Goal: Task Accomplishment & Management: Use online tool/utility

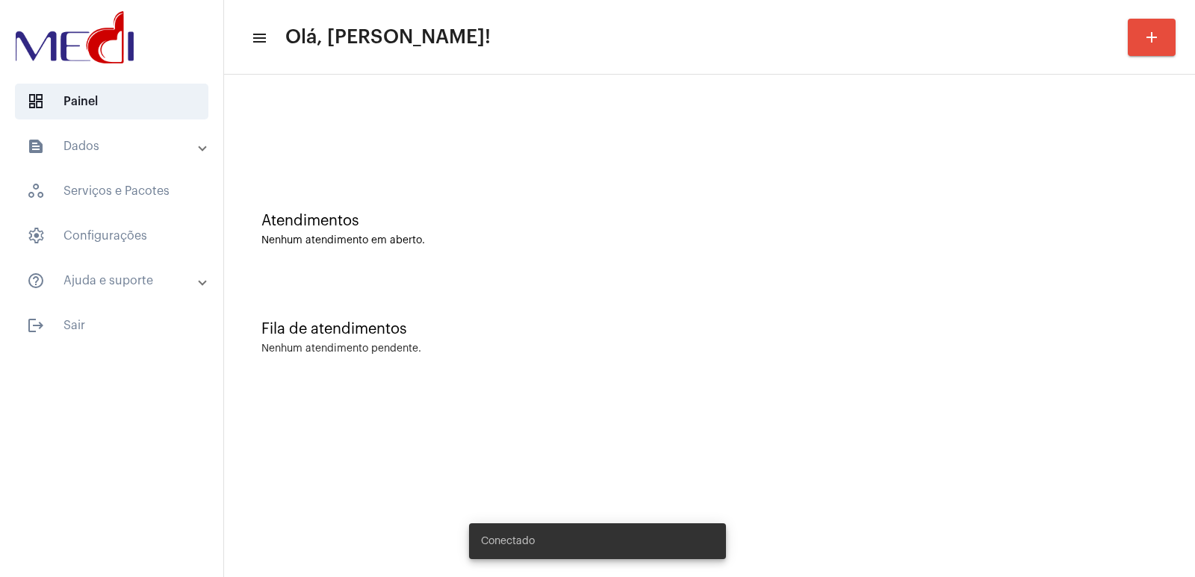
click at [756, 296] on div "Fila de atendimentos Nenhum atendimento pendente." at bounding box center [709, 330] width 956 height 108
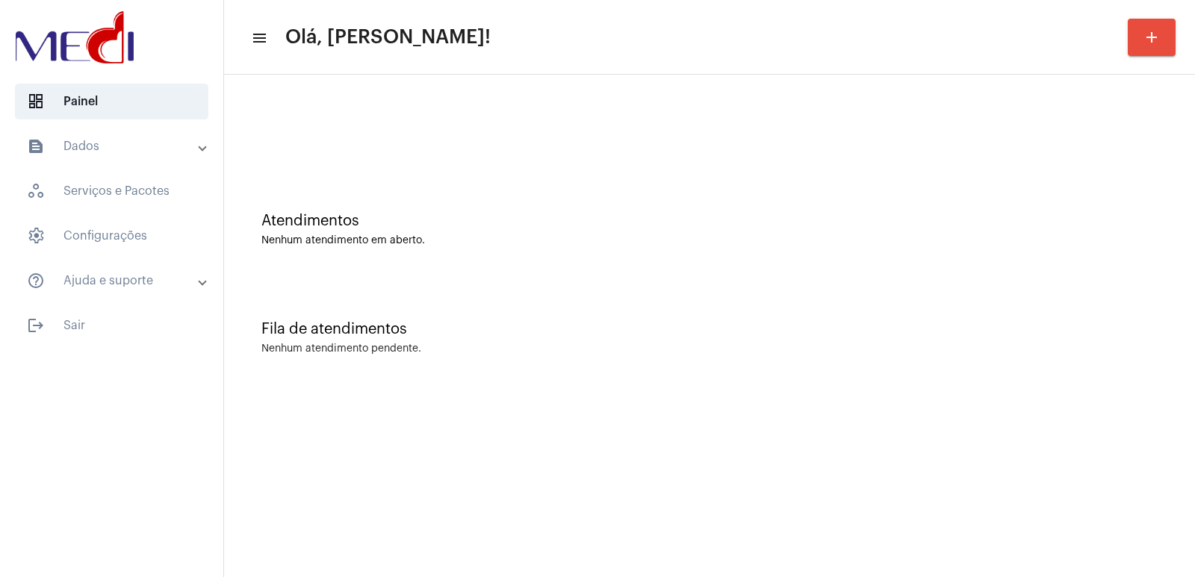
click at [980, 427] on mat-sidenav-content "menu Olá, Vivian! add Atendimentos Nenhum atendimento em aberto. Fila de atendi…" at bounding box center [709, 288] width 971 height 577
click at [980, 427] on mat-sidenav-content "menu Olá, [PERSON_NAME]! add Atendimentos Nenhum atendimento em aberto. Fila de…" at bounding box center [709, 288] width 971 height 577
click at [980, 427] on mat-sidenav-content "menu Olá, Vivian! add Atendimentos Nenhum atendimento em aberto. Fila de atendi…" at bounding box center [709, 288] width 971 height 577
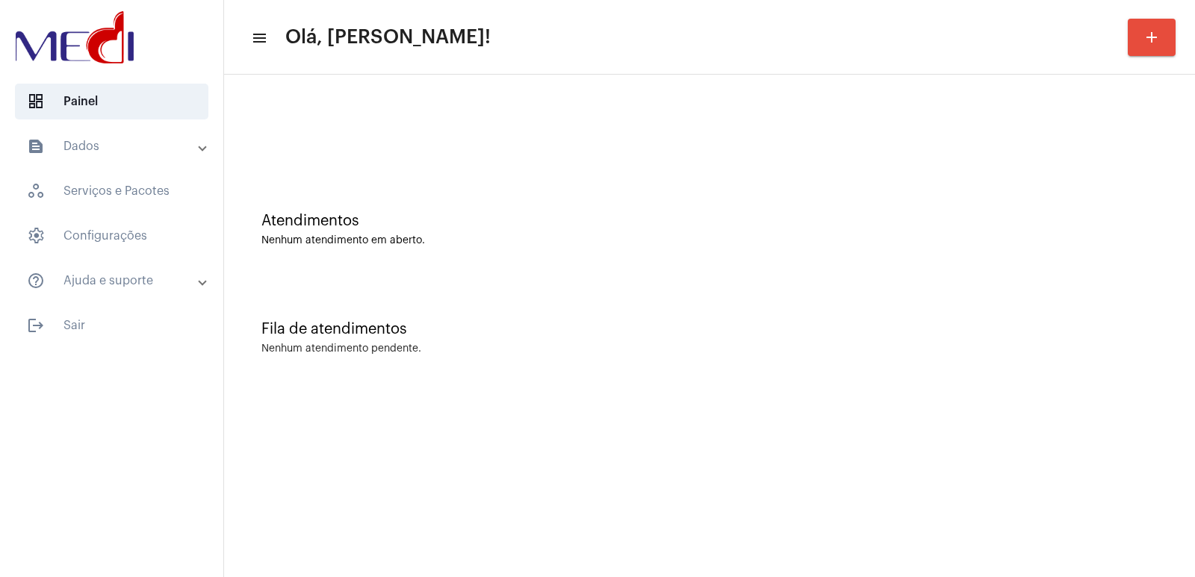
click at [980, 427] on mat-sidenav-content "menu Olá, Vivian! add Atendimentos Nenhum atendimento em aberto. Fila de atendi…" at bounding box center [709, 288] width 971 height 577
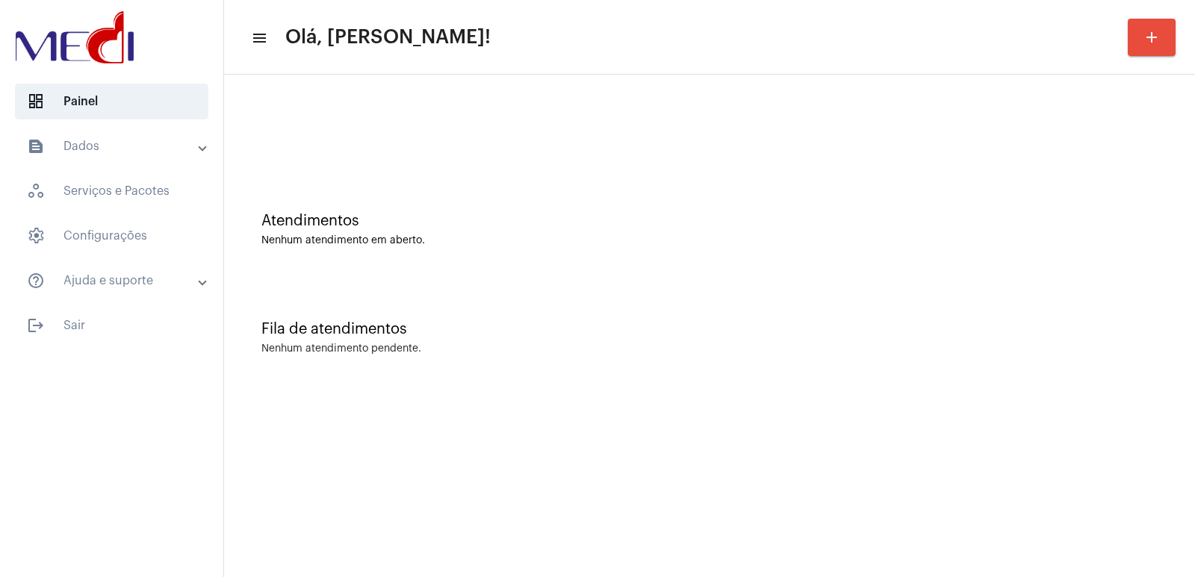
click at [980, 427] on mat-sidenav-content "menu Olá, Vivian! add Atendimentos Nenhum atendimento em aberto. Fila de atendi…" at bounding box center [709, 288] width 971 height 577
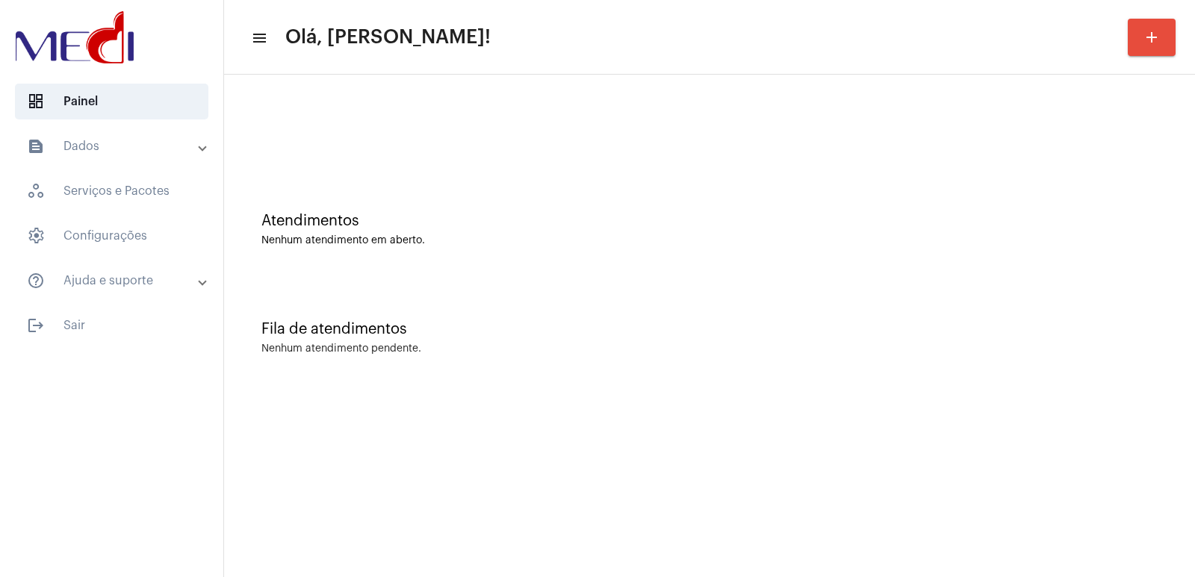
click at [980, 427] on mat-sidenav-content "menu Olá, Vivian! add Atendimentos Nenhum atendimento em aberto. Fila de atendi…" at bounding box center [709, 288] width 971 height 577
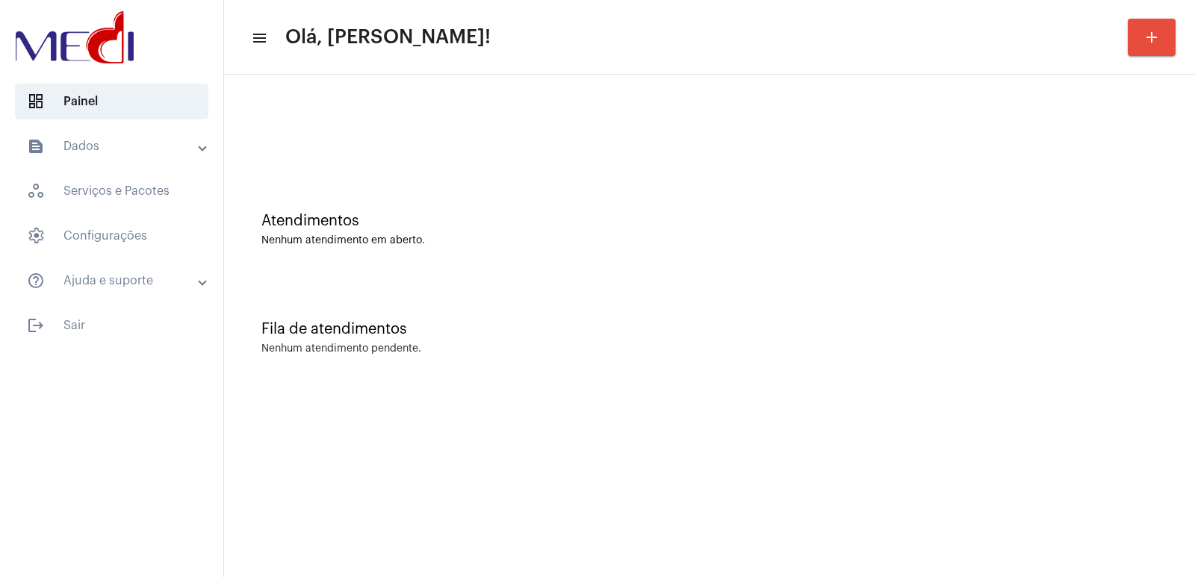
click at [980, 427] on mat-sidenav-content "menu Olá, Vivian! add Atendimentos Nenhum atendimento em aberto. Fila de atendi…" at bounding box center [709, 288] width 971 height 577
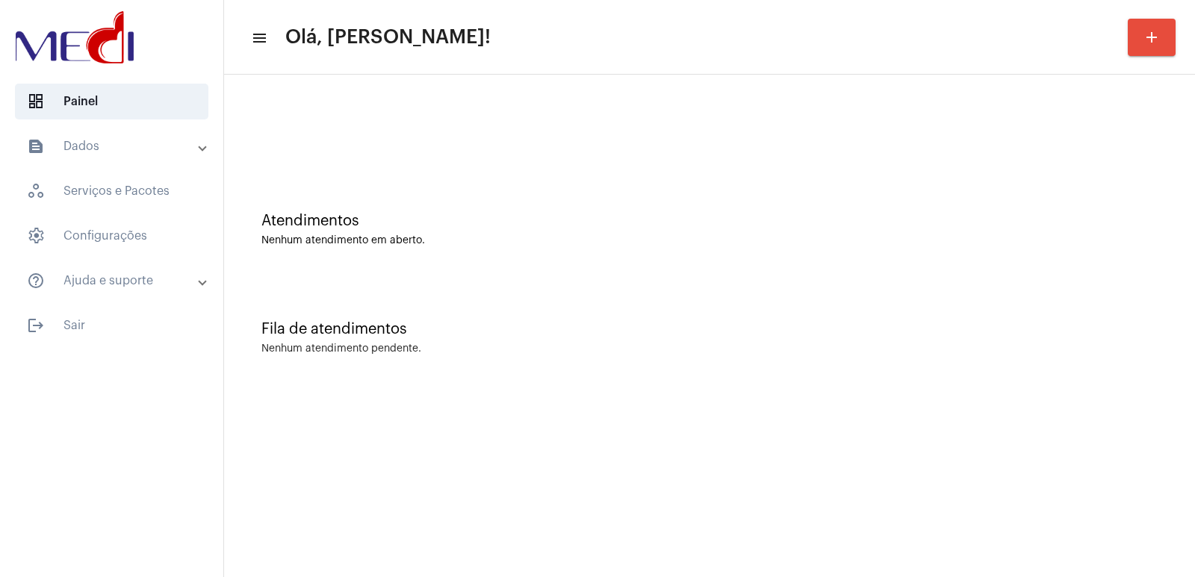
click at [980, 427] on mat-sidenav-content "menu Olá, Vivian! add Atendimentos Nenhum atendimento em aberto. Fila de atendi…" at bounding box center [709, 288] width 971 height 577
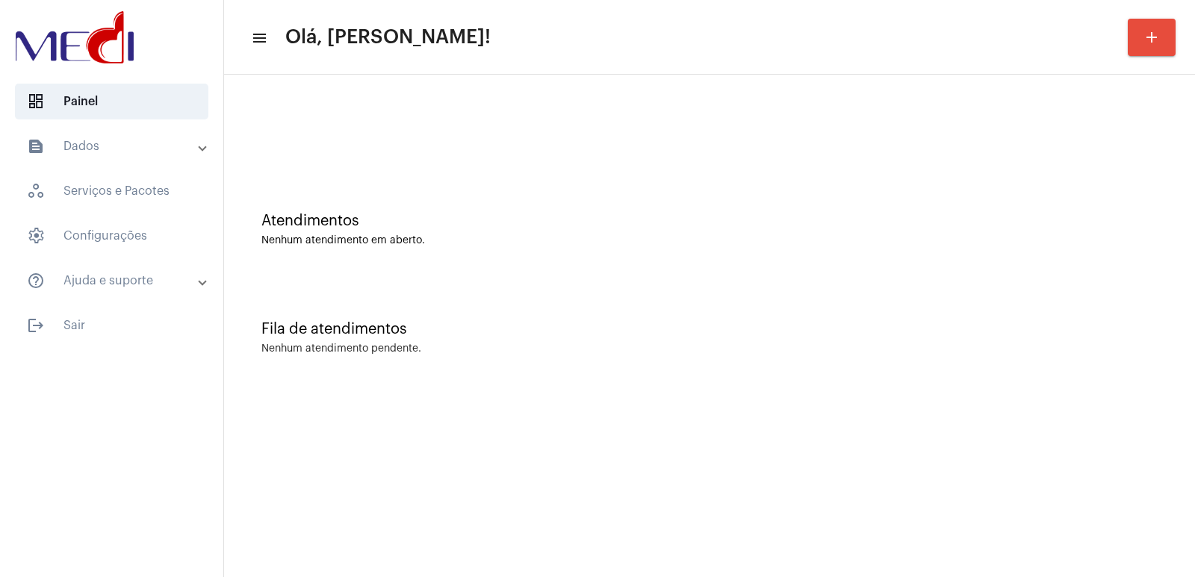
click at [360, 158] on div at bounding box center [709, 125] width 956 height 86
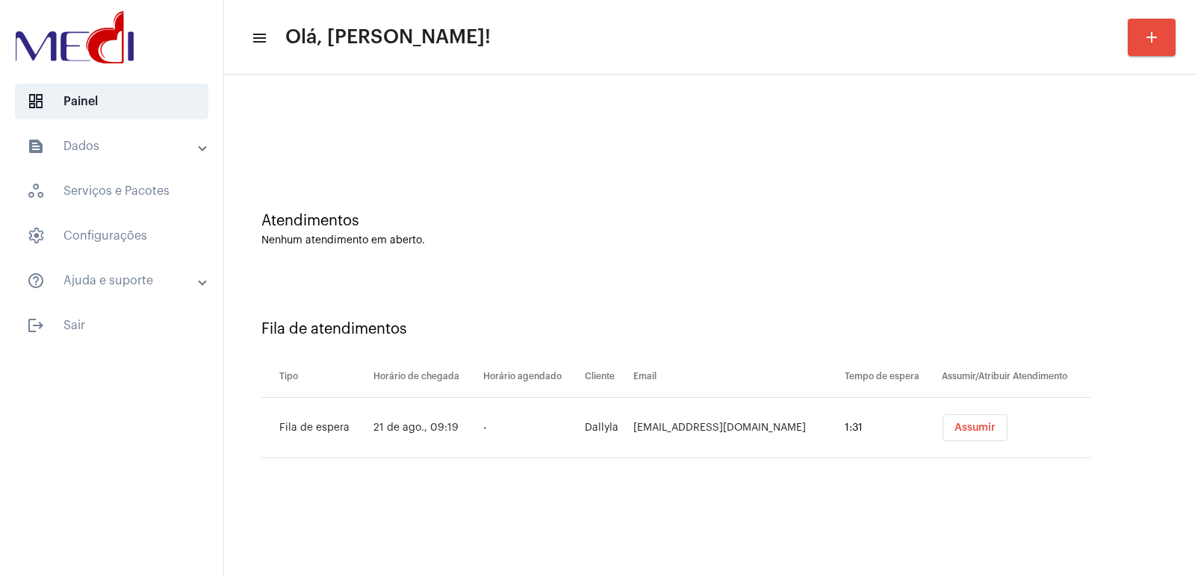
click at [956, 432] on span "Assumir" at bounding box center [974, 428] width 41 height 10
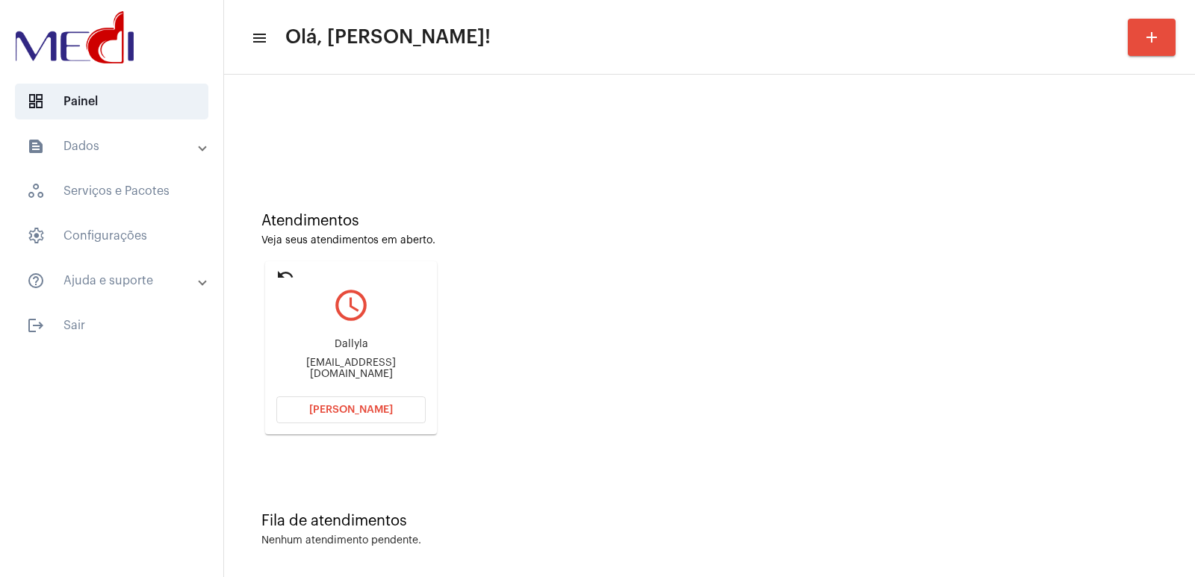
click at [368, 362] on div "Dallyla [EMAIL_ADDRESS][DOMAIN_NAME]" at bounding box center [350, 359] width 149 height 67
copy mat-card-content "[EMAIL_ADDRESS][DOMAIN_NAME] [PERSON_NAME]"
click at [337, 350] on div "Dallyla" at bounding box center [350, 344] width 149 height 11
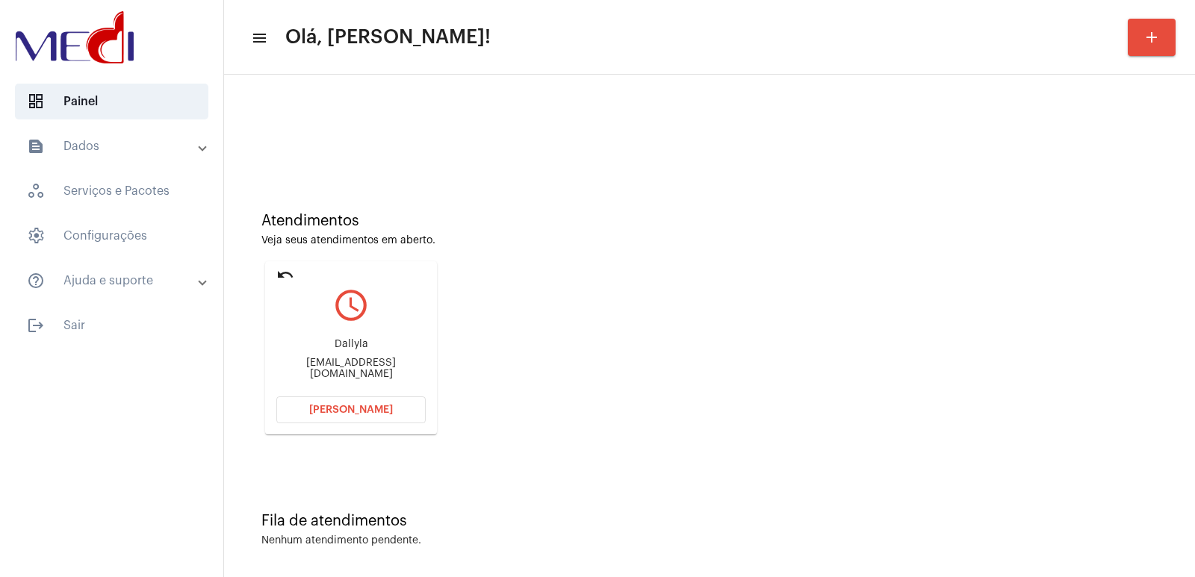
click at [345, 349] on div "Dallyla" at bounding box center [350, 344] width 149 height 11
copy div "Dallyla"
click at [756, 405] on div "Atendimentos Veja seus atendimentos em aberto. undo query_builder Dallyla [EMAI…" at bounding box center [709, 318] width 956 height 300
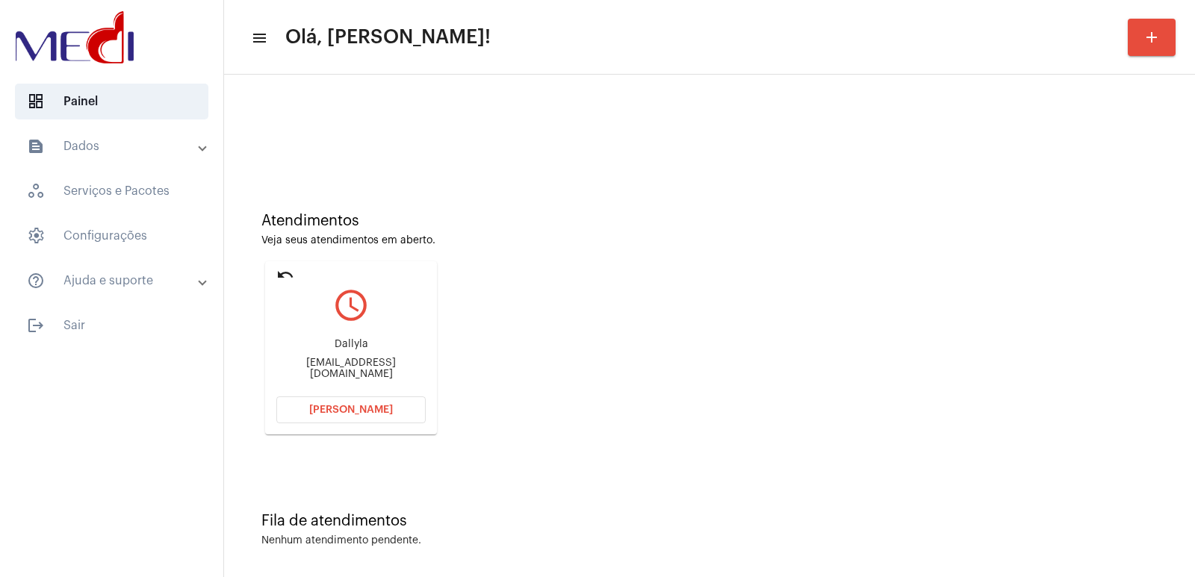
click at [349, 346] on div "Dallyla" at bounding box center [350, 344] width 149 height 11
copy div "Dallyla"
click at [687, 342] on div "Atendimentos Veja seus atendimentos em aberto. undo query_builder Dallyla dadas…" at bounding box center [709, 318] width 956 height 300
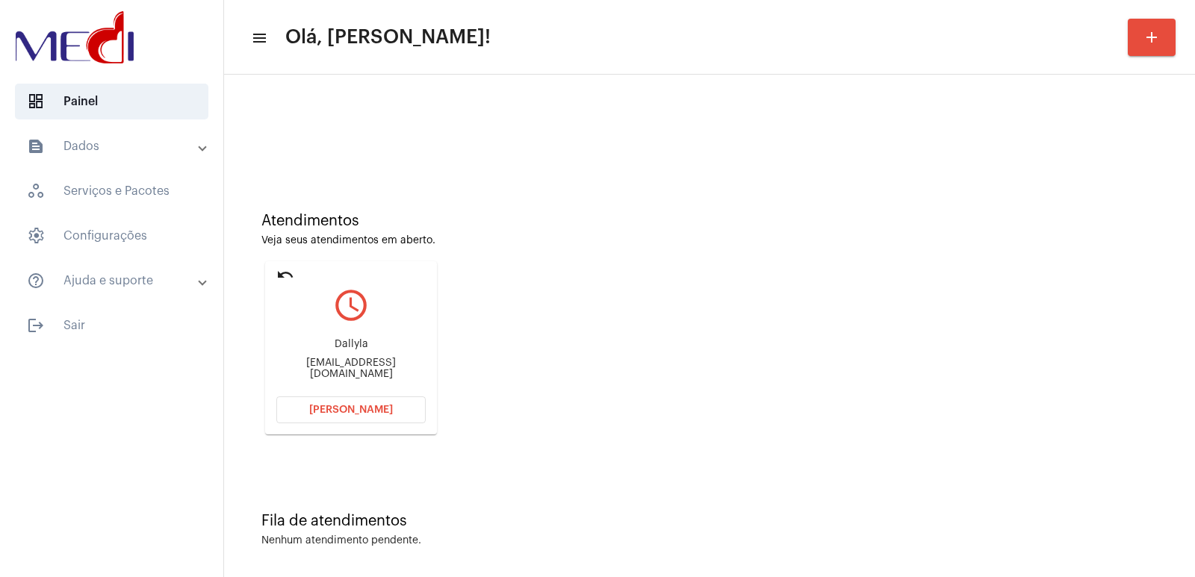
click at [290, 264] on mat-card "undo query_builder Dallyla [EMAIL_ADDRESS][DOMAIN_NAME] [PERSON_NAME]" at bounding box center [351, 347] width 172 height 173
drag, startPoint x: 285, startPoint y: 283, endPoint x: 284, endPoint y: 275, distance: 8.3
click at [284, 281] on mat-icon "undo" at bounding box center [285, 275] width 18 height 18
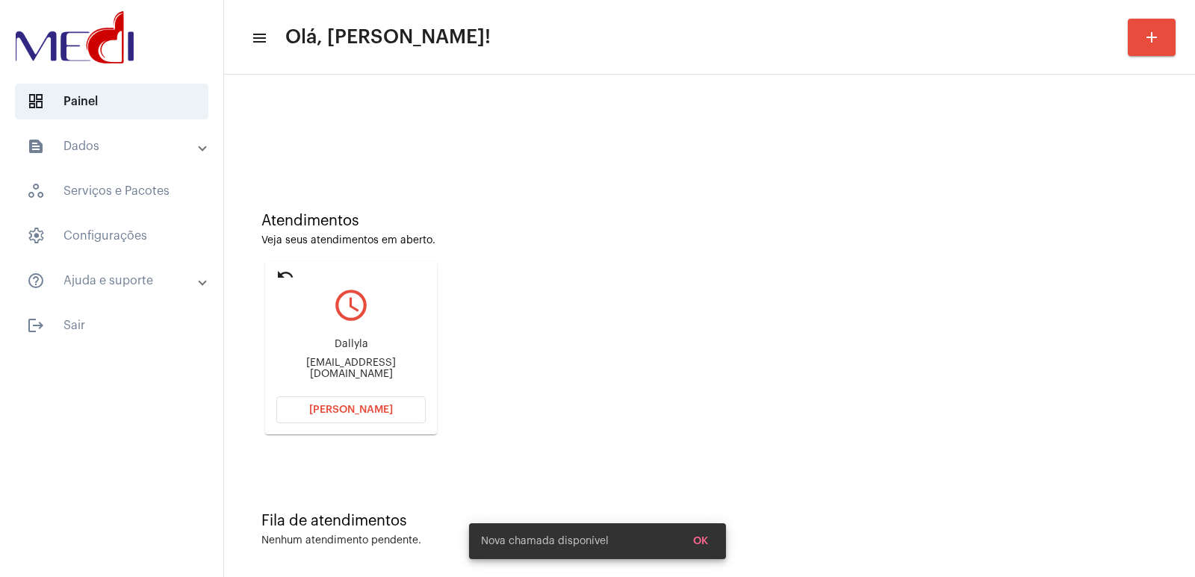
click at [284, 275] on mat-icon "undo" at bounding box center [285, 275] width 18 height 18
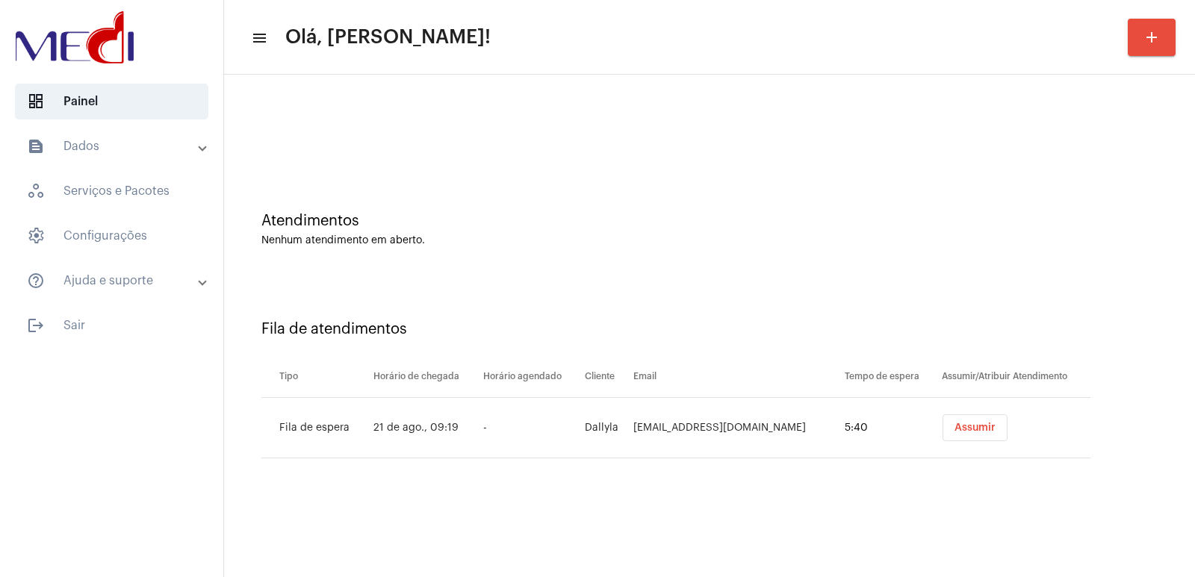
click at [981, 426] on span "Assumir" at bounding box center [974, 428] width 41 height 10
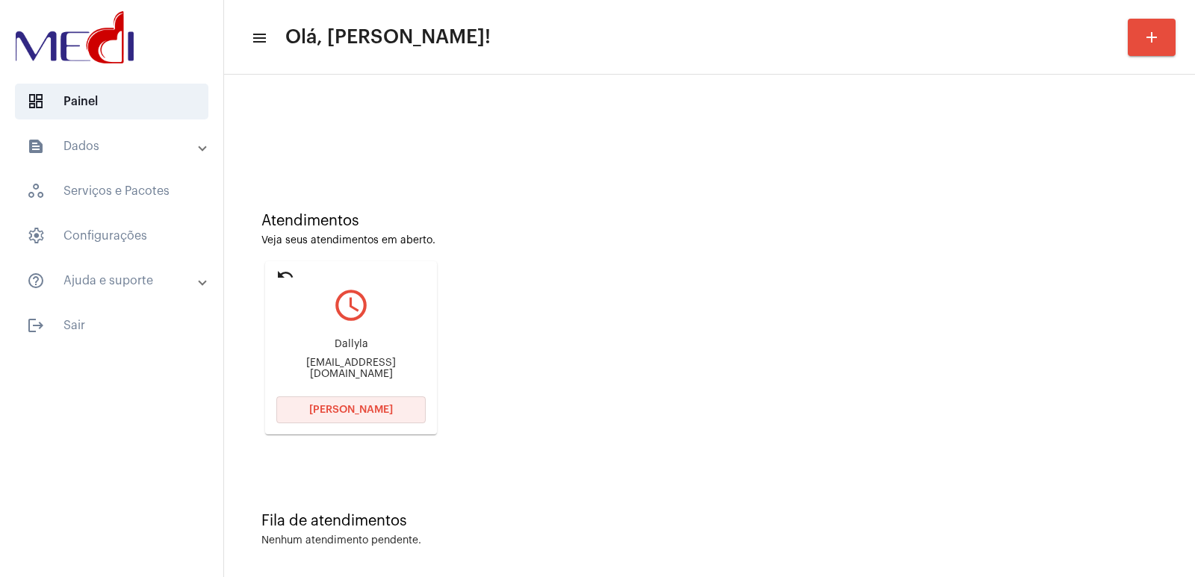
click at [370, 405] on button "Abrir Chamada" at bounding box center [350, 409] width 149 height 27
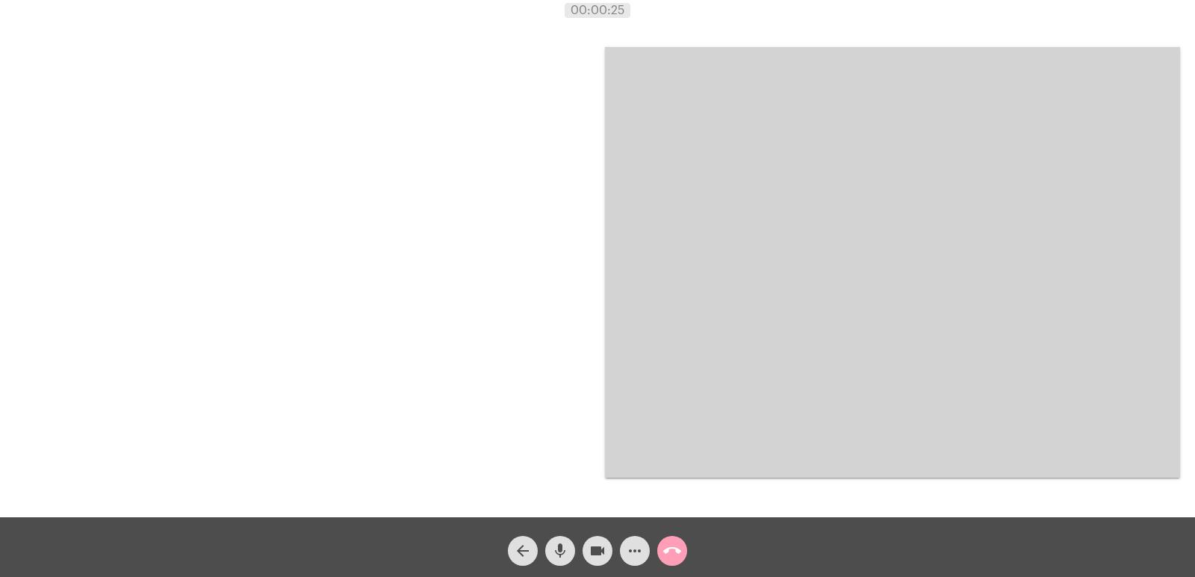
click at [678, 553] on mat-icon "call_end" at bounding box center [672, 551] width 18 height 18
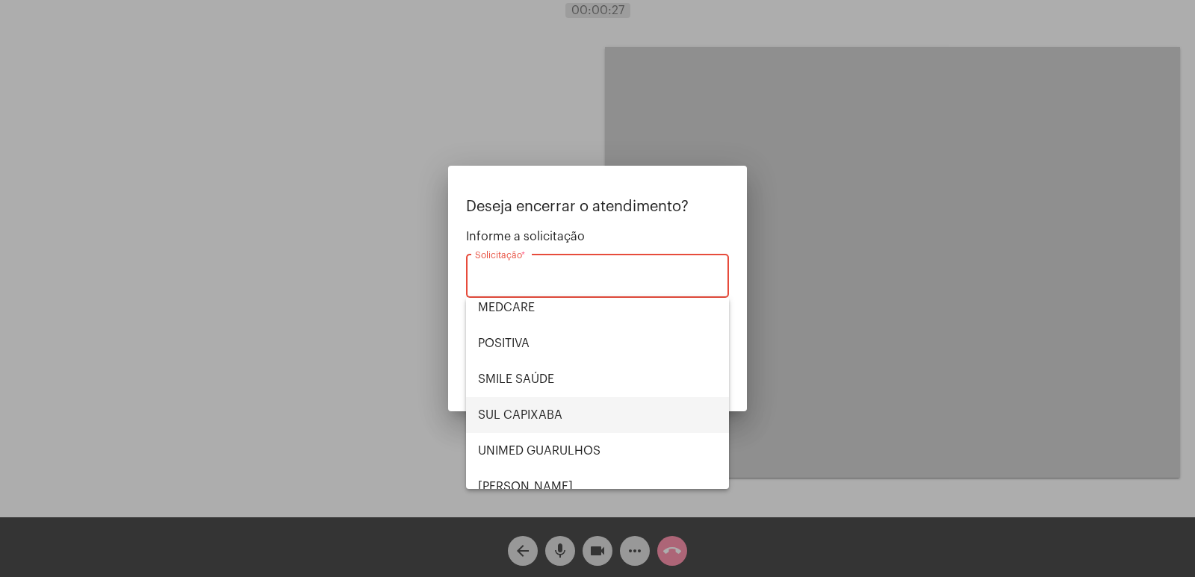
scroll to position [167, 0]
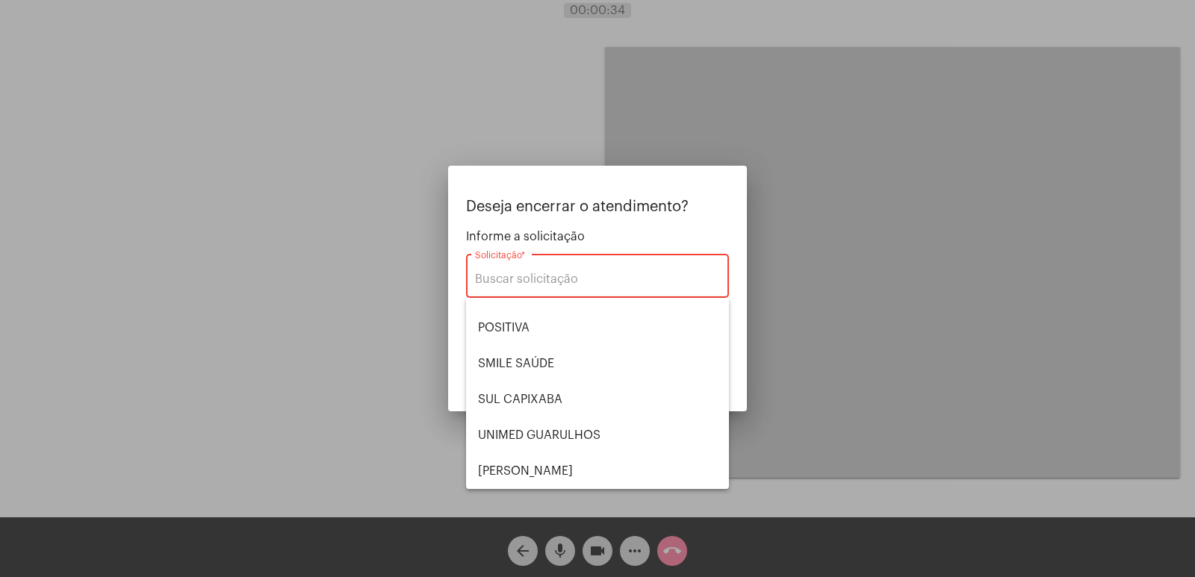
drag, startPoint x: 848, startPoint y: 305, endPoint x: 768, endPoint y: 345, distance: 89.5
click at [848, 305] on div at bounding box center [597, 288] width 1195 height 577
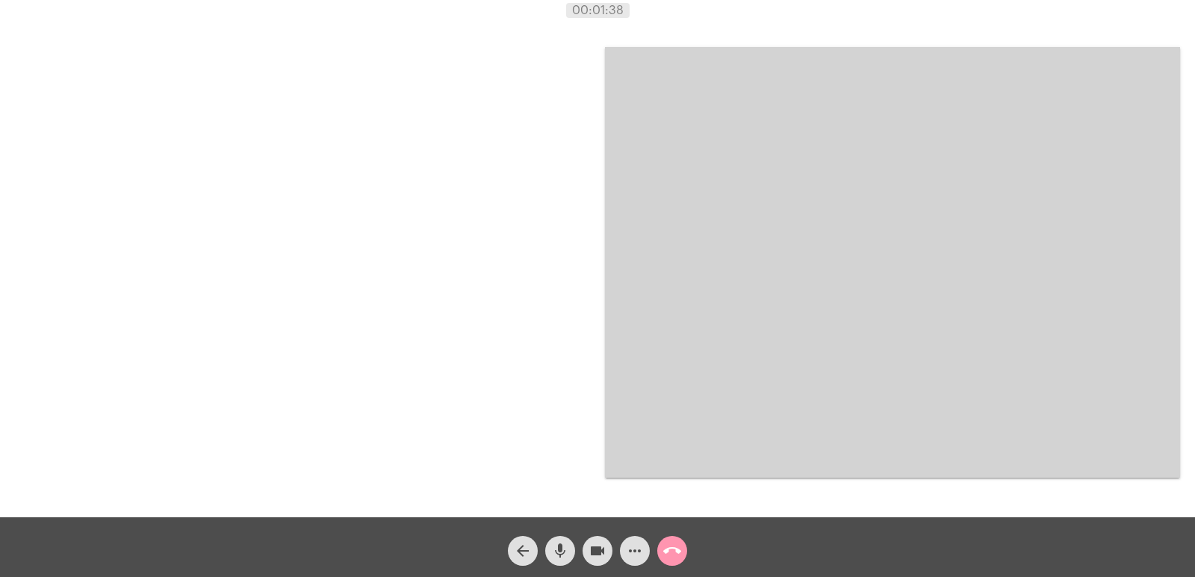
click at [661, 546] on button "call_end" at bounding box center [672, 551] width 30 height 30
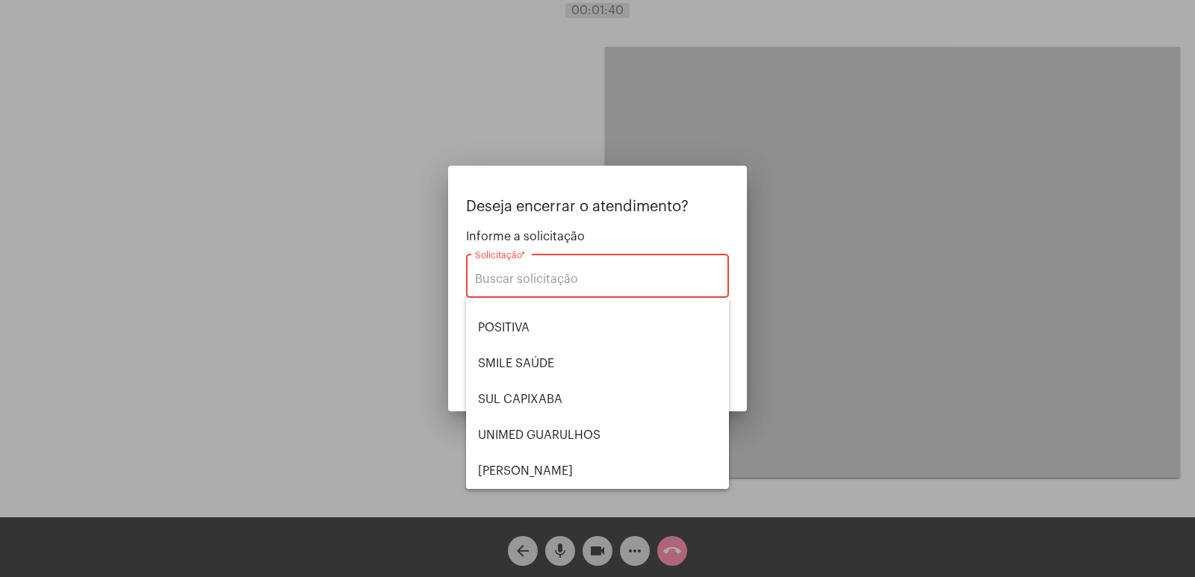
click at [764, 436] on div at bounding box center [597, 288] width 1195 height 577
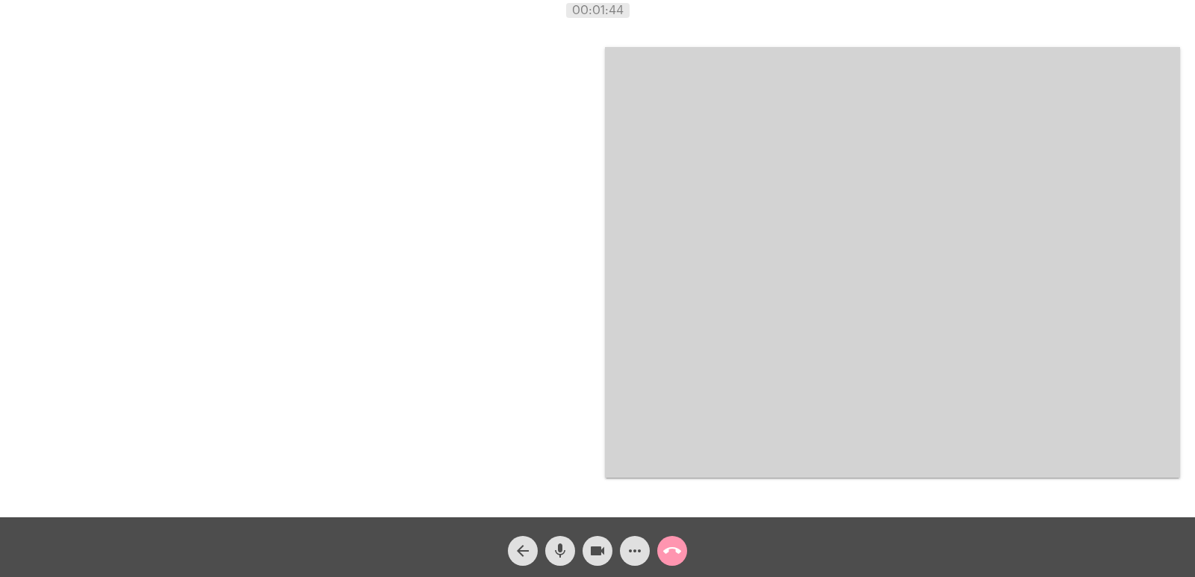
click at [757, 290] on video at bounding box center [892, 262] width 575 height 431
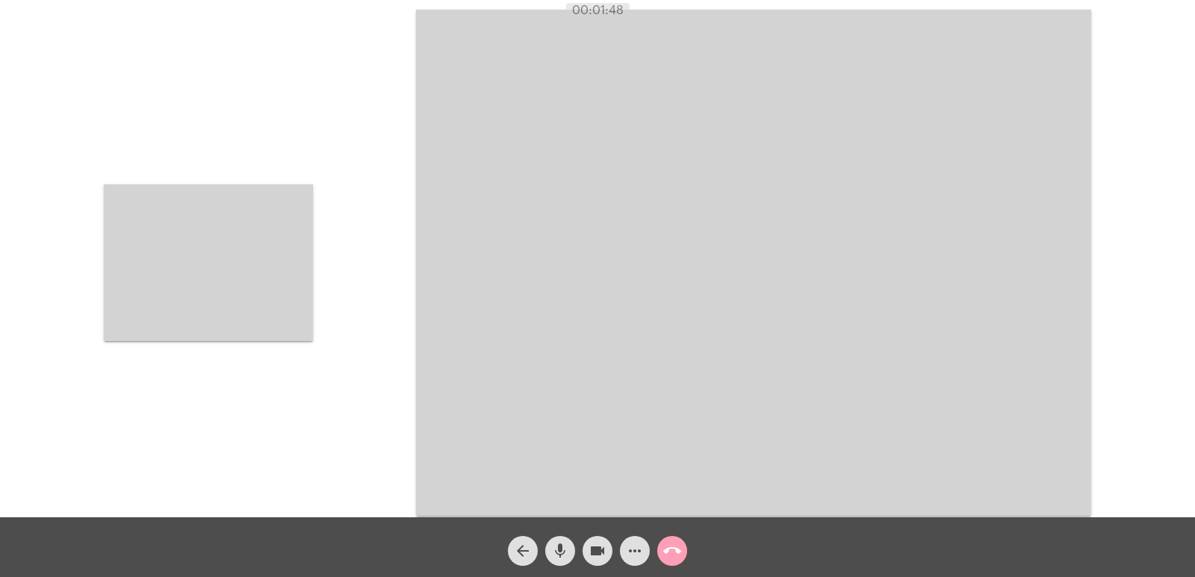
click at [677, 548] on mat-icon "call_end" at bounding box center [672, 551] width 18 height 18
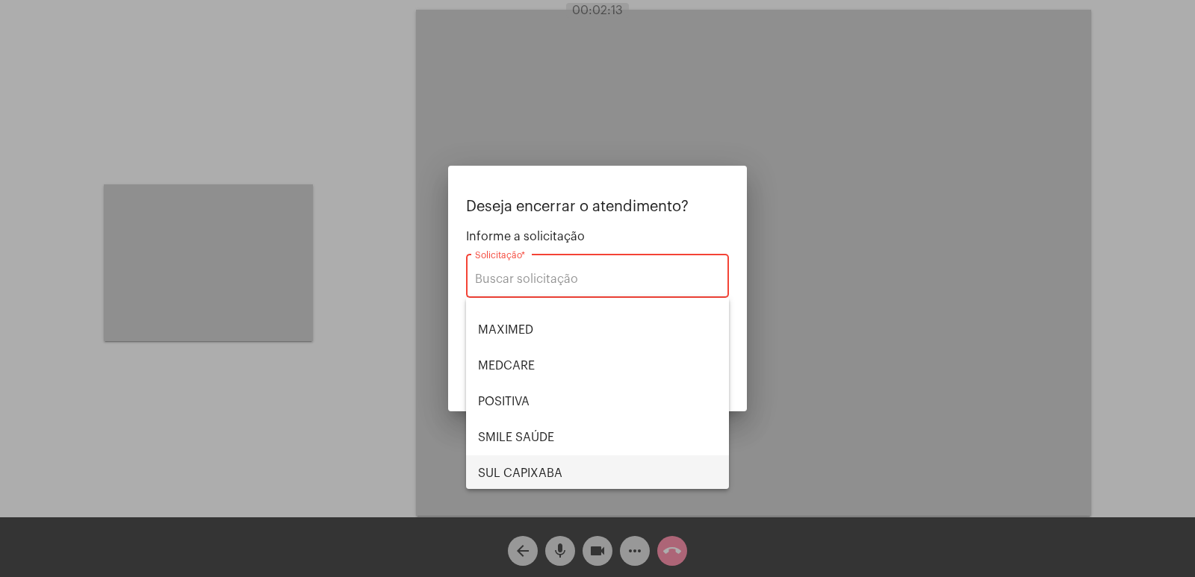
scroll to position [0, 0]
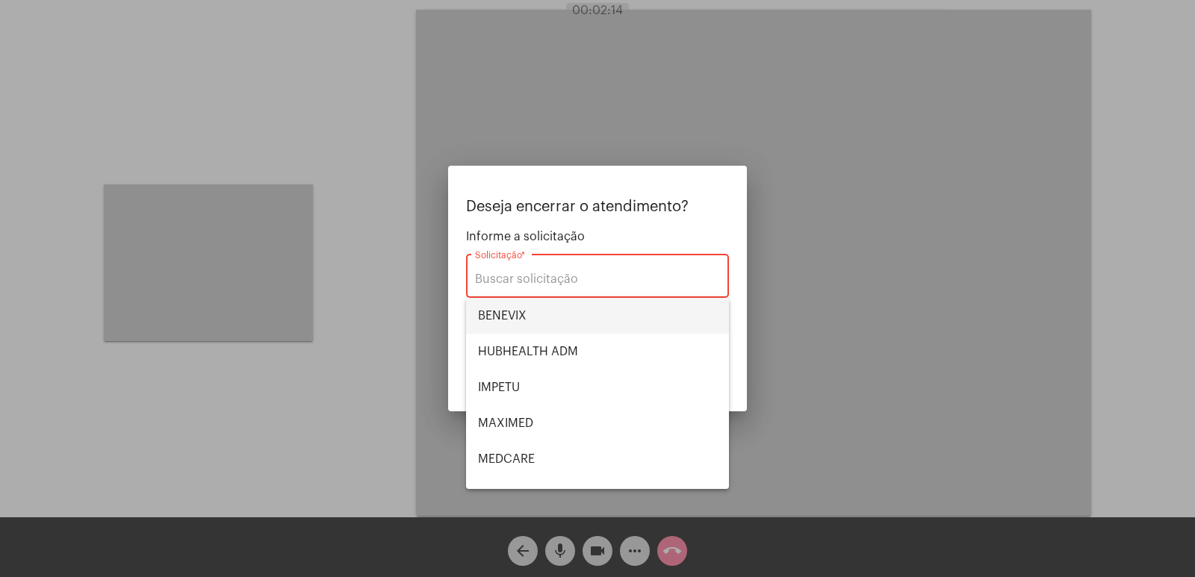
click at [512, 314] on span "BENEVIX" at bounding box center [597, 316] width 239 height 36
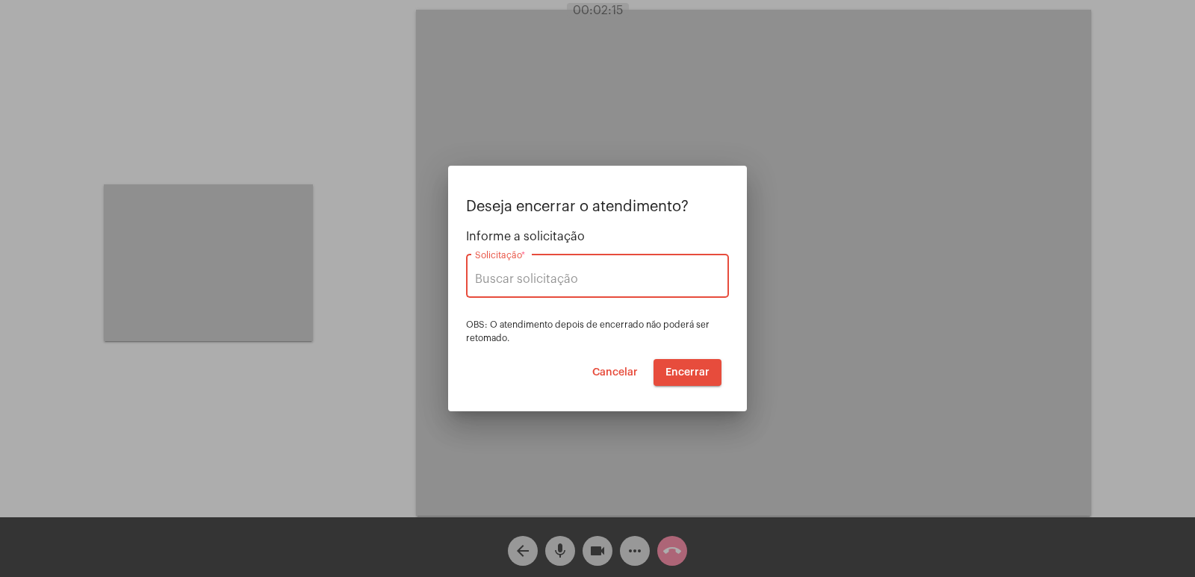
type input "BENEVIX"
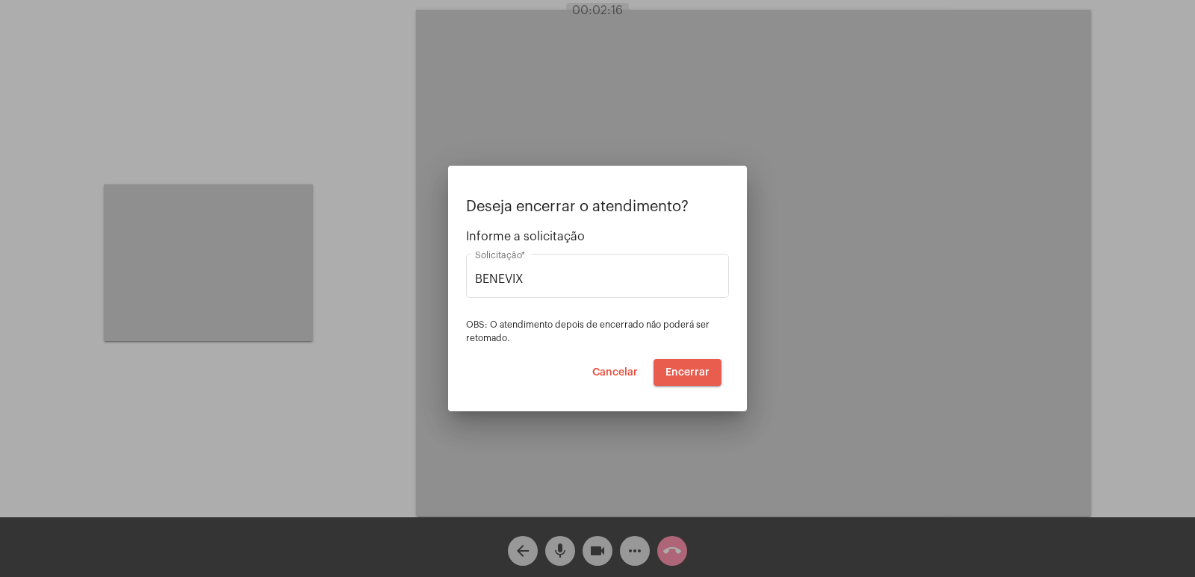
click at [694, 372] on span "Encerrar" at bounding box center [687, 372] width 44 height 10
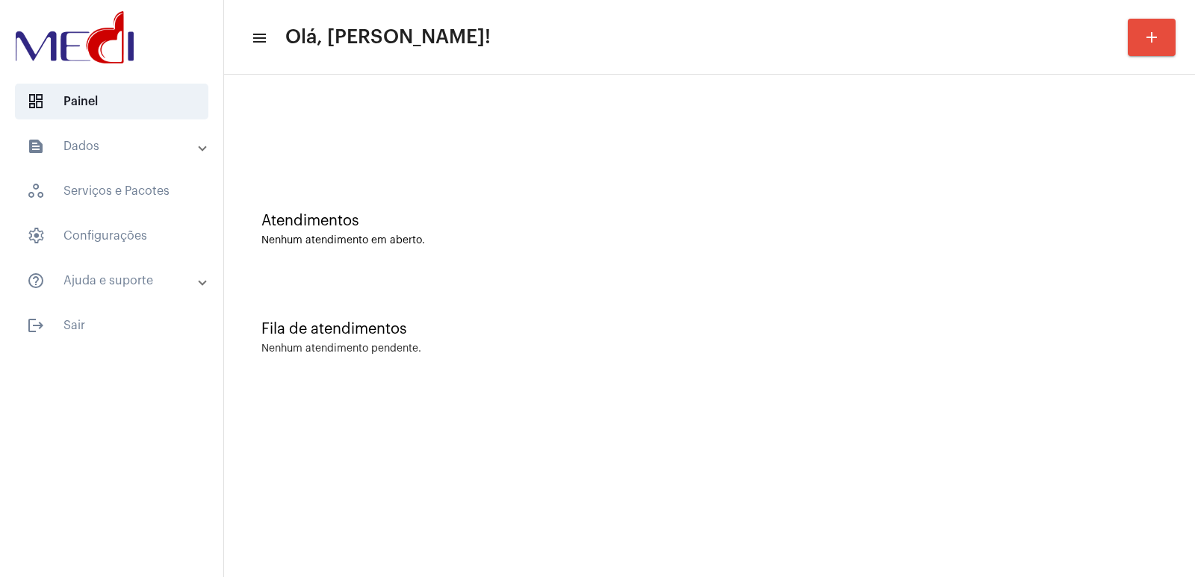
click at [874, 321] on div "Fila de atendimentos Nenhum atendimento pendente." at bounding box center [709, 330] width 956 height 108
click at [1177, 46] on mat-toolbar-row "menu Olá, Vivian! add" at bounding box center [709, 37] width 971 height 48
click at [1159, 49] on button "add" at bounding box center [1151, 37] width 48 height 37
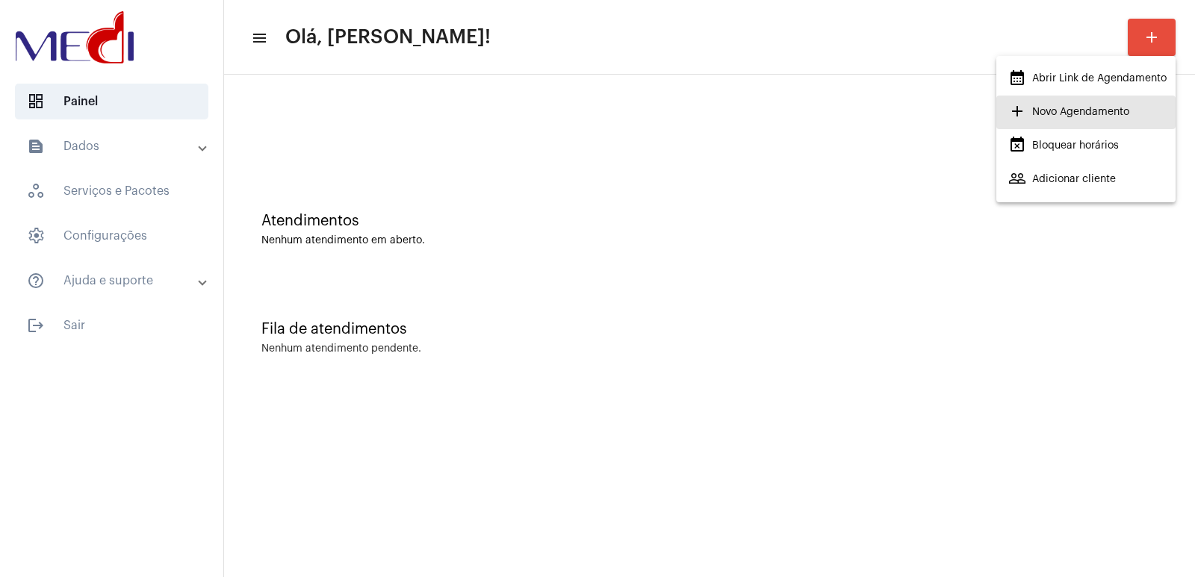
click at [1062, 109] on span "add Novo Agendamento" at bounding box center [1068, 112] width 121 height 27
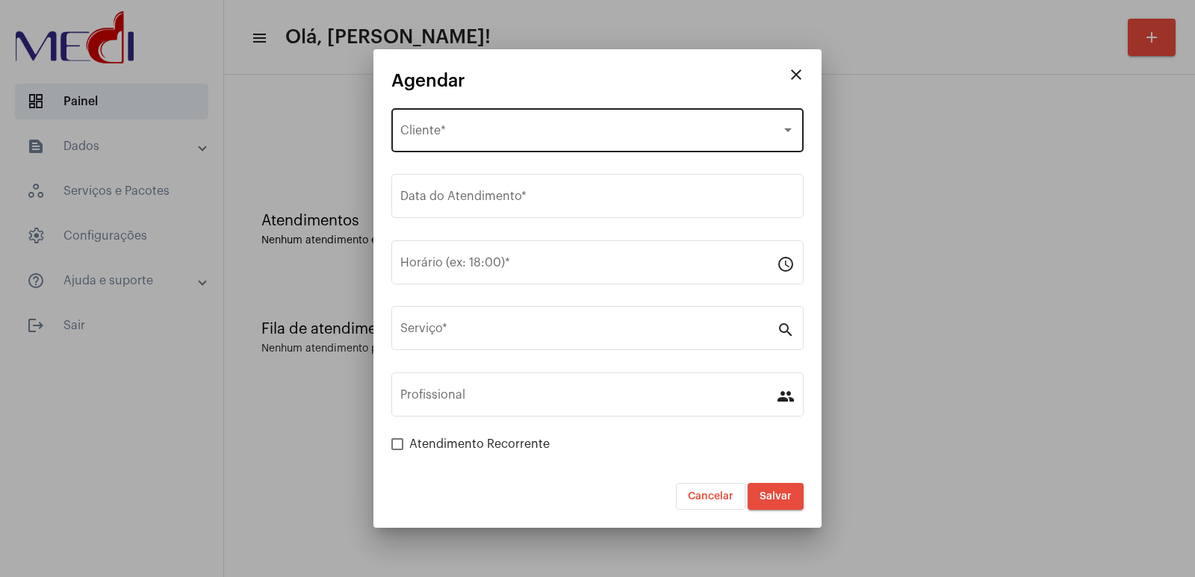
click at [466, 134] on span "Selecione o Cliente" at bounding box center [590, 133] width 381 height 13
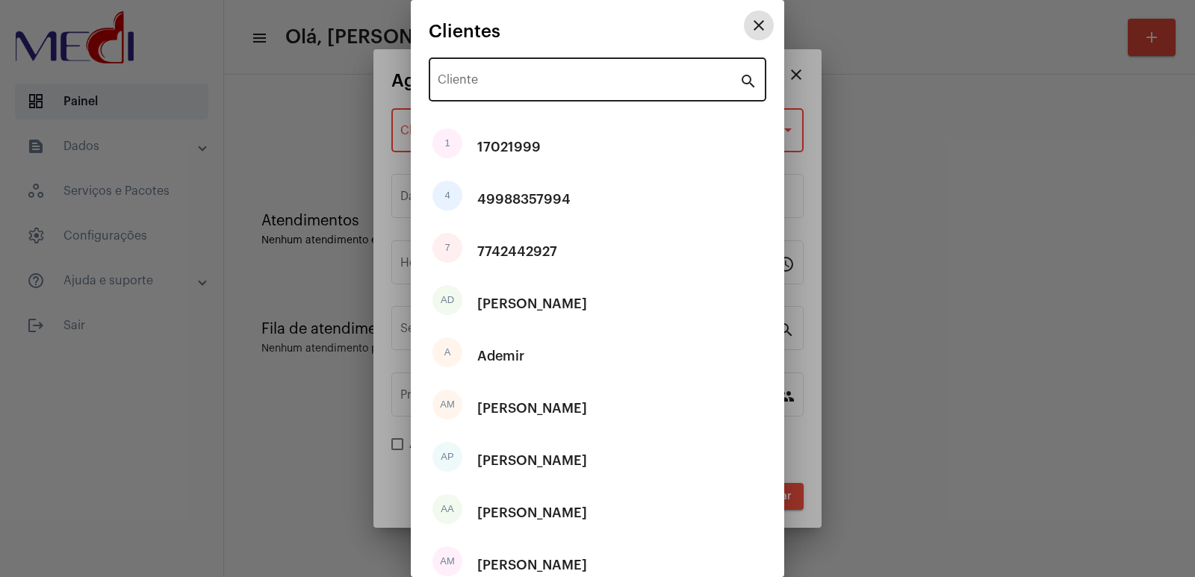
click at [576, 83] on input "Cliente" at bounding box center [588, 82] width 302 height 13
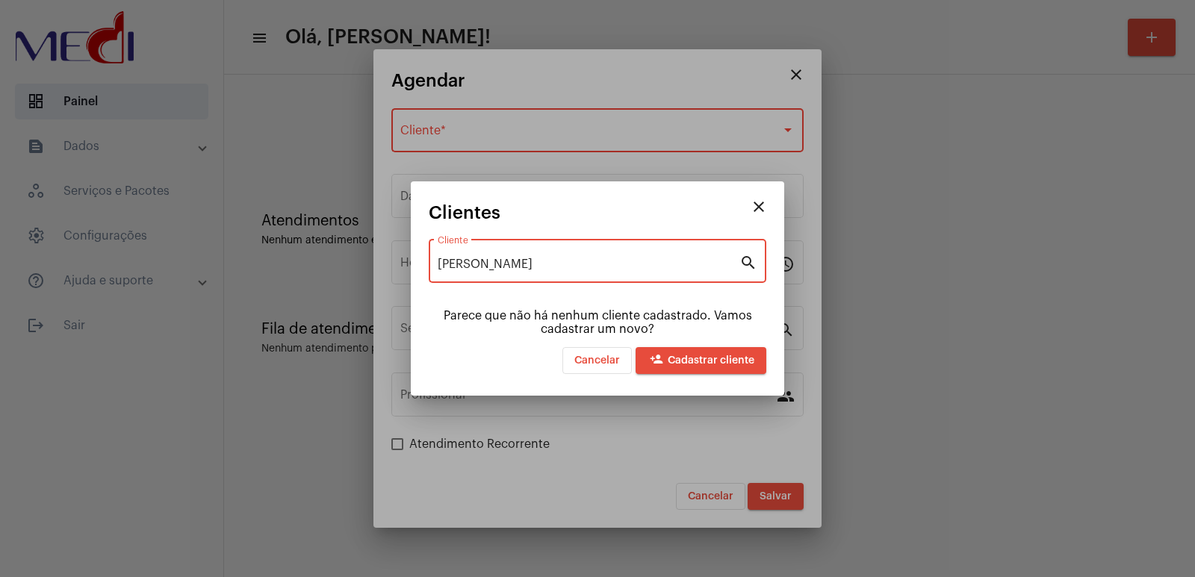
type input "maria luisa maciel"
click at [671, 355] on button "person_add Cadastrar cliente" at bounding box center [700, 360] width 131 height 27
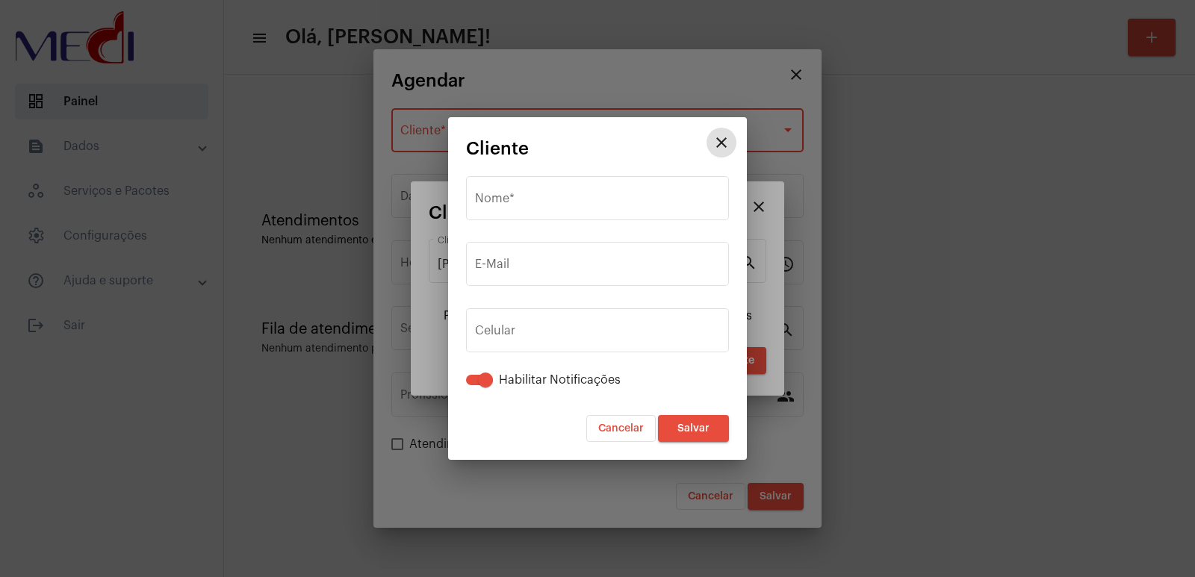
click at [720, 149] on mat-icon "close" at bounding box center [721, 143] width 18 height 18
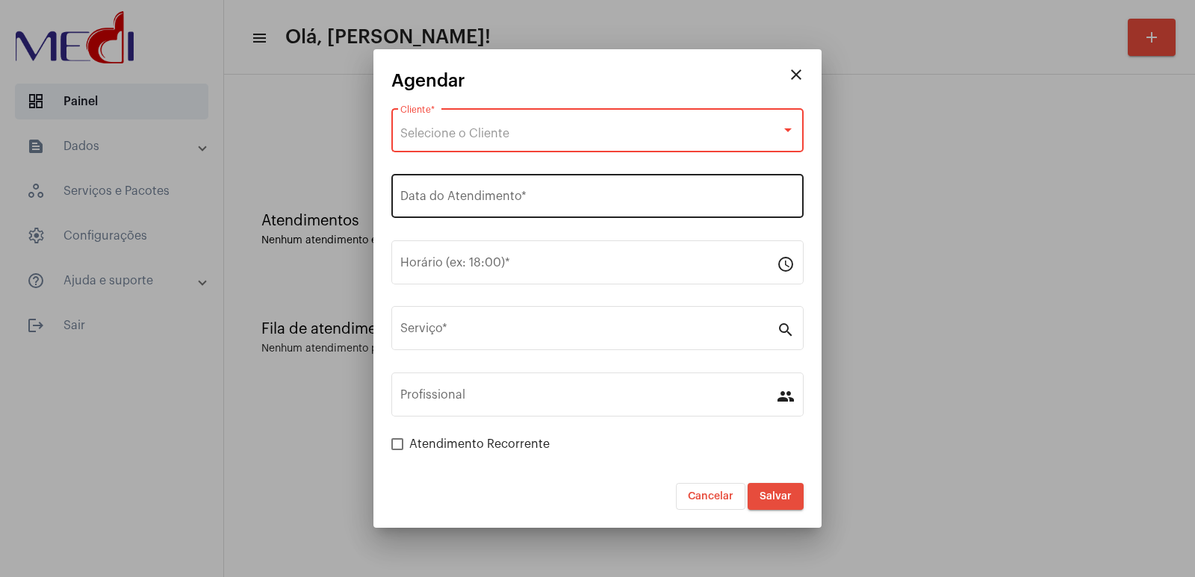
click at [767, 217] on div "Data do Atendimento *" at bounding box center [597, 194] width 394 height 47
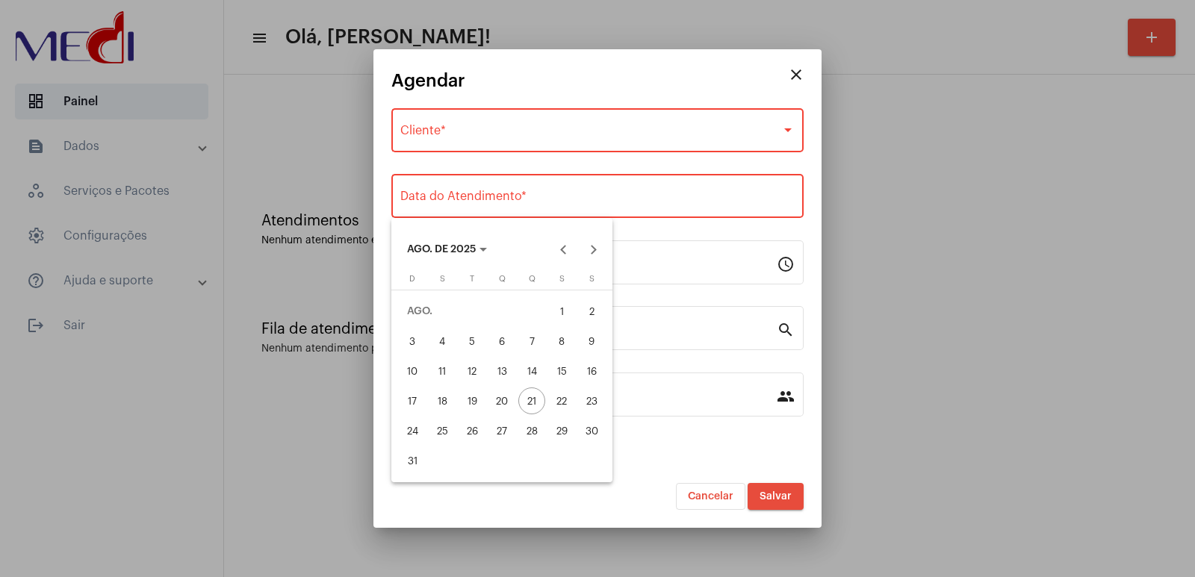
drag, startPoint x: 667, startPoint y: 240, endPoint x: 672, endPoint y: 233, distance: 8.5
click at [670, 238] on div at bounding box center [597, 288] width 1195 height 577
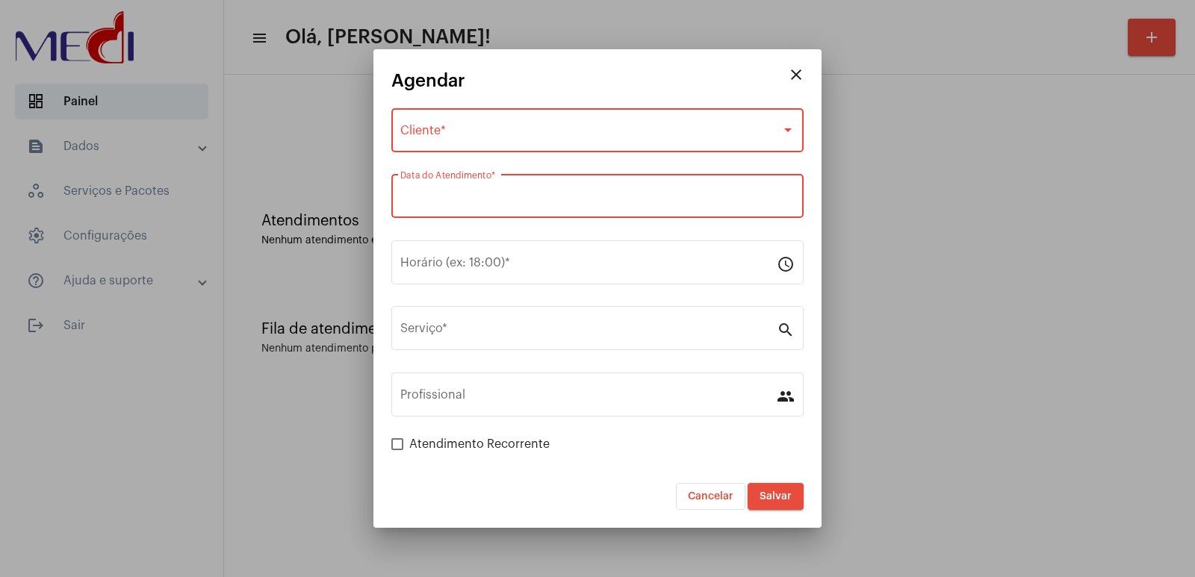
click at [672, 233] on div "Data do Atendimento *" at bounding box center [597, 204] width 412 height 60
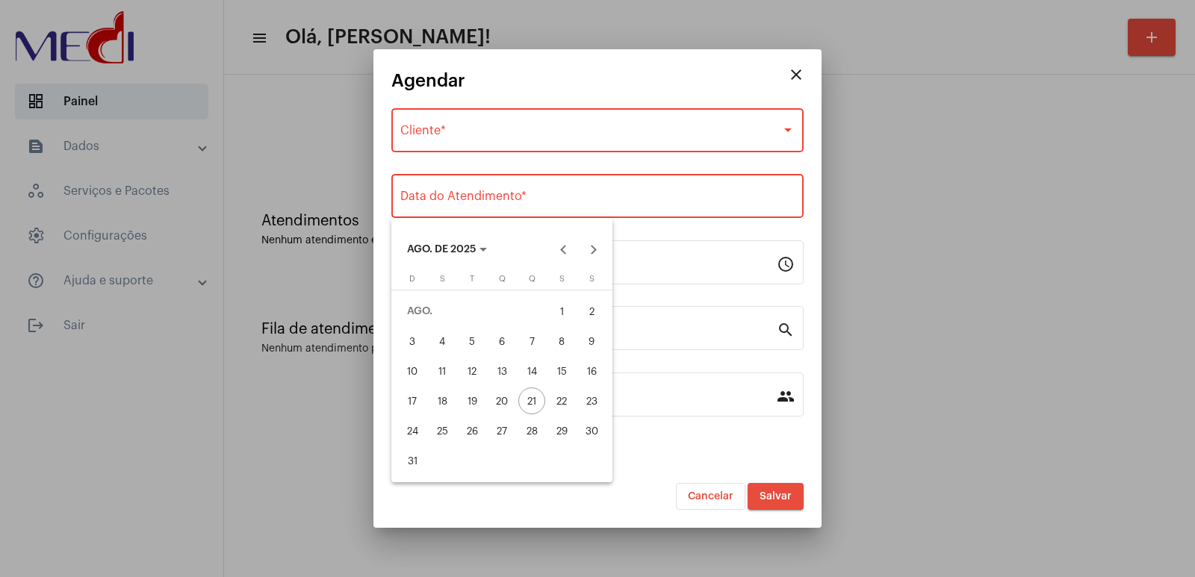
click at [658, 255] on div at bounding box center [597, 288] width 1195 height 577
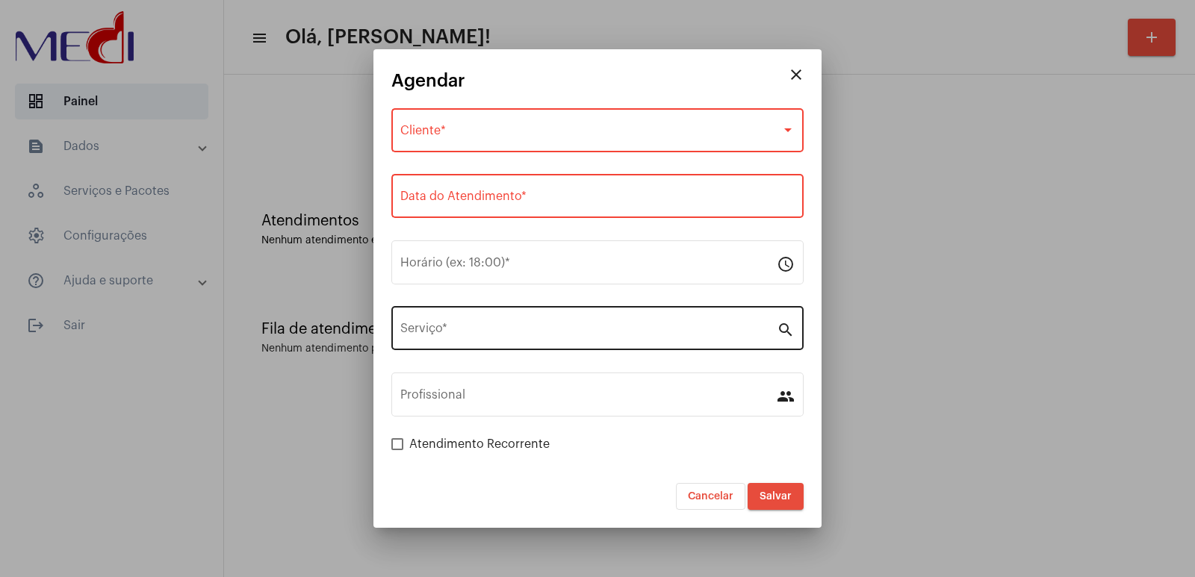
click at [682, 338] on input "Serviço *" at bounding box center [588, 331] width 376 height 13
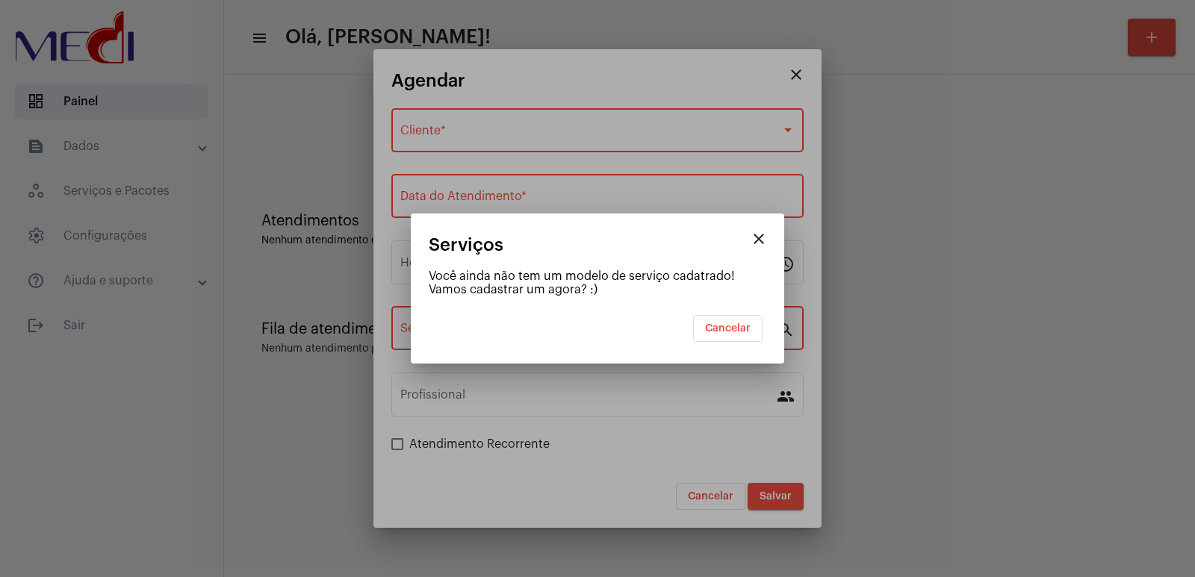
click at [573, 284] on div "Você ainda não tem um modelo de serviço cadatrado! Vamos cadastrar um agora? :)" at bounding box center [597, 283] width 337 height 27
click at [729, 317] on button "Cancelar" at bounding box center [727, 328] width 69 height 27
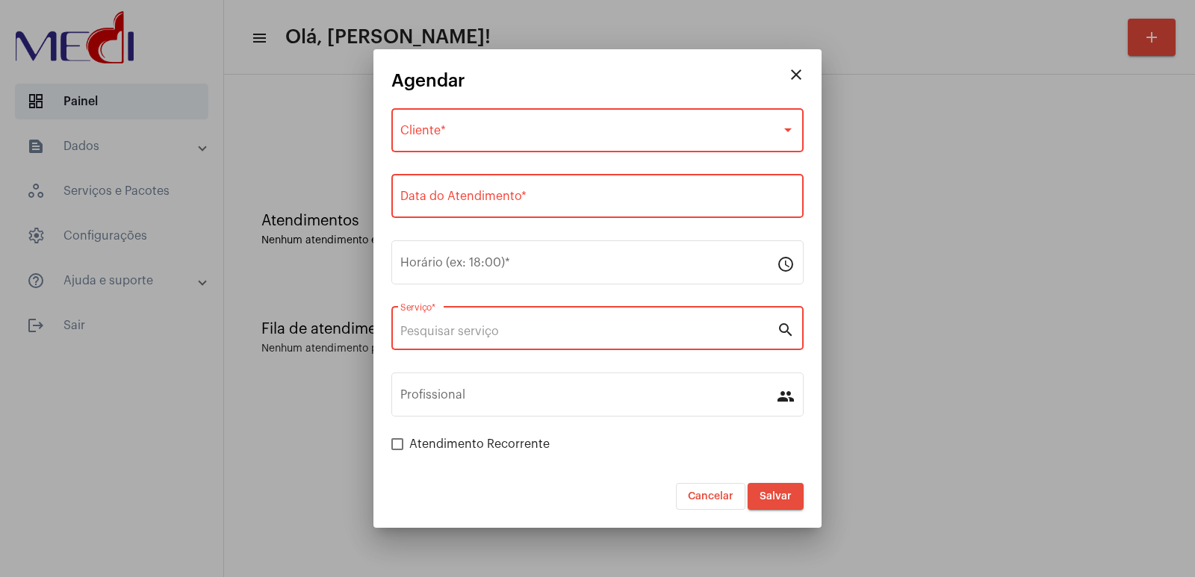
drag, startPoint x: 387, startPoint y: 439, endPoint x: 402, endPoint y: 439, distance: 14.2
click at [390, 439] on mat-dialog-container "close Agendar Selecione o Cliente Cliente * Data do Atendimento * Horário (ex: …" at bounding box center [597, 288] width 448 height 479
click at [406, 443] on label "Atendimento Recorrente" at bounding box center [470, 444] width 158 height 18
click at [397, 450] on input "Atendimento Recorrente" at bounding box center [396, 450] width 1 height 1
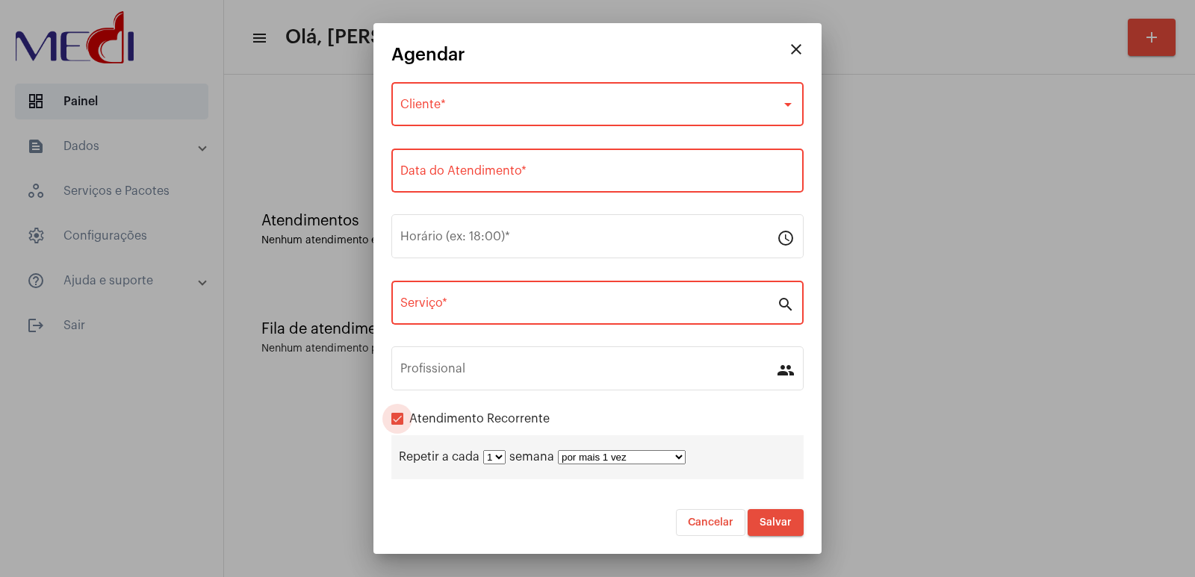
click at [396, 420] on span at bounding box center [397, 419] width 12 height 12
click at [396, 425] on input "Atendimento Recorrente" at bounding box center [396, 425] width 1 height 1
checkbox input "false"
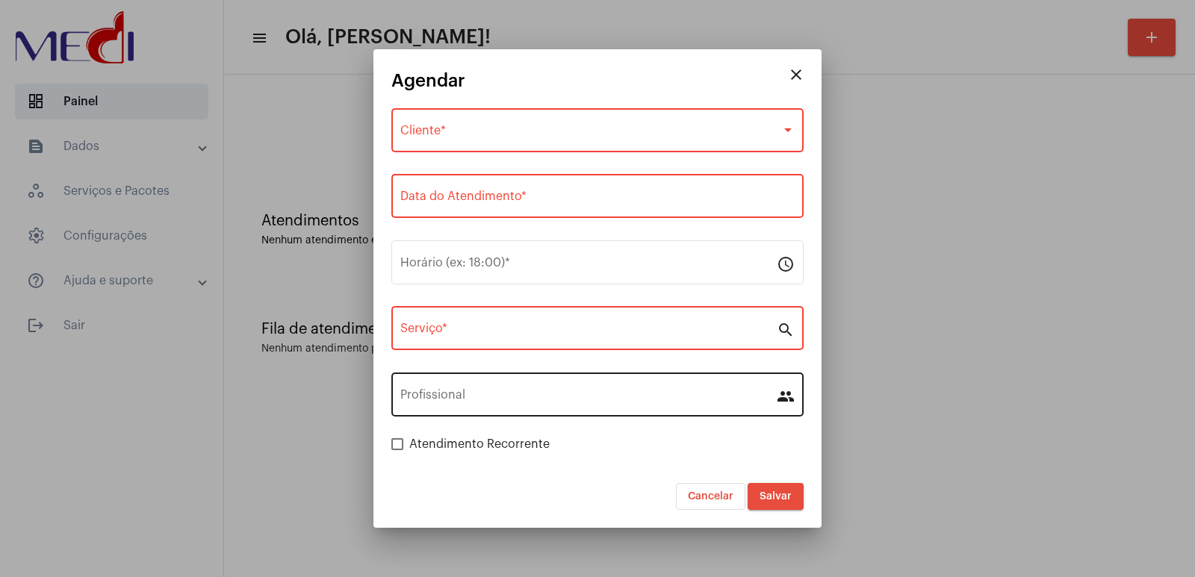
click at [496, 396] on input "Profissional" at bounding box center [588, 397] width 376 height 13
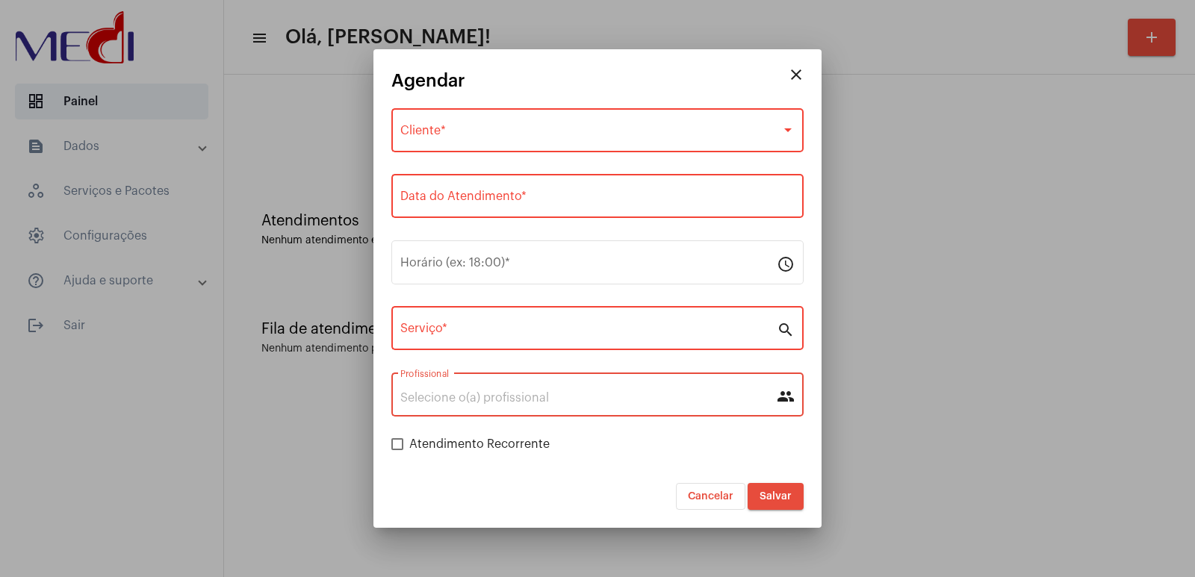
click at [496, 396] on input "Profissional" at bounding box center [588, 397] width 376 height 13
click at [478, 385] on div "Profissional" at bounding box center [588, 393] width 376 height 47
click at [785, 399] on mat-icon "people" at bounding box center [785, 396] width 18 height 18
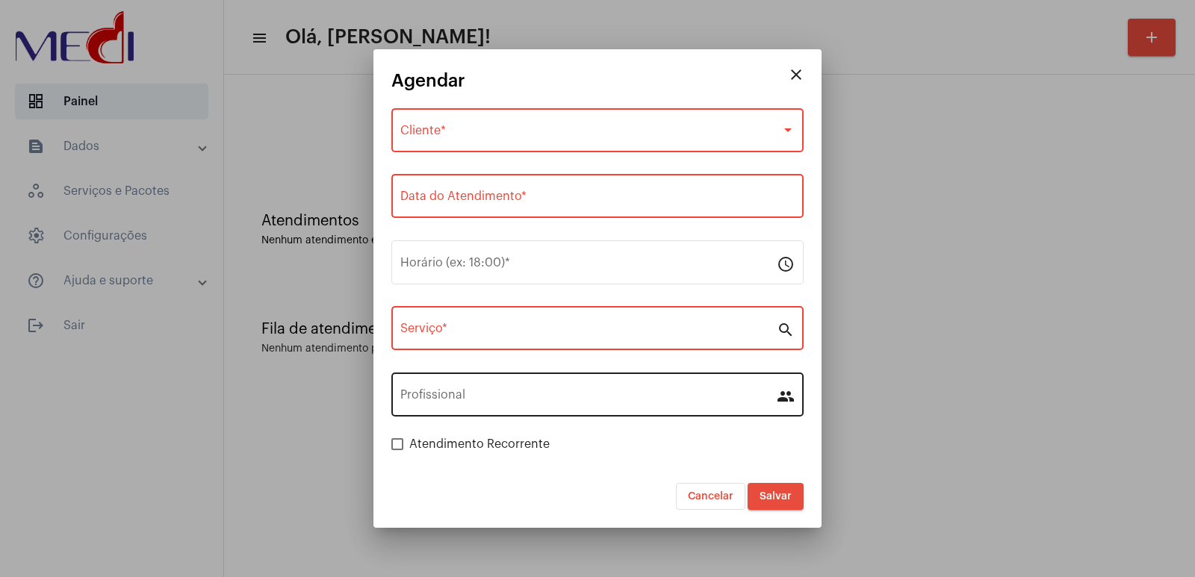
click at [785, 399] on mat-icon "people" at bounding box center [785, 396] width 18 height 18
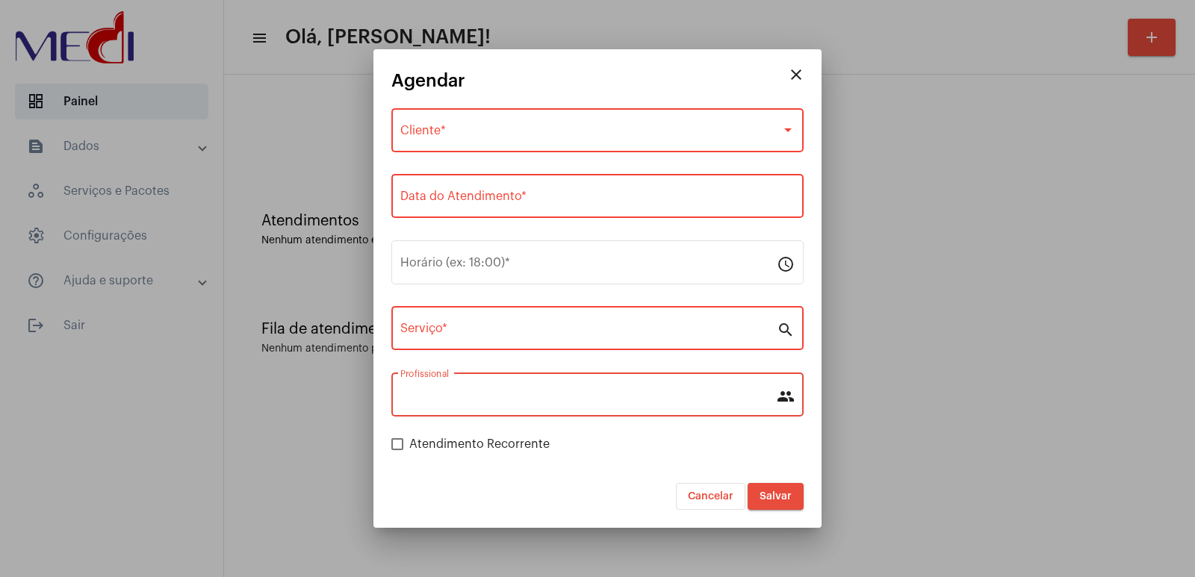
click at [665, 395] on input "Profissional" at bounding box center [588, 397] width 376 height 13
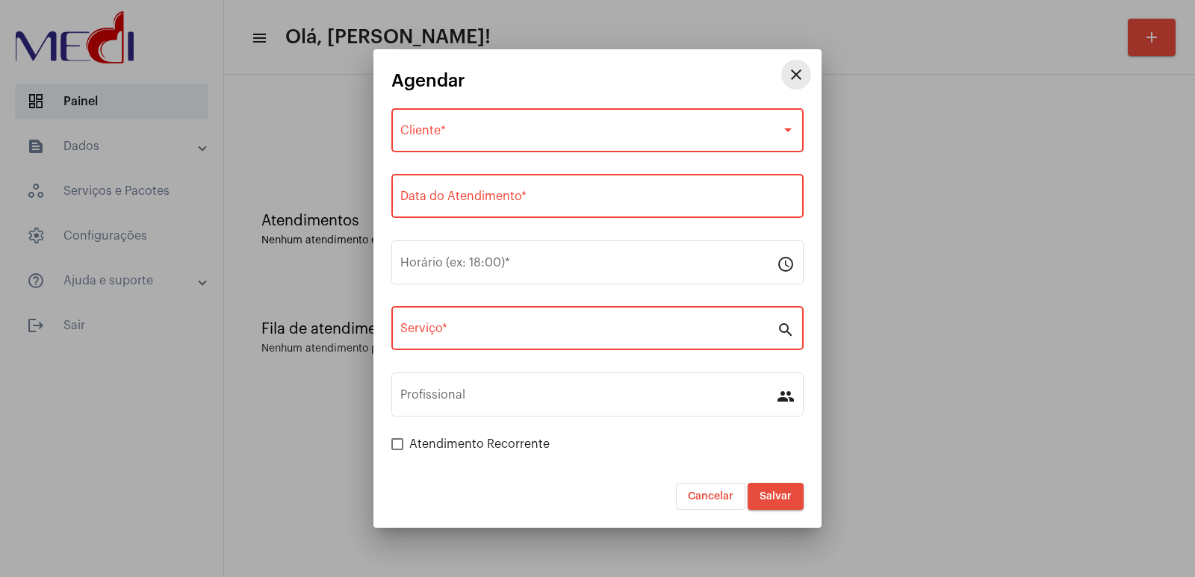
click at [796, 77] on mat-icon "close" at bounding box center [796, 75] width 18 height 18
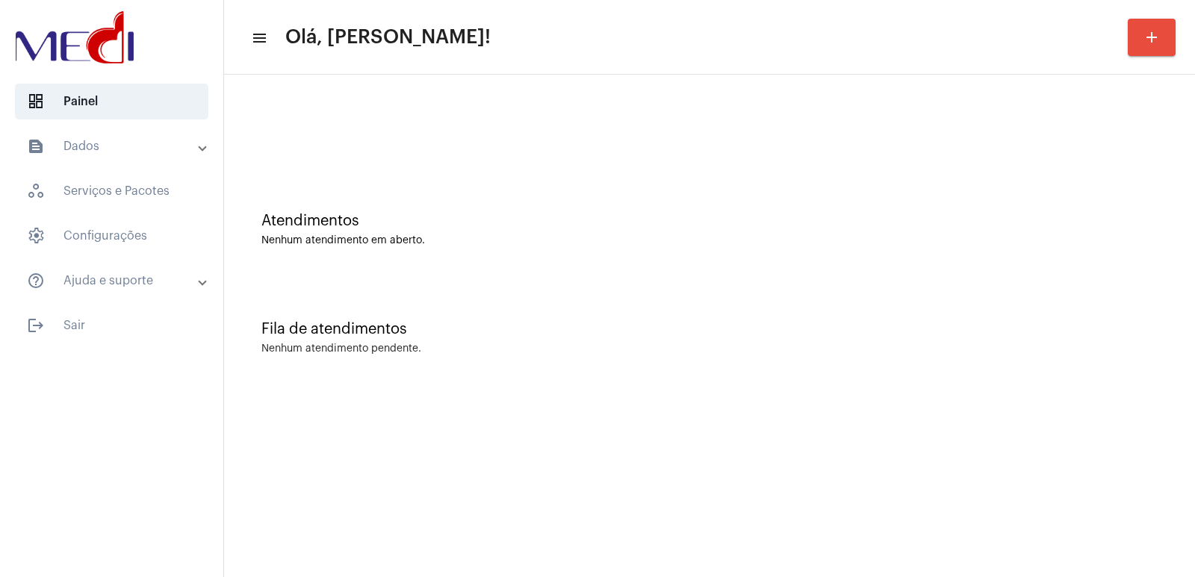
click at [1153, 25] on button "add" at bounding box center [1151, 37] width 48 height 37
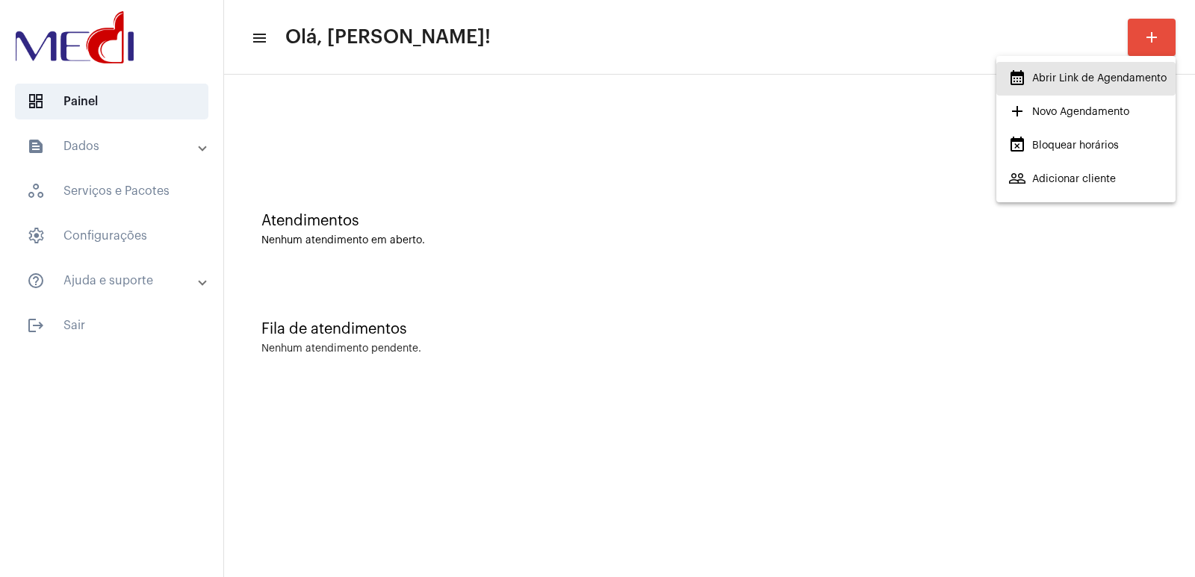
click at [1093, 83] on span "calendar_month_outlined Abrir Link de Agendamento" at bounding box center [1087, 78] width 158 height 27
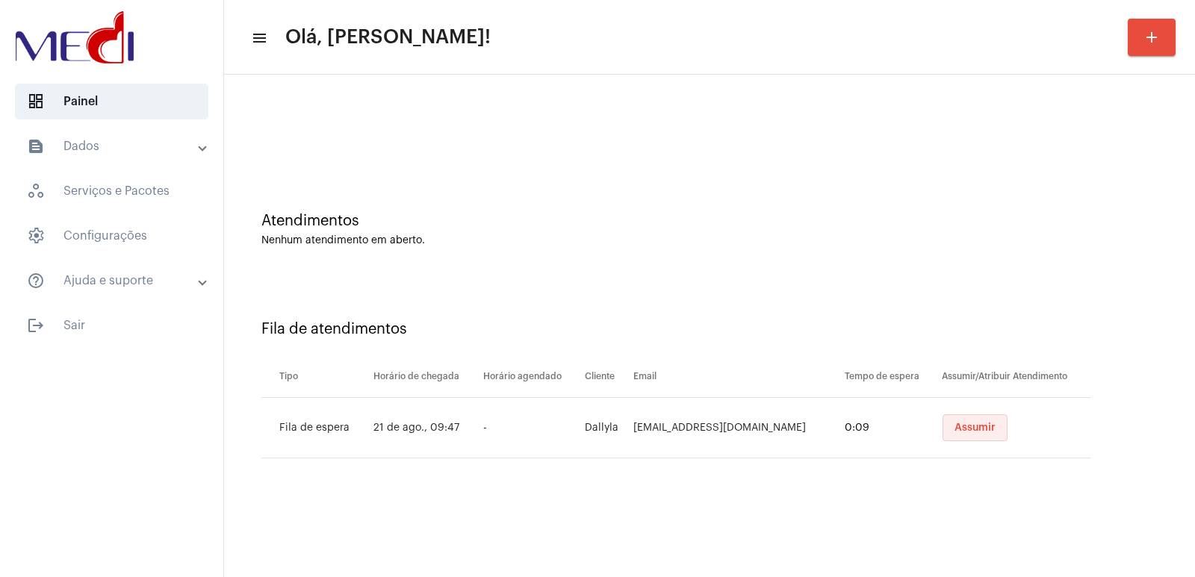
click at [977, 422] on button "Assumir" at bounding box center [974, 427] width 65 height 27
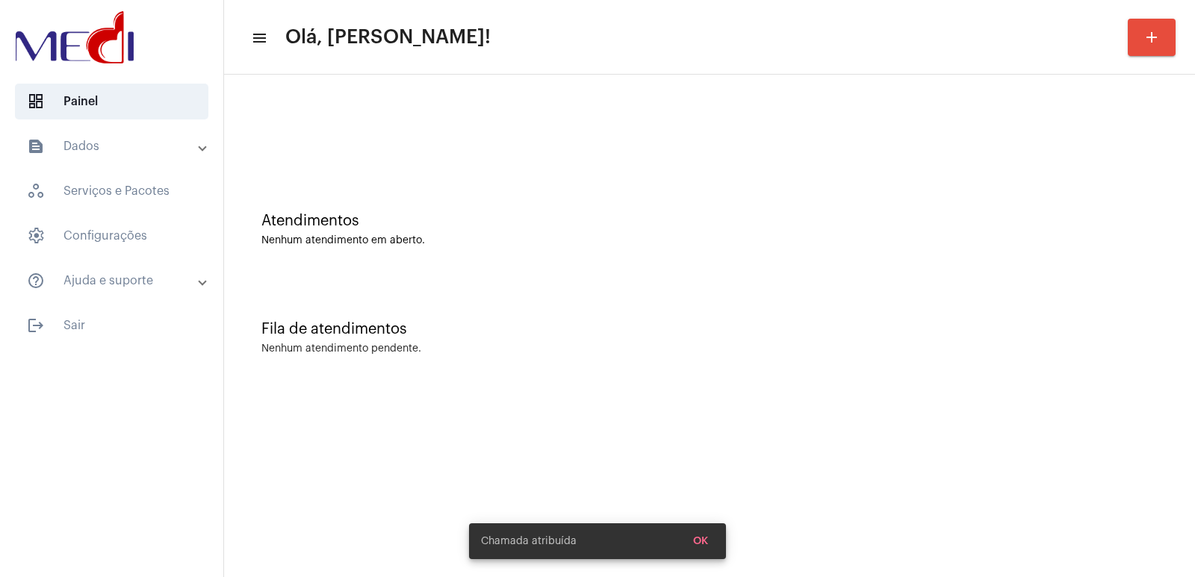
click at [337, 313] on mat-sidenav-content "menu Olá, [PERSON_NAME]! add Atendimentos Nenhum atendimento em aberto. Fila de…" at bounding box center [709, 288] width 971 height 577
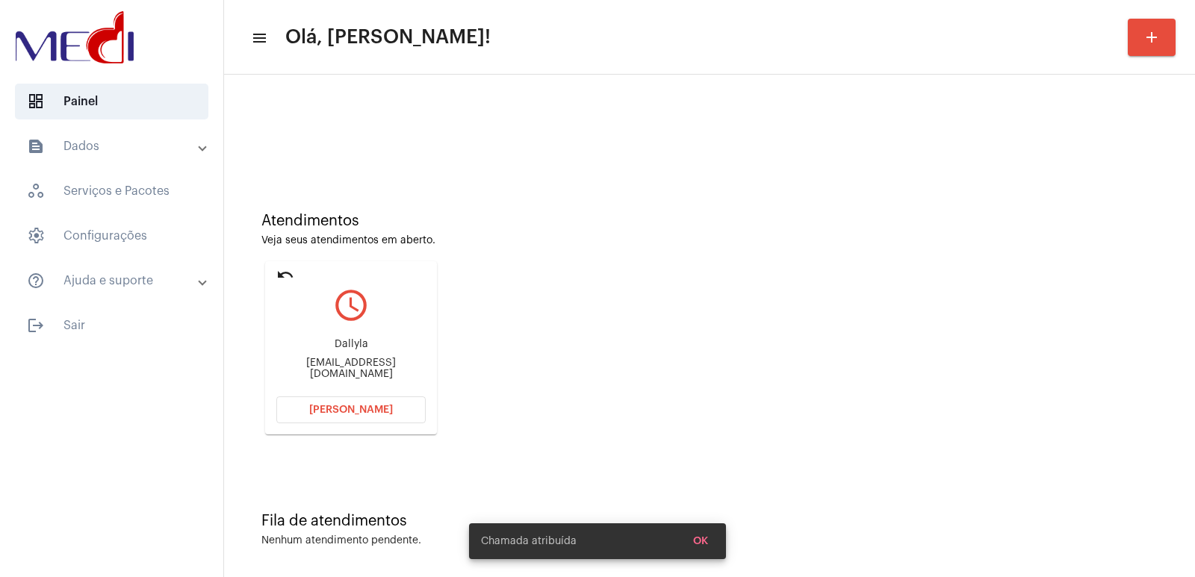
click at [296, 273] on mat-card "undo query_builder Dallyla [EMAIL_ADDRESS][DOMAIN_NAME] [PERSON_NAME]" at bounding box center [351, 347] width 172 height 173
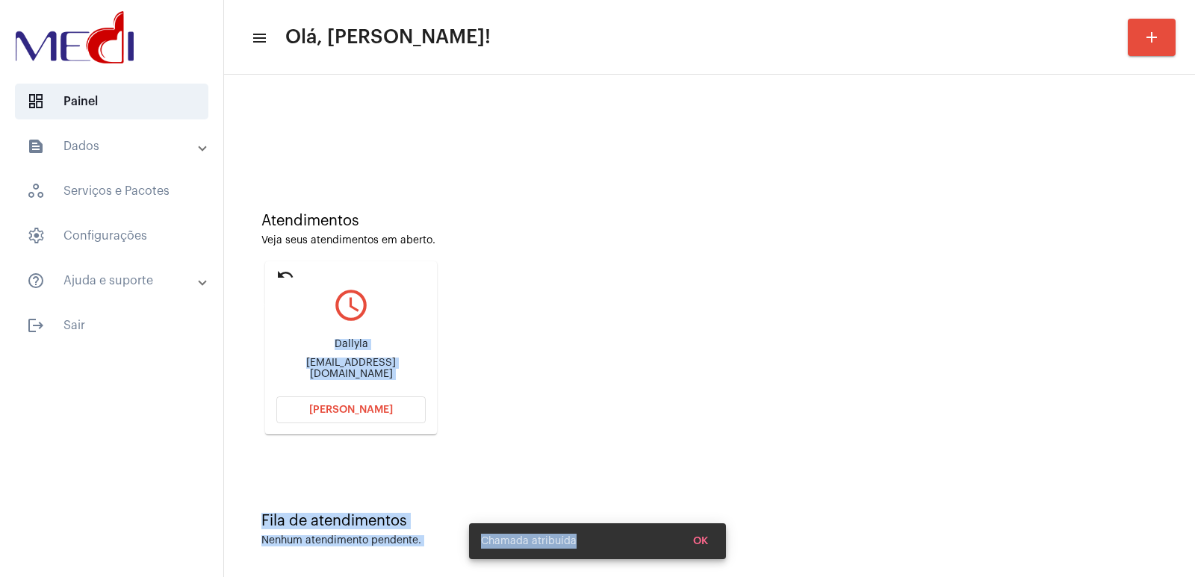
click at [287, 267] on mat-icon "undo" at bounding box center [285, 275] width 18 height 18
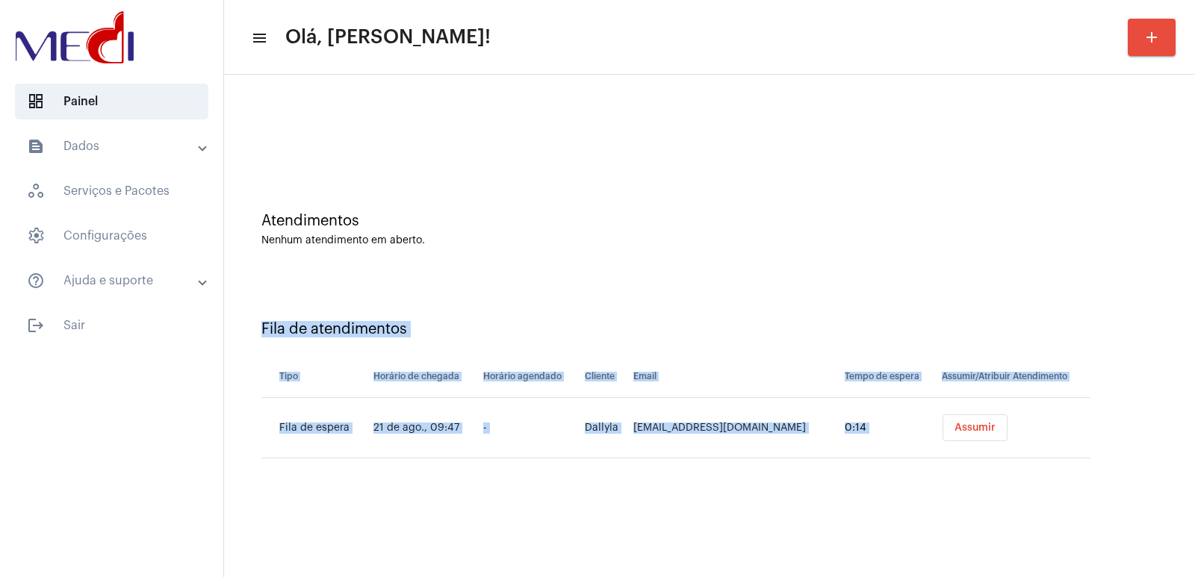
click at [822, 264] on div "Atendimentos Nenhum atendimento em aberto." at bounding box center [709, 222] width 956 height 108
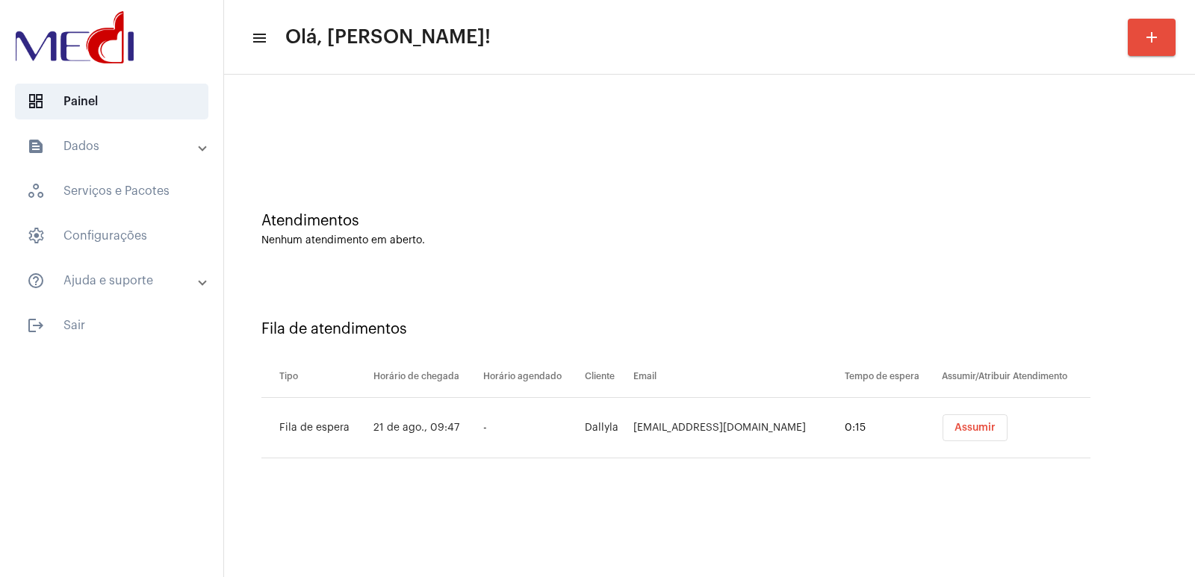
click at [999, 433] on div "Assumir" at bounding box center [1015, 427] width 155 height 27
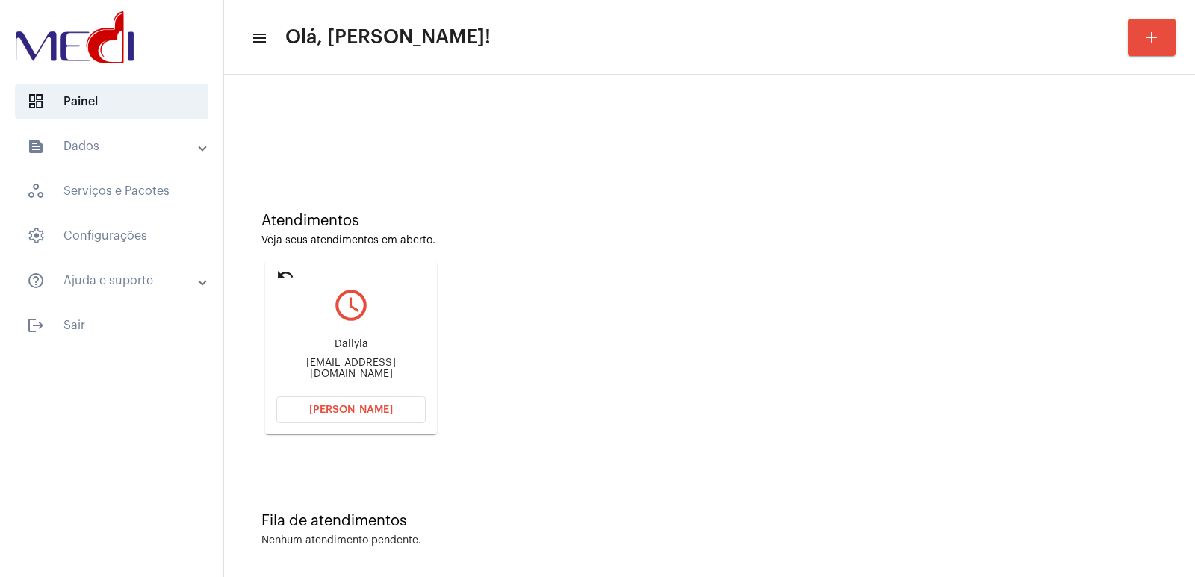
click at [352, 406] on span "Abrir Chamada" at bounding box center [351, 410] width 84 height 10
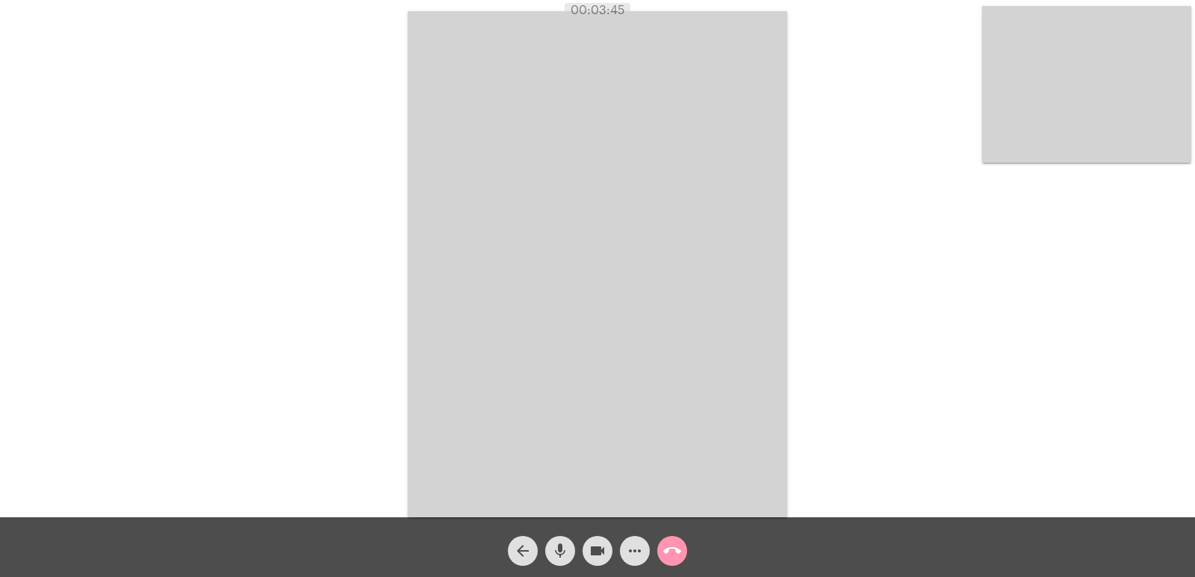
click at [743, 309] on video at bounding box center [597, 264] width 379 height 506
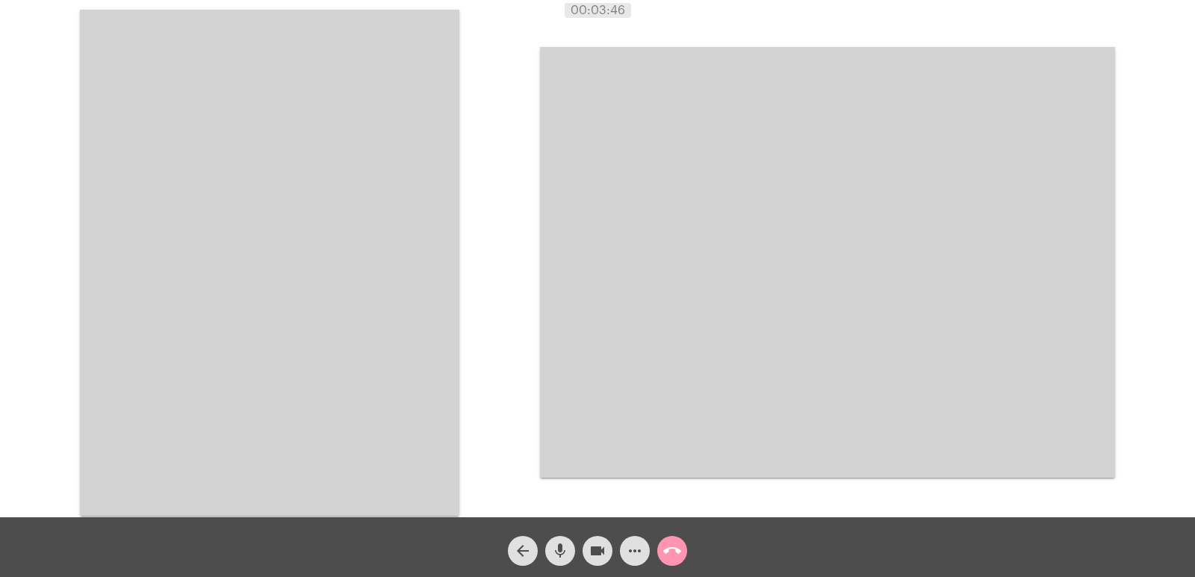
click at [214, 269] on video at bounding box center [269, 263] width 379 height 506
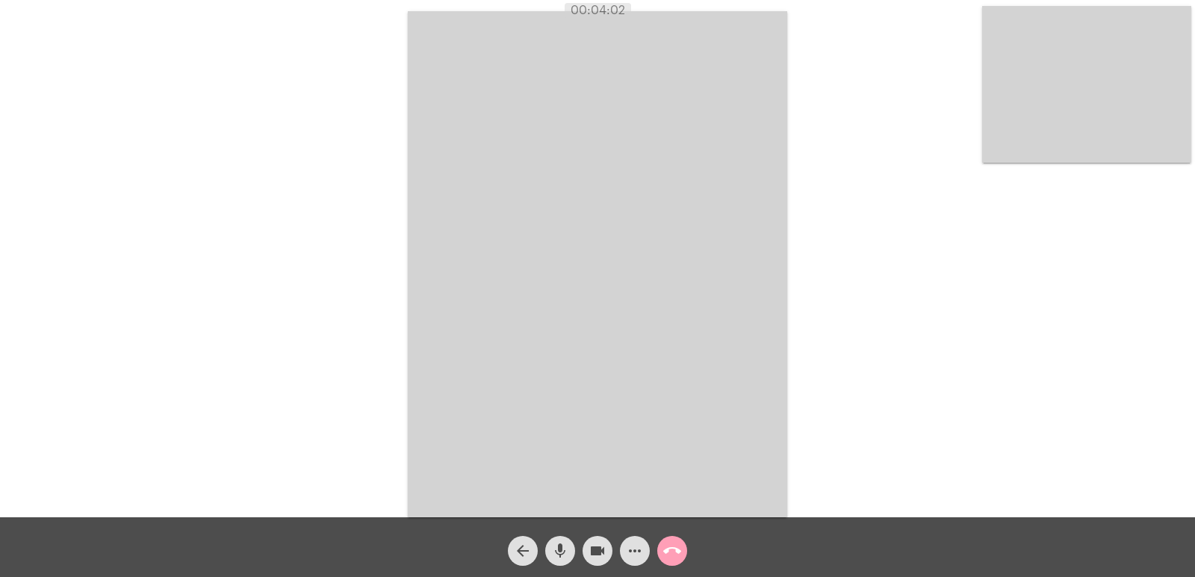
click at [682, 548] on button "call_end" at bounding box center [672, 551] width 30 height 30
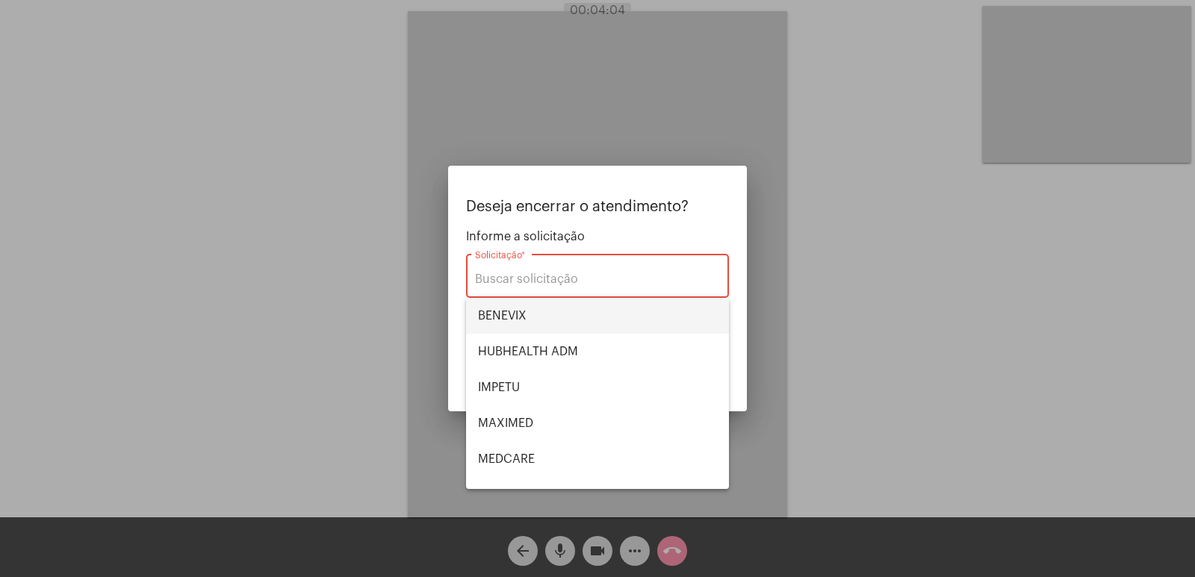
click at [539, 316] on span "BENEVIX" at bounding box center [597, 316] width 239 height 36
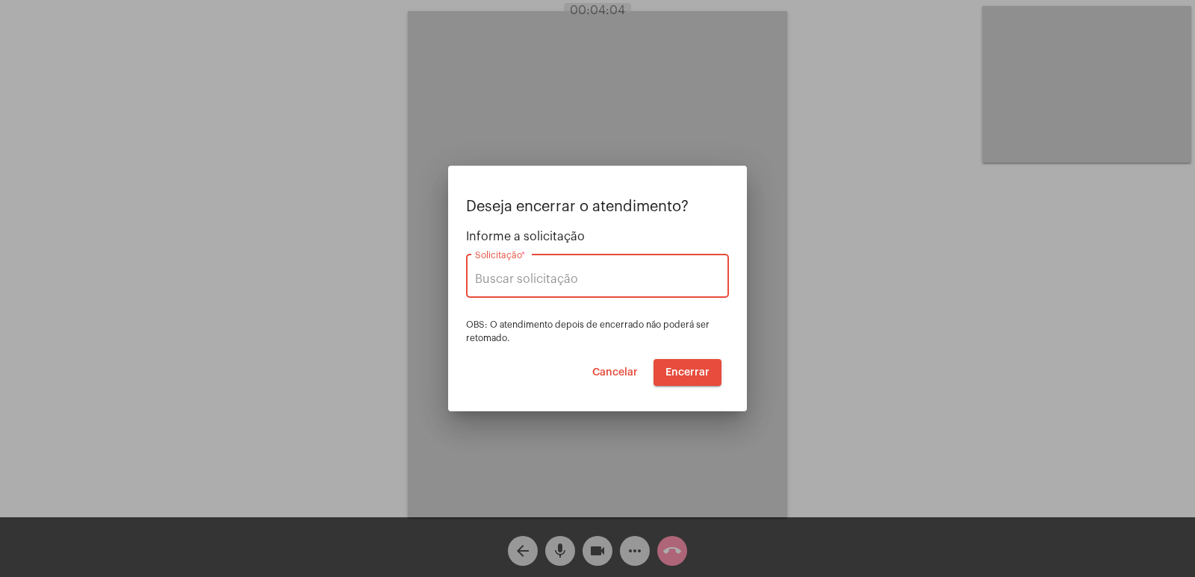
type input "BENEVIX"
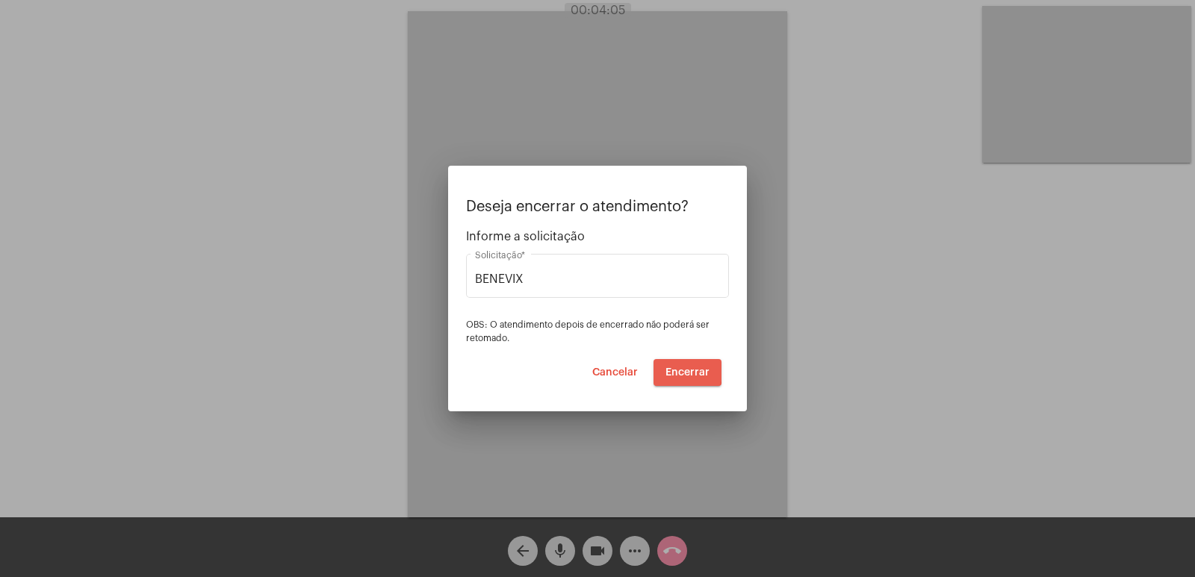
click at [671, 368] on span "Encerrar" at bounding box center [687, 372] width 44 height 10
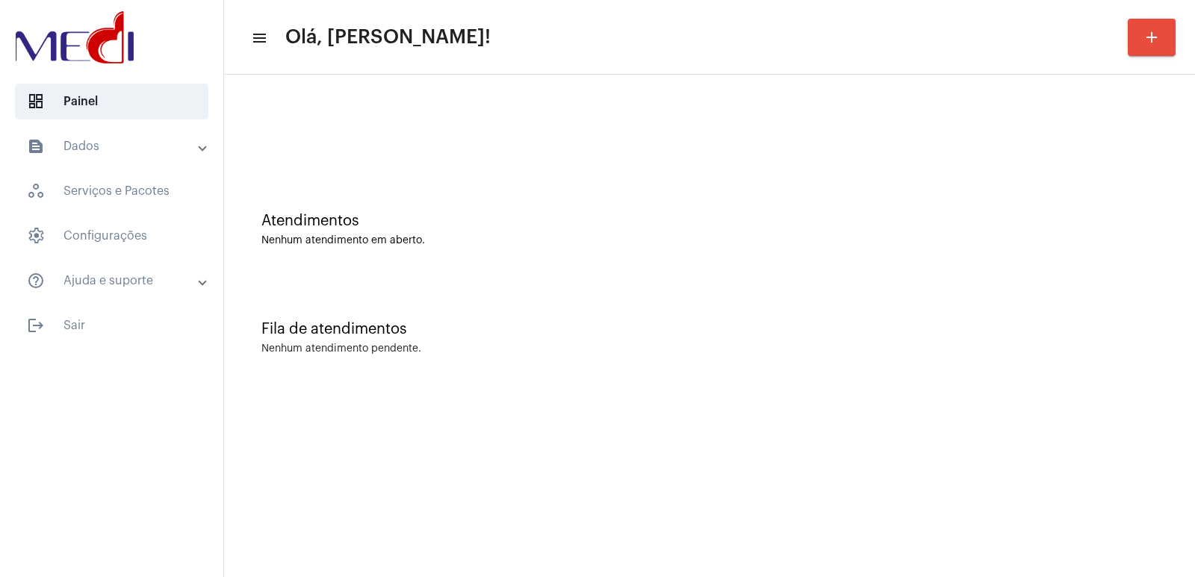
click at [898, 316] on div "Fila de atendimentos Nenhum atendimento pendente." at bounding box center [709, 330] width 956 height 108
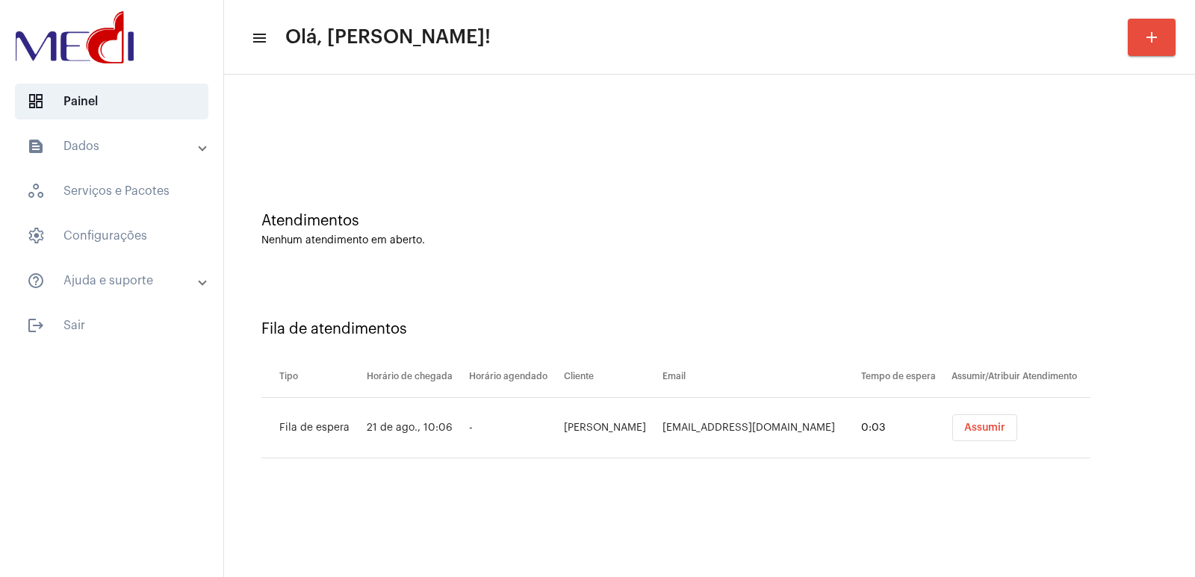
click at [994, 417] on button "Assumir" at bounding box center [984, 427] width 65 height 27
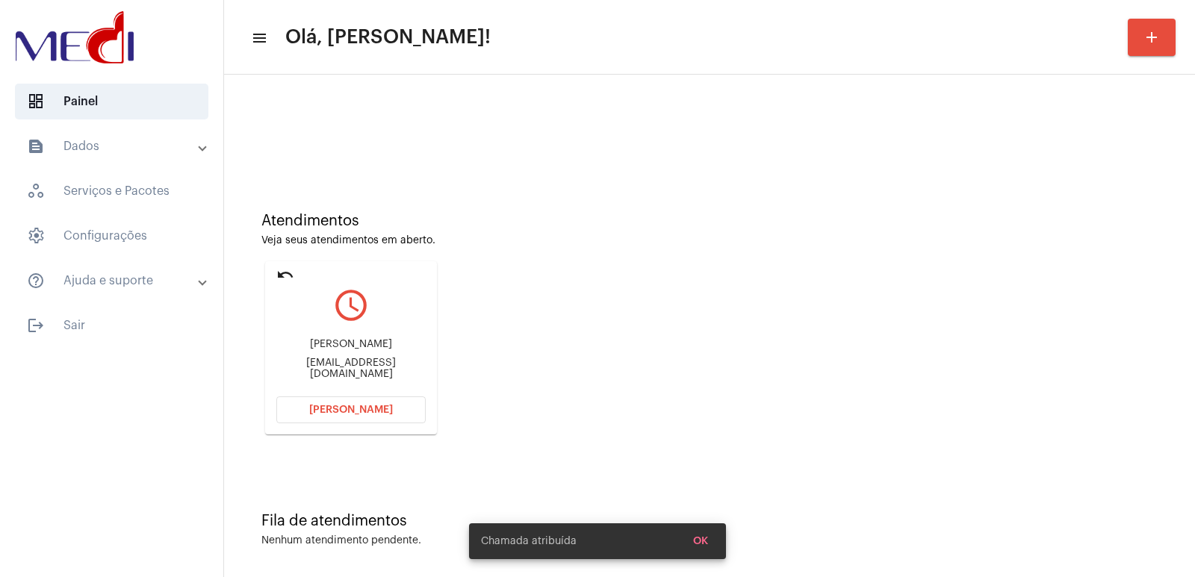
click at [355, 347] on div "Gustavo Gomes Lima" at bounding box center [350, 344] width 149 height 11
click at [354, 347] on div "Gustavo Gomes Lima" at bounding box center [350, 344] width 149 height 11
copy div "Gustavo Gomes Lima"
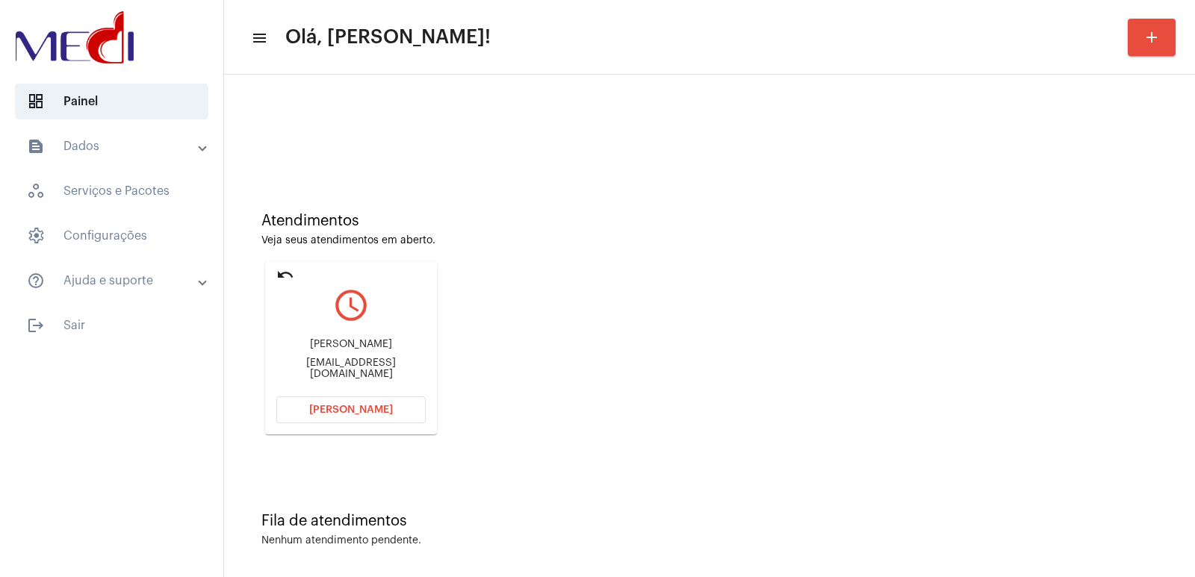
click at [343, 393] on mat-card "undo query_builder Gustavo Gomes Lima gustavosize7@gmail.com Abrir Chamada" at bounding box center [351, 347] width 172 height 173
click at [340, 407] on span "Abrir Chamada" at bounding box center [351, 410] width 84 height 10
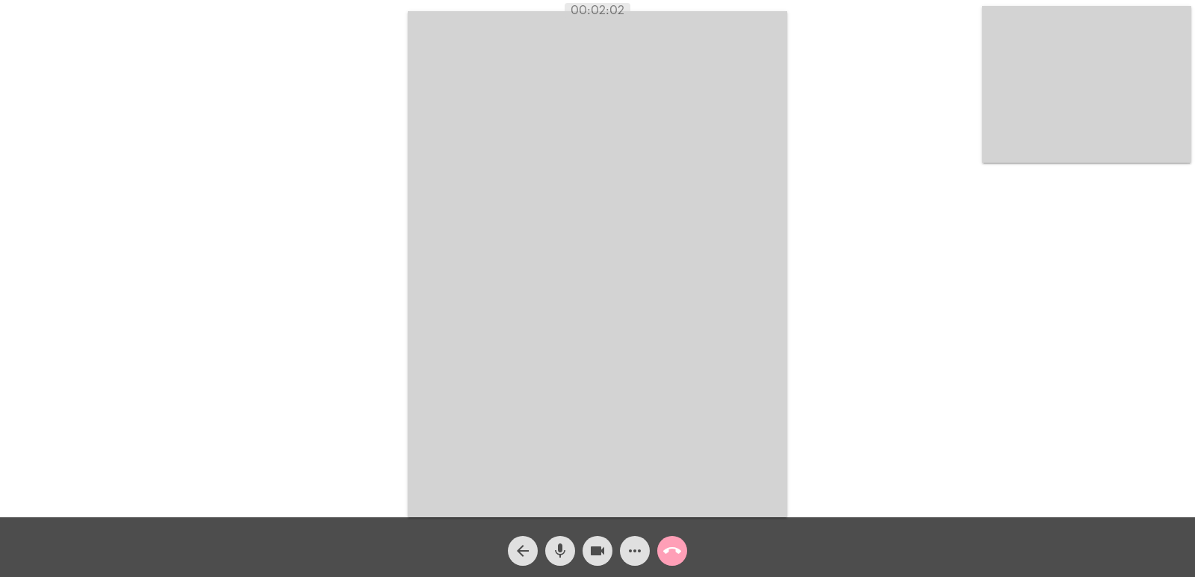
click at [679, 549] on mat-icon "call_end" at bounding box center [672, 551] width 18 height 18
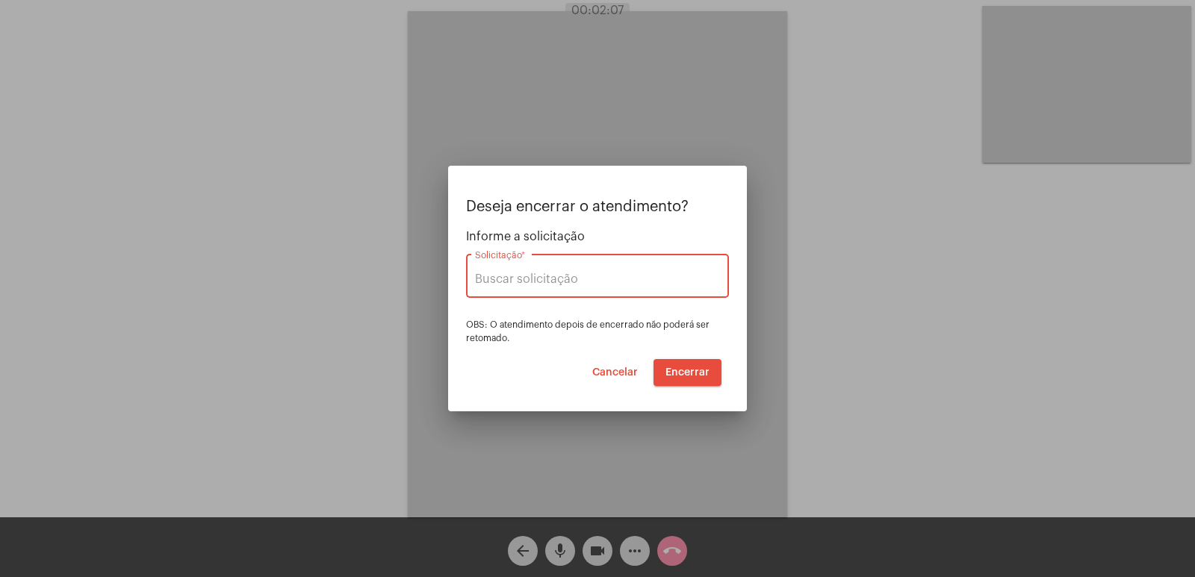
type input "VERA CRUZ"
click at [686, 379] on button "Encerrar" at bounding box center [687, 372] width 68 height 27
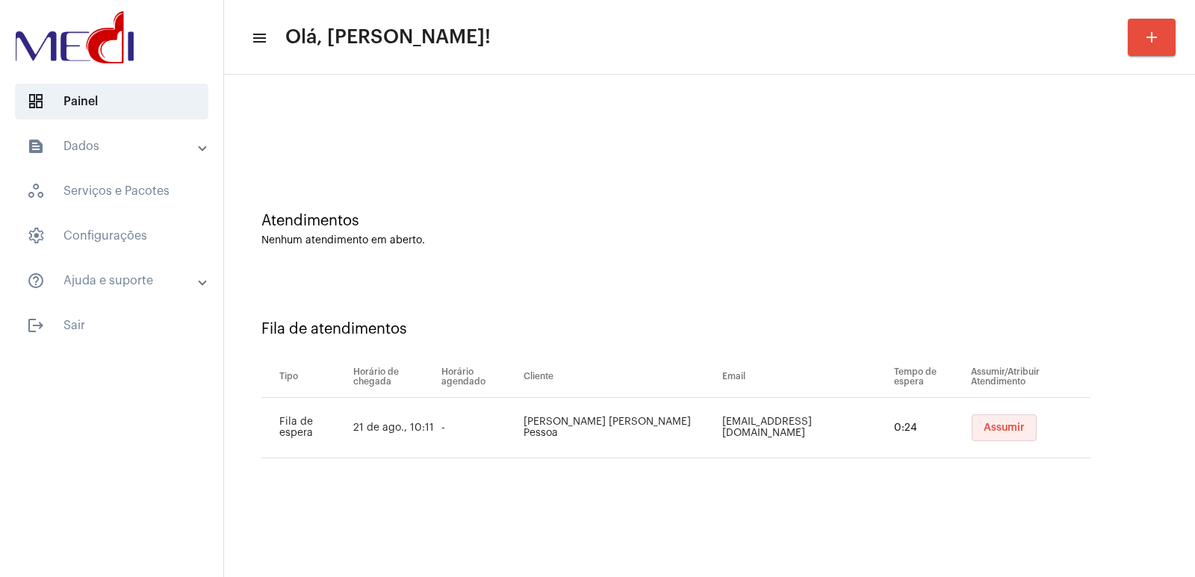
click at [983, 423] on span "Assumir" at bounding box center [1003, 428] width 41 height 10
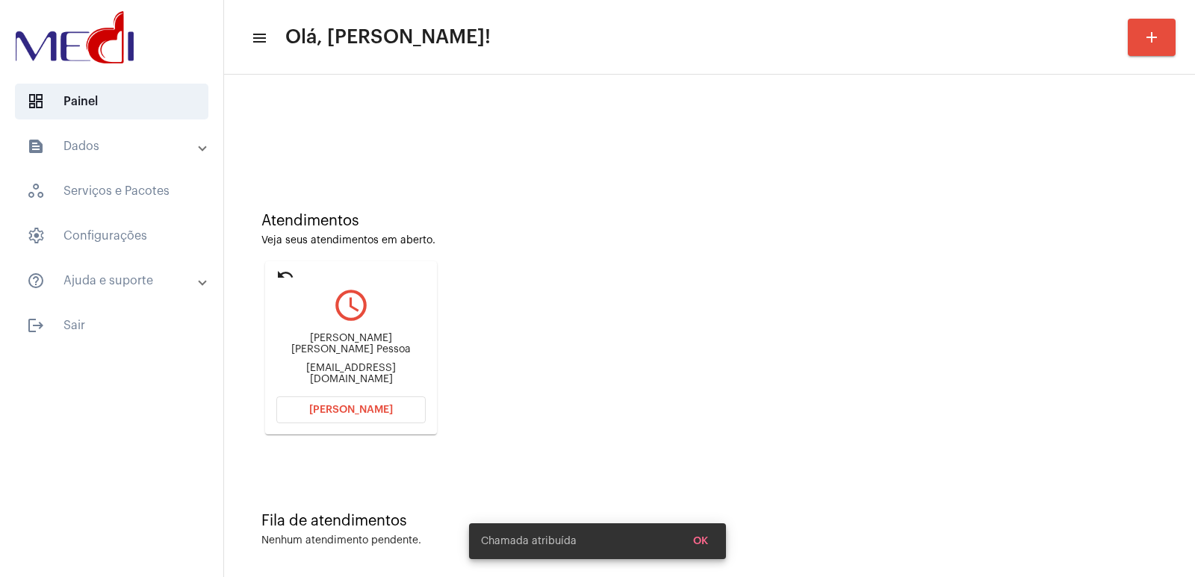
click at [329, 356] on div "Ravi Guilherme Gomes Pessoa Mariliagomes0803@gmail.com" at bounding box center [350, 359] width 149 height 67
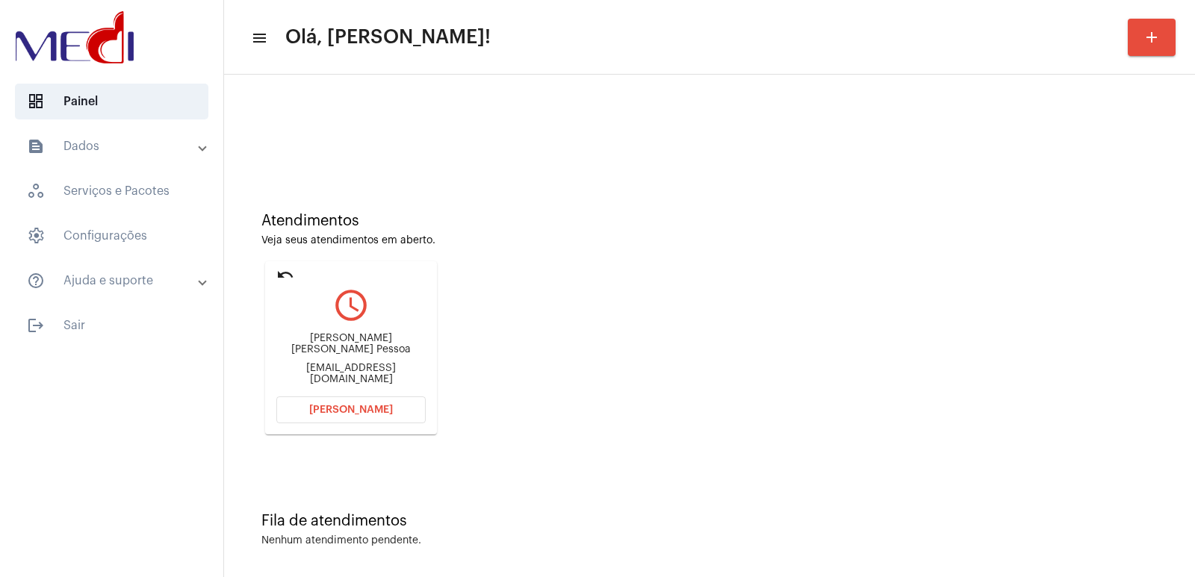
click at [329, 356] on div "Ravi Guilherme Gomes Pessoa Mariliagomes0803@gmail.com" at bounding box center [350, 359] width 149 height 67
copy div "Ravi Guilherme Gomes Pessoa"
click at [343, 403] on button "Abrir Chamada" at bounding box center [350, 409] width 149 height 27
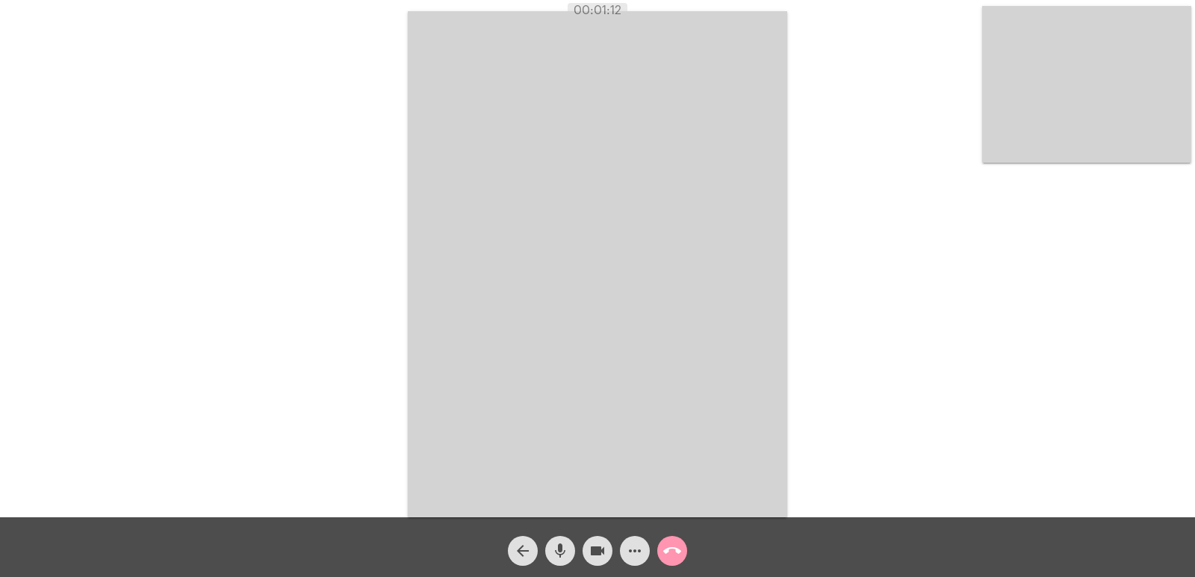
click at [530, 549] on mat-icon "arrow_back" at bounding box center [523, 551] width 18 height 18
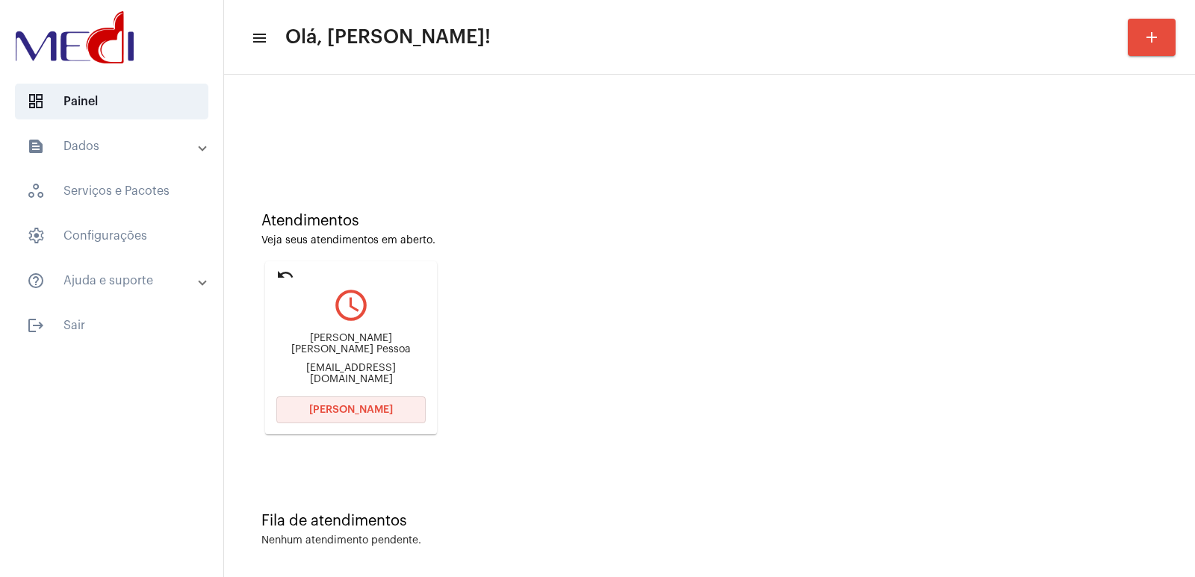
click at [327, 404] on button "Abrir Chamada" at bounding box center [350, 409] width 149 height 27
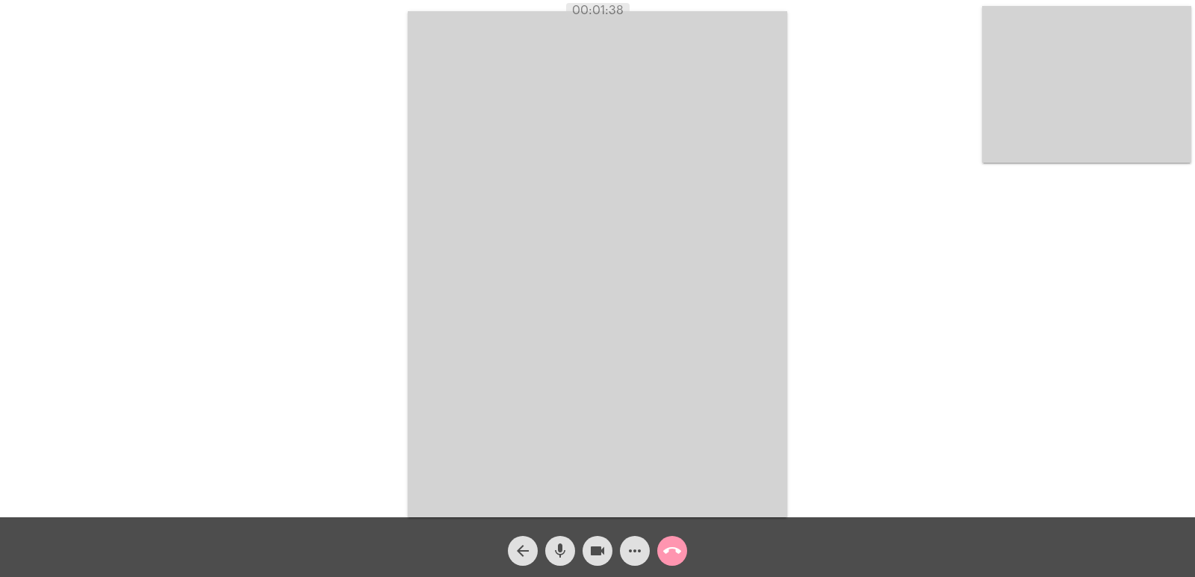
click at [557, 308] on video at bounding box center [597, 264] width 379 height 506
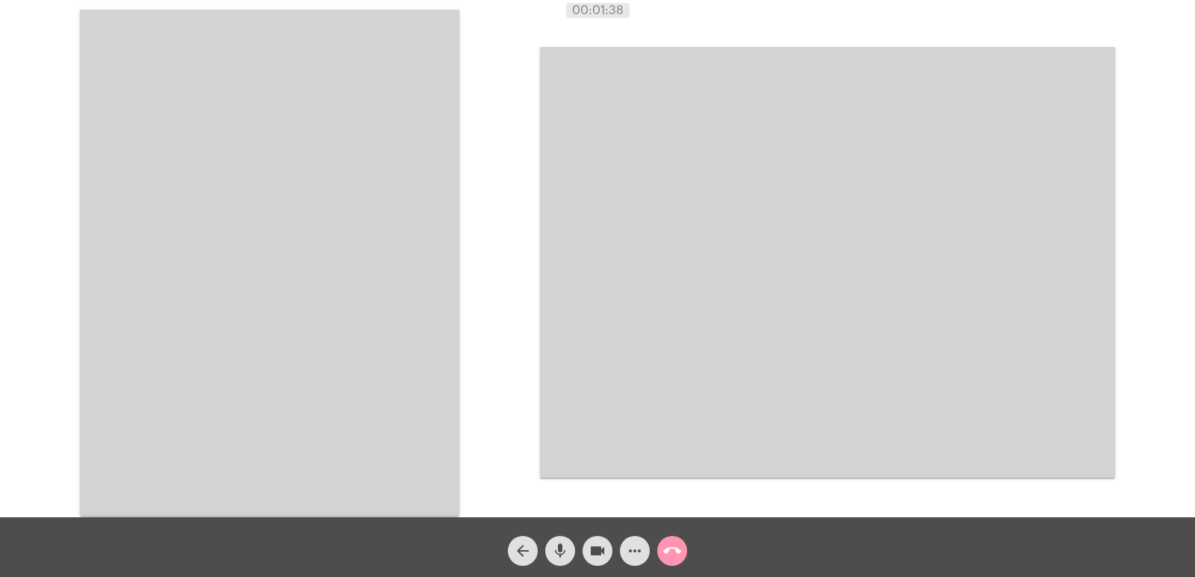
click at [294, 267] on video at bounding box center [269, 263] width 379 height 506
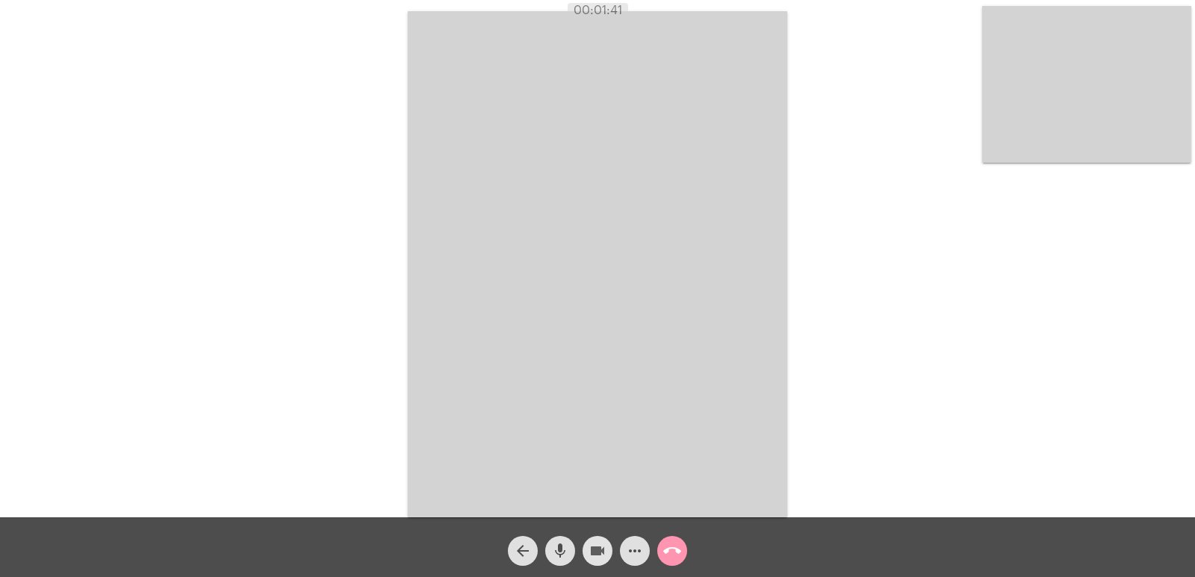
click at [591, 552] on mat-icon "videocam" at bounding box center [597, 551] width 18 height 18
click at [591, 552] on mat-icon "videocam_off" at bounding box center [597, 551] width 18 height 18
click at [679, 554] on mat-icon "call_end" at bounding box center [672, 551] width 18 height 18
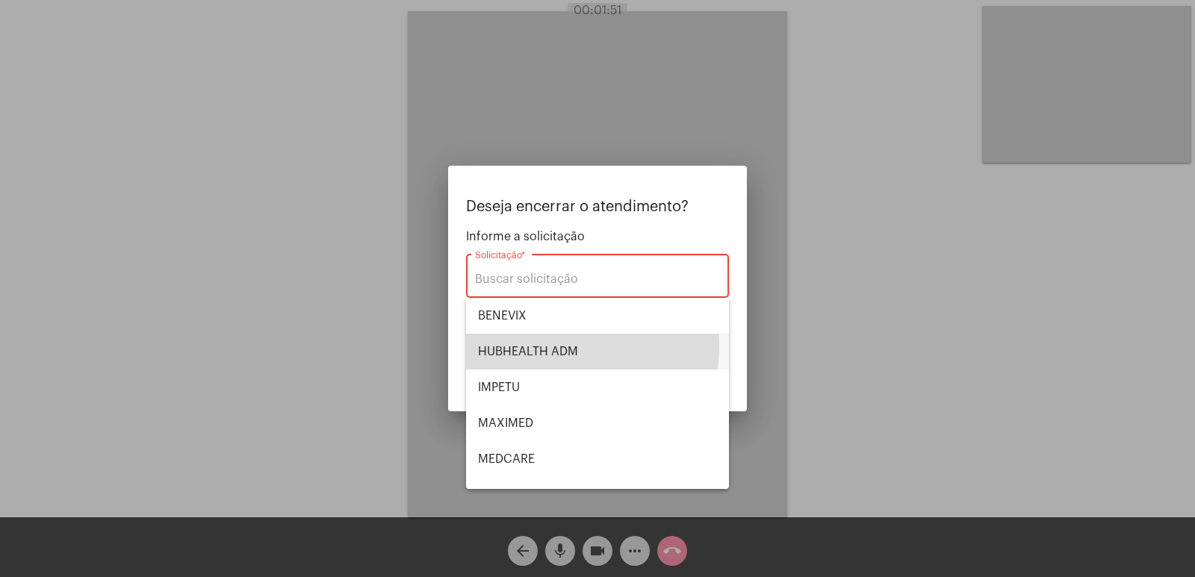
click at [550, 346] on span "HUBHEALTH ADM" at bounding box center [597, 352] width 239 height 36
type input "HUBHEALTH ADM"
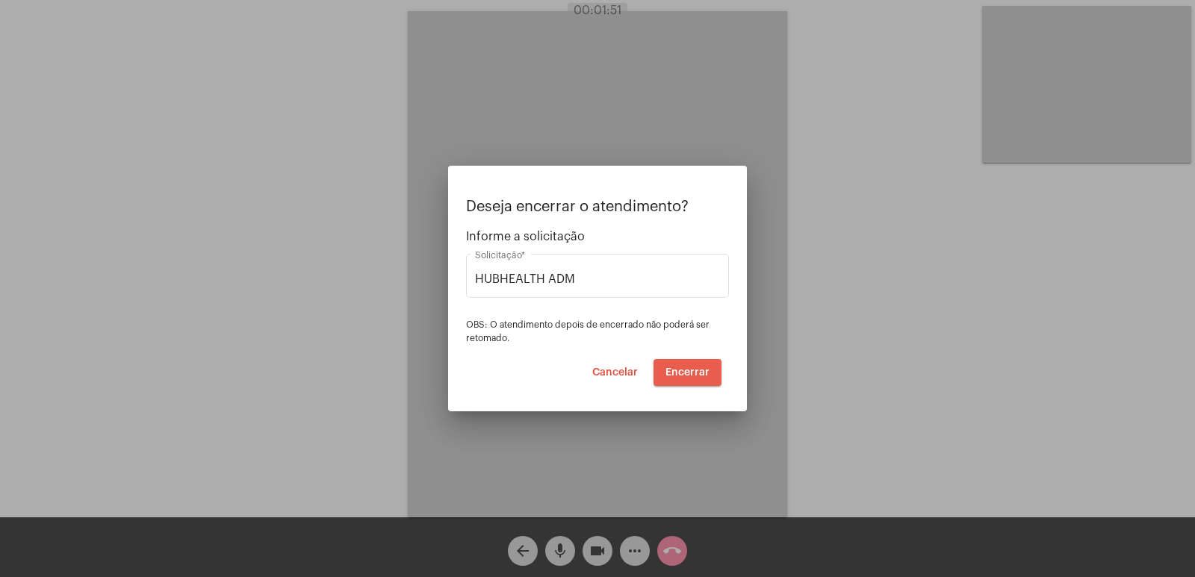
click at [697, 379] on button "Encerrar" at bounding box center [687, 372] width 68 height 27
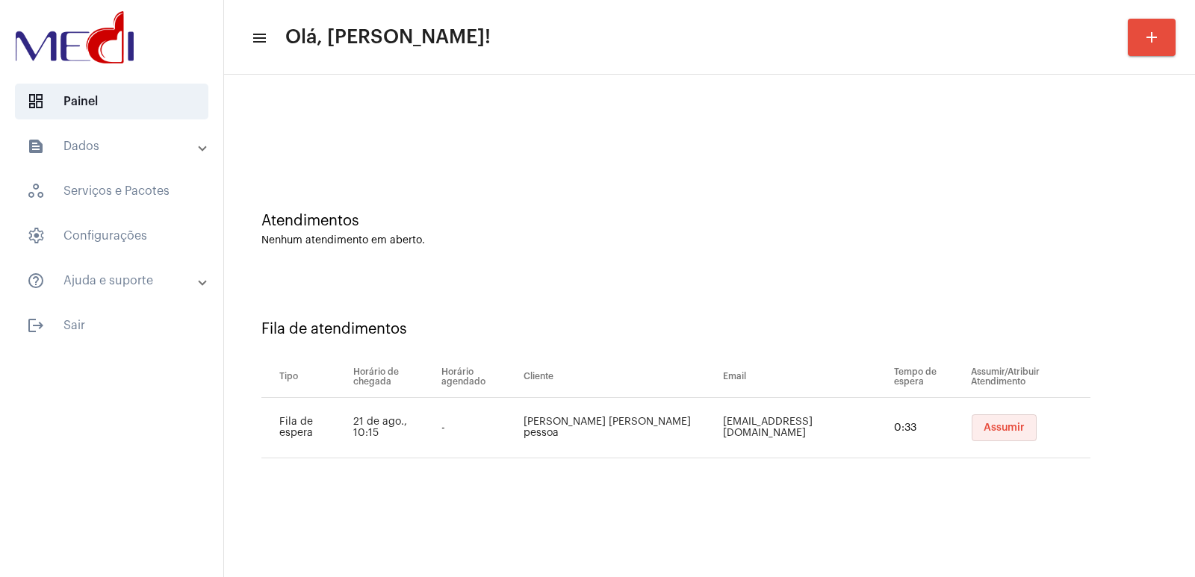
click at [996, 426] on span "Assumir" at bounding box center [1003, 428] width 41 height 10
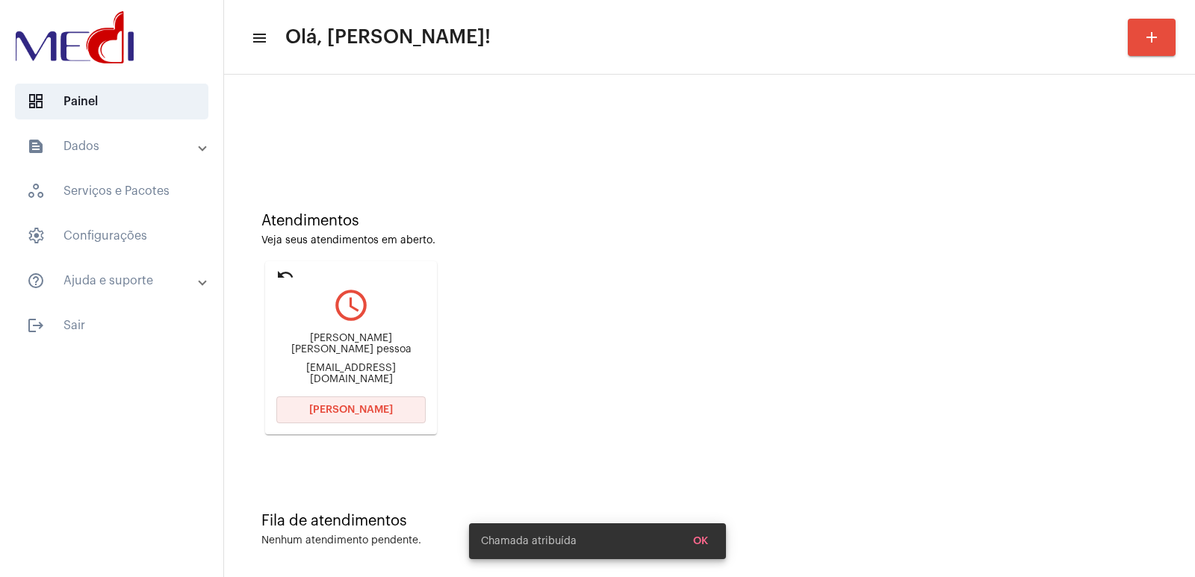
click at [373, 410] on span "Abrir Chamada" at bounding box center [351, 410] width 84 height 10
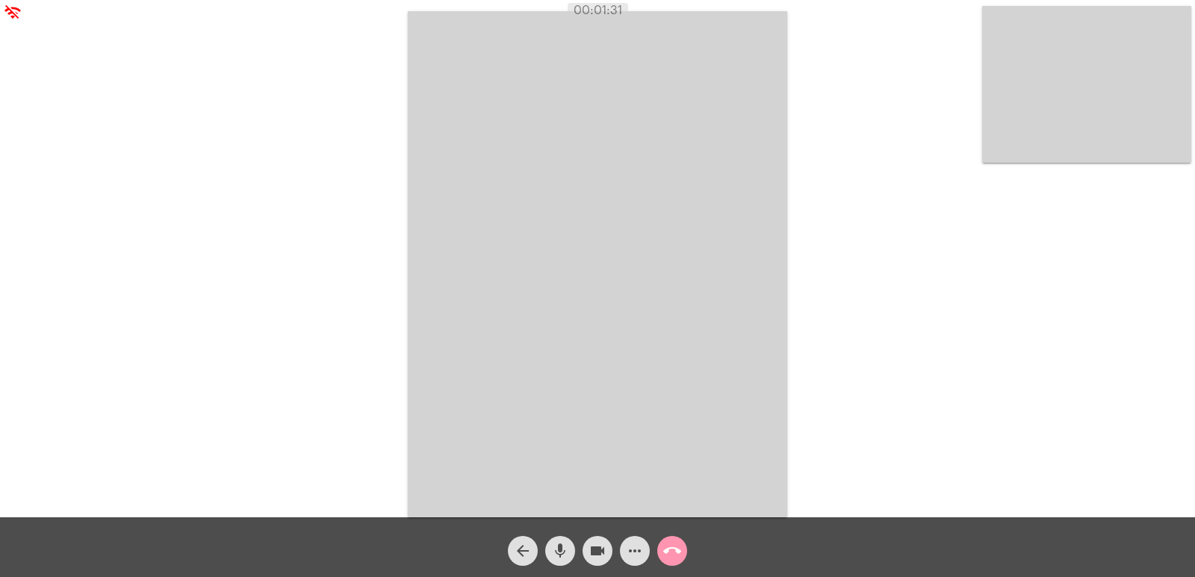
click at [618, 258] on video at bounding box center [597, 264] width 379 height 506
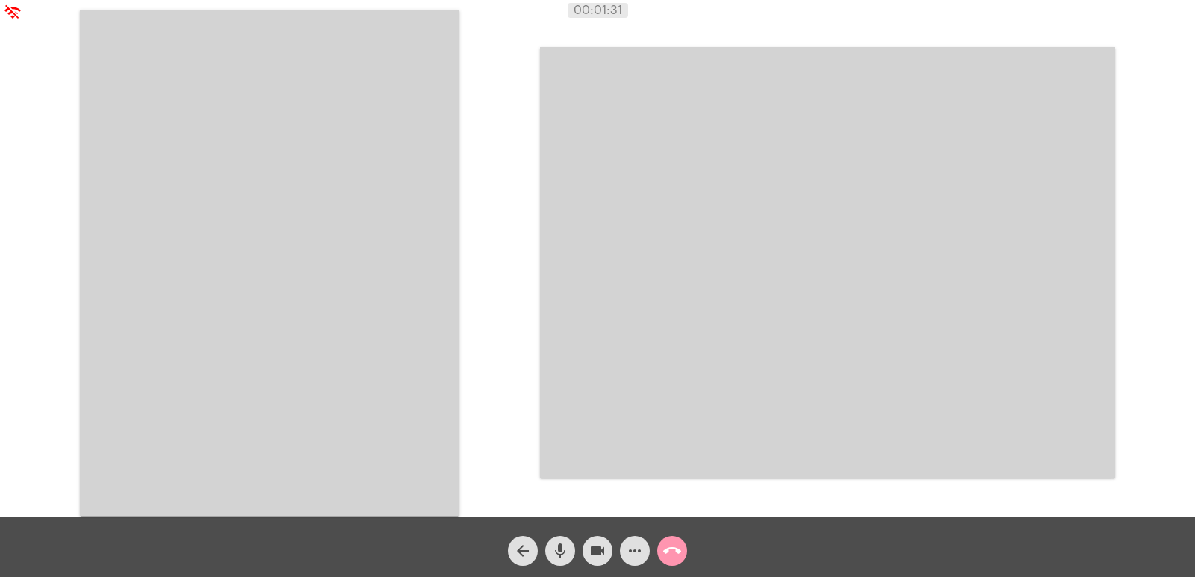
click at [314, 270] on video at bounding box center [269, 263] width 379 height 506
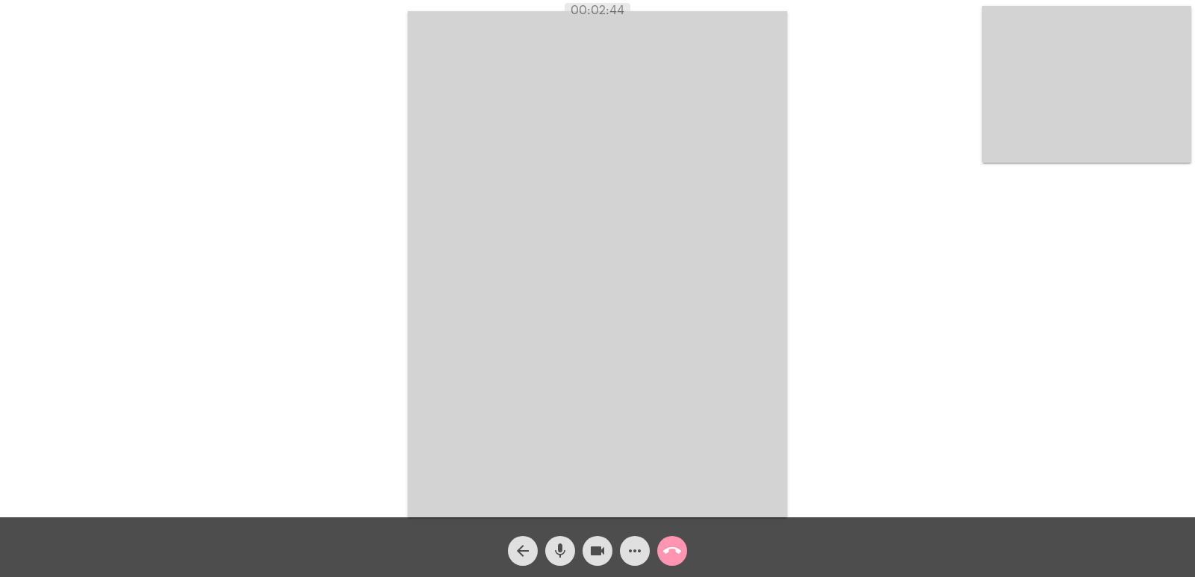
click at [674, 547] on mat-icon "call_end" at bounding box center [672, 551] width 18 height 18
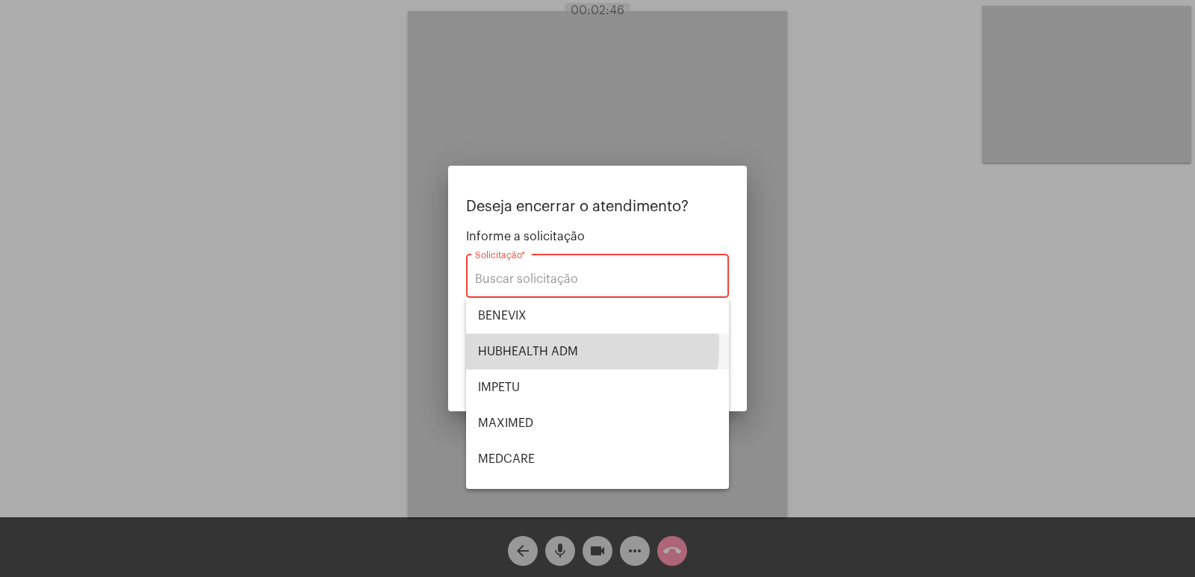
click at [551, 346] on span "HUBHEALTH ADM" at bounding box center [597, 352] width 239 height 36
type input "HUBHEALTH ADM"
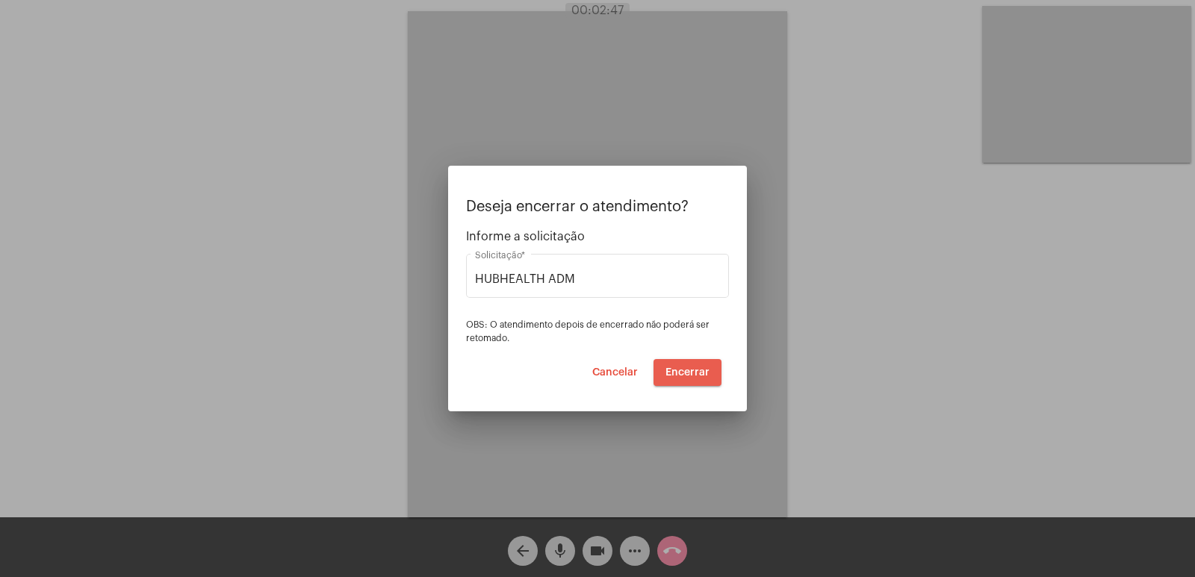
click at [691, 367] on span "Encerrar" at bounding box center [687, 372] width 44 height 10
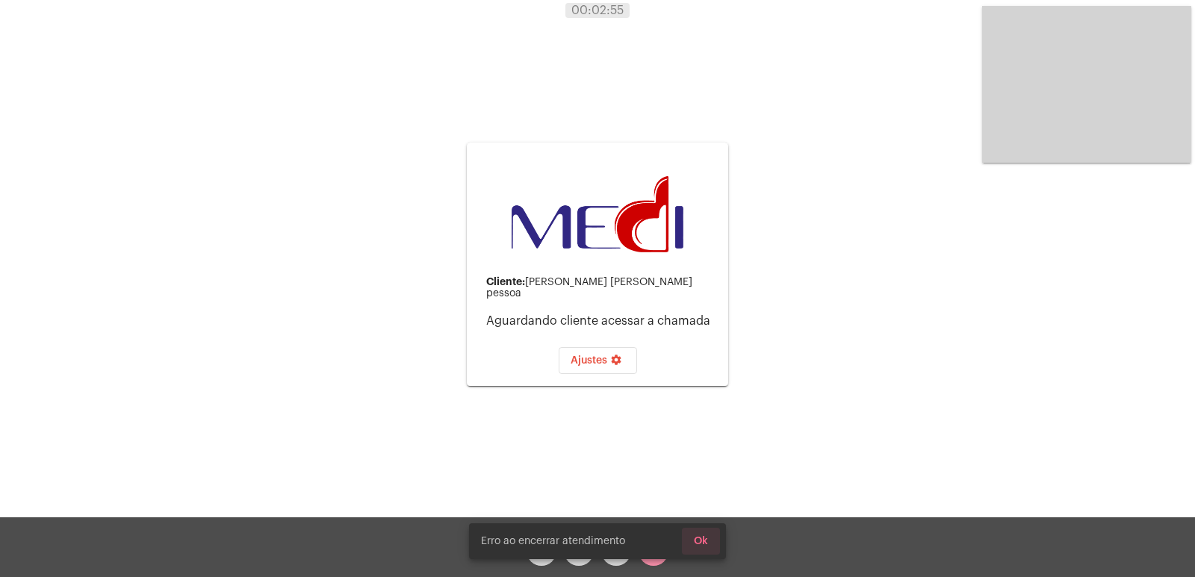
click at [700, 538] on span "Ok" at bounding box center [701, 541] width 14 height 10
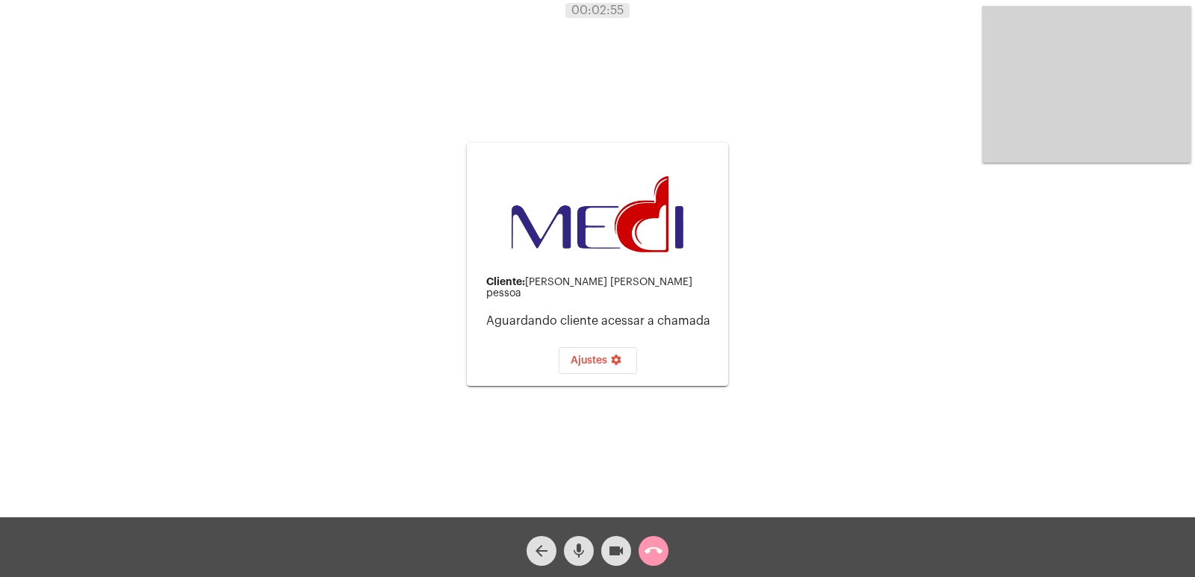
click at [661, 561] on span "call_end" at bounding box center [653, 551] width 18 height 30
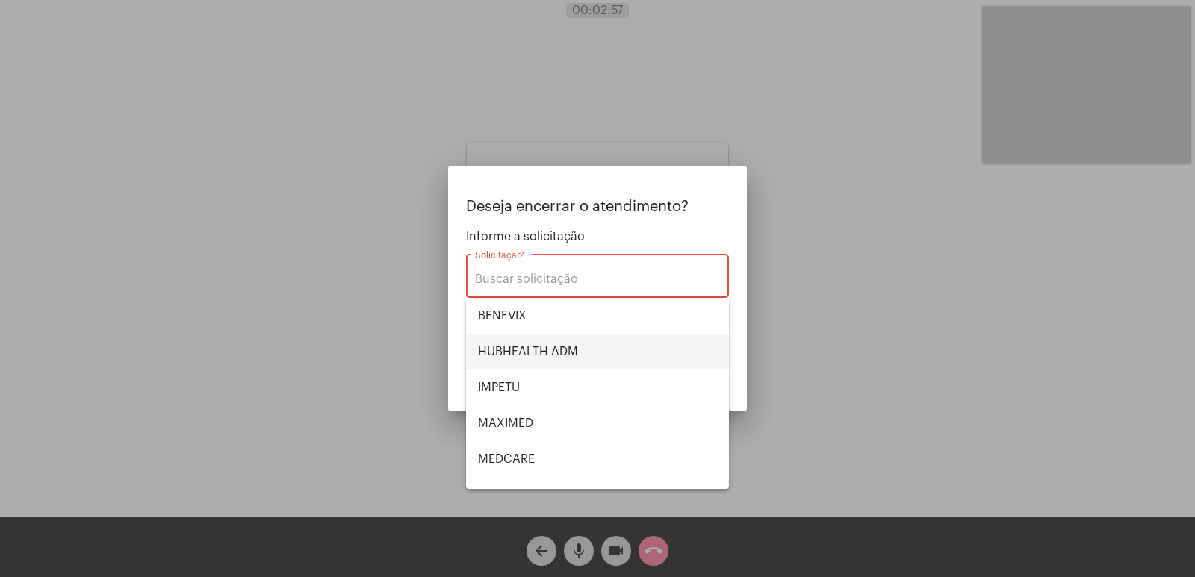
click at [537, 354] on span "HUBHEALTH ADM" at bounding box center [597, 352] width 239 height 36
type input "HUBHEALTH ADM"
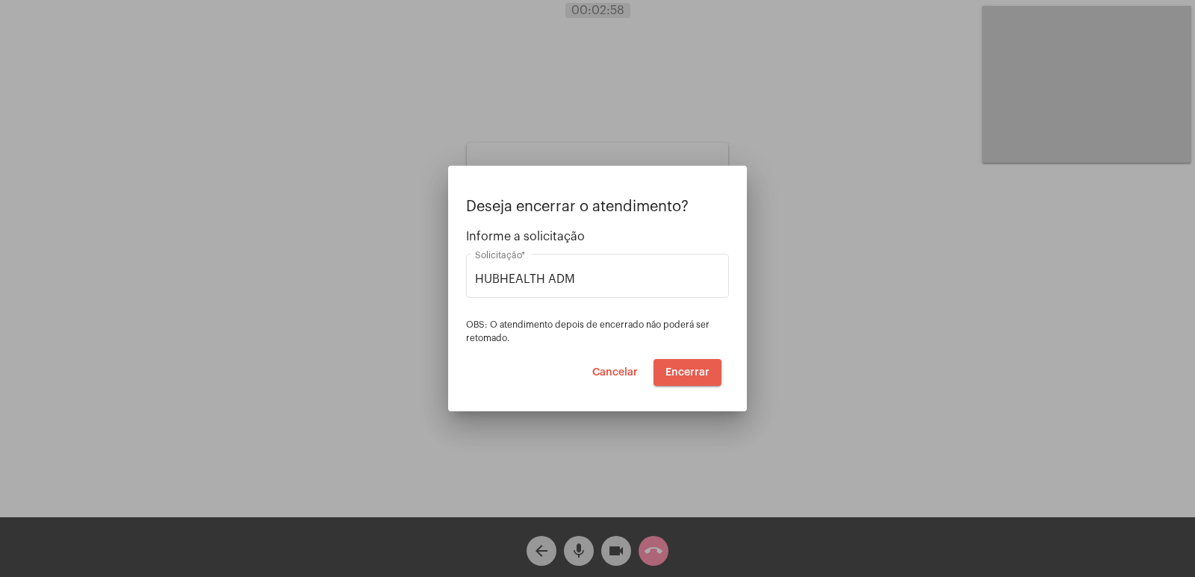
click at [691, 374] on span "Encerrar" at bounding box center [687, 372] width 44 height 10
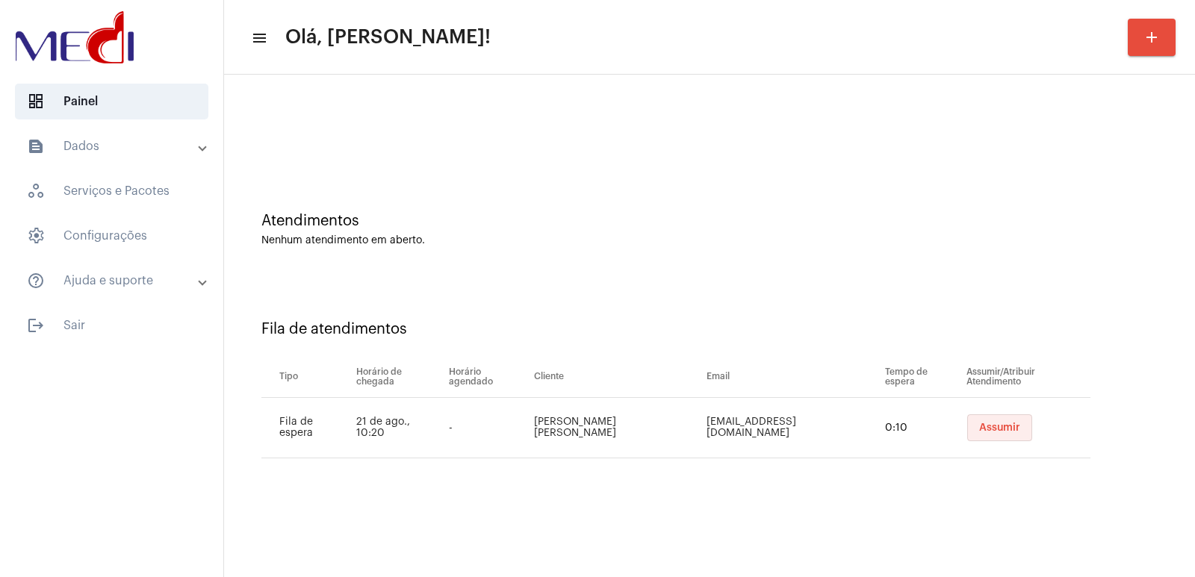
click at [999, 432] on span "Assumir" at bounding box center [999, 428] width 41 height 10
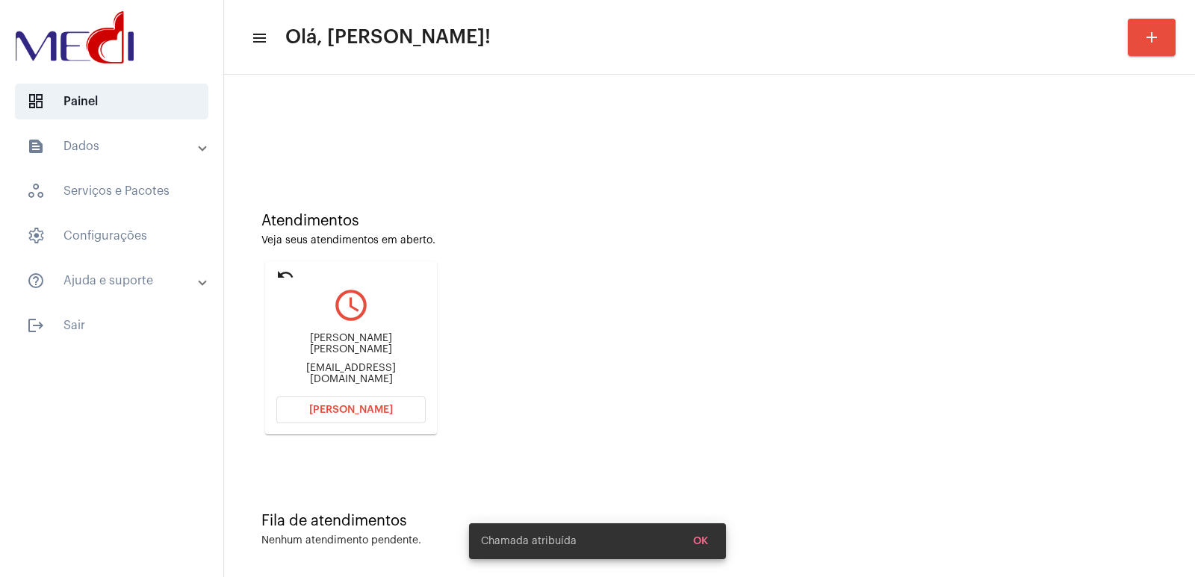
click at [343, 343] on div "Carlos Eduardo de Oliveira Moura" at bounding box center [350, 344] width 149 height 22
copy div "Carlos Eduardo de Oliveira Moura"
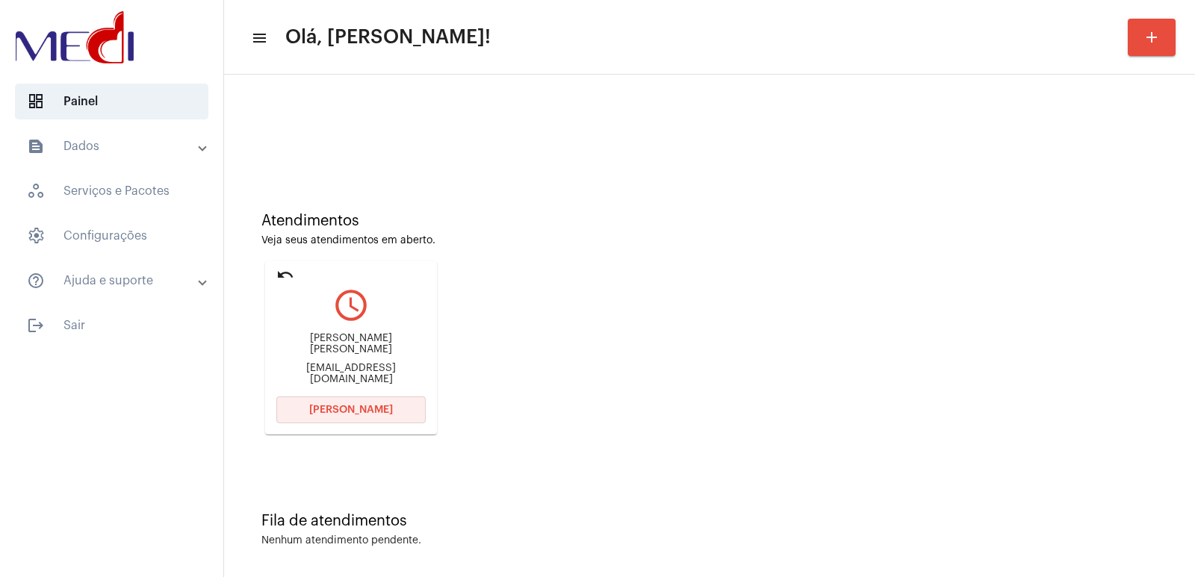
click at [324, 416] on button "Abrir Chamada" at bounding box center [350, 409] width 149 height 27
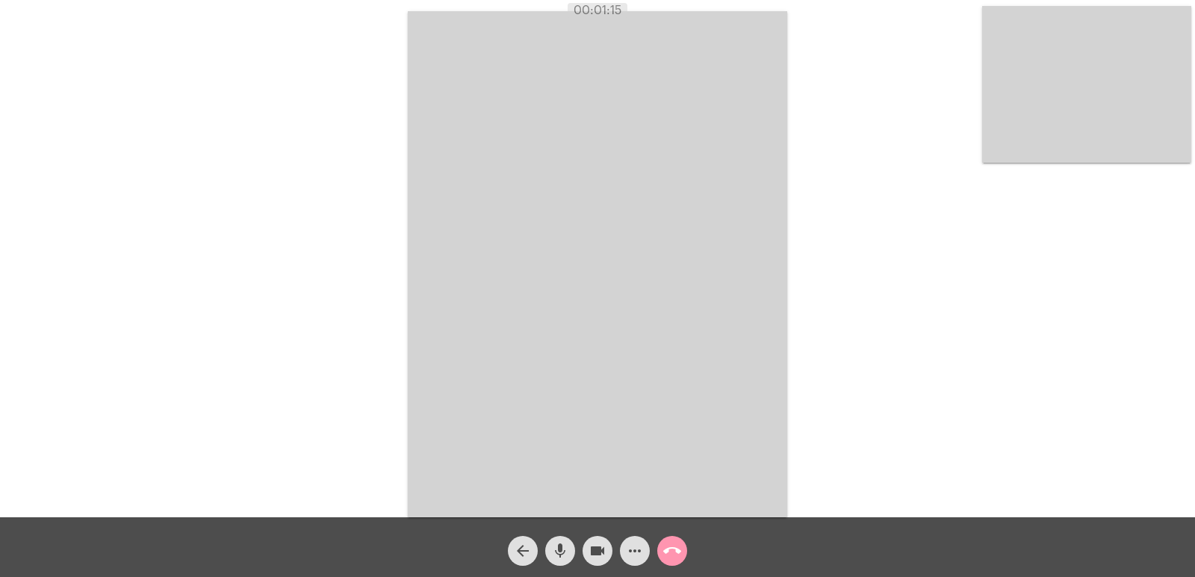
click at [535, 293] on video at bounding box center [597, 264] width 379 height 506
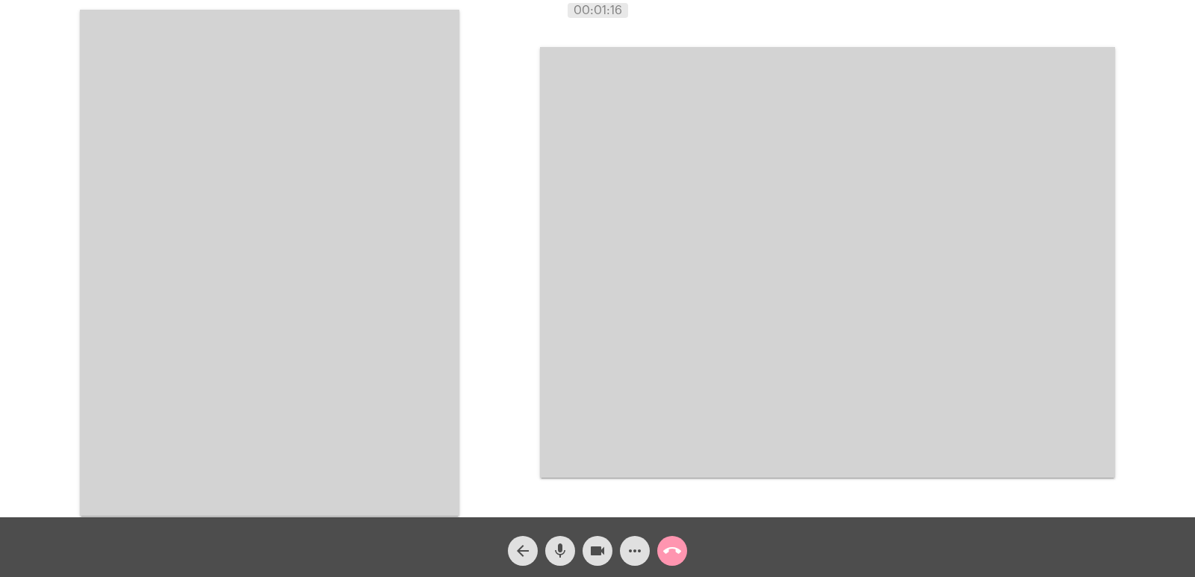
click at [321, 273] on video at bounding box center [269, 263] width 379 height 506
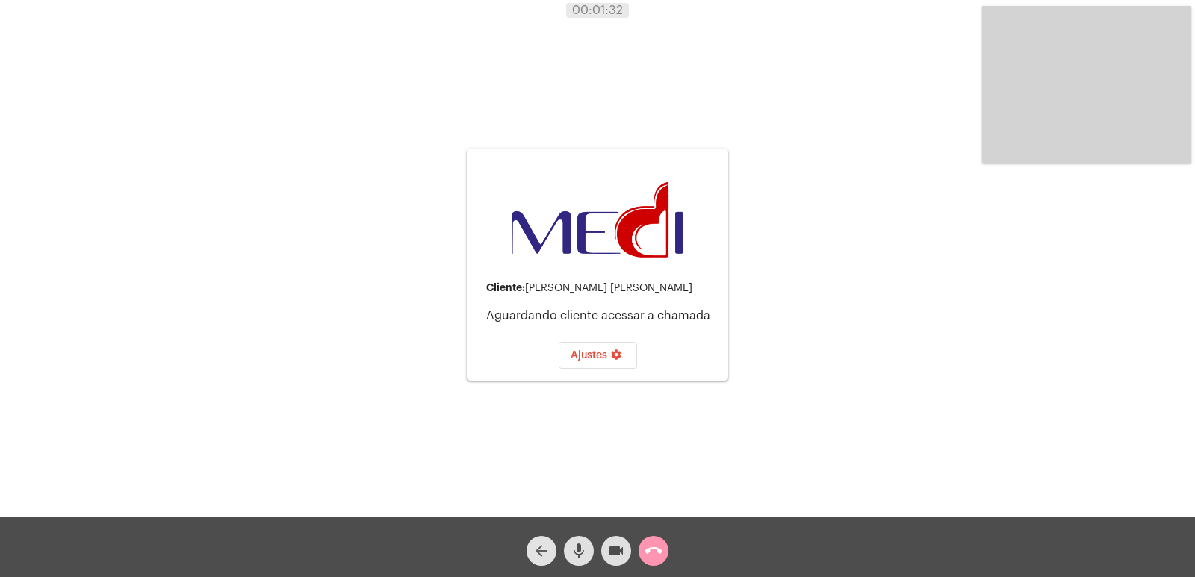
click at [543, 552] on mat-icon "arrow_back" at bounding box center [541, 551] width 18 height 18
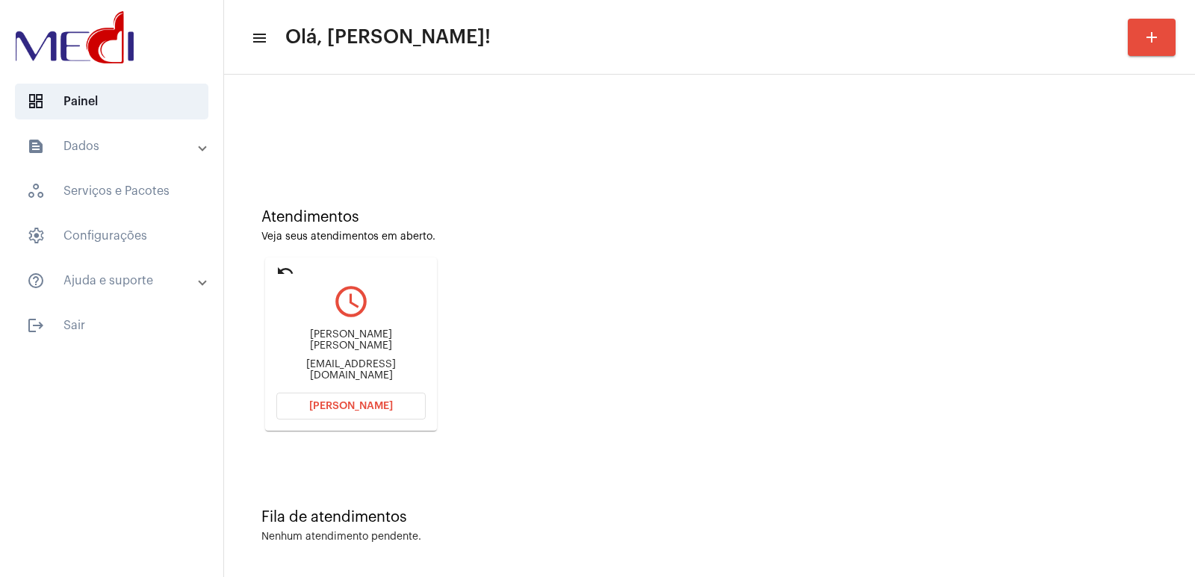
scroll to position [7, 0]
click at [382, 398] on span "Abrir Chamada" at bounding box center [351, 403] width 84 height 10
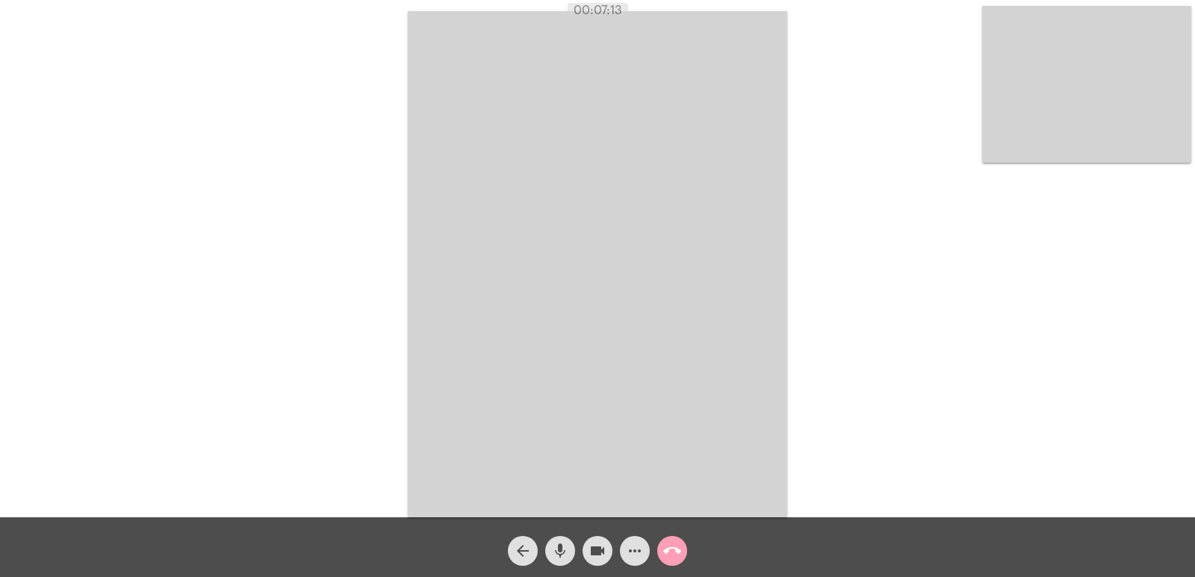
click at [670, 546] on mat-icon "call_end" at bounding box center [672, 551] width 18 height 18
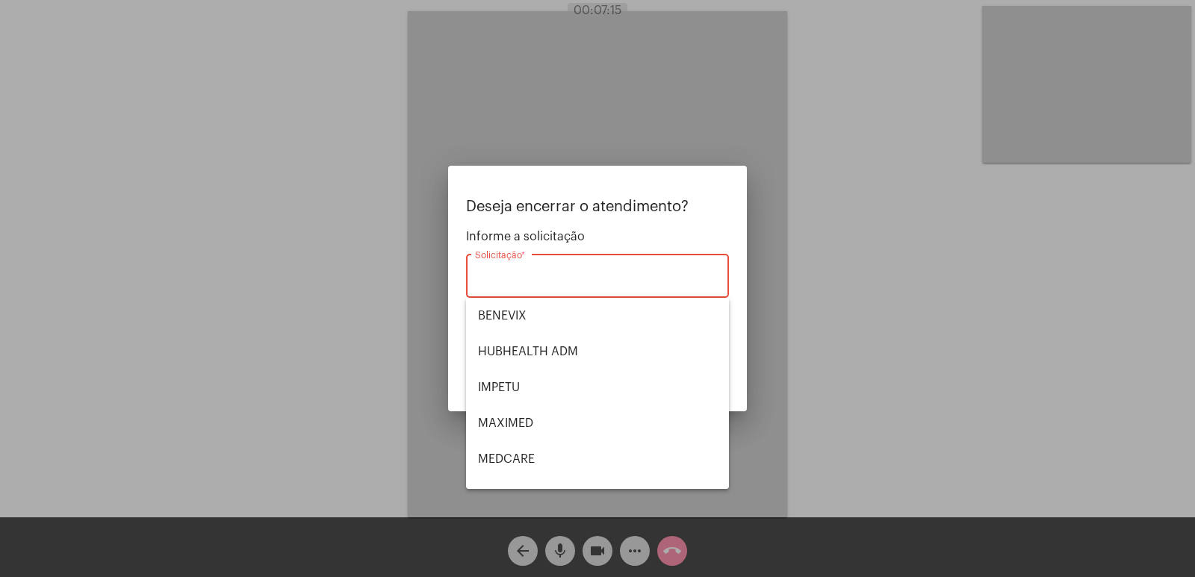
scroll to position [167, 0]
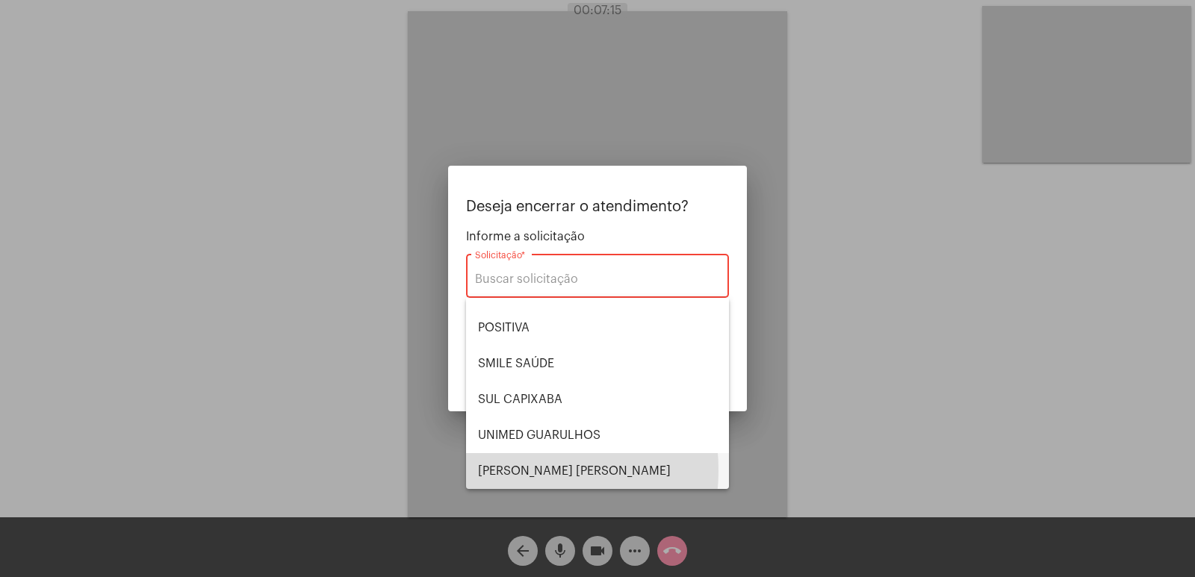
click at [492, 470] on span "VERA CRUZ" at bounding box center [597, 471] width 239 height 36
type input "VERA CRUZ"
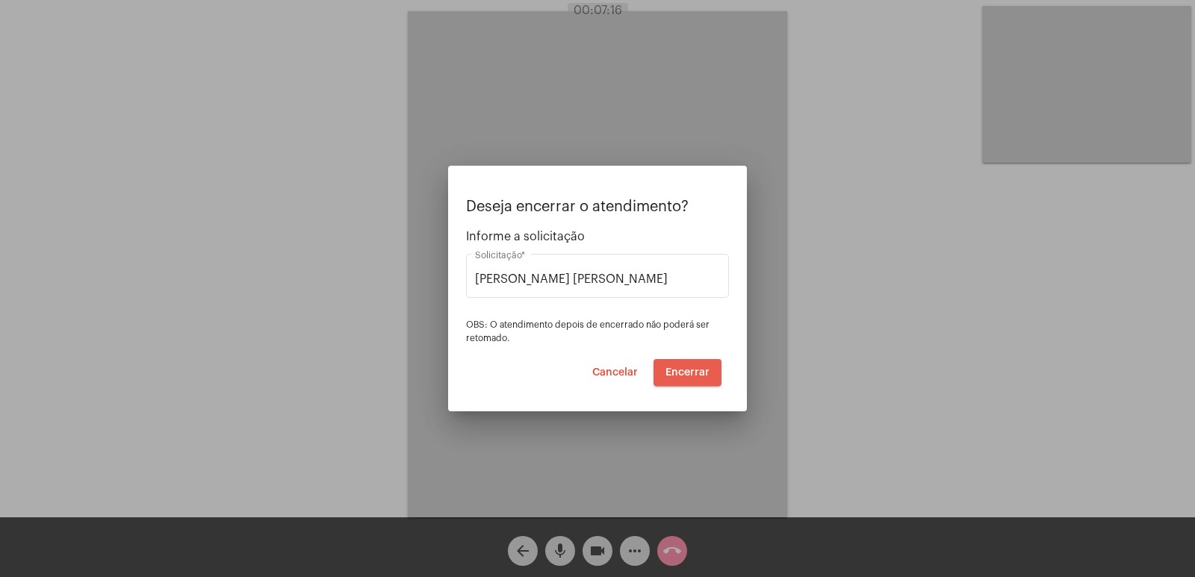
click at [693, 365] on button "Encerrar" at bounding box center [687, 372] width 68 height 27
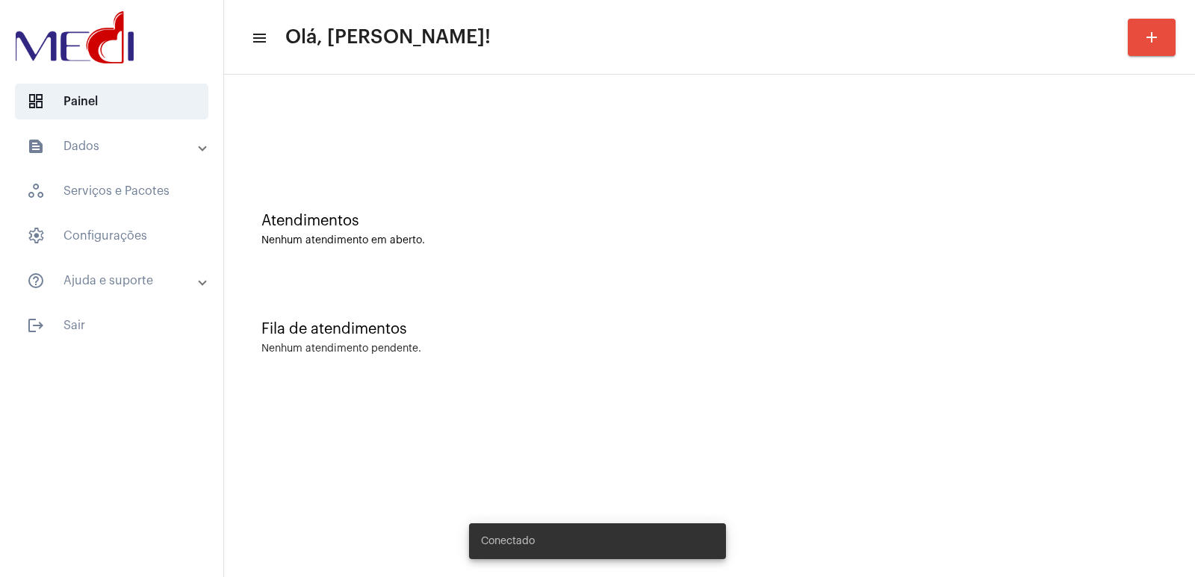
click at [947, 104] on div at bounding box center [709, 125] width 956 height 86
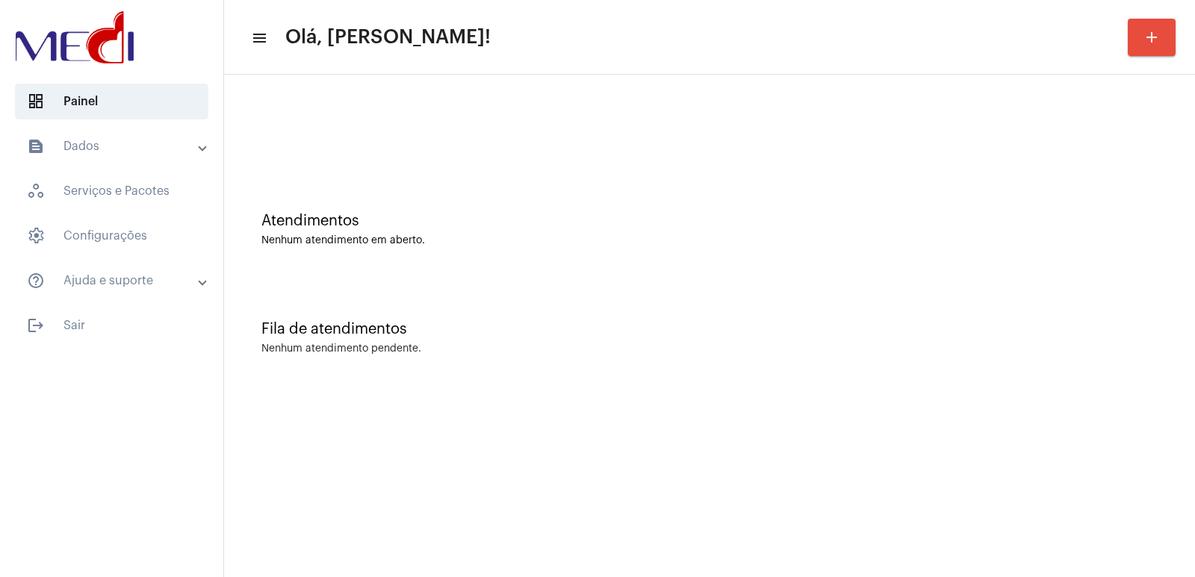
click at [947, 102] on div at bounding box center [709, 125] width 956 height 86
click at [946, 102] on div at bounding box center [709, 125] width 956 height 86
click at [985, 420] on mat-sidenav-content "menu Olá, Vivian! add Atendimentos Nenhum atendimento em aberto. Fila de atendi…" at bounding box center [709, 288] width 971 height 577
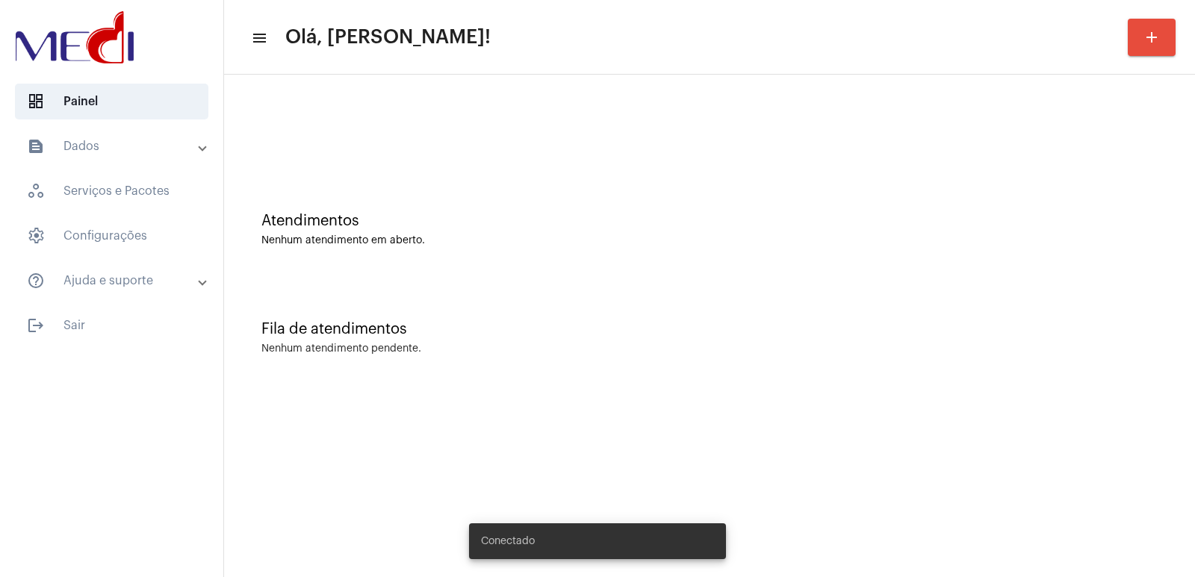
click at [983, 421] on mat-sidenav-content "menu Olá, Vivian! add Atendimentos Nenhum atendimento em aberto. Fila de atendi…" at bounding box center [709, 288] width 971 height 577
click at [983, 421] on mat-sidenav-content "menu Olá, [PERSON_NAME]! add Atendimentos Nenhum atendimento em aberto. Fila de…" at bounding box center [709, 288] width 971 height 577
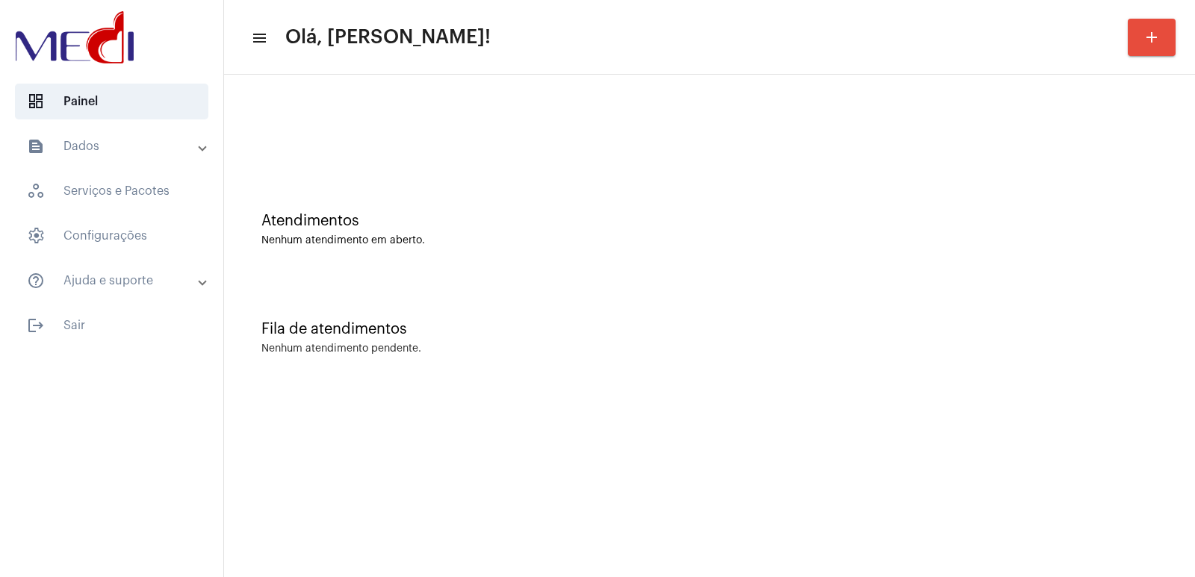
click at [983, 421] on mat-sidenav-content "menu Olá, Vivian! add Atendimentos Nenhum atendimento em aberto. Fila de atendi…" at bounding box center [709, 288] width 971 height 577
click at [983, 421] on mat-sidenav-content "menu Olá, [PERSON_NAME]! add Atendimentos Nenhum atendimento em aberto. Fila de…" at bounding box center [709, 288] width 971 height 577
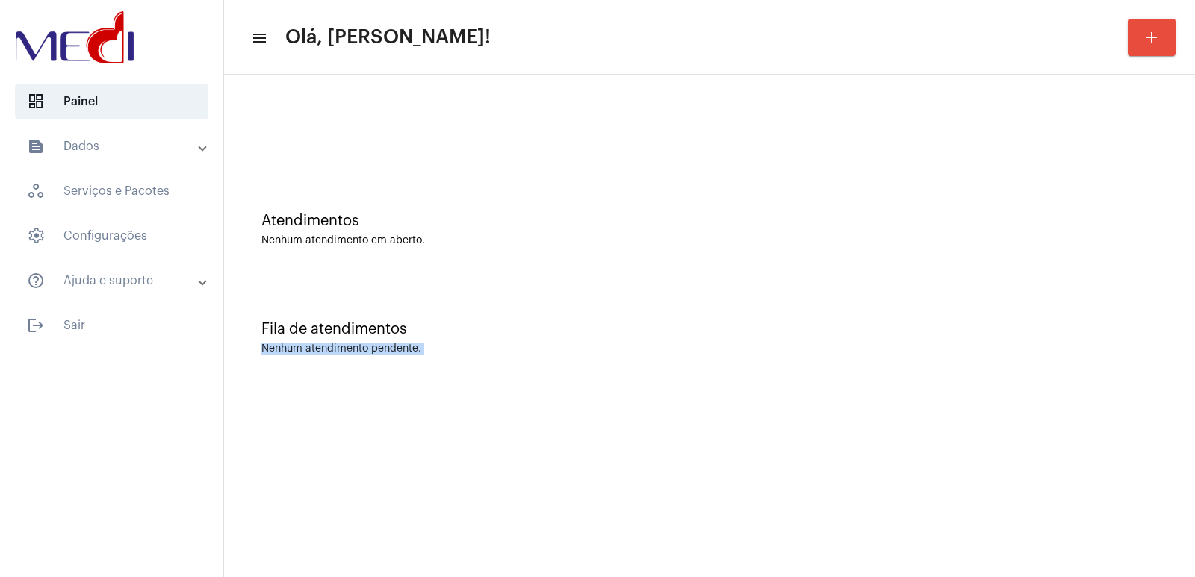
click at [983, 421] on mat-sidenav-content "menu Olá, Vivian! add Atendimentos Nenhum atendimento em aberto. Fila de atendi…" at bounding box center [709, 288] width 971 height 577
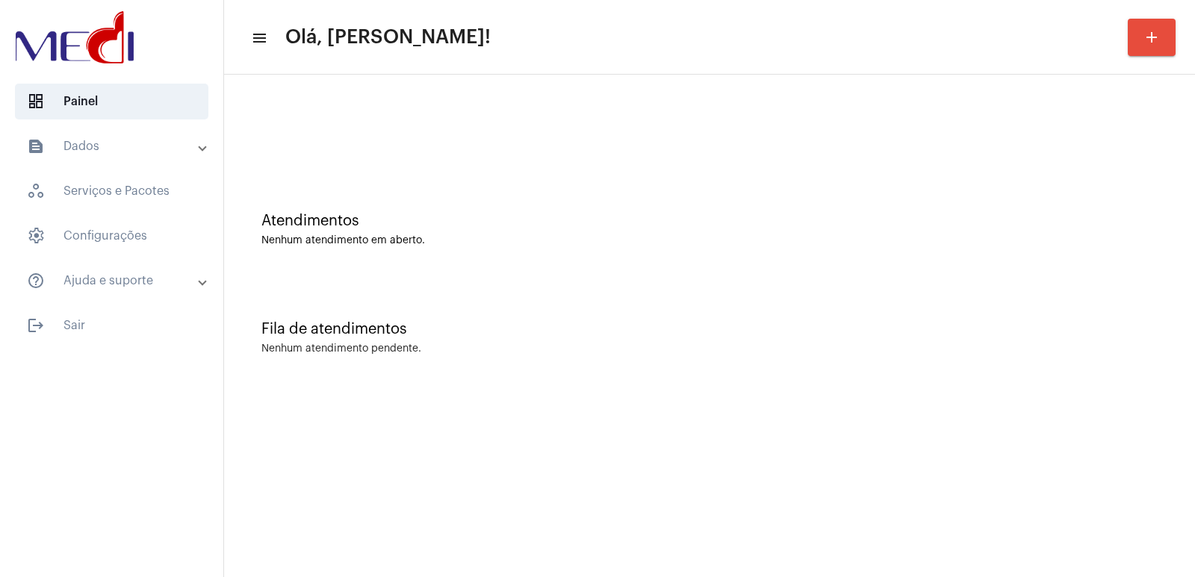
click at [983, 421] on mat-sidenav-content "menu Olá, Vivian! add Atendimentos Nenhum atendimento em aberto. Fila de atendi…" at bounding box center [709, 288] width 971 height 577
click at [983, 421] on mat-sidenav-content "menu Olá, [PERSON_NAME]! add Atendimentos Nenhum atendimento em aberto. Fila de…" at bounding box center [709, 288] width 971 height 577
click at [983, 421] on mat-sidenav-content "menu Olá, Vivian! add Atendimentos Nenhum atendimento em aberto. Fila de atendi…" at bounding box center [709, 288] width 971 height 577
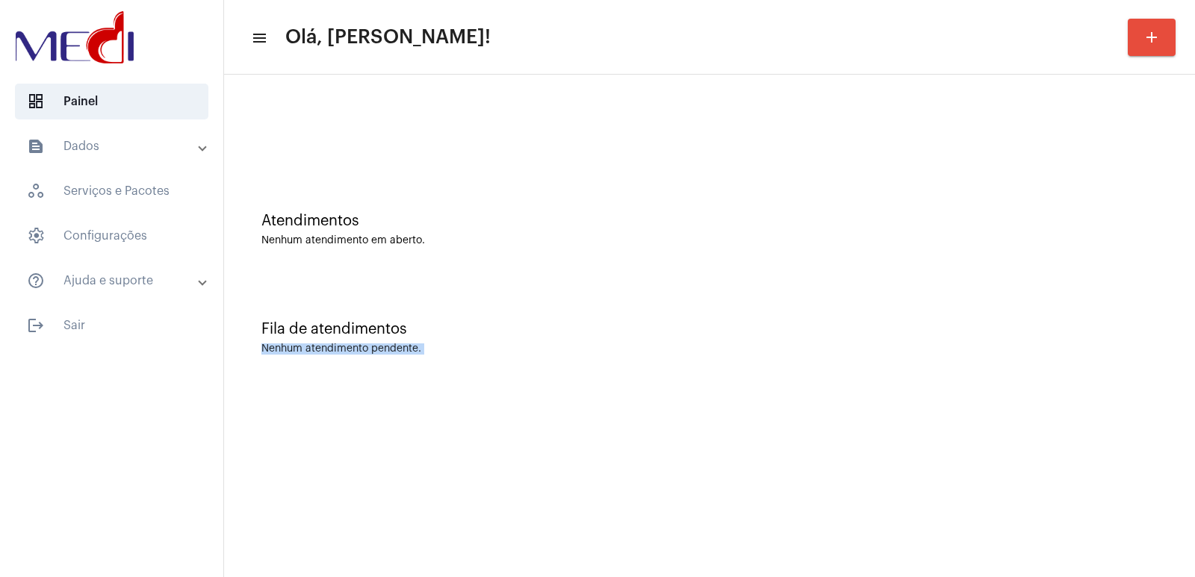
click at [983, 421] on mat-sidenav-content "menu Olá, Vivian! add Atendimentos Nenhum atendimento em aberto. Fila de atendi…" at bounding box center [709, 288] width 971 height 577
click at [983, 421] on mat-sidenav-content "menu Olá, [PERSON_NAME]! add Atendimentos Nenhum atendimento em aberto. Fila de…" at bounding box center [709, 288] width 971 height 577
click at [983, 421] on mat-sidenav-content "menu Olá, Vivian! add Atendimentos Nenhum atendimento em aberto. Fila de atendi…" at bounding box center [709, 288] width 971 height 577
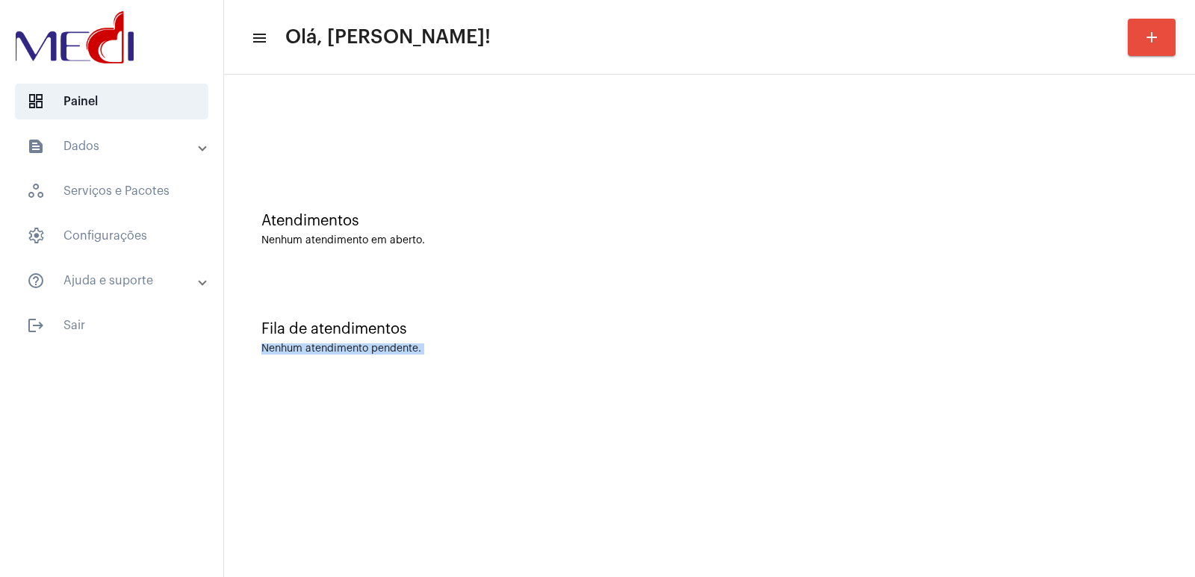
click at [983, 421] on mat-sidenav-content "menu Olá, Vivian! add Atendimentos Nenhum atendimento em aberto. Fila de atendi…" at bounding box center [709, 288] width 971 height 577
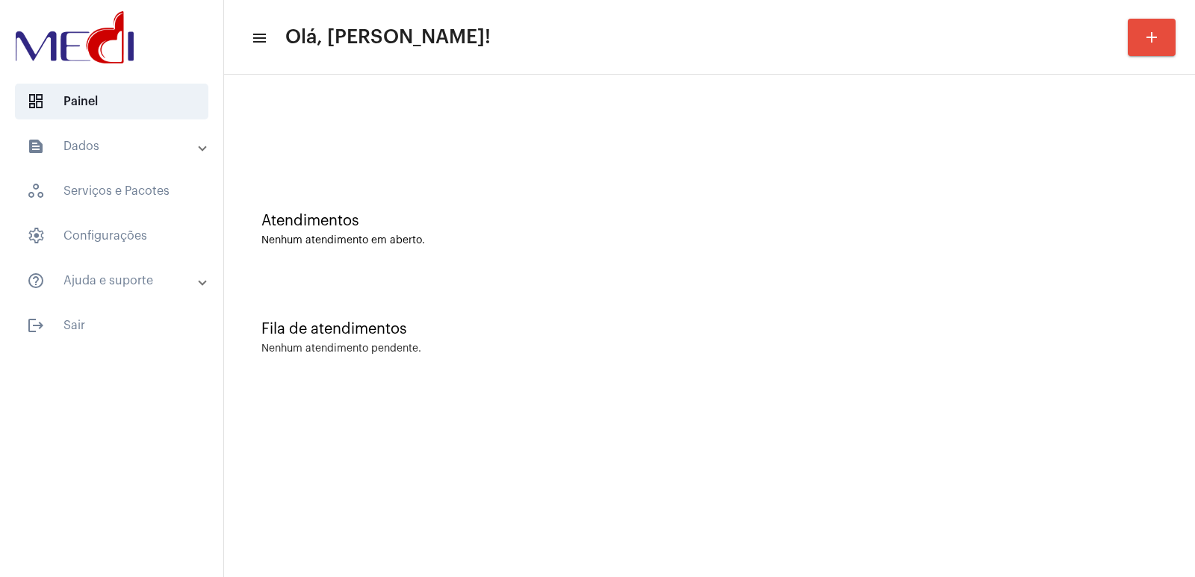
click at [983, 421] on mat-sidenav-content "menu Olá, Vivian! add Atendimentos Nenhum atendimento em aberto. Fila de atendi…" at bounding box center [709, 288] width 971 height 577
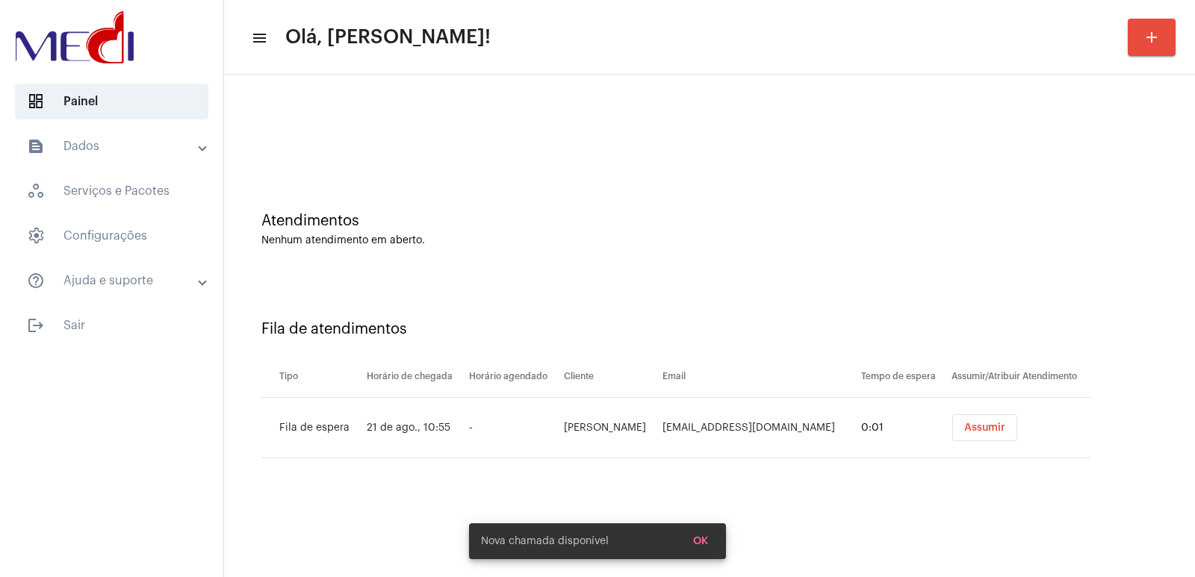
click at [980, 425] on span "Assumir" at bounding box center [984, 428] width 41 height 10
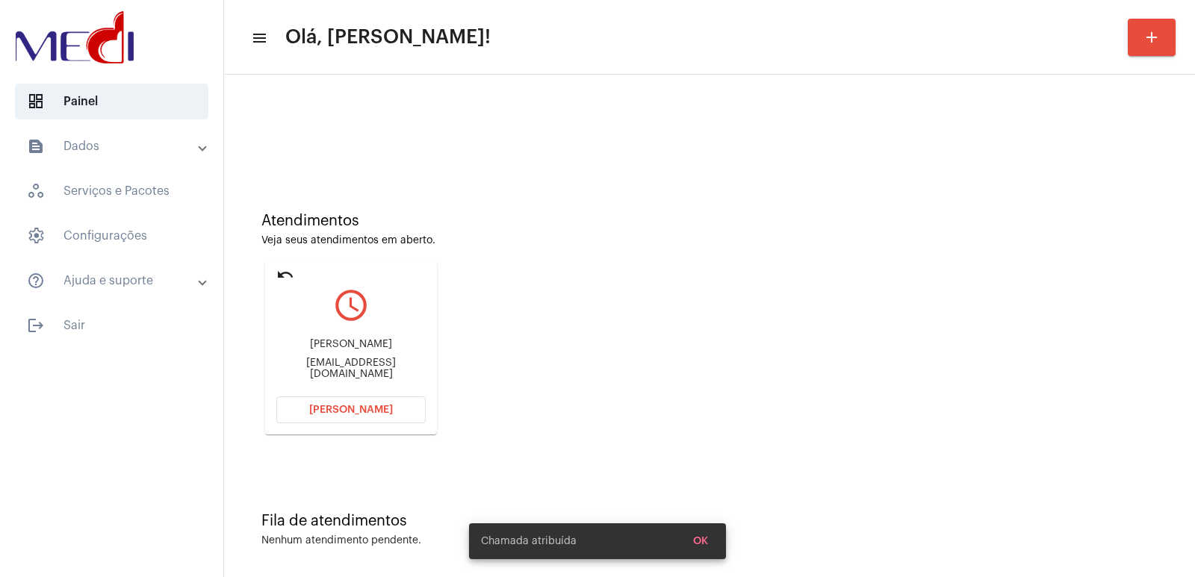
click at [338, 357] on div "Beatriz Gomes de Oliveira beatrizgomesdeoliveira00@gmail.com" at bounding box center [350, 359] width 149 height 67
click at [337, 346] on div "Beatriz Gomes de Oliveira" at bounding box center [350, 344] width 149 height 11
click at [337, 345] on div "Beatriz Gomes de Oliveira" at bounding box center [350, 344] width 149 height 11
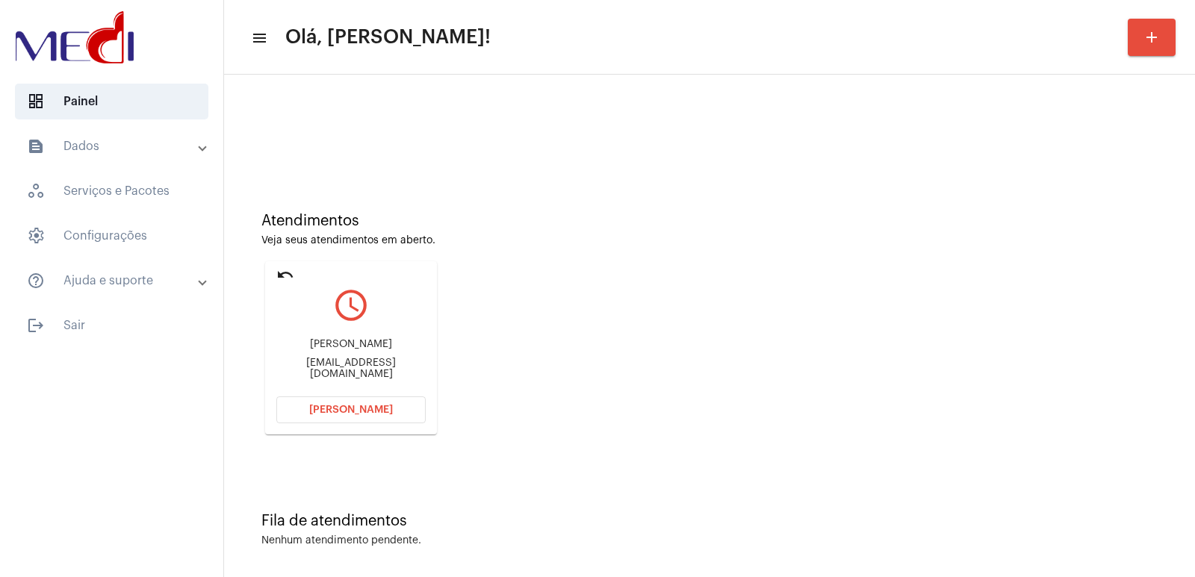
click at [337, 345] on div "Beatriz Gomes de Oliveira" at bounding box center [350, 344] width 149 height 11
copy div "Beatriz Gomes de Oliveira"
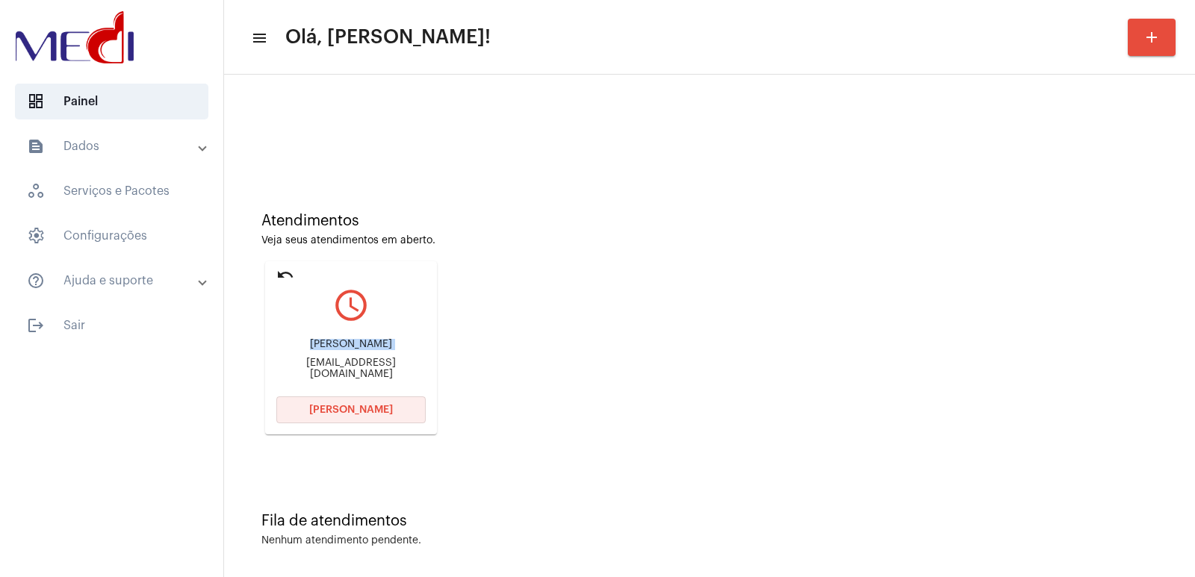
click at [390, 414] on button "Abrir Chamada" at bounding box center [350, 409] width 149 height 27
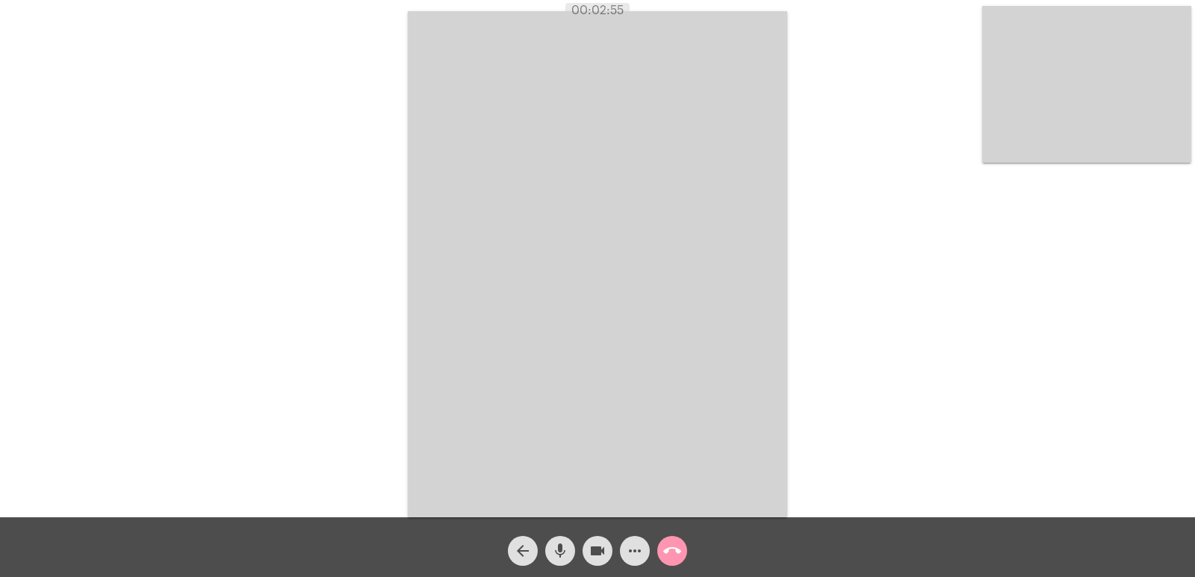
click at [661, 546] on button "call_end" at bounding box center [672, 551] width 30 height 30
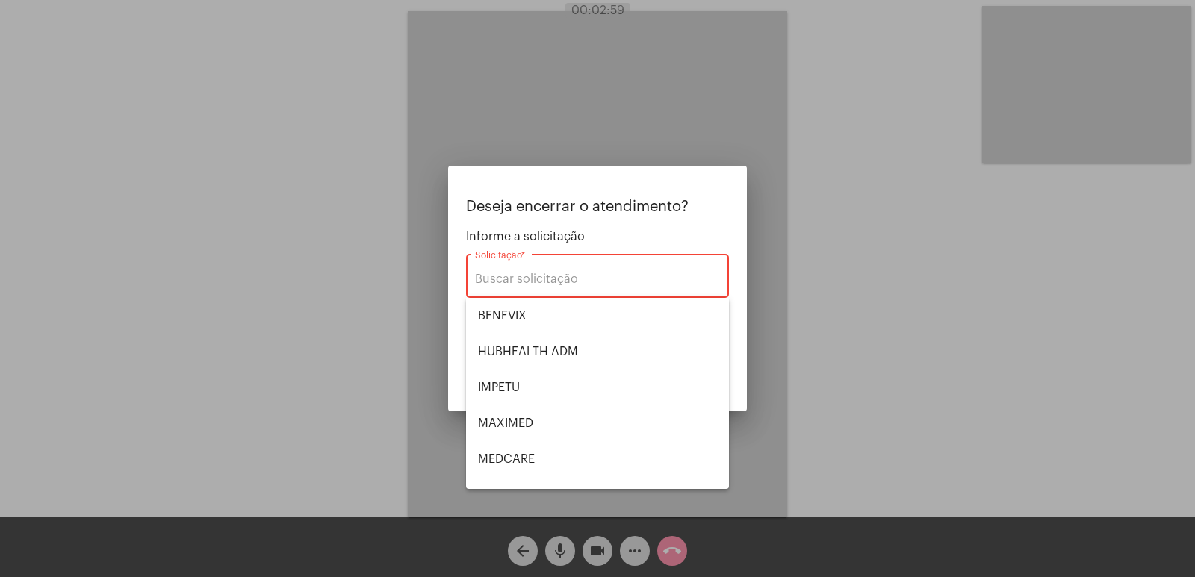
scroll to position [167, 0]
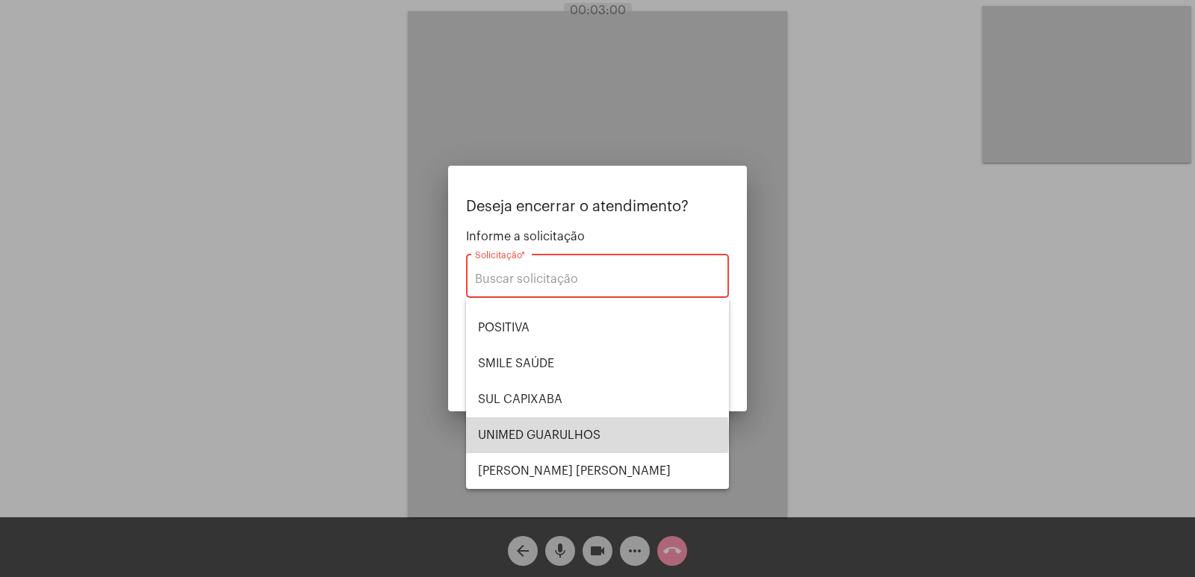
click at [597, 435] on span "UNIMED GUARULHOS" at bounding box center [597, 435] width 239 height 36
type input "UNIMED GUARULHOS"
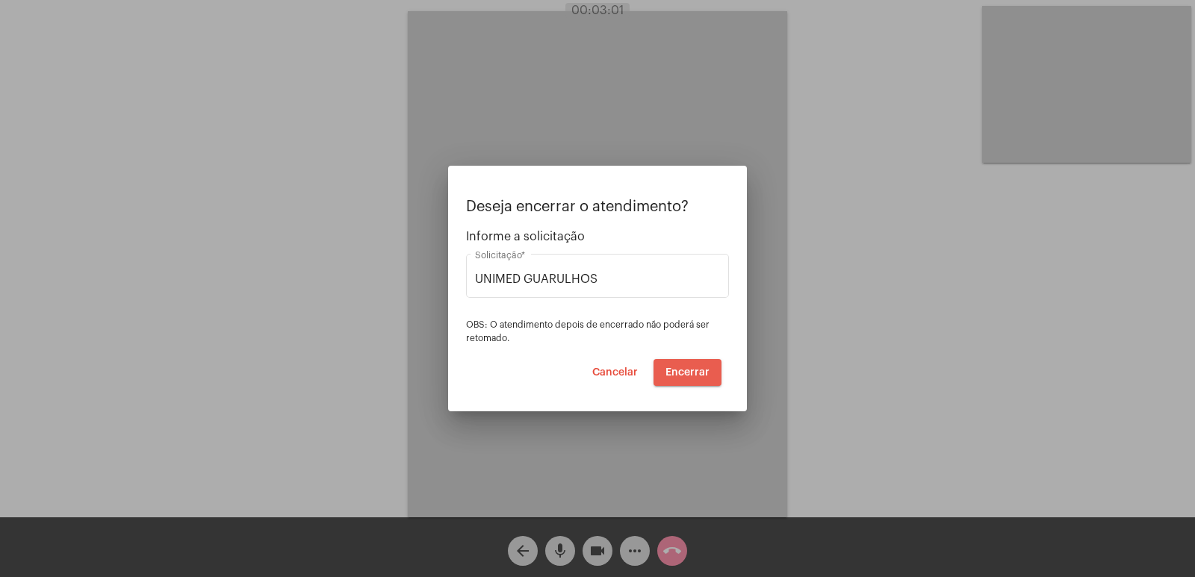
click at [685, 376] on span "Encerrar" at bounding box center [687, 372] width 44 height 10
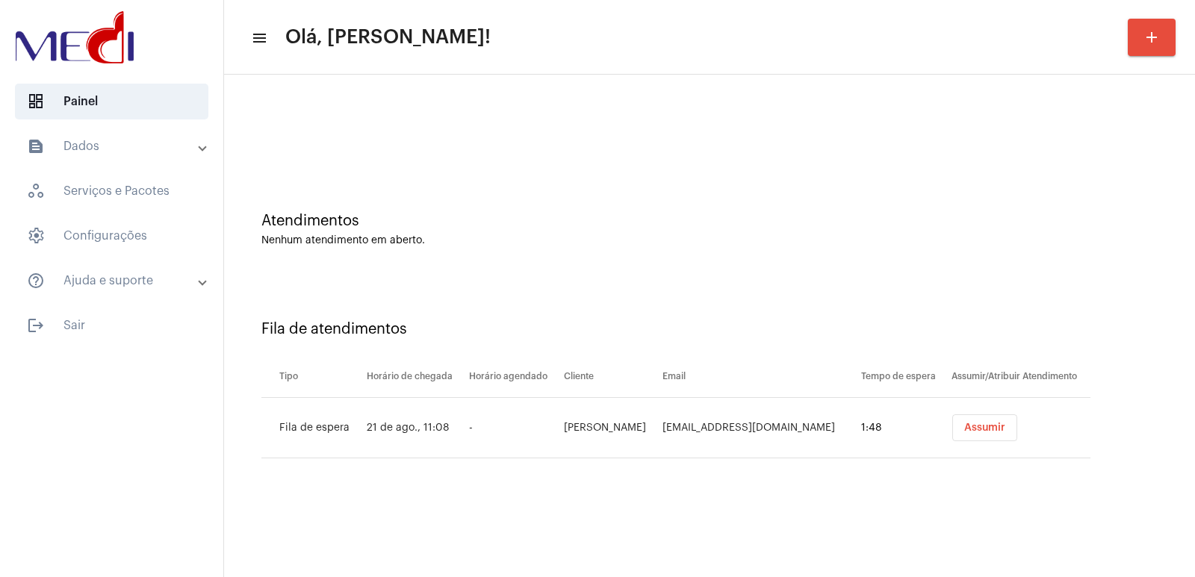
click at [982, 435] on button "Assumir" at bounding box center [984, 427] width 65 height 27
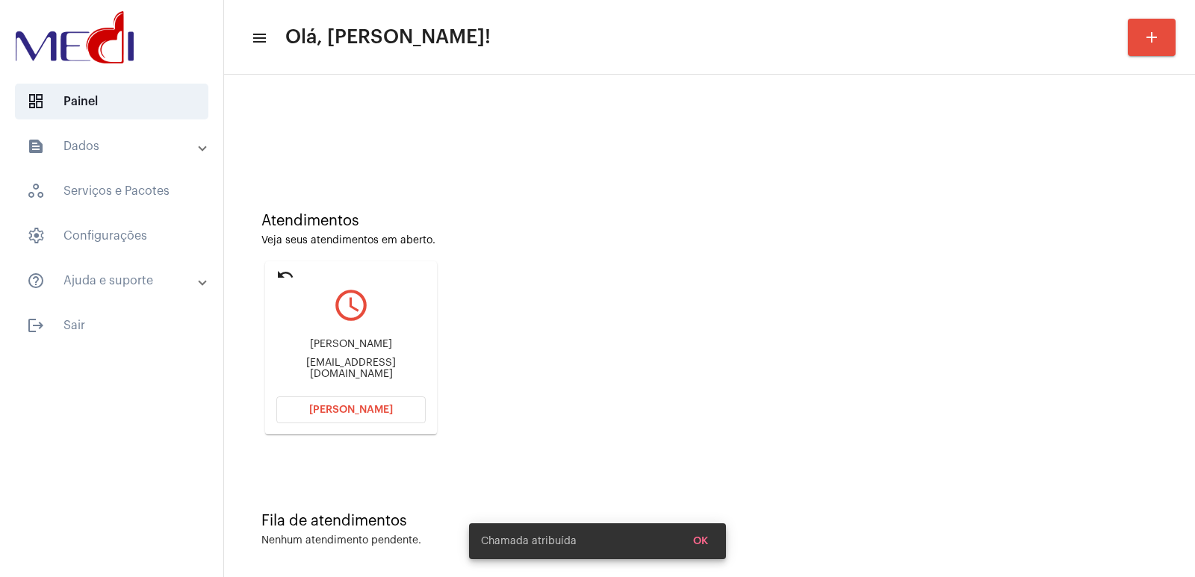
click at [347, 350] on div "Edimundo Dias Feitoza" at bounding box center [350, 344] width 149 height 11
copy div "Edimundo Dias Feitoza"
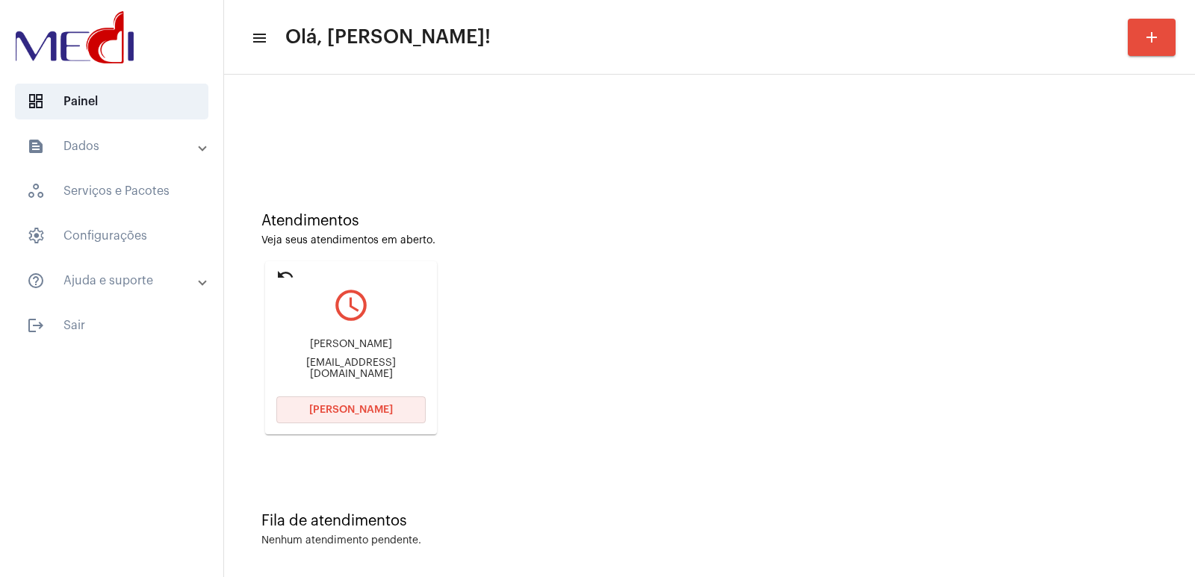
click at [364, 396] on button "Abrir Chamada" at bounding box center [350, 409] width 149 height 27
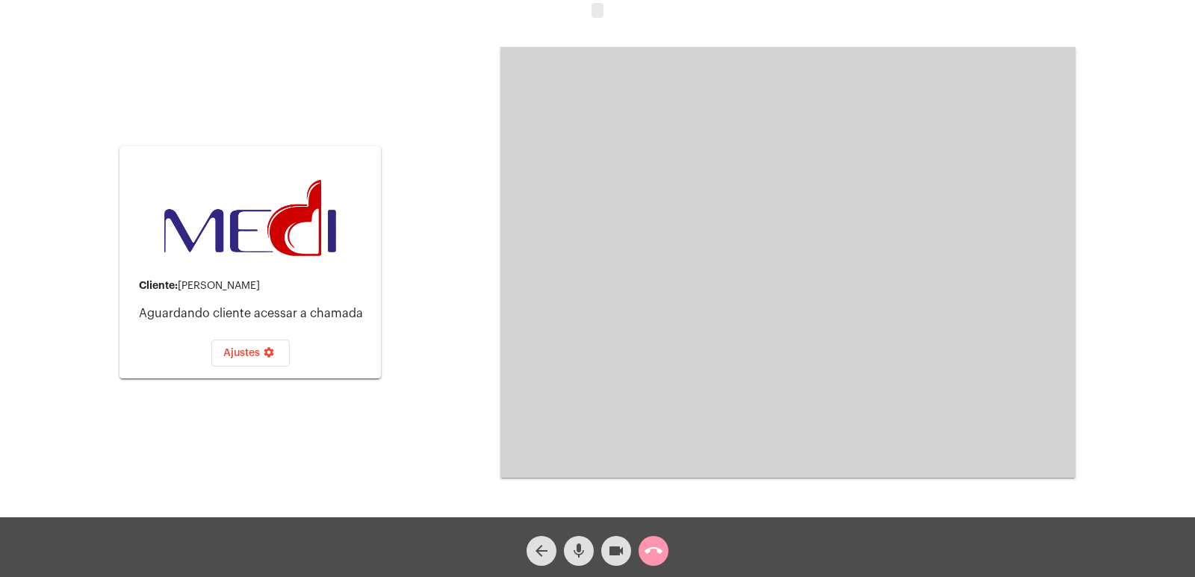
click at [656, 551] on mat-icon "call_end" at bounding box center [653, 551] width 18 height 18
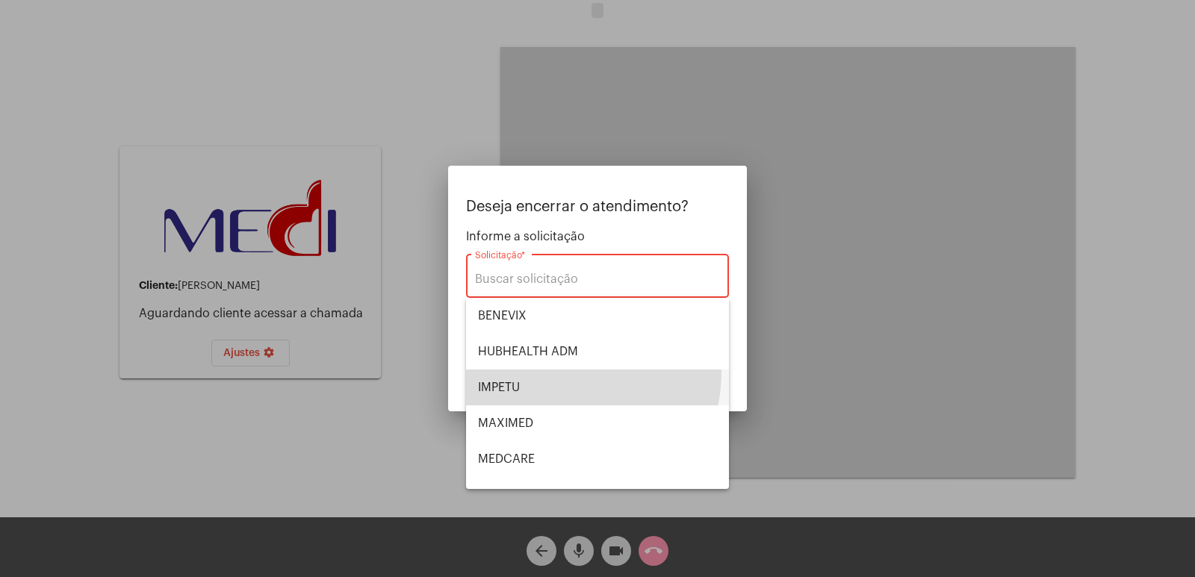
click at [558, 372] on span "IMPETU" at bounding box center [597, 388] width 239 height 36
type input "IMPETU"
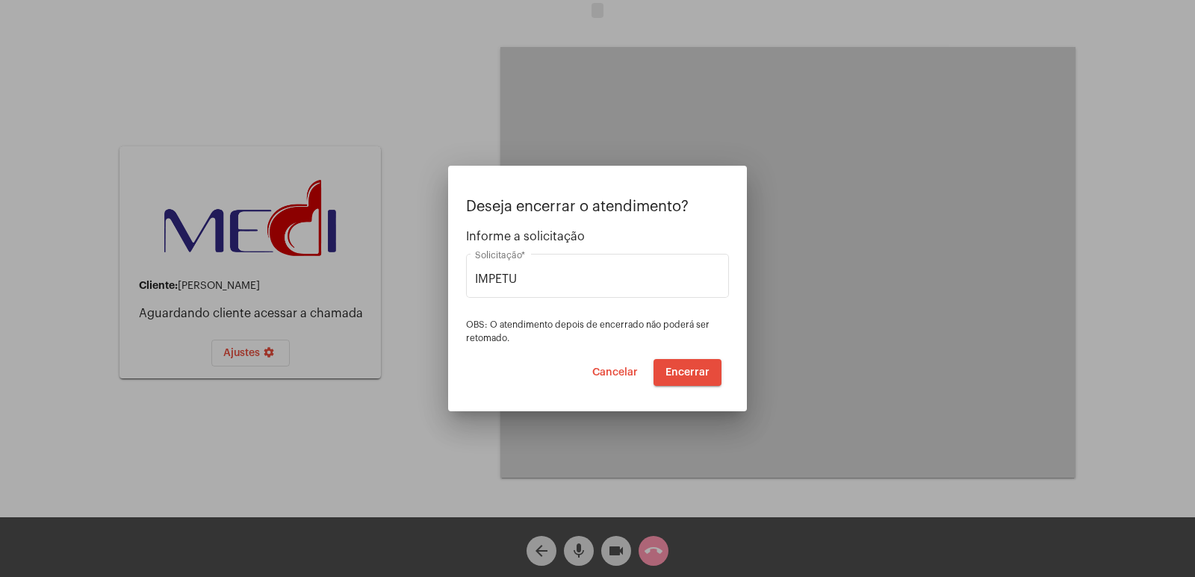
drag, startPoint x: 663, startPoint y: 373, endPoint x: 635, endPoint y: 376, distance: 28.5
click at [635, 376] on div "Cancelar Encerrar" at bounding box center [597, 372] width 248 height 27
click at [664, 371] on button "Encerrar" at bounding box center [687, 372] width 68 height 27
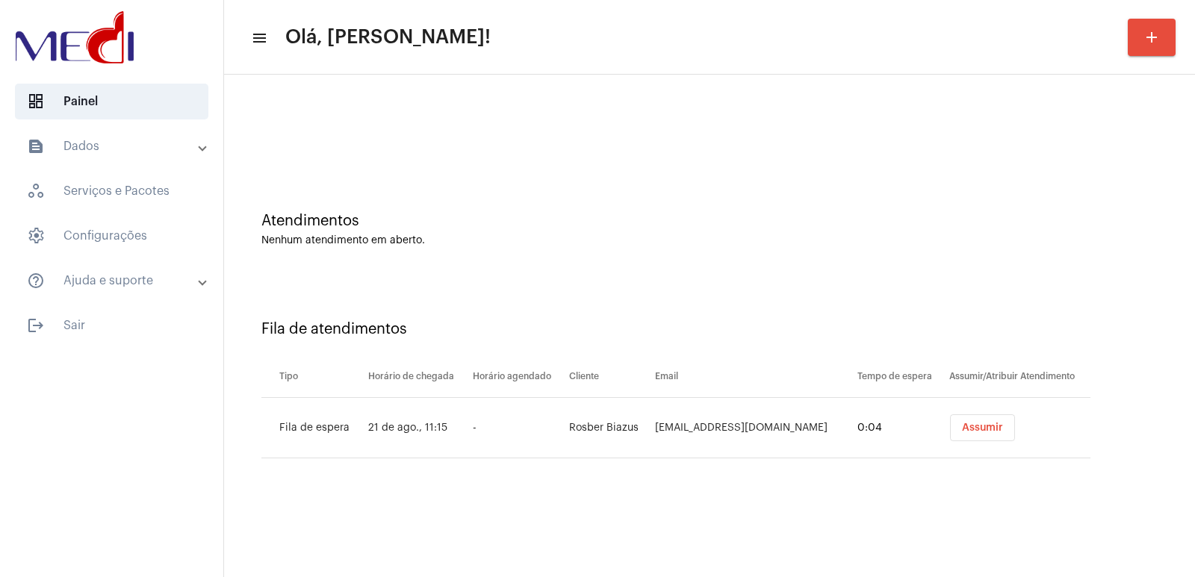
drag, startPoint x: 617, startPoint y: 417, endPoint x: 614, endPoint y: 428, distance: 10.9
click at [617, 419] on td "Rosber Biazus" at bounding box center [608, 428] width 86 height 60
click at [614, 428] on td "Rosber Biazus" at bounding box center [608, 428] width 86 height 60
click at [614, 429] on td "Rosber Biazus" at bounding box center [608, 428] width 86 height 60
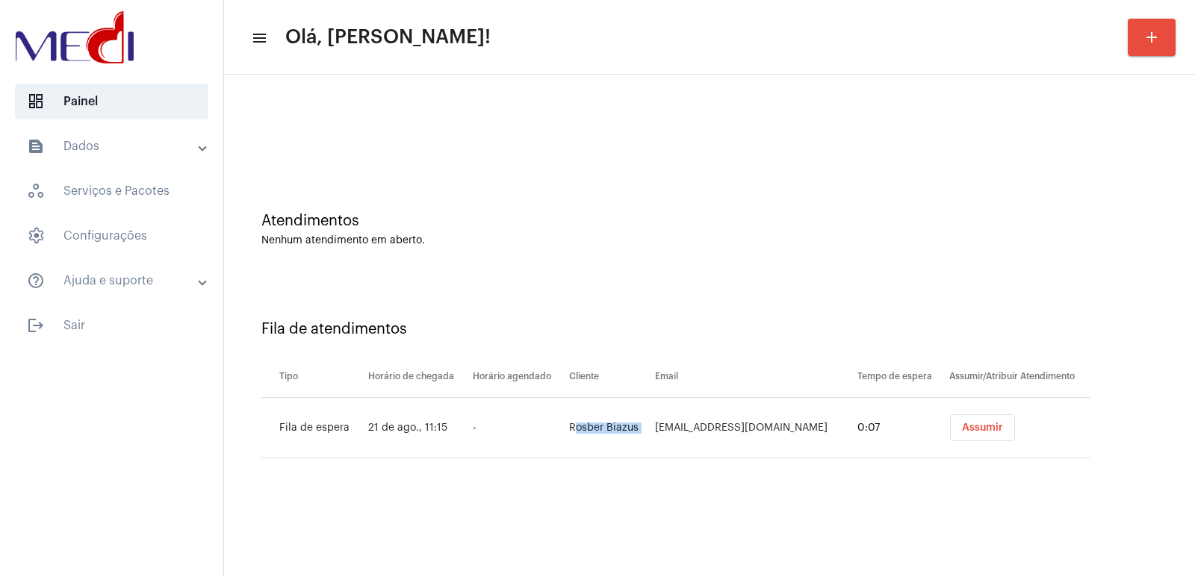
copy td "Rosber Biazus"
click at [989, 432] on button "Assumir" at bounding box center [982, 427] width 65 height 27
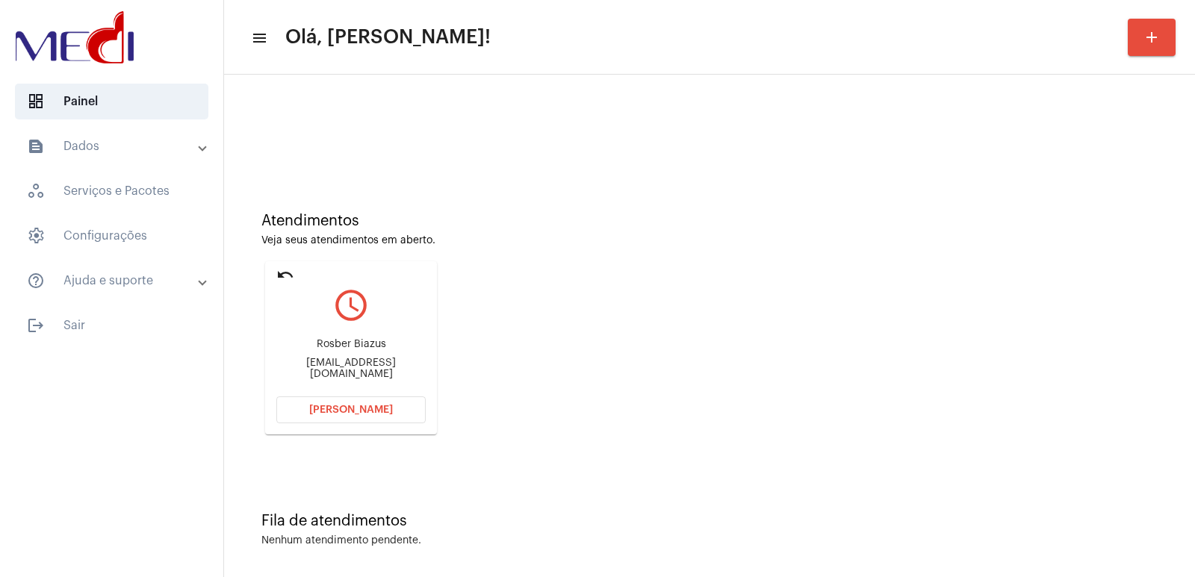
click at [356, 407] on span "Abrir Chamada" at bounding box center [351, 410] width 84 height 10
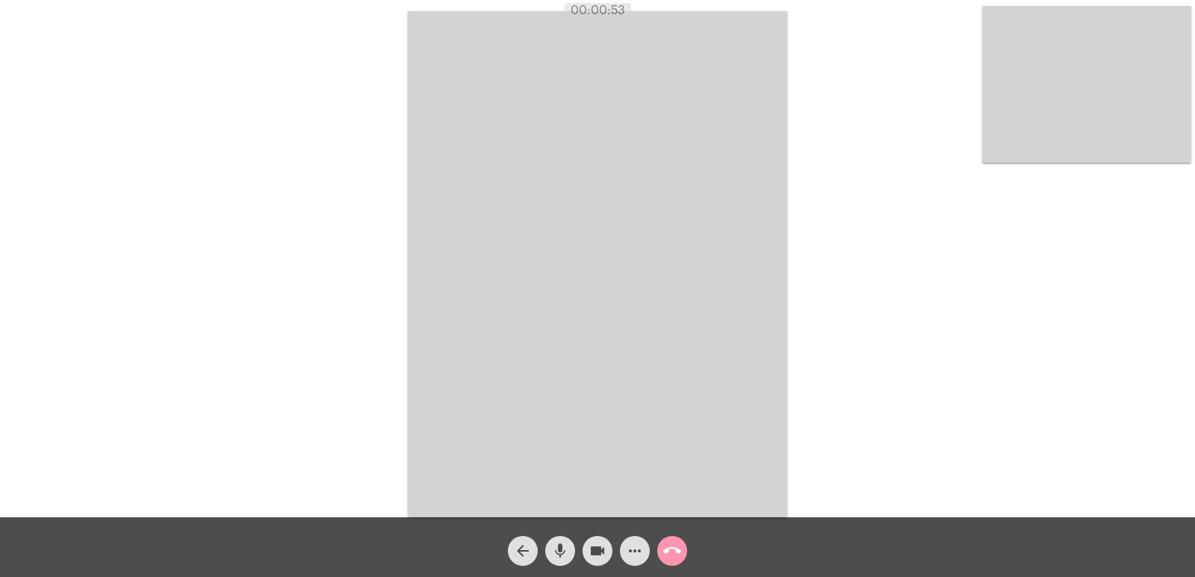
click at [712, 392] on video at bounding box center [597, 264] width 379 height 506
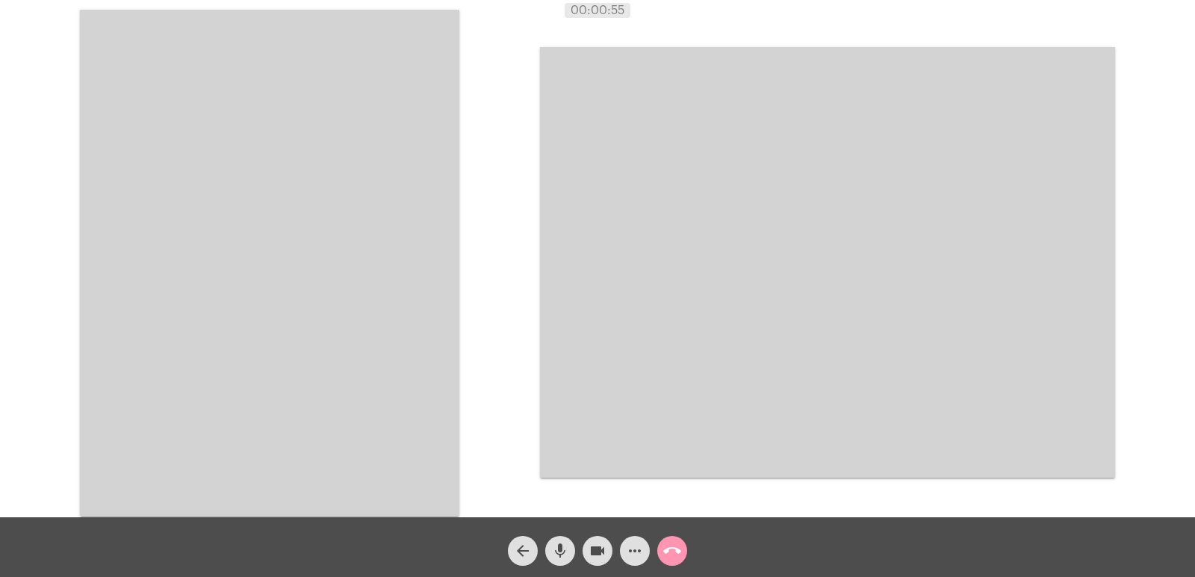
click at [187, 351] on video at bounding box center [269, 263] width 379 height 506
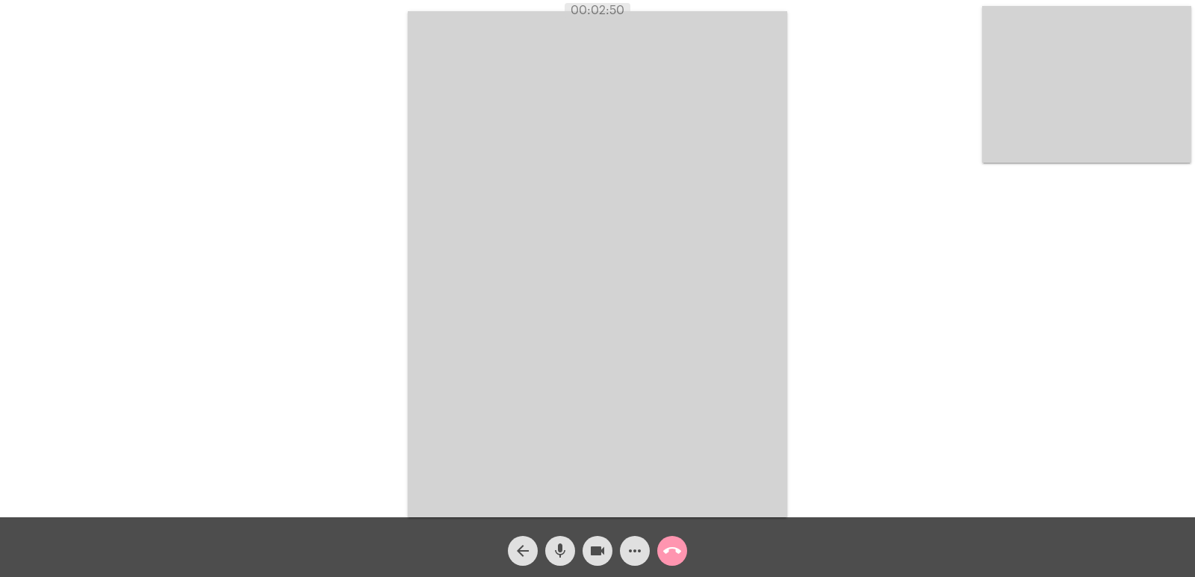
drag, startPoint x: 1194, startPoint y: 3, endPoint x: 1160, endPoint y: 18, distance: 36.8
click at [1192, 3] on div "Acessando Câmera e Microfone..." at bounding box center [597, 258] width 1195 height 517
click at [1135, 60] on video at bounding box center [1086, 84] width 209 height 157
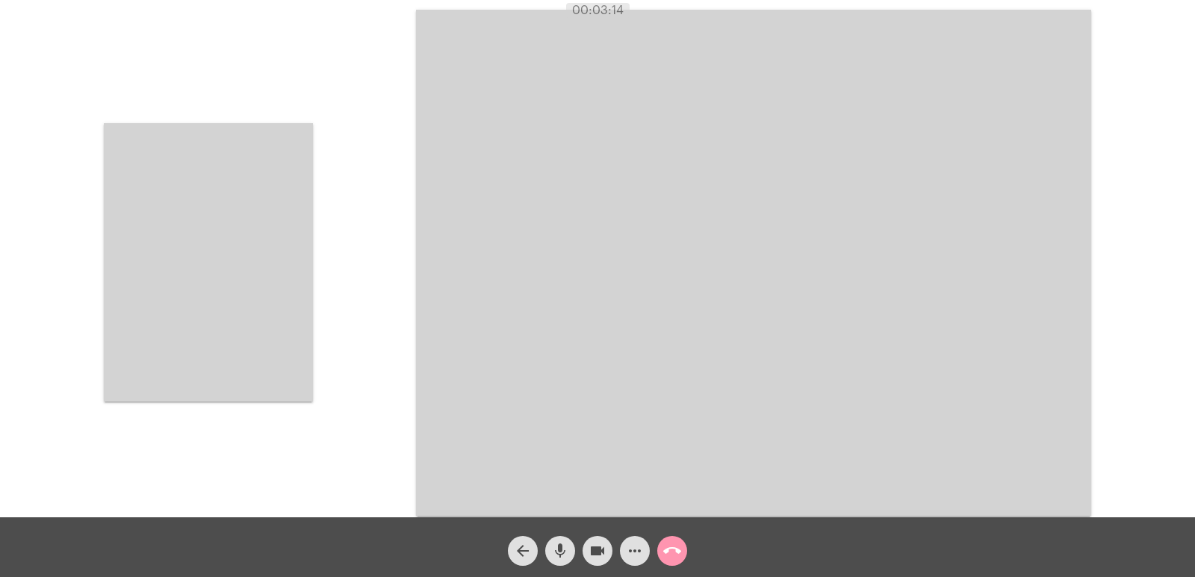
click at [249, 301] on video at bounding box center [208, 262] width 209 height 278
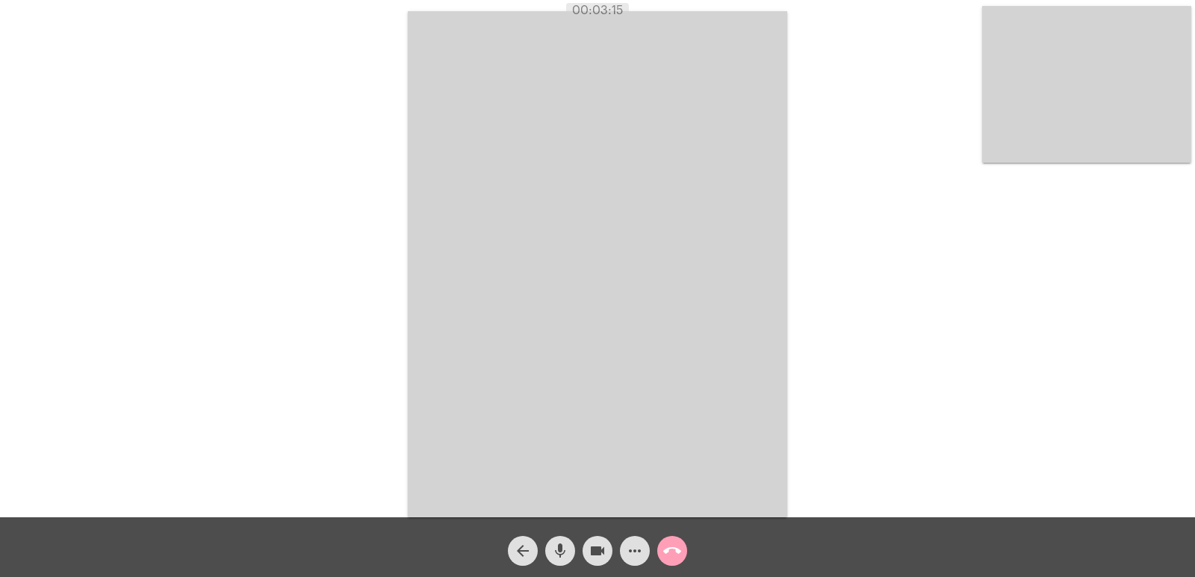
click at [667, 552] on mat-icon "call_end" at bounding box center [672, 551] width 18 height 18
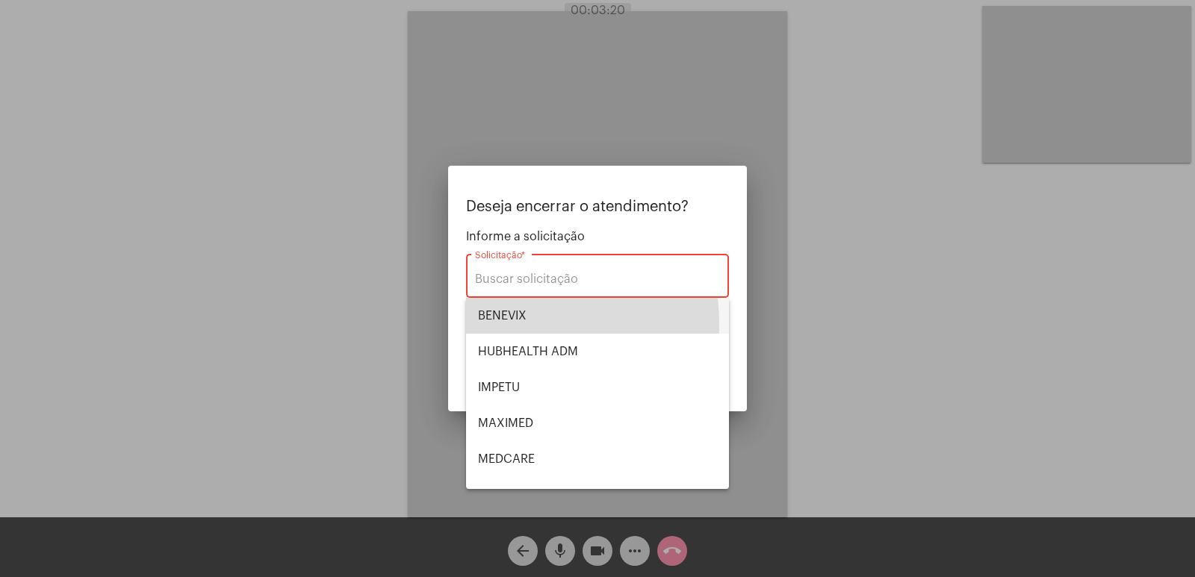
click at [505, 324] on span "BENEVIX" at bounding box center [597, 316] width 239 height 36
type input "BENEVIX"
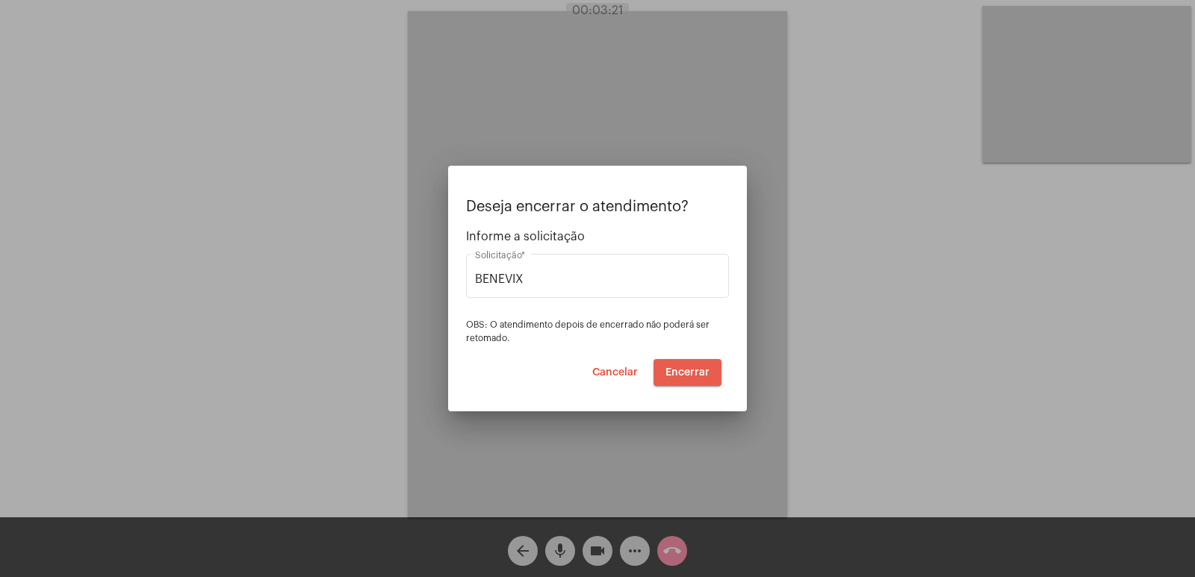
click at [669, 373] on span "Encerrar" at bounding box center [687, 372] width 44 height 10
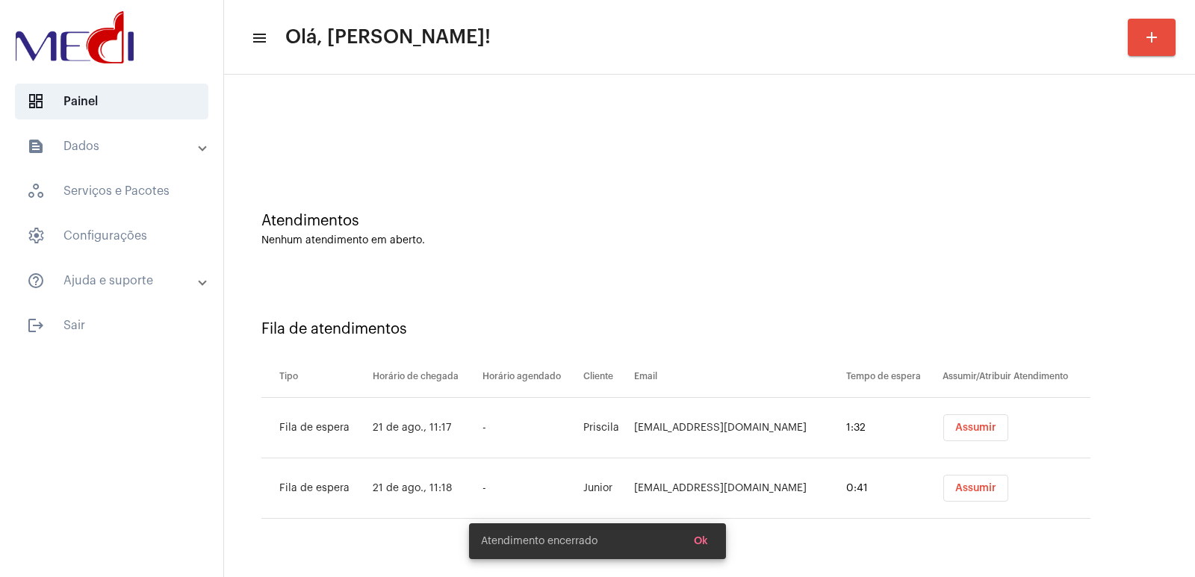
click at [973, 425] on span "Assumir" at bounding box center [975, 428] width 41 height 10
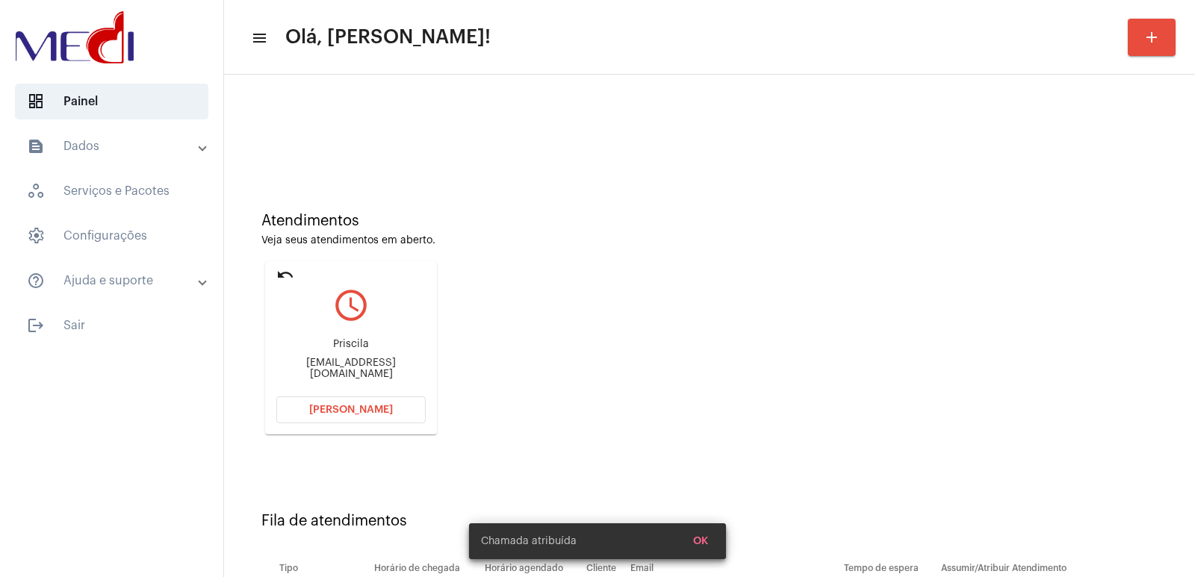
click at [343, 350] on div "Priscila" at bounding box center [350, 344] width 149 height 11
copy div "Priscila"
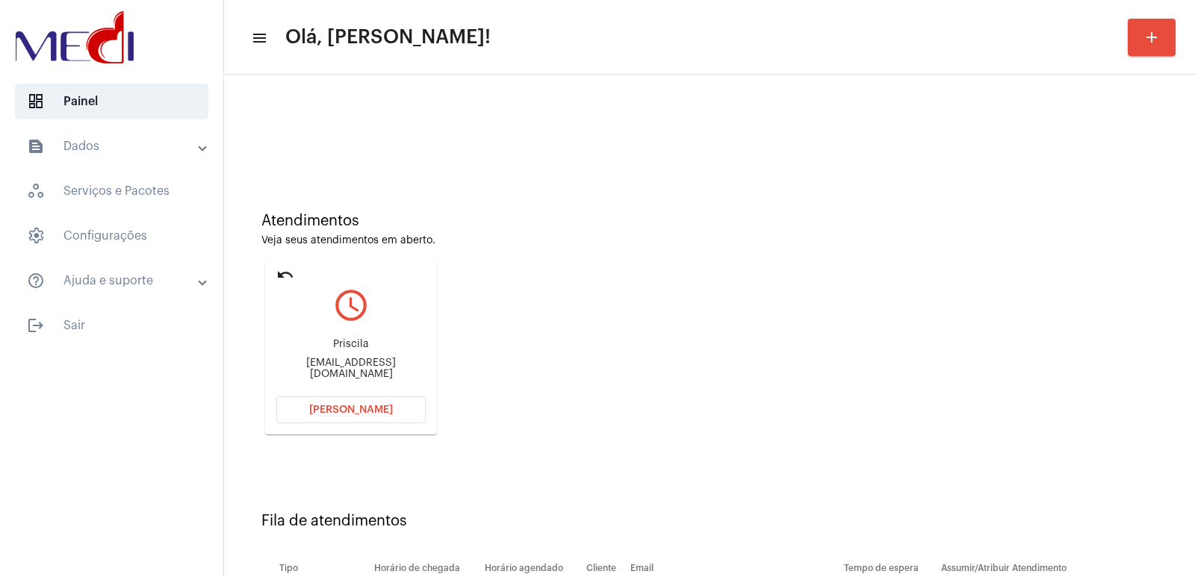
click at [334, 364] on div "Pfrancisco@gemail.com" at bounding box center [350, 369] width 149 height 22
copy mat-card-content "Pfrancisco@gemail.com Abrir Chamada"
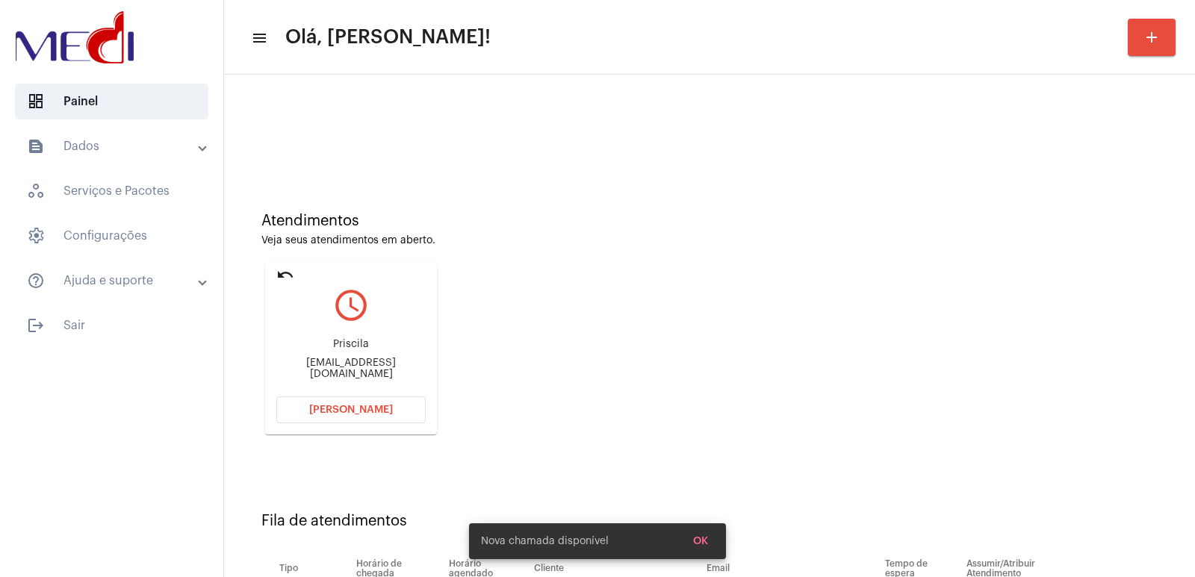
click at [525, 374] on div "Atendimentos Veja seus atendimentos em aberto. undo query_builder Priscila Pfra…" at bounding box center [709, 318] width 956 height 300
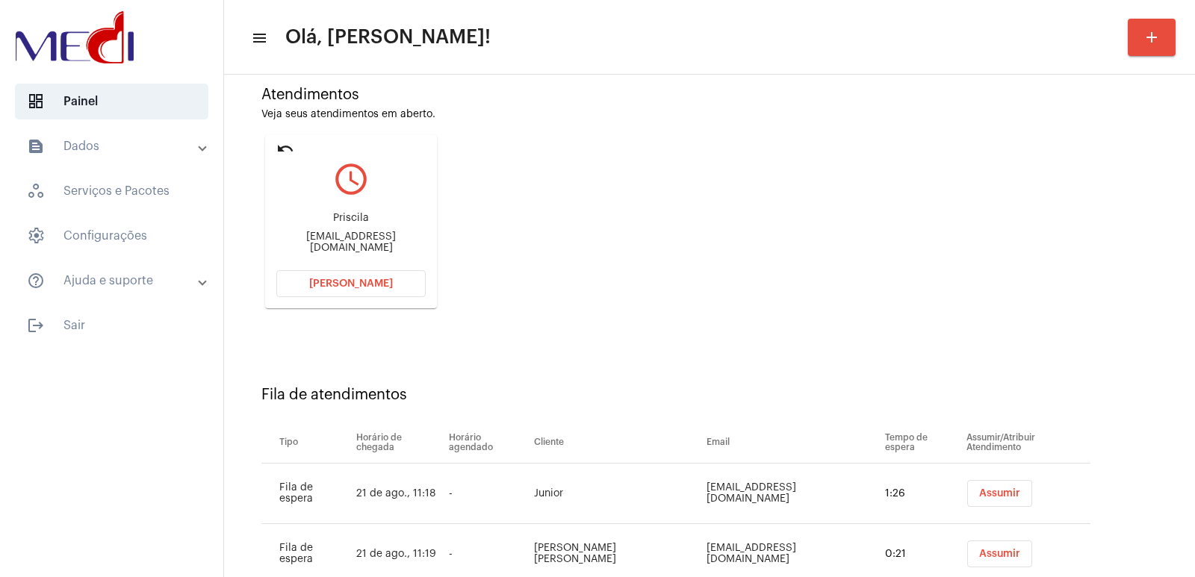
scroll to position [174, 0]
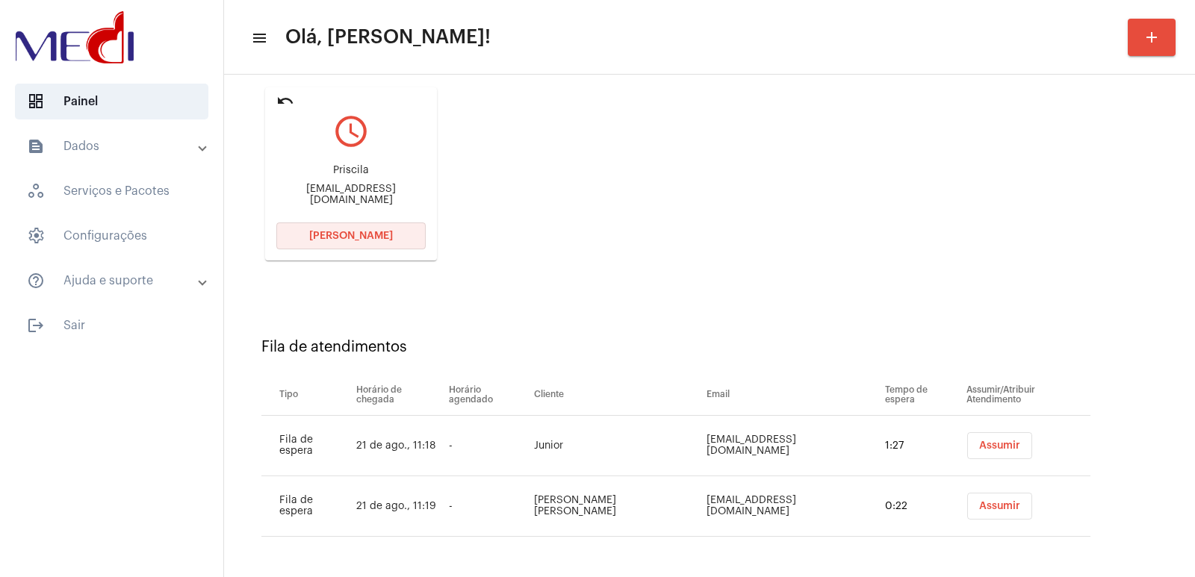
click at [348, 231] on span "Abrir Chamada" at bounding box center [351, 236] width 84 height 10
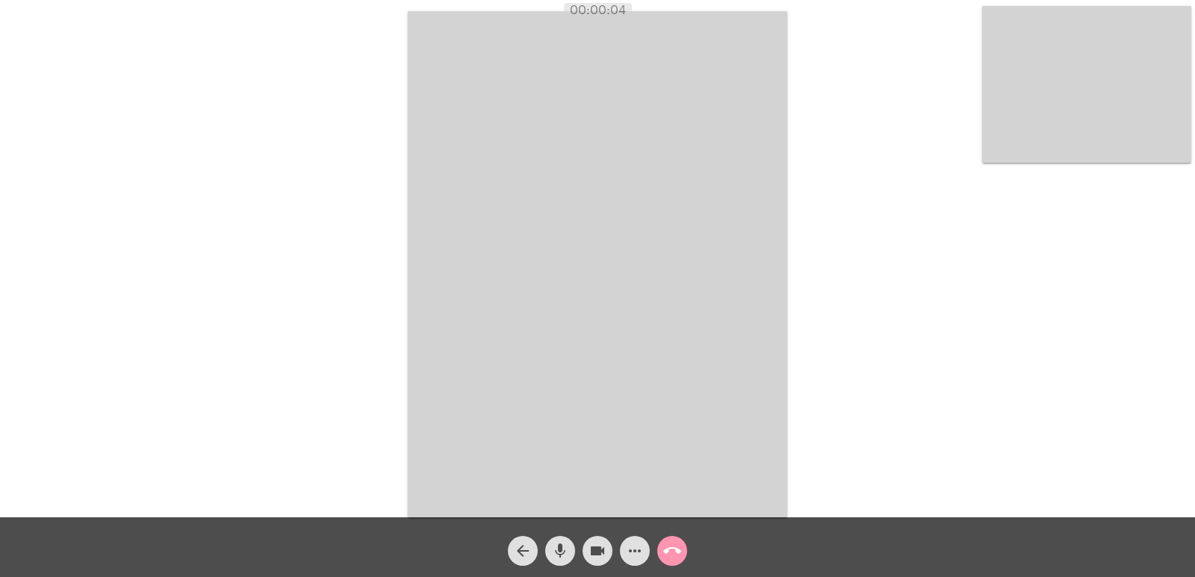
click at [897, 206] on div "Acessando Câmera e Microfone..." at bounding box center [597, 262] width 1192 height 517
click at [558, 558] on mat-icon "mic" at bounding box center [560, 551] width 18 height 18
click at [600, 552] on mat-icon "videocam" at bounding box center [597, 551] width 18 height 18
drag, startPoint x: 548, startPoint y: 552, endPoint x: 587, endPoint y: 549, distance: 38.9
click at [548, 552] on button "mic_off" at bounding box center [560, 551] width 30 height 30
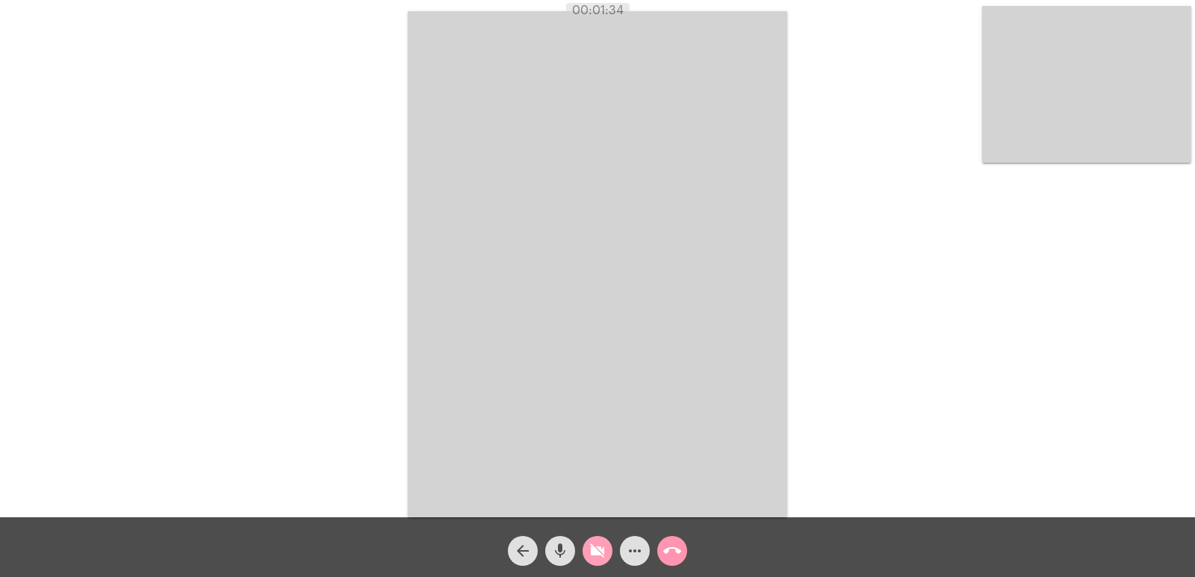
click at [587, 549] on button "videocam_off" at bounding box center [597, 551] width 30 height 30
click at [853, 172] on div "Acessando Câmera e Microfone..." at bounding box center [597, 262] width 1192 height 517
click at [568, 543] on mat-icon "mic" at bounding box center [560, 551] width 18 height 18
click at [588, 547] on mat-icon "videocam" at bounding box center [597, 551] width 18 height 18
click at [750, 388] on video at bounding box center [597, 264] width 379 height 506
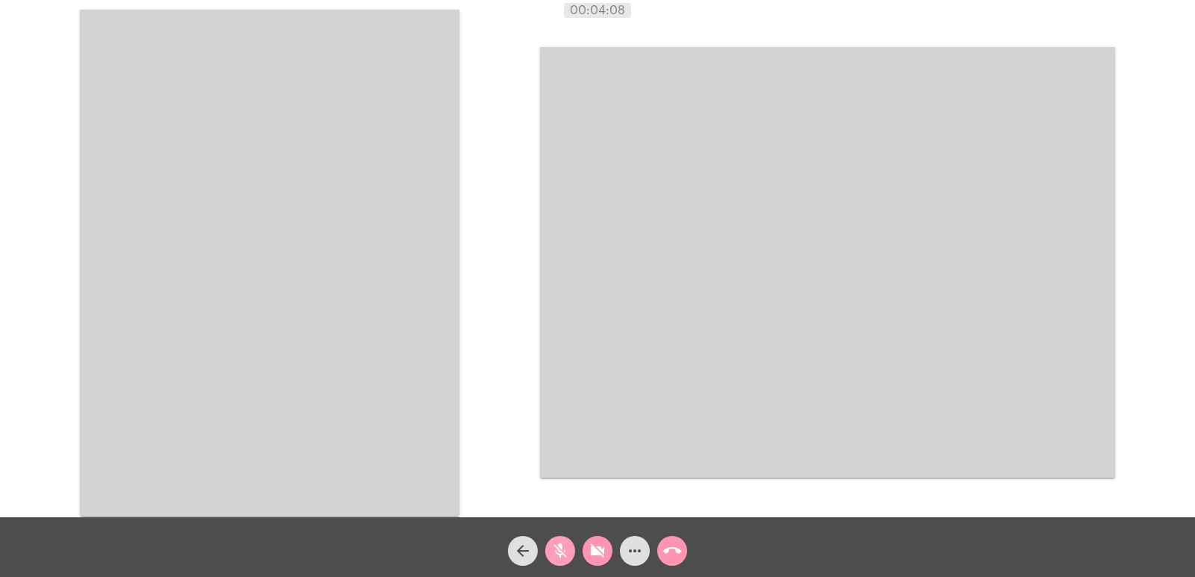
click at [561, 558] on mat-icon "mic_off" at bounding box center [560, 551] width 18 height 18
click at [586, 551] on button "videocam_off" at bounding box center [597, 551] width 30 height 30
click at [670, 550] on mat-icon "call_end" at bounding box center [672, 551] width 18 height 18
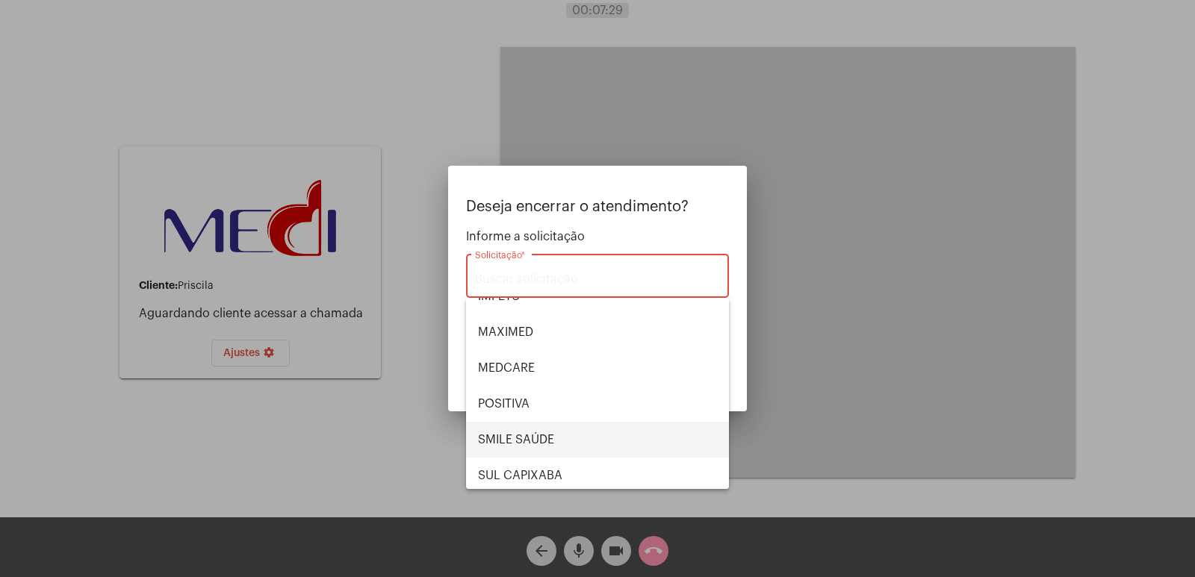
scroll to position [167, 0]
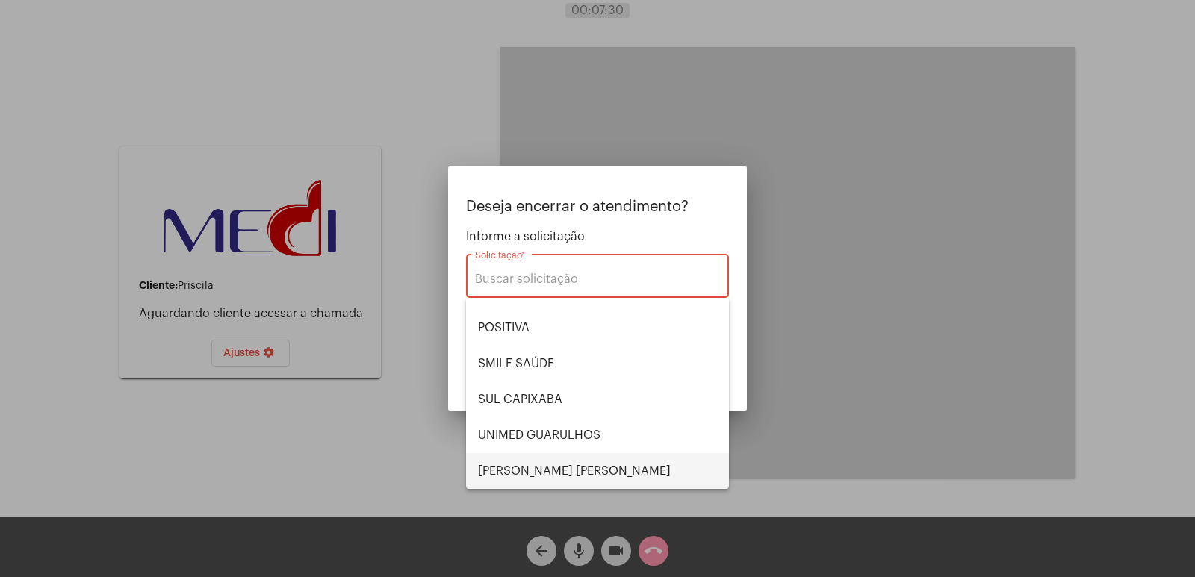
click at [549, 473] on span "VERA CRUZ" at bounding box center [597, 471] width 239 height 36
type input "VERA CRUZ"
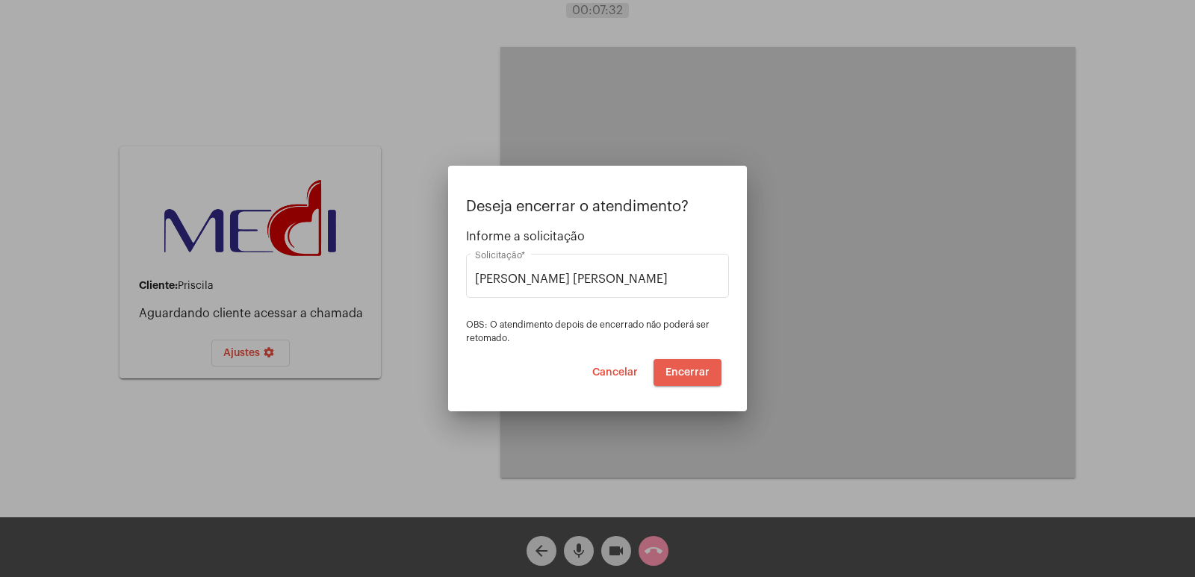
click at [690, 369] on span "Encerrar" at bounding box center [687, 372] width 44 height 10
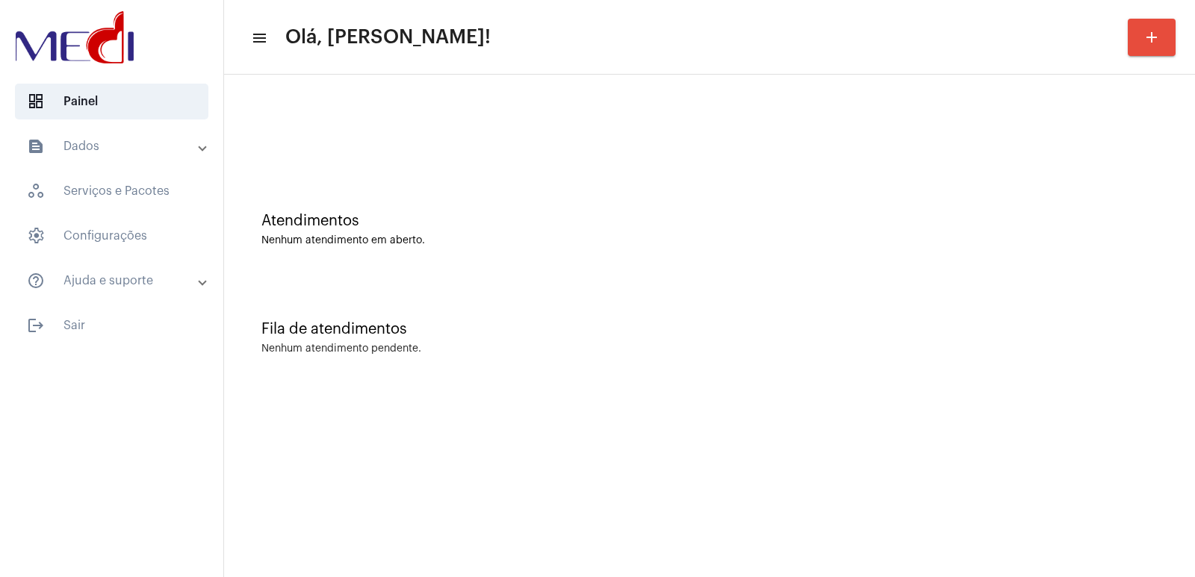
click at [826, 292] on div "Fila de atendimentos Nenhum atendimento pendente." at bounding box center [709, 330] width 956 height 108
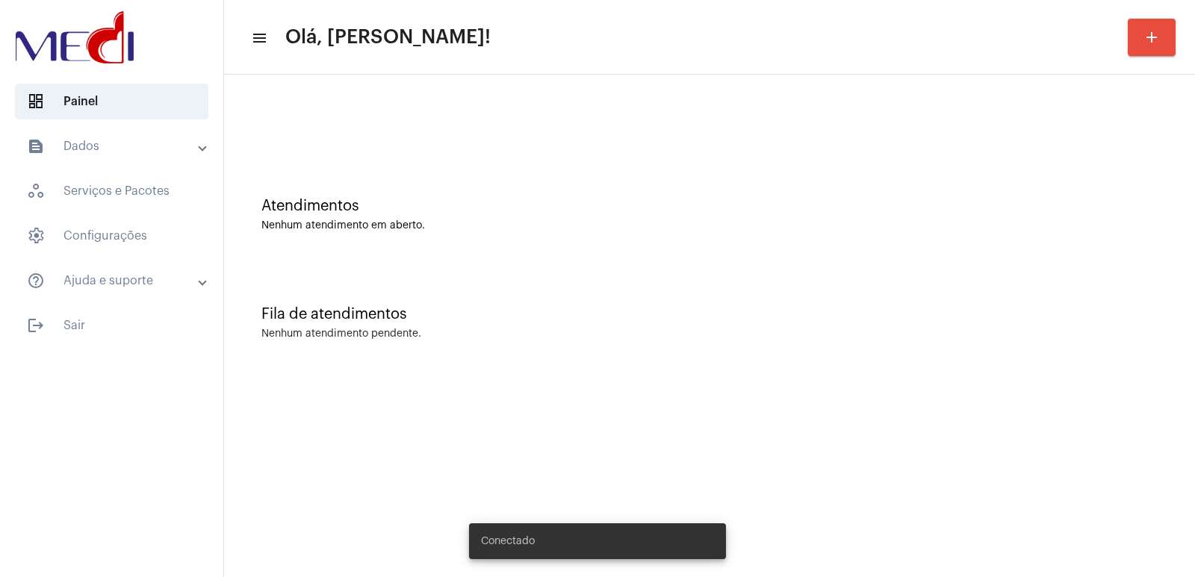
click at [776, 395] on mat-sidenav-content "menu Olá, [PERSON_NAME]! add Atendimentos Nenhum atendimento em aberto. Fila de…" at bounding box center [709, 288] width 971 height 577
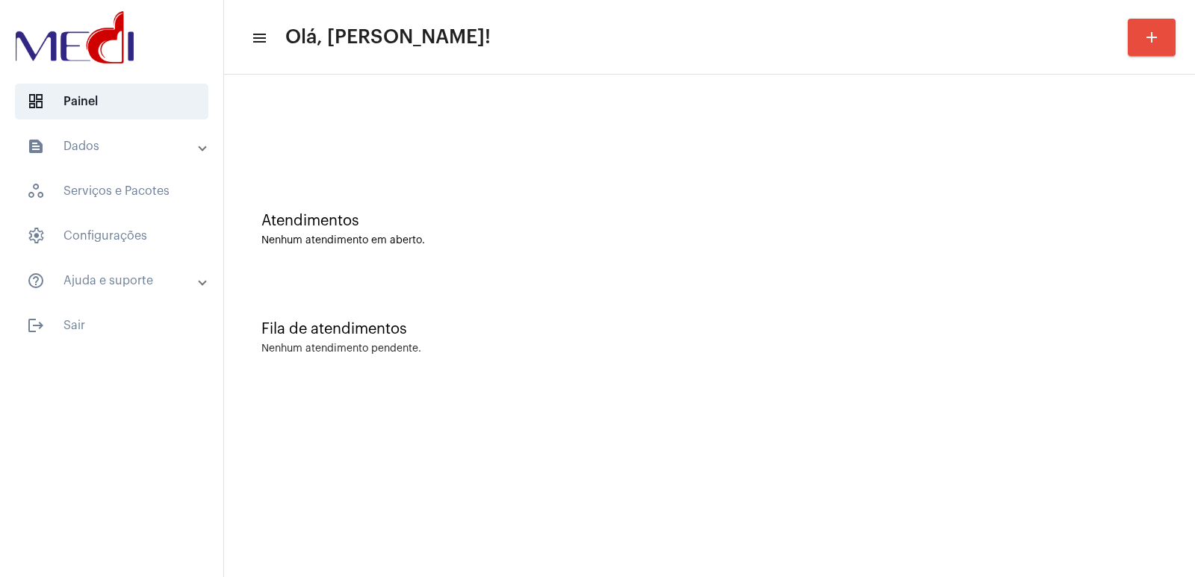
click at [770, 371] on div "Fila de atendimentos Nenhum atendimento pendente." at bounding box center [709, 330] width 956 height 108
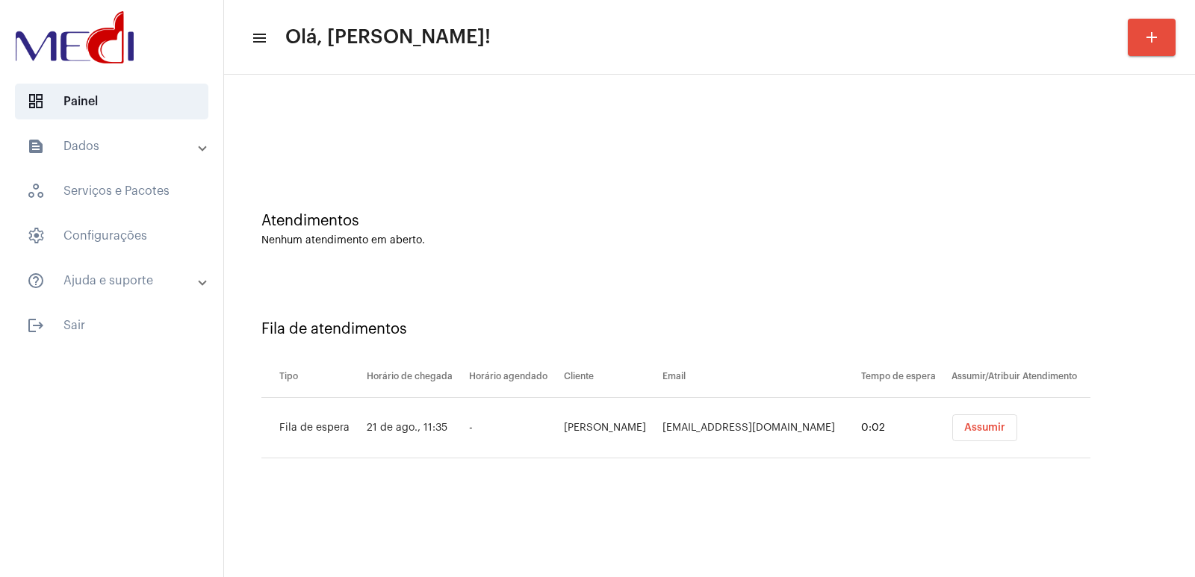
click at [1001, 414] on button "Assumir" at bounding box center [984, 427] width 65 height 27
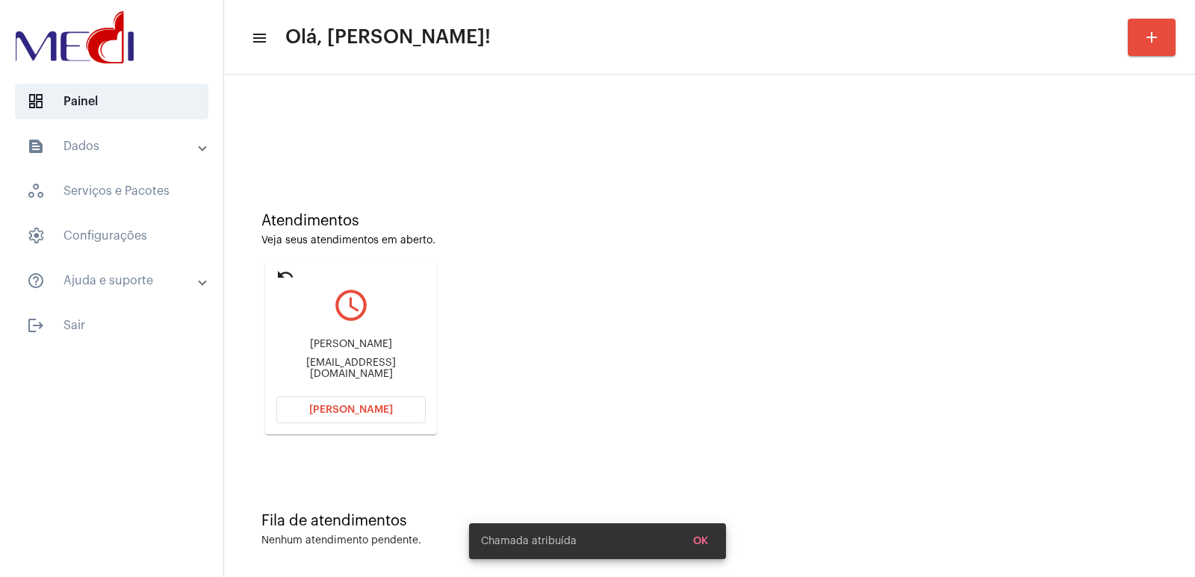
click at [326, 349] on div "[PERSON_NAME]" at bounding box center [350, 344] width 149 height 11
copy div "[PERSON_NAME]"
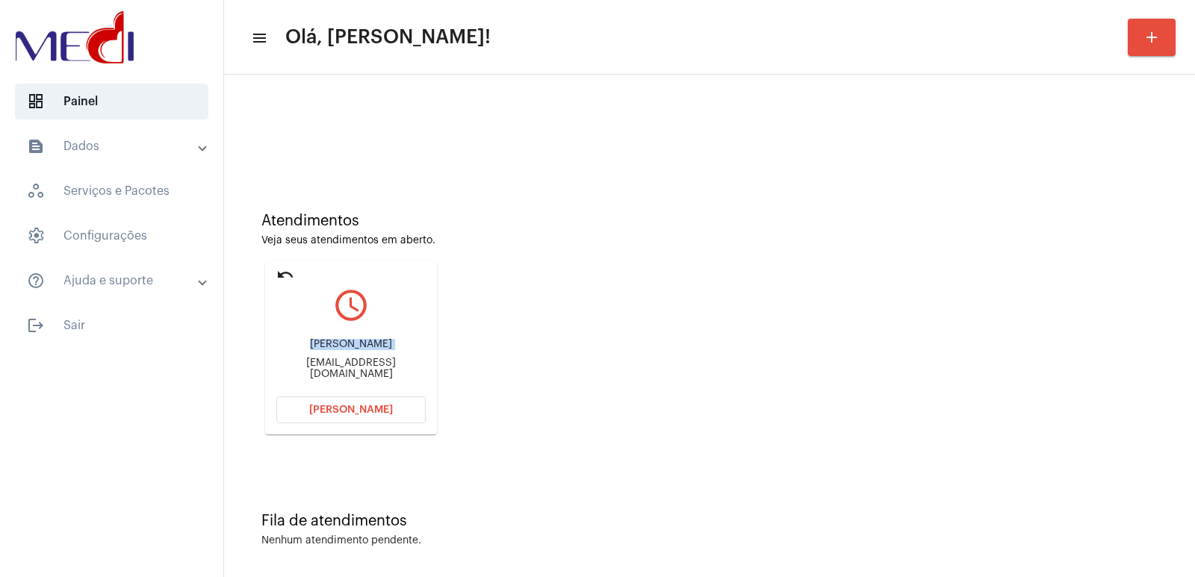
click at [365, 410] on span "Abrir Chamada" at bounding box center [351, 410] width 84 height 10
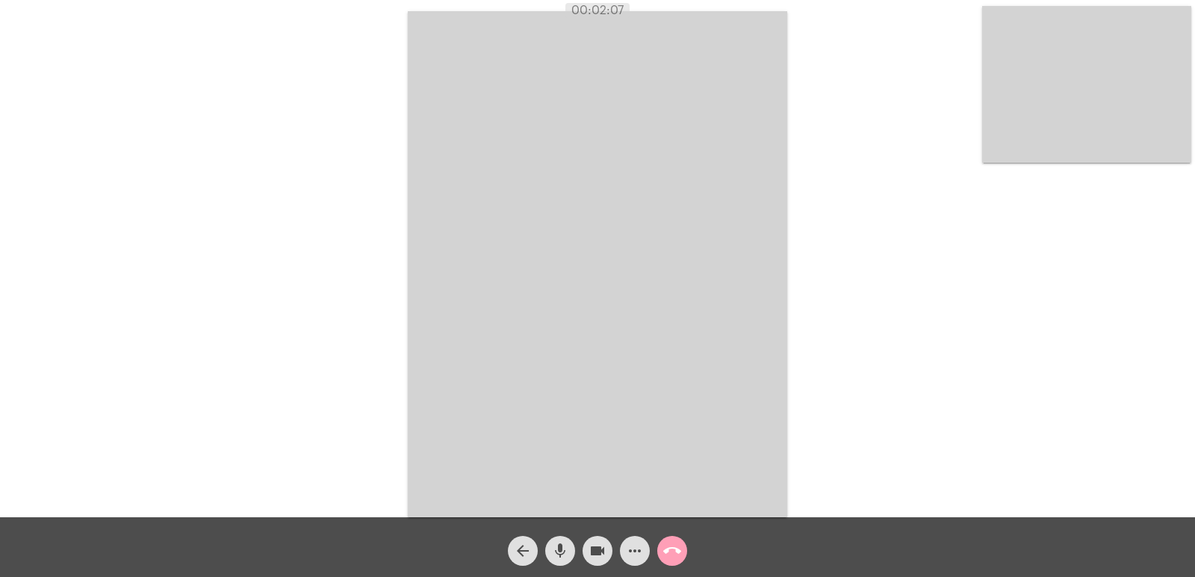
click at [680, 557] on mat-icon "call_end" at bounding box center [672, 551] width 18 height 18
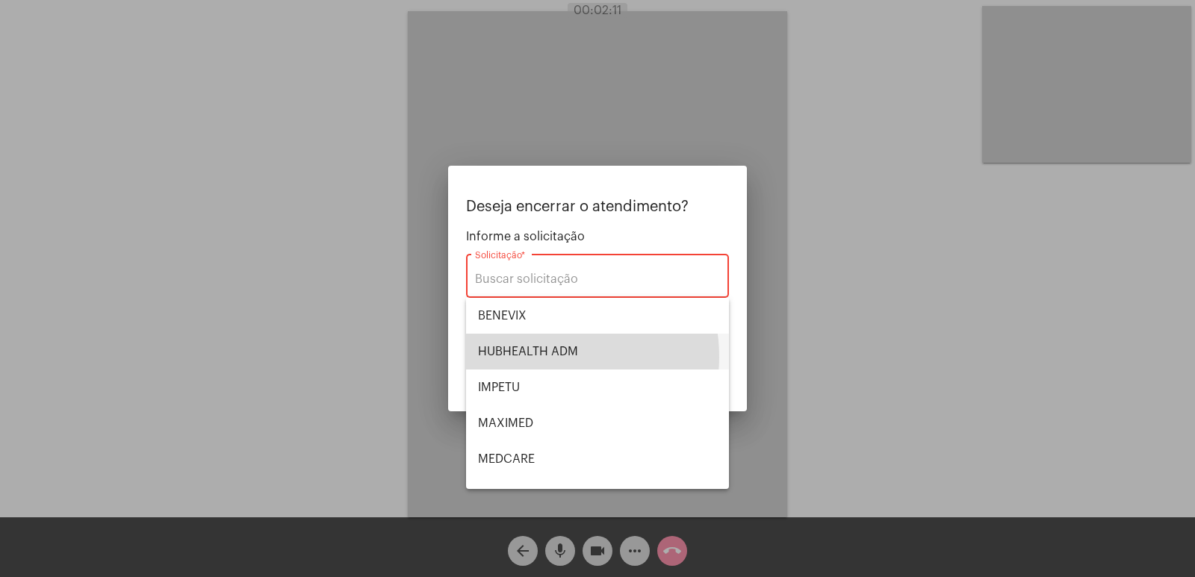
click at [544, 357] on span "HUBHEALTH ADM" at bounding box center [597, 352] width 239 height 36
type input "HUBHEALTH ADM"
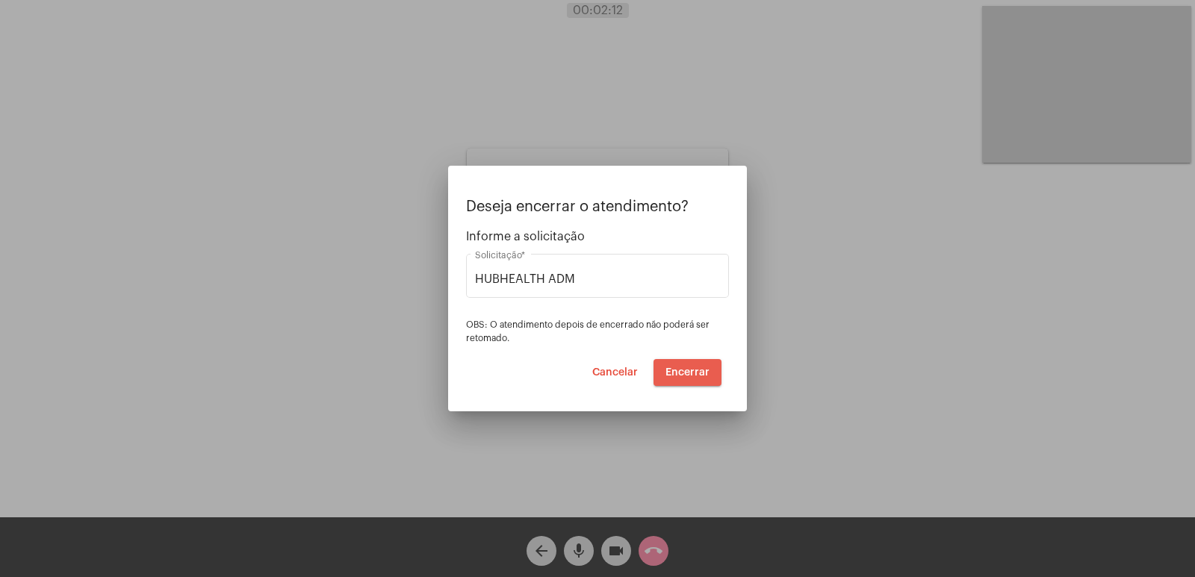
click at [694, 373] on span "Encerrar" at bounding box center [687, 372] width 44 height 10
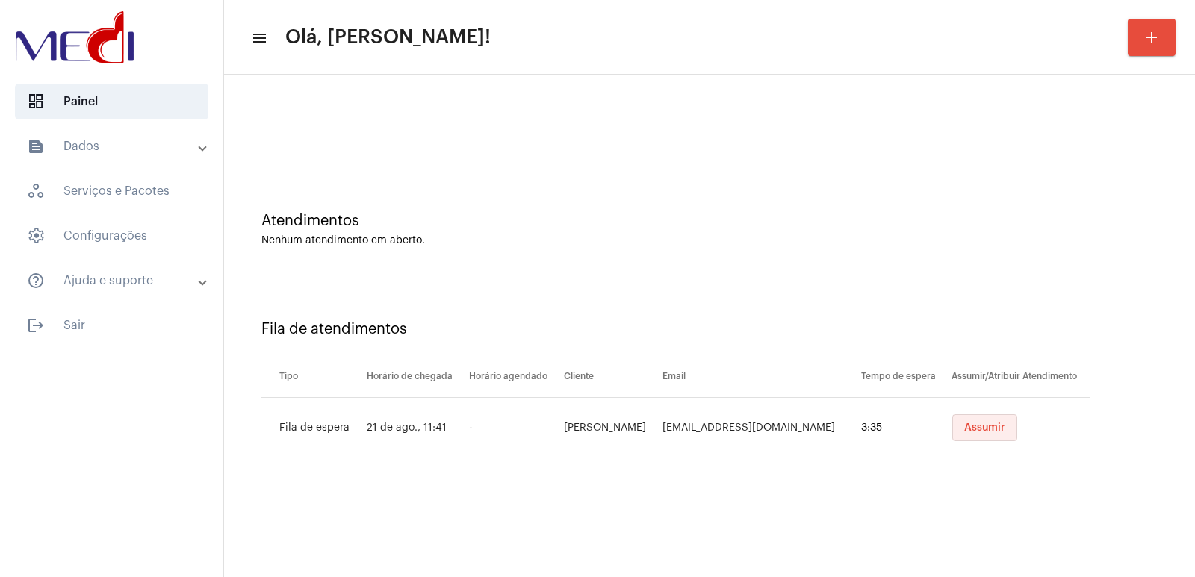
click at [1001, 434] on button "Assumir" at bounding box center [984, 427] width 65 height 27
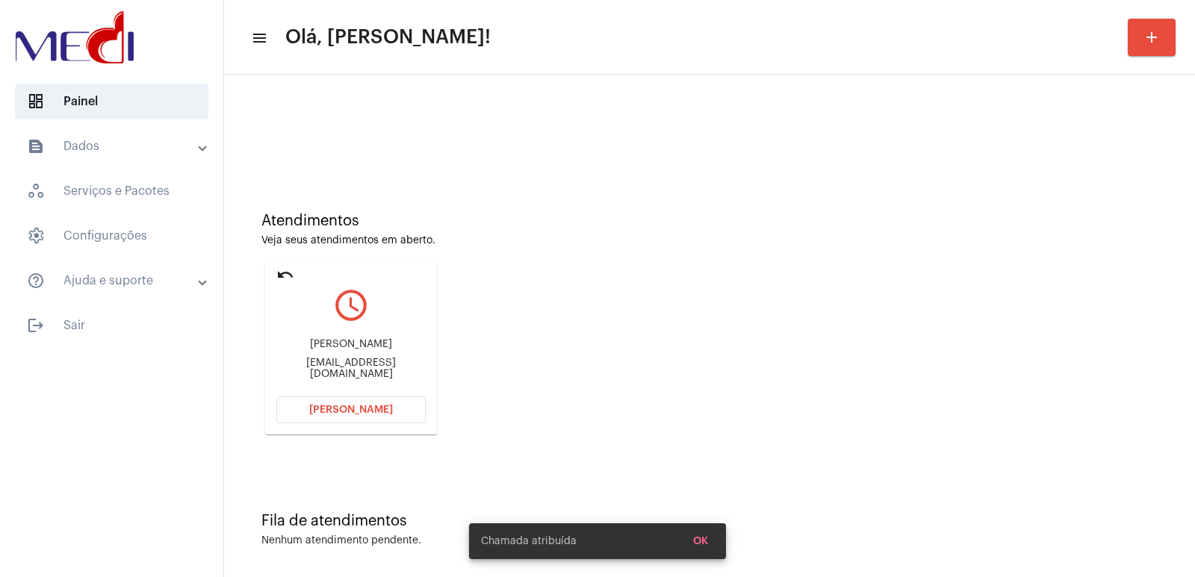
click at [340, 350] on div "Eliane Rodrigues" at bounding box center [350, 344] width 149 height 11
copy div "Eliane Rodrigues"
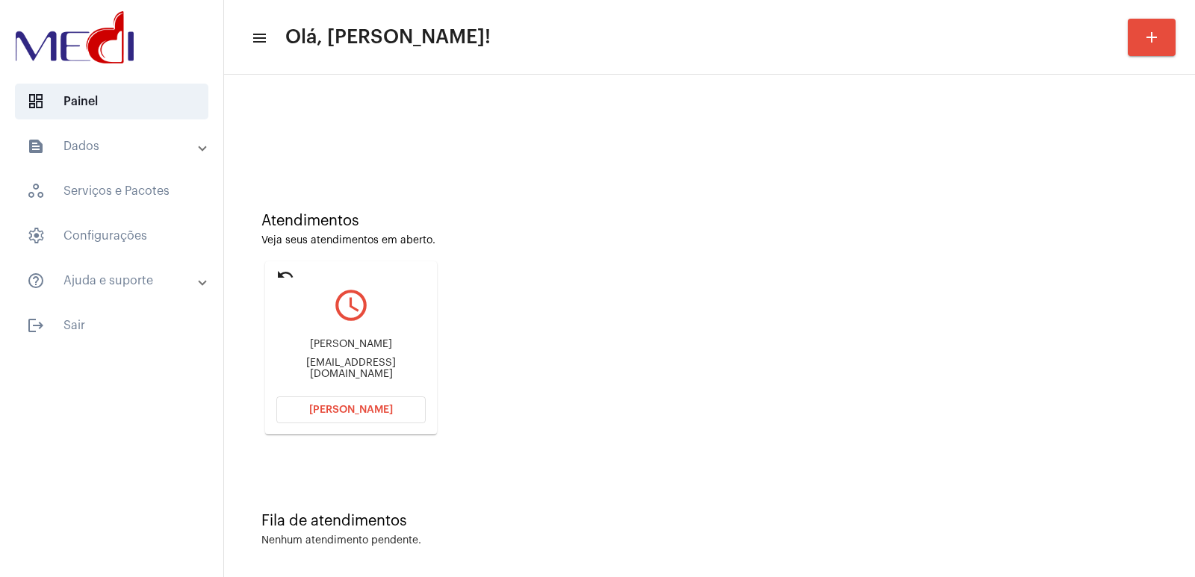
click at [346, 371] on div "rodrigues_eliane@icloud.com" at bounding box center [350, 369] width 149 height 22
copy mat-card-content "rodrigues_eliane@icloud.com Abrir Chamada"
click at [348, 404] on button "Abrir Chamada" at bounding box center [350, 409] width 149 height 27
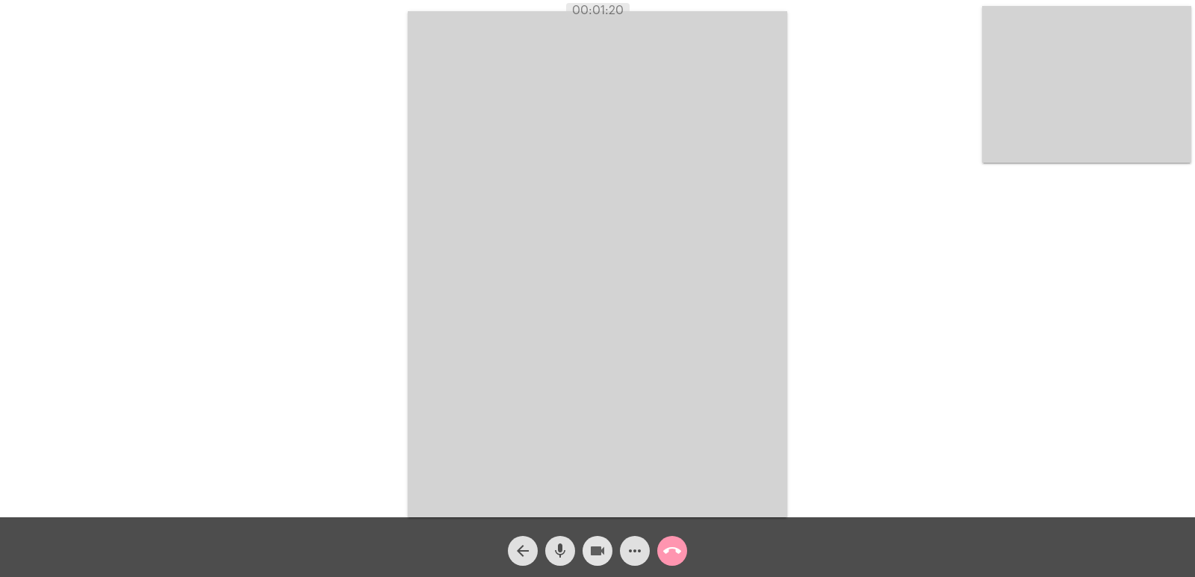
click at [584, 549] on button "videocam" at bounding box center [597, 551] width 30 height 30
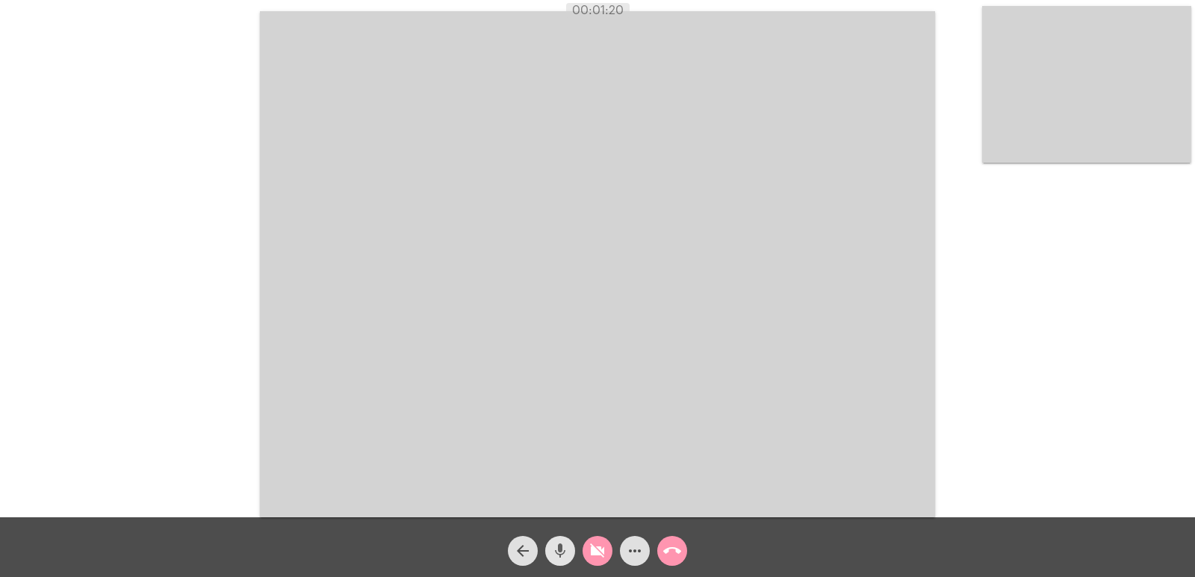
click at [573, 551] on button "mic" at bounding box center [560, 551] width 30 height 30
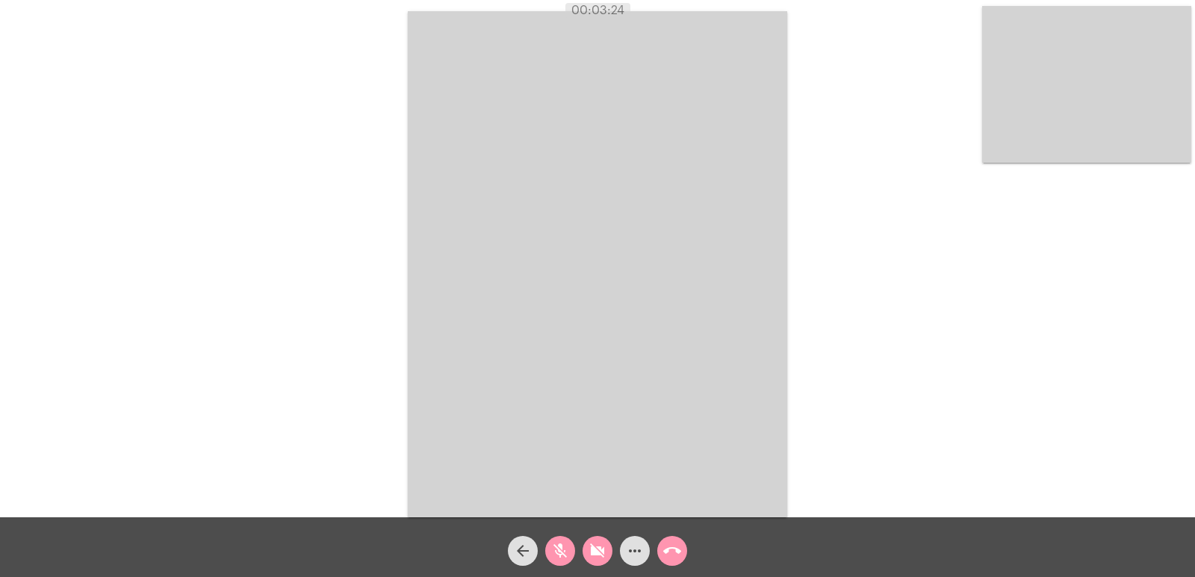
click at [548, 546] on button "mic_off" at bounding box center [560, 551] width 30 height 30
click at [592, 553] on mat-icon "videocam_off" at bounding box center [597, 551] width 18 height 18
click at [679, 547] on mat-icon "call_end" at bounding box center [672, 551] width 18 height 18
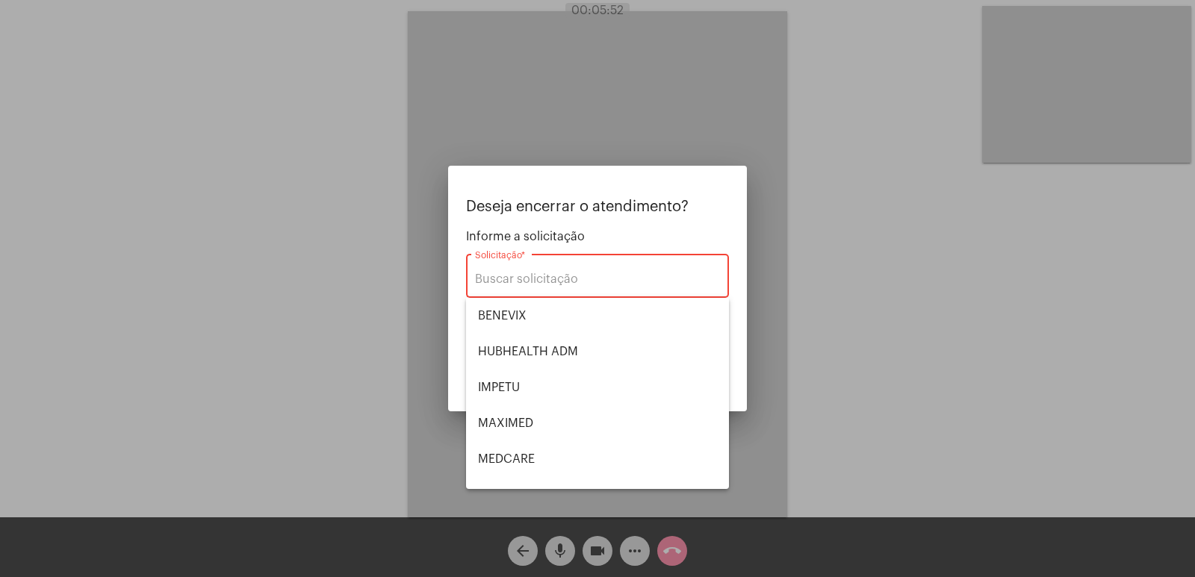
type input "VERA CRUZ"
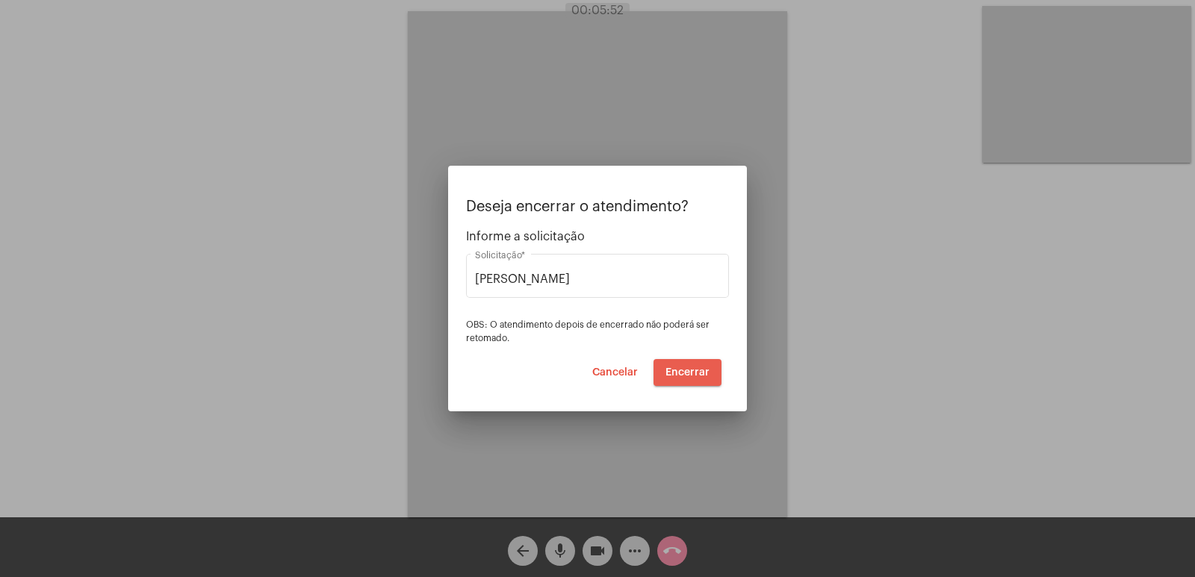
click at [698, 379] on button "Encerrar" at bounding box center [687, 372] width 68 height 27
click at [627, 373] on span "Cancelar" at bounding box center [615, 372] width 46 height 10
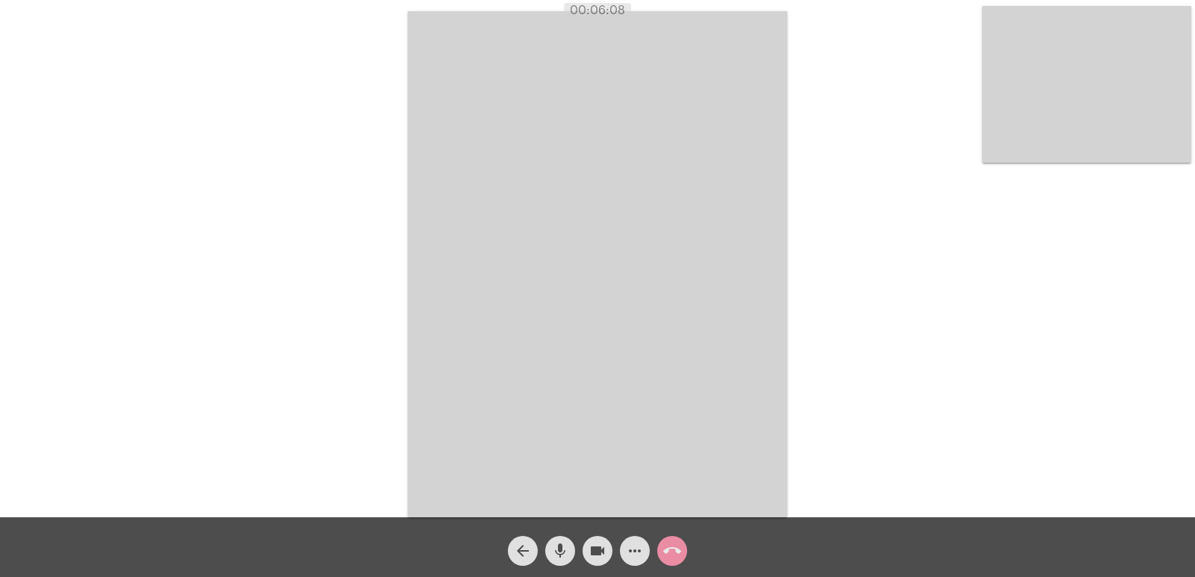
click at [668, 551] on mat-icon "call_end" at bounding box center [672, 551] width 18 height 18
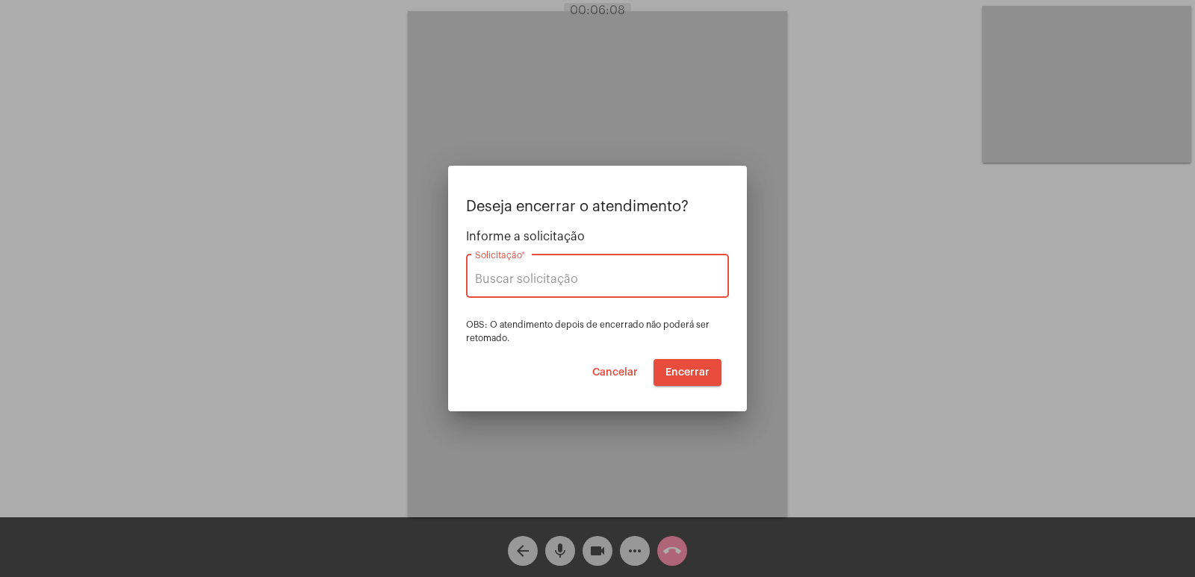
type input "VERA CRUZ"
click at [677, 374] on span "Encerrar" at bounding box center [687, 372] width 44 height 10
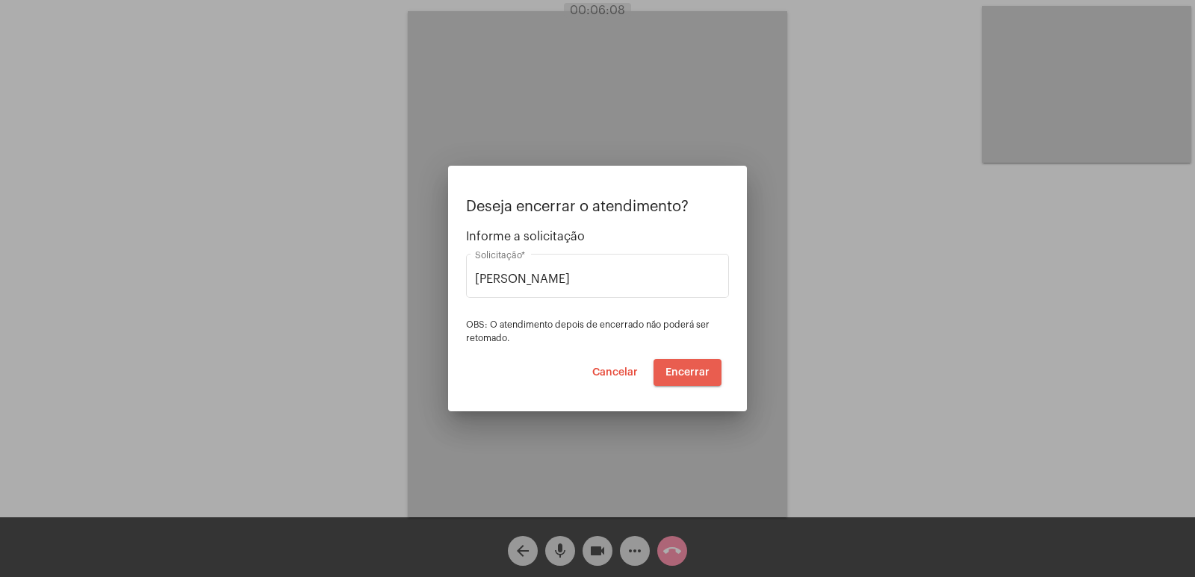
click at [677, 374] on span "Encerrar" at bounding box center [687, 372] width 44 height 10
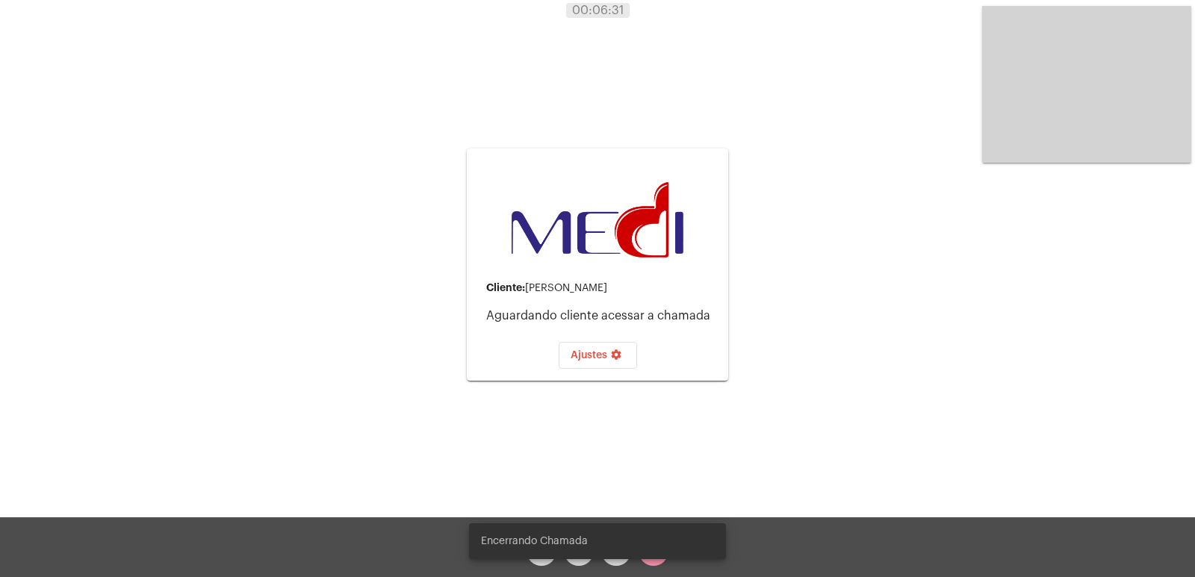
click at [653, 566] on div "Encerrando Chamada" at bounding box center [597, 541] width 293 height 72
click at [653, 546] on simple-snack-bar "Encerrando Chamada" at bounding box center [597, 541] width 233 height 15
click at [393, 46] on div "Cliente: Eliane Rodrigues Aguardando cliente acessar a chamada Ajustes settings…" at bounding box center [597, 262] width 1192 height 517
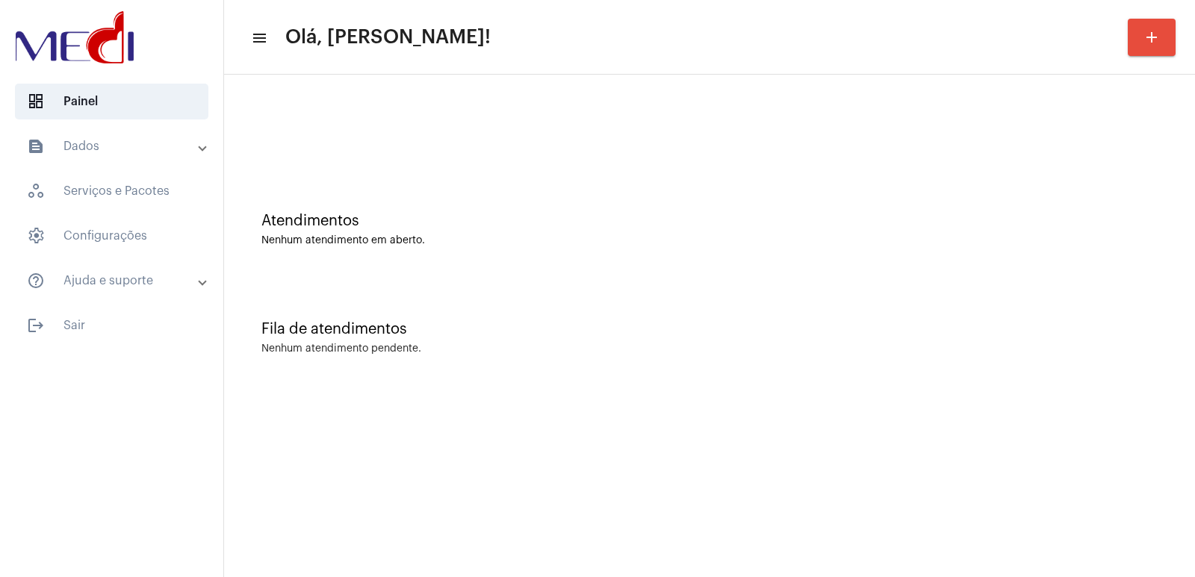
drag, startPoint x: 339, startPoint y: 117, endPoint x: 351, endPoint y: 144, distance: 29.4
click at [342, 130] on div at bounding box center [709, 125] width 956 height 86
click at [786, 404] on mat-sidenav-content "menu Olá, [PERSON_NAME]! add Atendimentos Nenhum atendimento em aberto. Fila de…" at bounding box center [709, 288] width 971 height 577
click at [988, 436] on mat-sidenav-content "menu Olá, [PERSON_NAME]! add Atendimentos Nenhum atendimento em aberto. Fila de…" at bounding box center [709, 288] width 971 height 577
click at [988, 437] on mat-sidenav-content "menu Olá, [PERSON_NAME]! add Atendimentos Nenhum atendimento em aberto. Fila de…" at bounding box center [709, 288] width 971 height 577
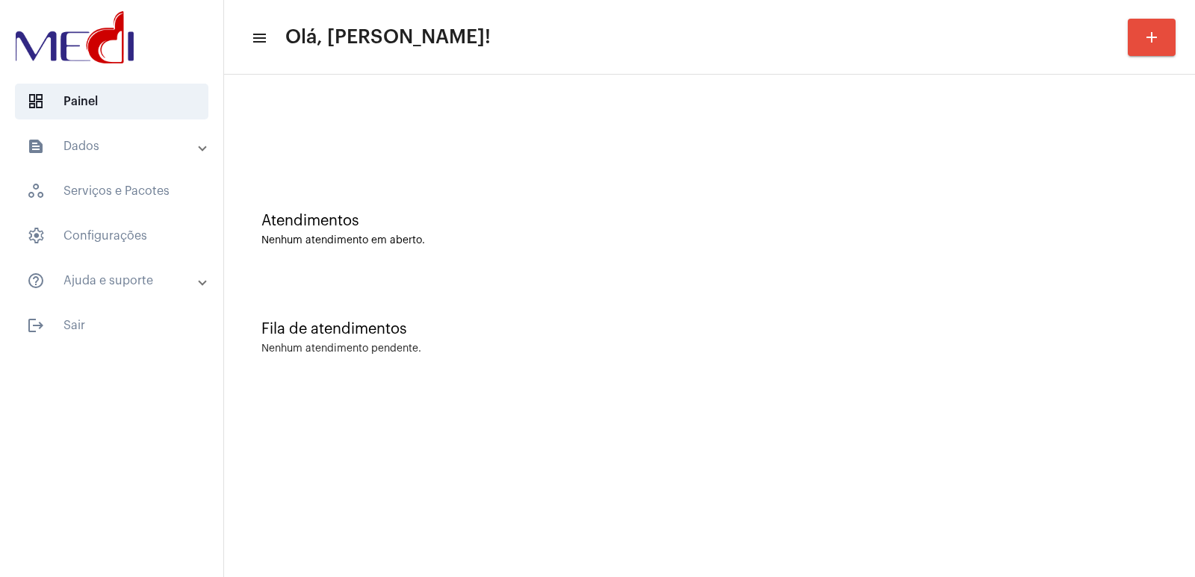
click at [895, 260] on div "Atendimentos Nenhum atendimento em aberto." at bounding box center [709, 222] width 956 height 108
click at [770, 338] on div "Fila de atendimentos Nenhum atendimento pendente." at bounding box center [709, 330] width 956 height 108
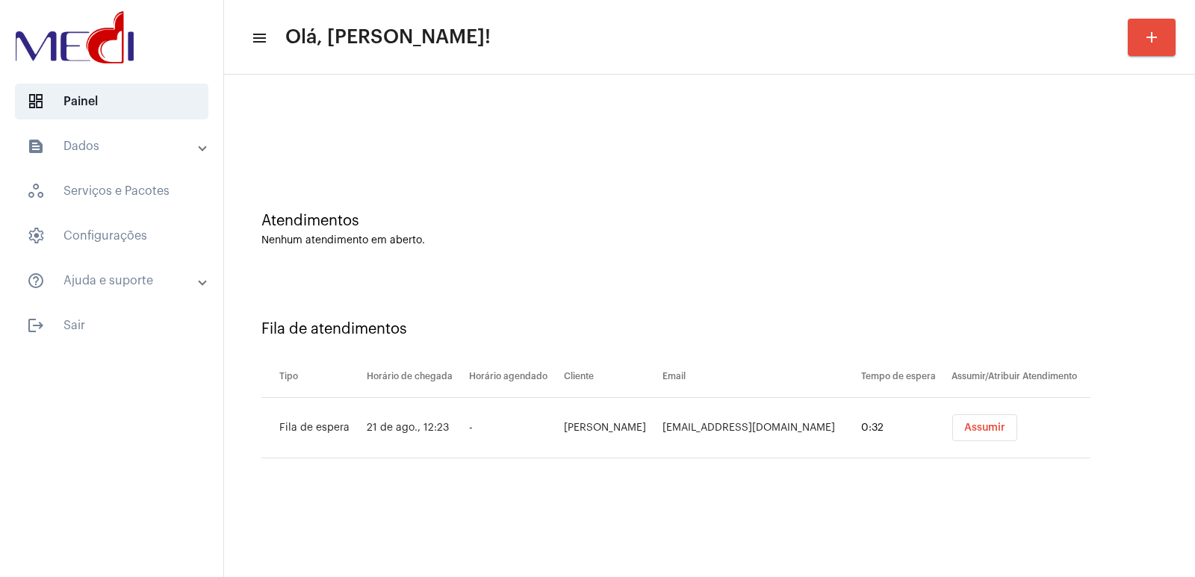
click at [590, 431] on td "[PERSON_NAME]" at bounding box center [609, 428] width 99 height 60
click at [590, 431] on td "Daniel Davi da Silva" at bounding box center [609, 428] width 99 height 60
copy td "Daniel Davi da Silva"
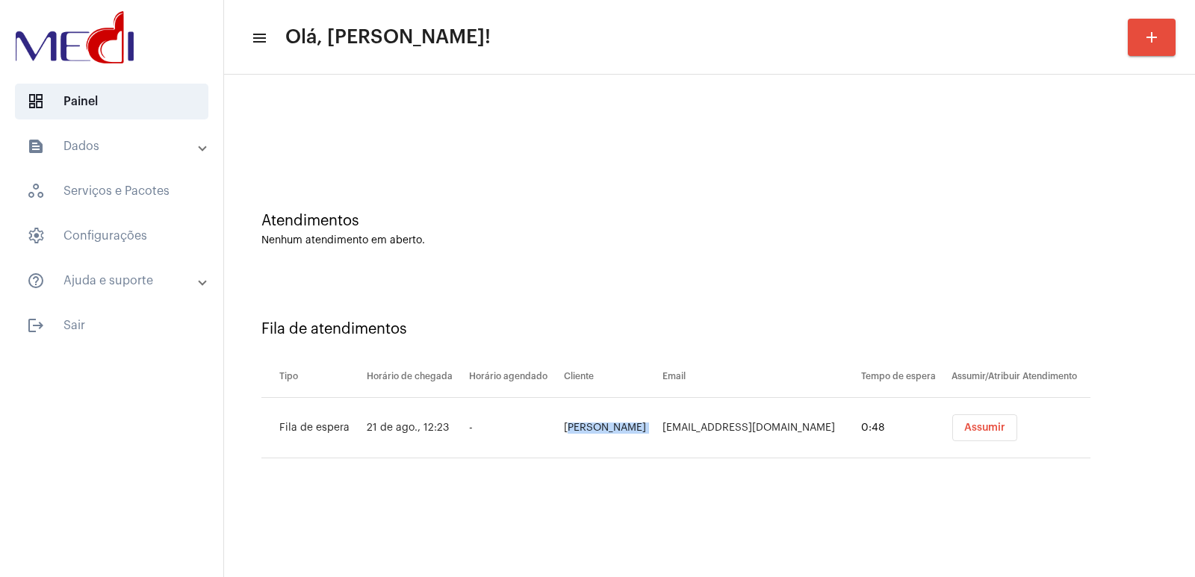
click at [964, 423] on span "Assumir" at bounding box center [984, 428] width 41 height 10
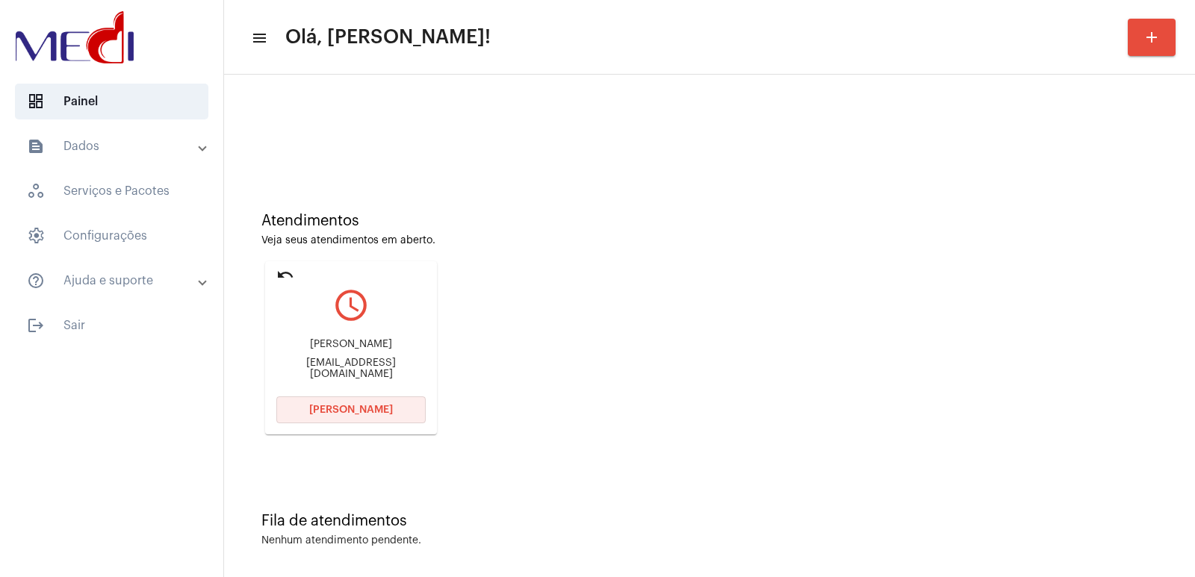
click at [381, 420] on button "Abrir Chamada" at bounding box center [350, 409] width 149 height 27
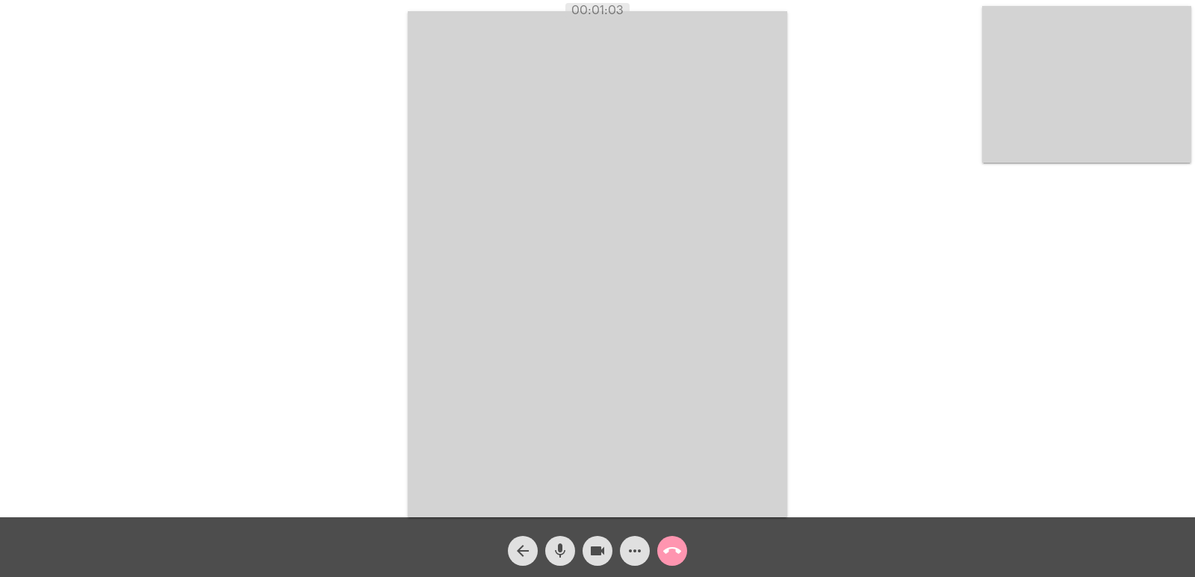
click at [557, 560] on mat-icon "mic" at bounding box center [560, 551] width 18 height 18
click at [601, 555] on mat-icon "videocam" at bounding box center [597, 551] width 18 height 18
click at [557, 549] on mat-icon "mic_off" at bounding box center [560, 551] width 18 height 18
click at [590, 550] on mat-icon "videocam_off" at bounding box center [597, 551] width 18 height 18
click at [746, 284] on video at bounding box center [597, 264] width 379 height 506
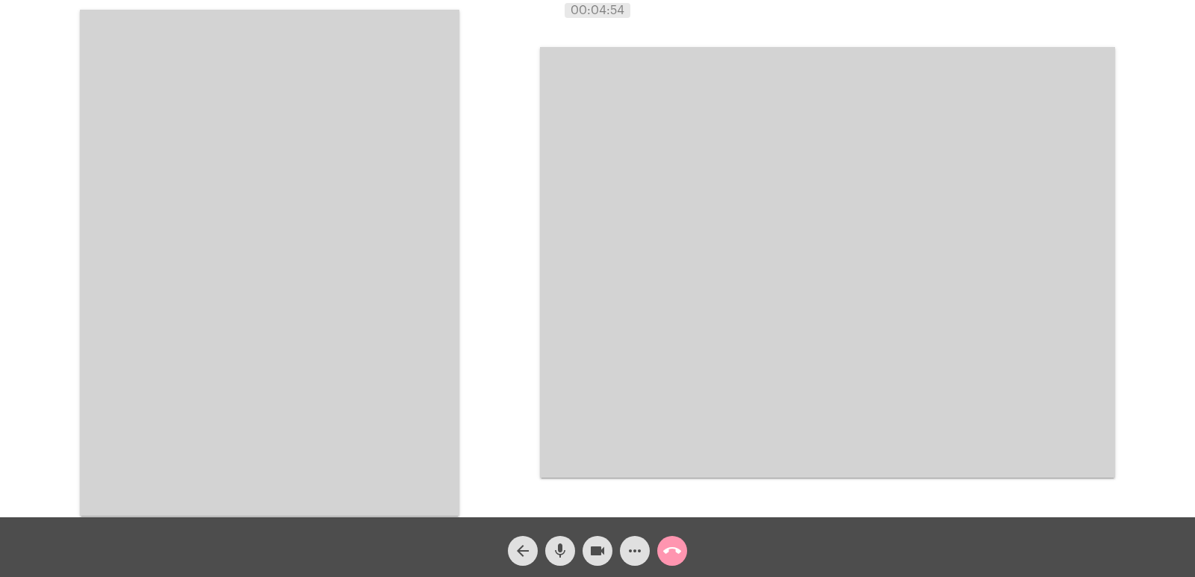
click at [306, 399] on video at bounding box center [269, 263] width 379 height 506
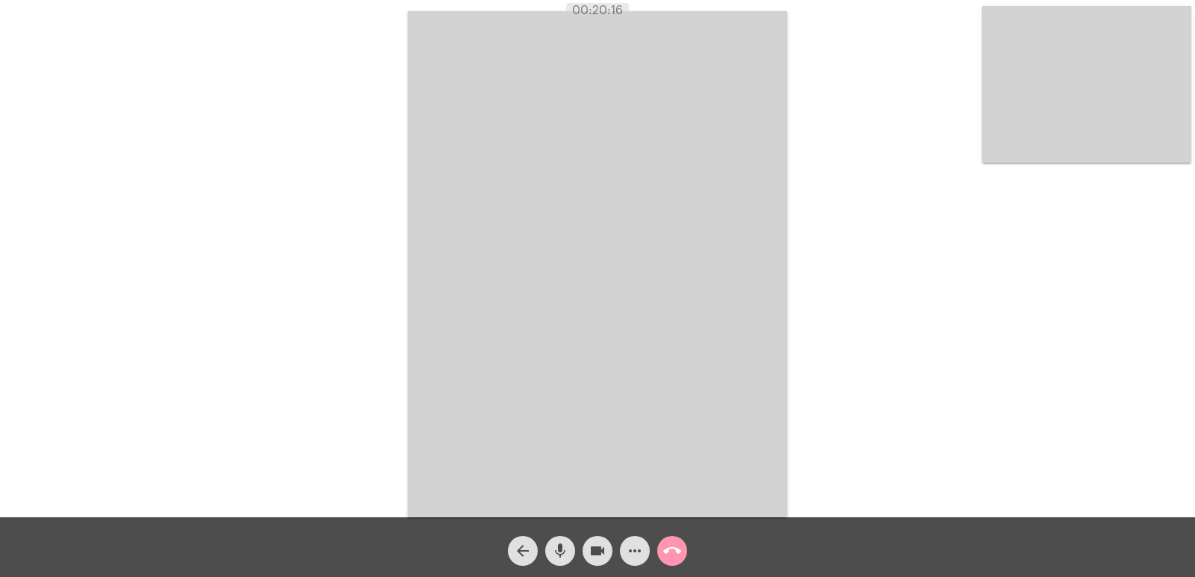
click at [679, 546] on mat-icon "call_end" at bounding box center [672, 551] width 18 height 18
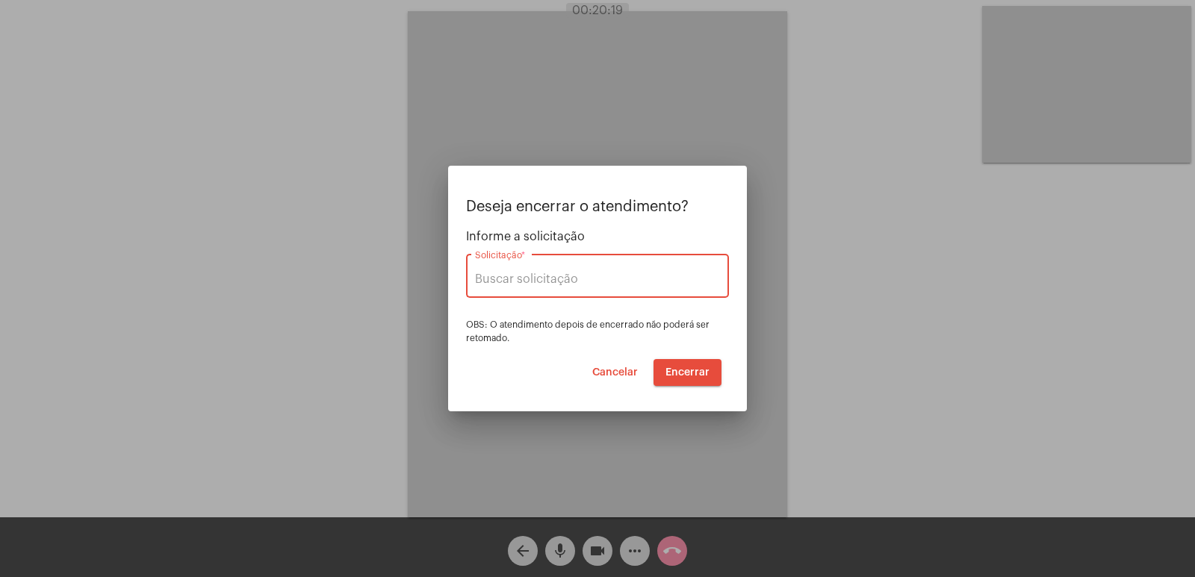
type input "VERA CRUZ"
click at [672, 373] on span "Encerrar" at bounding box center [687, 372] width 44 height 10
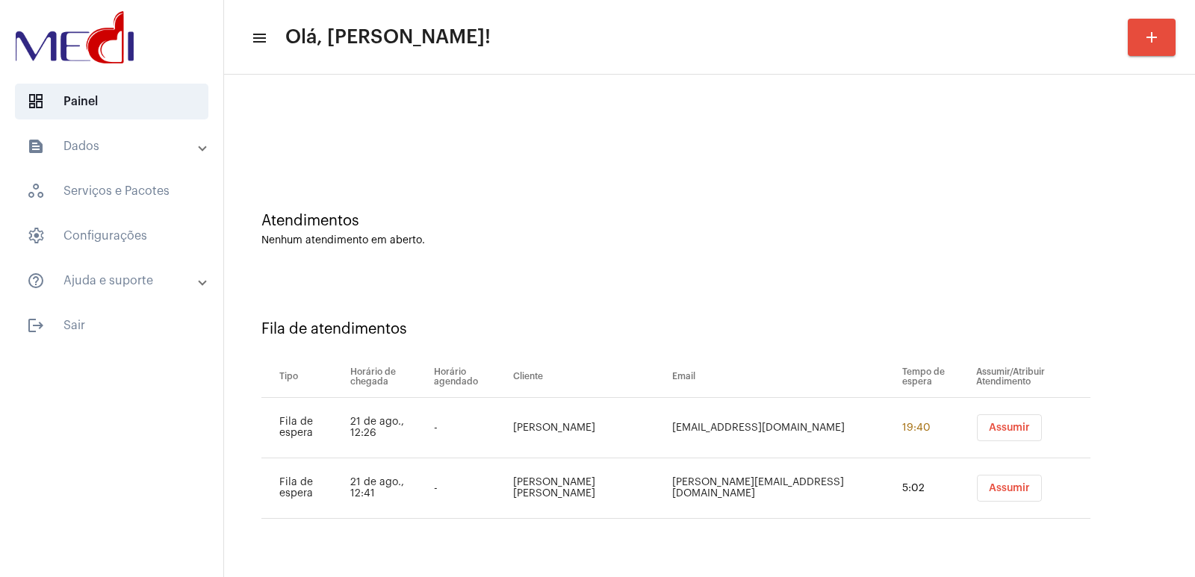
click at [824, 323] on div "Fila de atendimentos" at bounding box center [709, 329] width 896 height 16
click at [988, 427] on span "Assumir" at bounding box center [1008, 428] width 41 height 10
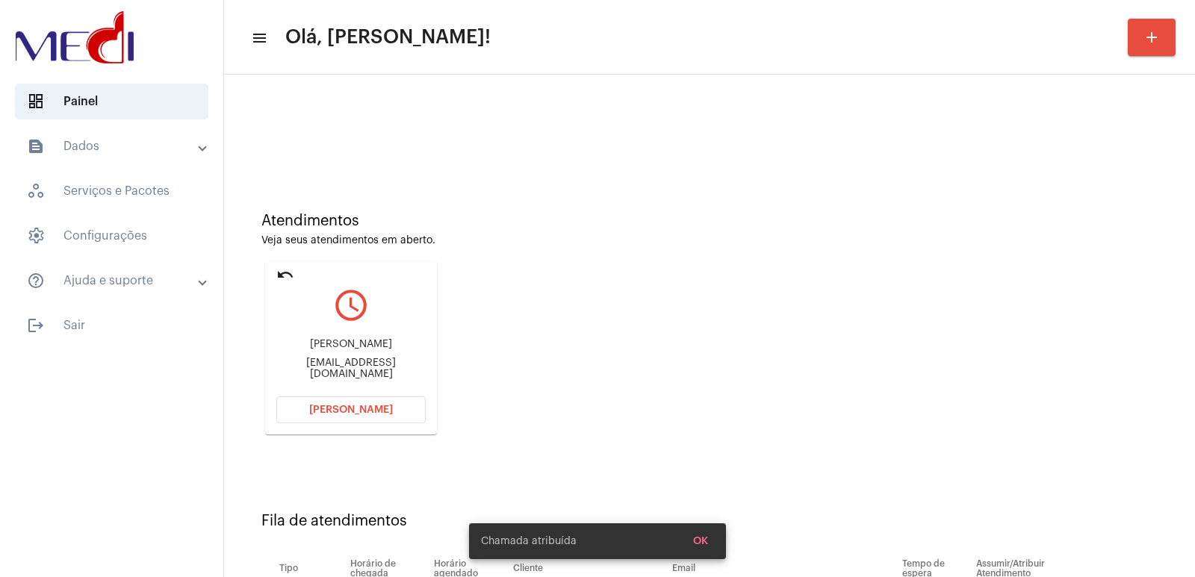
click at [339, 350] on div "Geisa Galon Dias" at bounding box center [350, 344] width 149 height 11
click at [340, 350] on div "[PERSON_NAME]" at bounding box center [350, 344] width 149 height 11
click at [343, 350] on div "Geisa Galon Dias" at bounding box center [350, 344] width 149 height 11
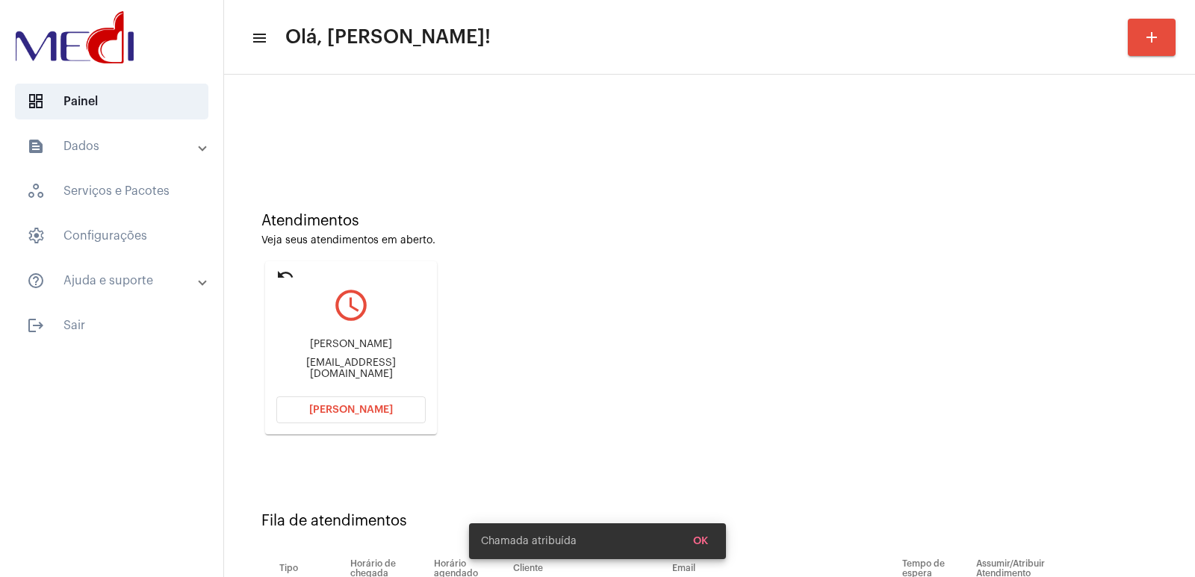
click at [343, 350] on div "Geisa Galon Dias" at bounding box center [350, 344] width 149 height 11
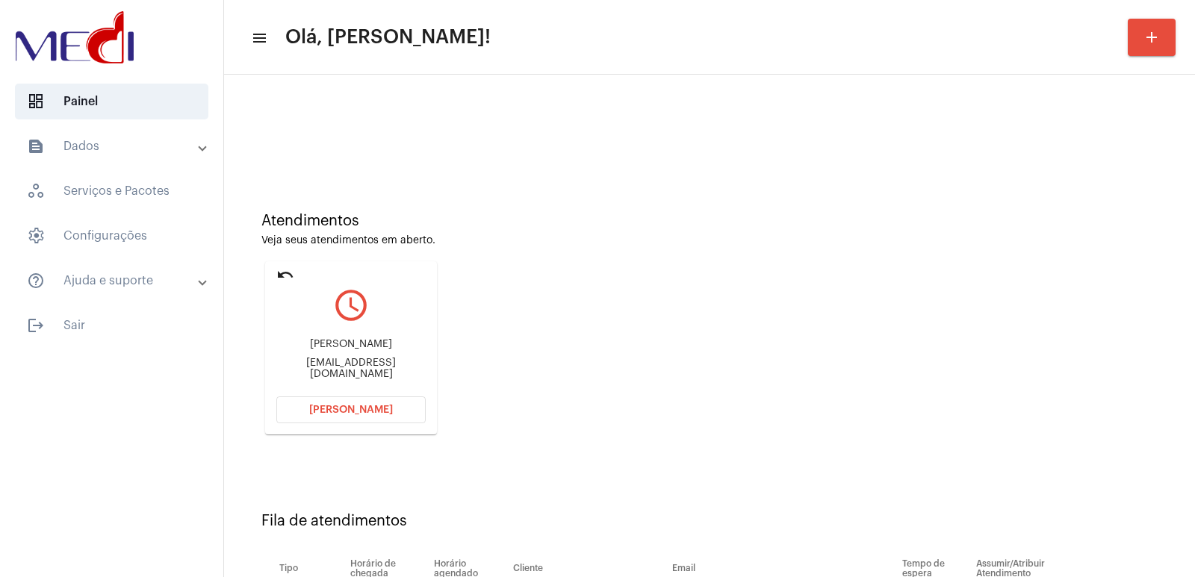
copy div "Geisa Galon Dias"
click at [891, 241] on div "Veja seus atendimentos em aberto." at bounding box center [709, 240] width 896 height 11
click at [351, 350] on div "Geisa Galon Dias" at bounding box center [350, 344] width 149 height 11
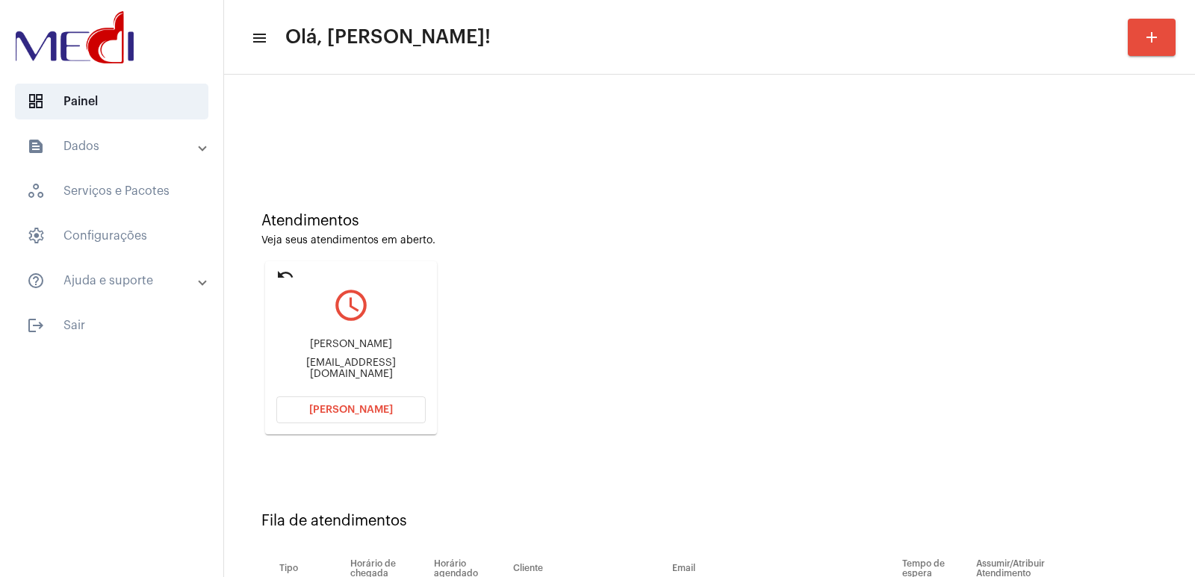
copy div "Geisa Galon Dias"
click at [347, 421] on button "Abrir Chamada" at bounding box center [350, 409] width 149 height 27
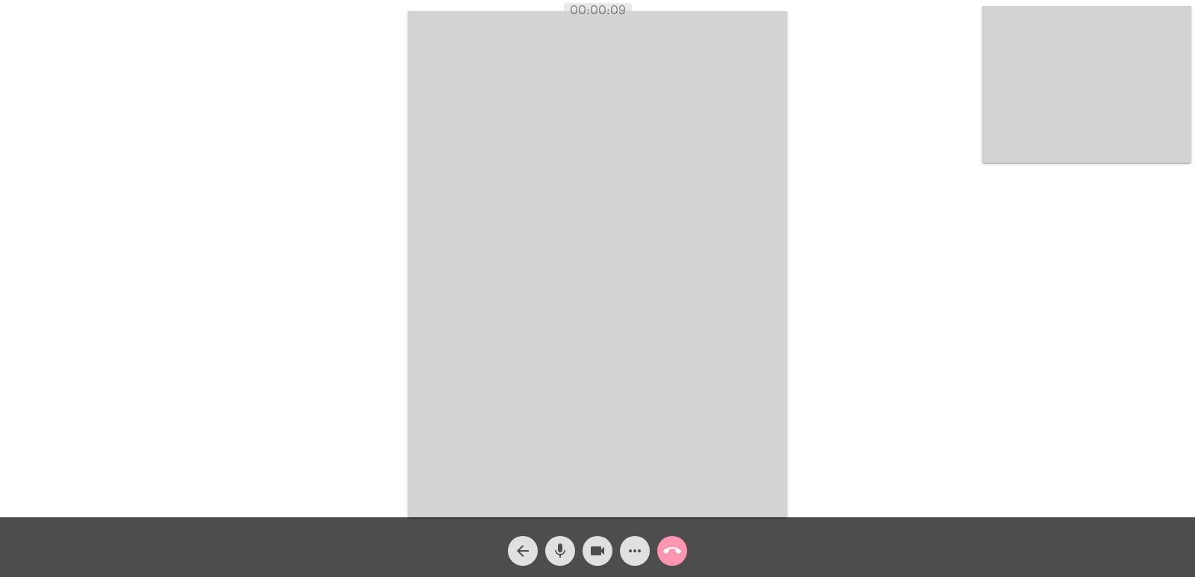
click at [739, 226] on video at bounding box center [597, 264] width 379 height 506
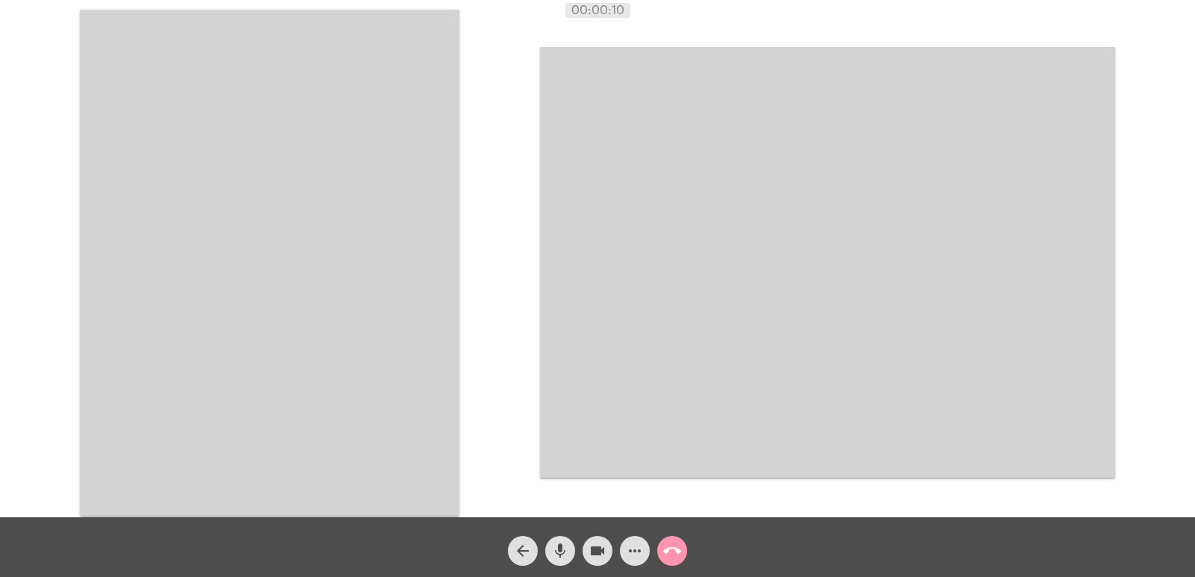
click at [308, 230] on video at bounding box center [269, 263] width 379 height 506
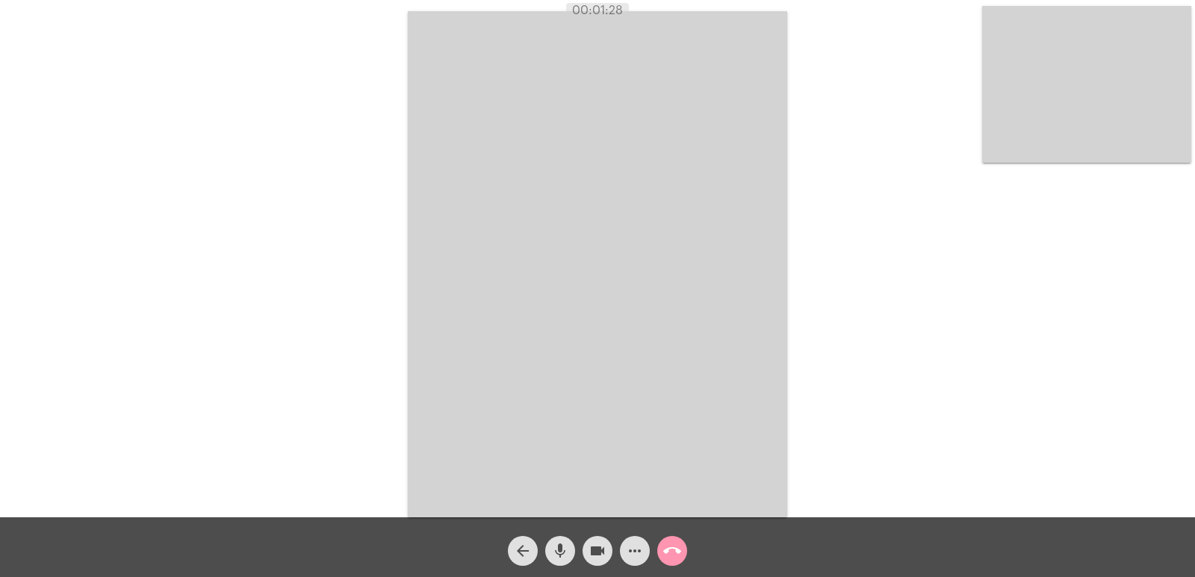
click at [672, 555] on mat-icon "call_end" at bounding box center [672, 551] width 18 height 18
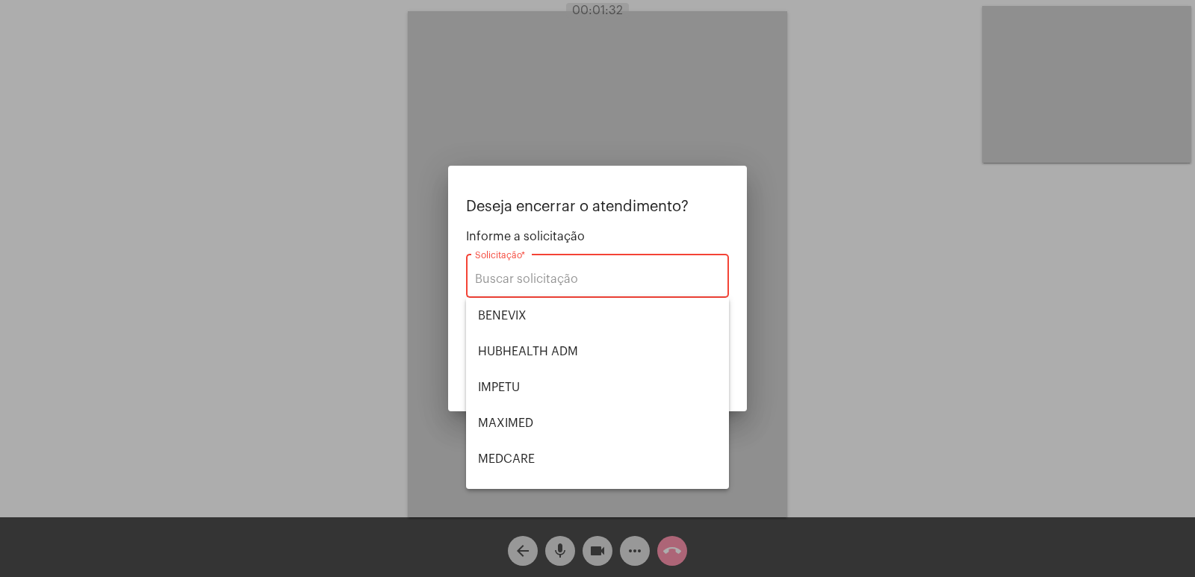
type input "VERA CRUZ"
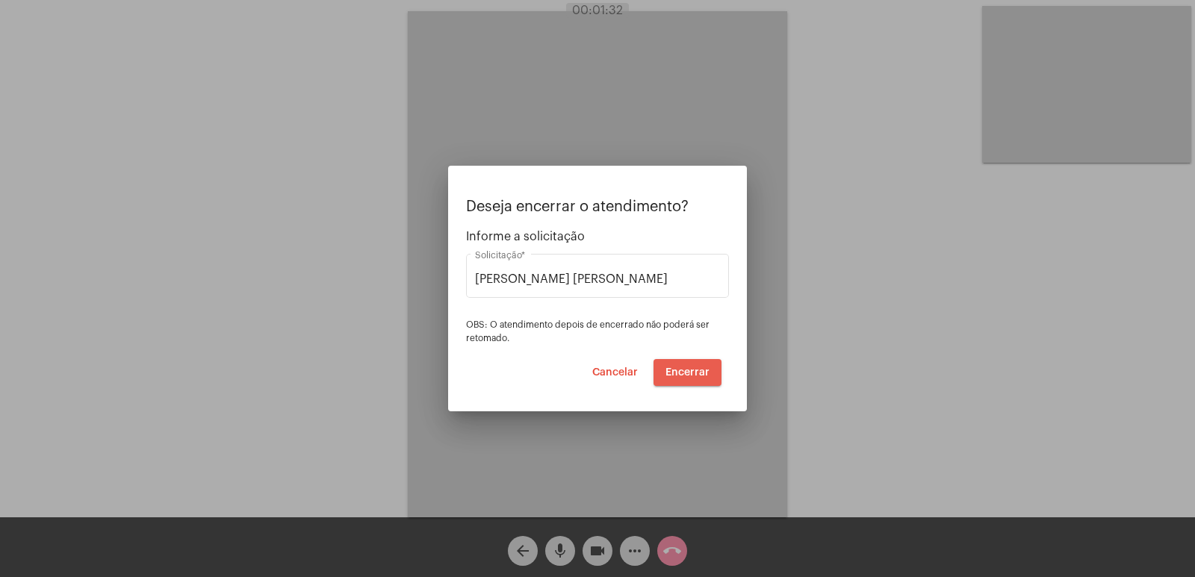
click at [686, 380] on button "Encerrar" at bounding box center [687, 372] width 68 height 27
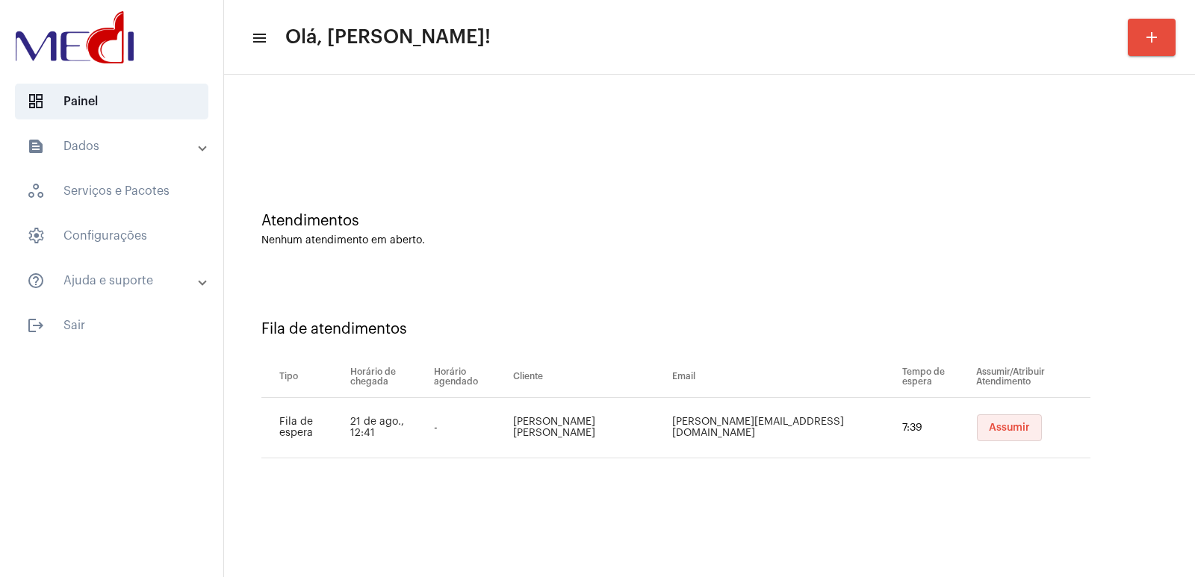
click at [988, 427] on span "Assumir" at bounding box center [1008, 428] width 41 height 10
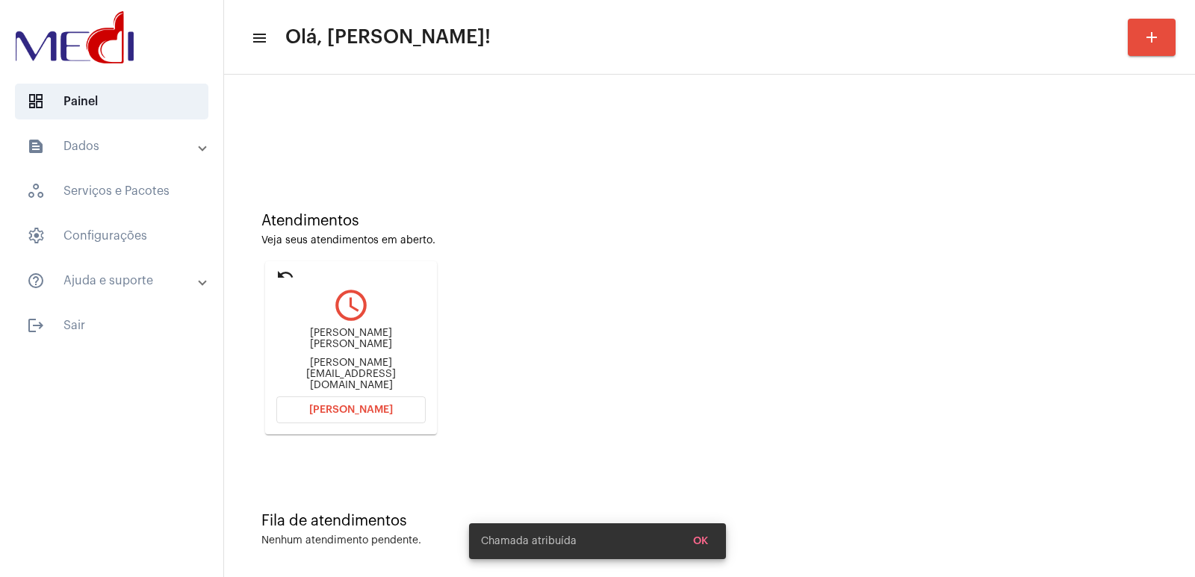
click at [321, 363] on div "natan.macielribeiro@gmail.com" at bounding box center [350, 375] width 149 height 34
click at [321, 357] on div "Natanael Maciel ribeiro natan.macielribeiro@gmail.com" at bounding box center [350, 359] width 149 height 67
click at [324, 347] on div "Natanael Maciel ribeiro" at bounding box center [350, 339] width 149 height 22
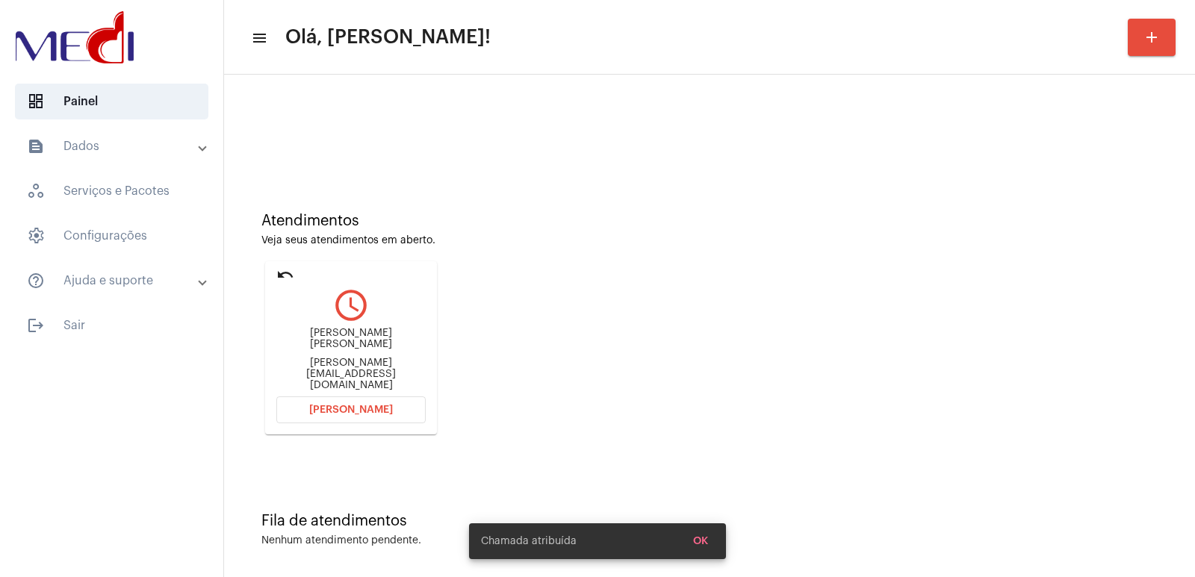
click at [324, 347] on div "Natanael Maciel ribeiro" at bounding box center [350, 339] width 149 height 22
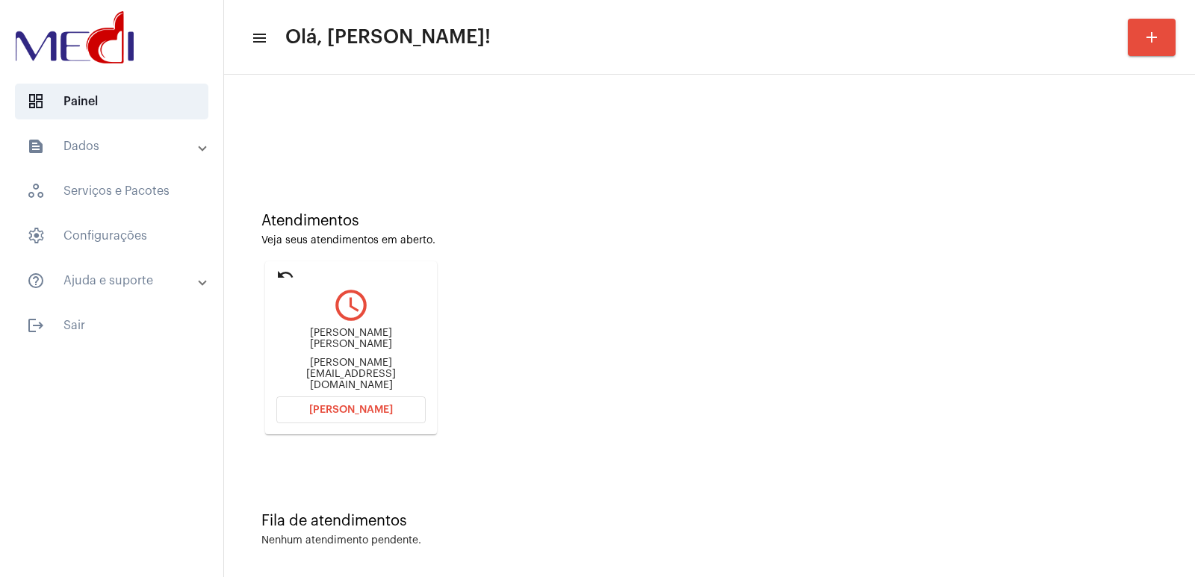
click at [355, 409] on span "Abrir Chamada" at bounding box center [351, 410] width 84 height 10
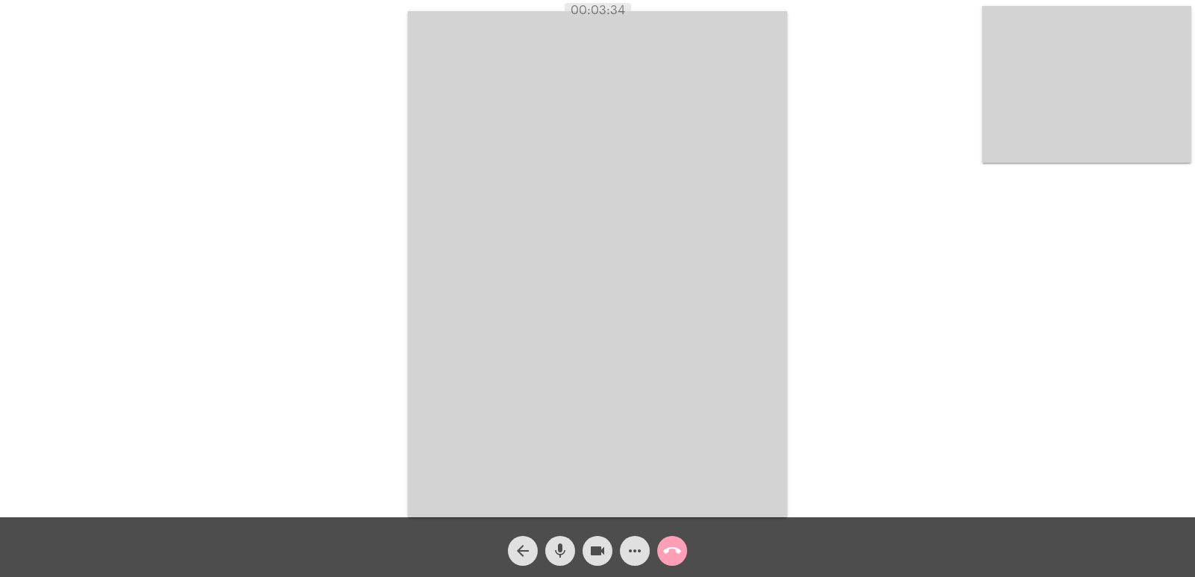
click at [670, 552] on mat-icon "call_end" at bounding box center [672, 551] width 18 height 18
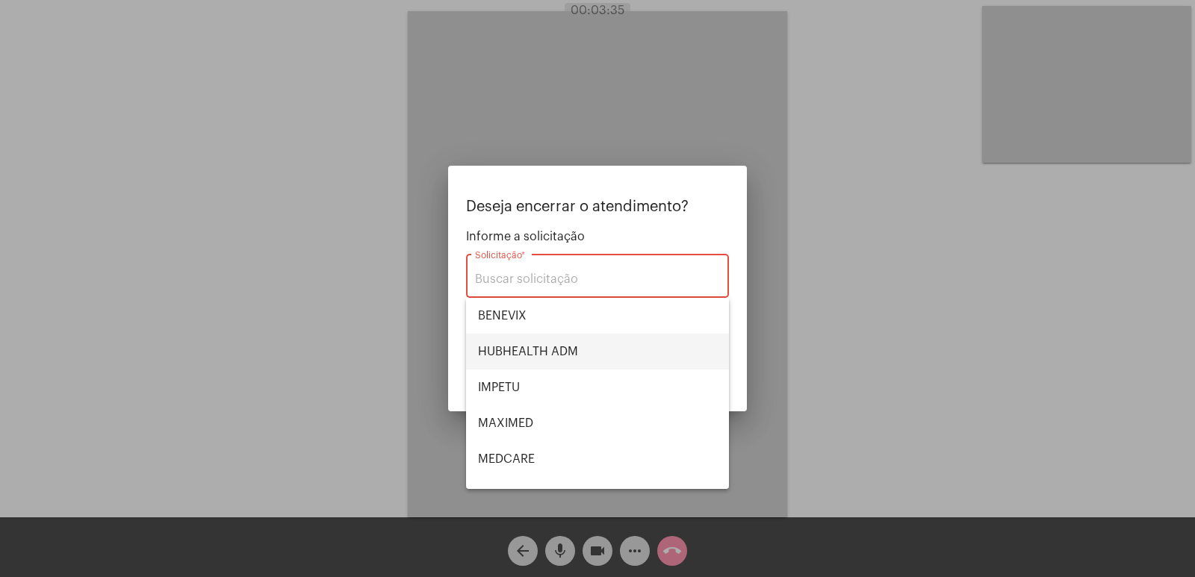
scroll to position [23, 0]
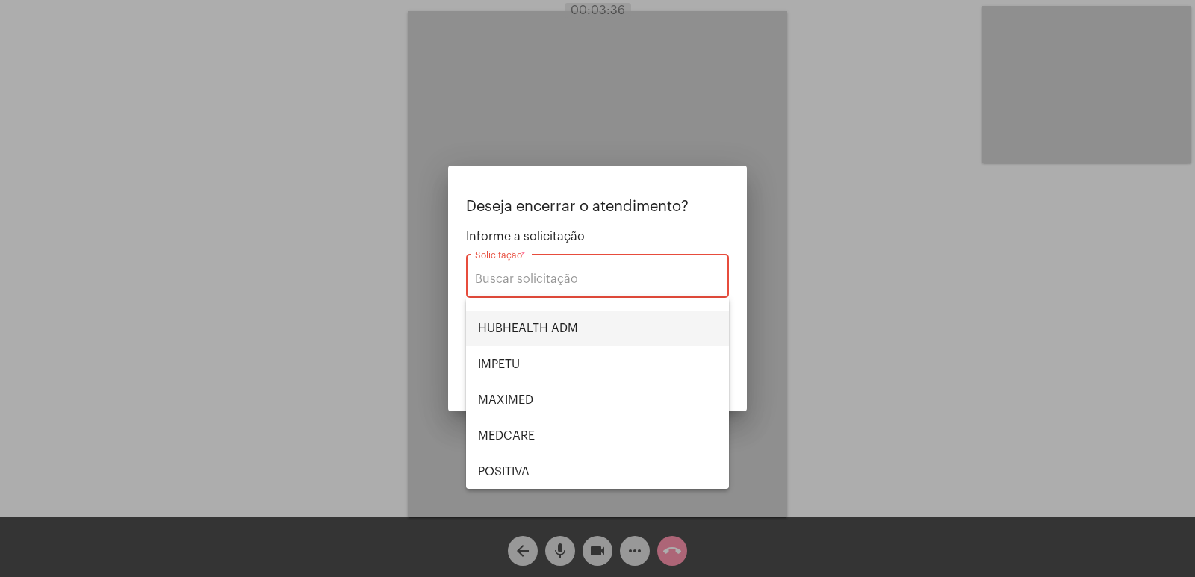
click at [583, 346] on span "HUBHEALTH ADM" at bounding box center [597, 329] width 239 height 36
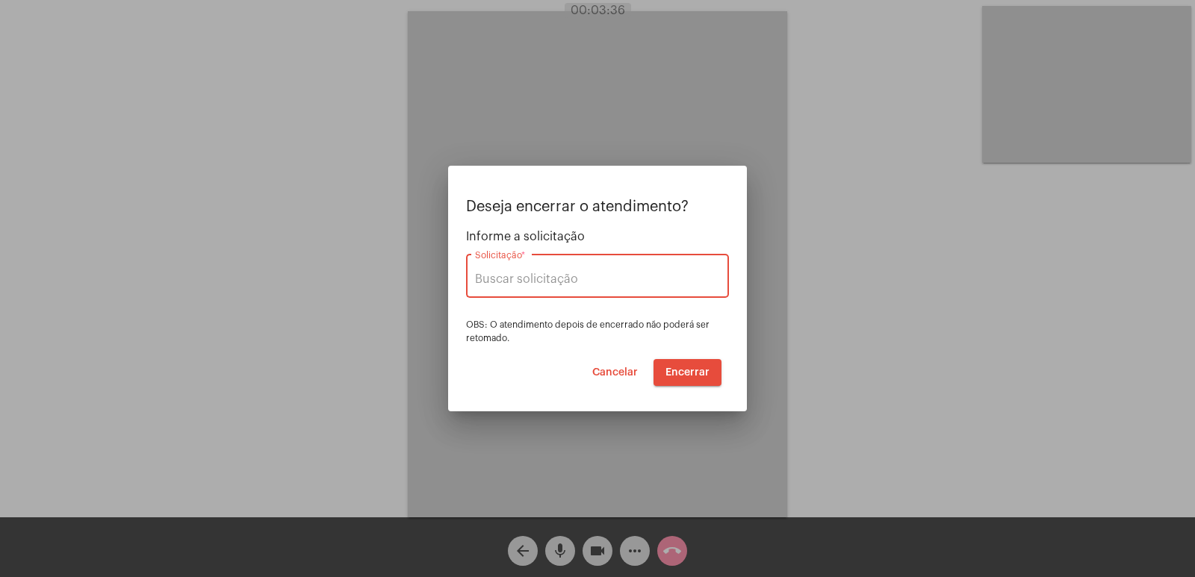
type input "HUBHEALTH ADM"
click at [709, 373] on button "Encerrar" at bounding box center [687, 372] width 68 height 27
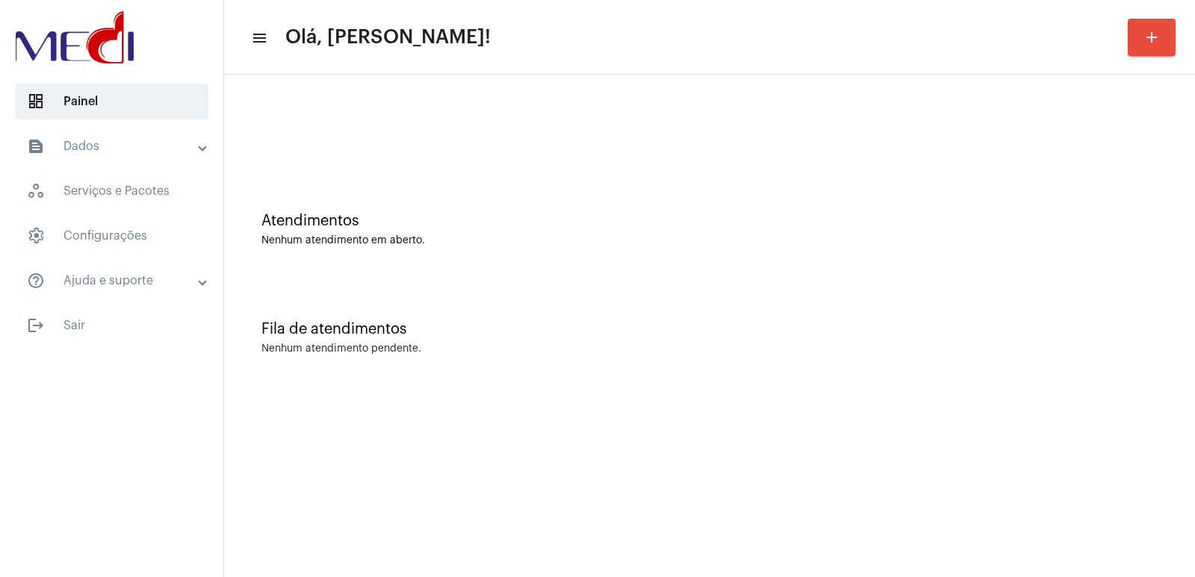
click at [820, 299] on div "Fila de atendimentos Nenhum atendimento pendente." at bounding box center [709, 330] width 956 height 108
click at [776, 361] on div "Fila de atendimentos Nenhum atendimento pendente." at bounding box center [709, 330] width 956 height 108
click at [991, 211] on div "Atendimentos Nenhum atendimento em aberto." at bounding box center [709, 222] width 956 height 108
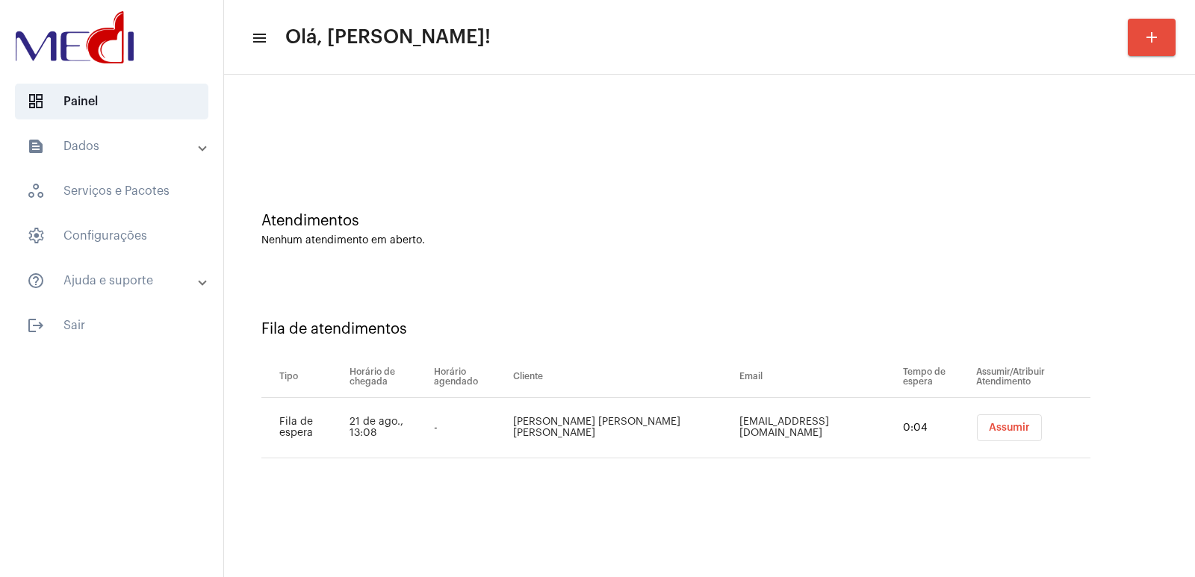
click at [558, 416] on td "[PERSON_NAME] [PERSON_NAME] [PERSON_NAME]" at bounding box center [622, 428] width 226 height 60
click at [558, 416] on td "Anne Caroline de Oliveira Gomes Bezerra" at bounding box center [622, 428] width 226 height 60
copy td "Anne Caroline de Oliveira Gomes Bezerra"
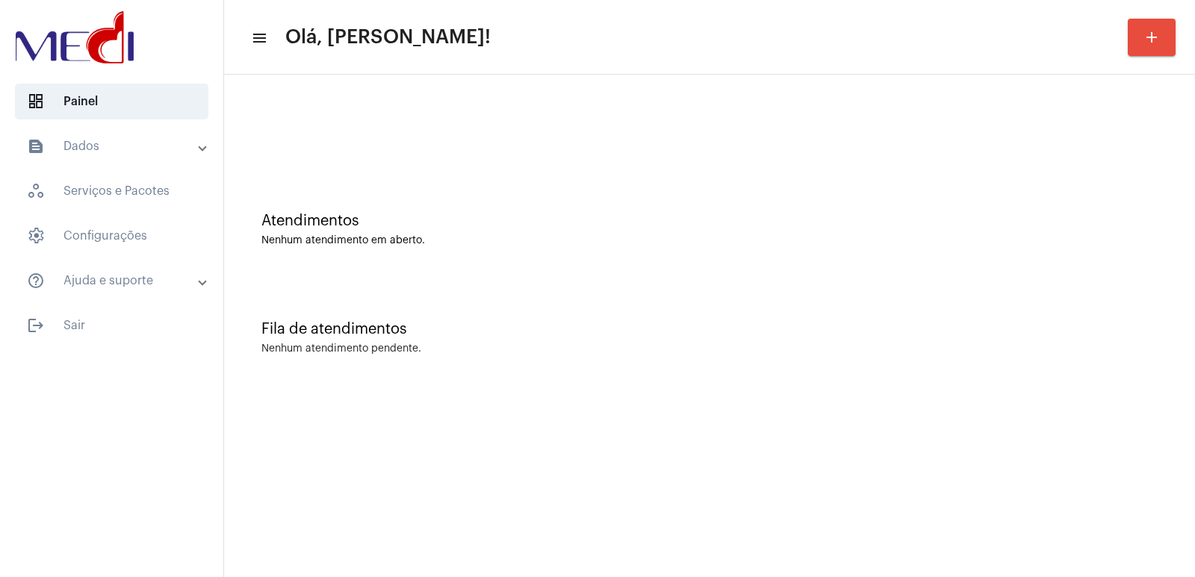
click at [757, 413] on mat-sidenav-content "menu Olá, [PERSON_NAME]! add Atendimentos Nenhum atendimento em aberto. Fila de…" at bounding box center [709, 288] width 971 height 577
click at [833, 370] on div "Fila de atendimentos Nenhum atendimento pendente." at bounding box center [709, 330] width 956 height 108
drag, startPoint x: 0, startPoint y: 0, endPoint x: 856, endPoint y: 372, distance: 933.6
drag, startPoint x: 0, startPoint y: 0, endPoint x: 979, endPoint y: 423, distance: 1066.1
click at [979, 423] on mat-sidenav-content "menu Olá, Vivian! add Atendimentos Nenhum atendimento em aberto. Fila de atendi…" at bounding box center [709, 288] width 971 height 577
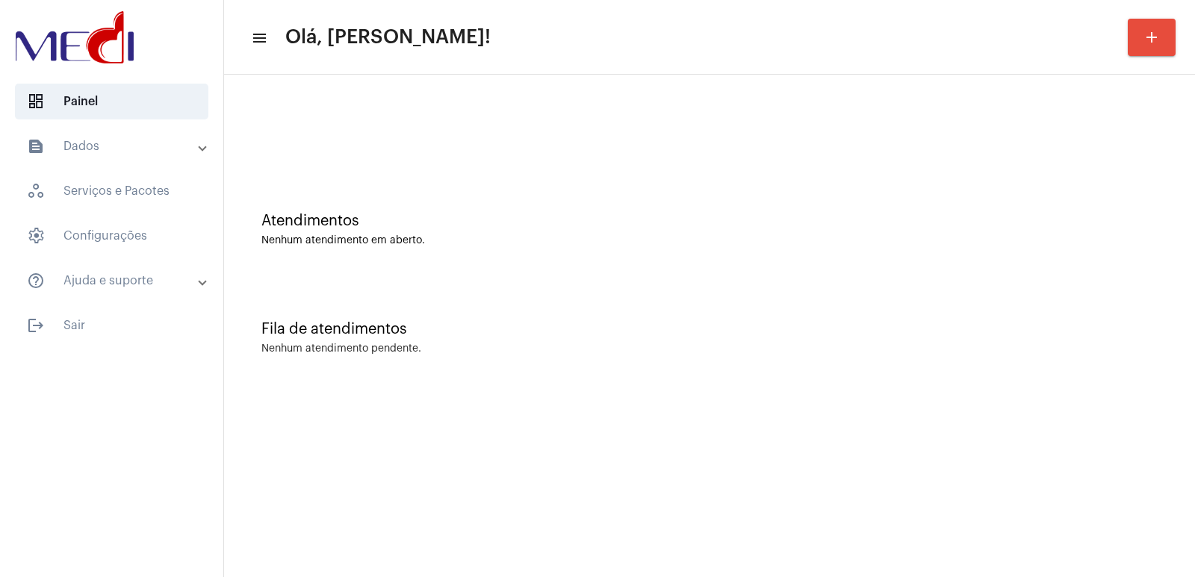
click at [997, 422] on mat-sidenav-content "menu Olá, Vivian! add Atendimentos Nenhum atendimento em aberto. Fila de atendi…" at bounding box center [709, 288] width 971 height 577
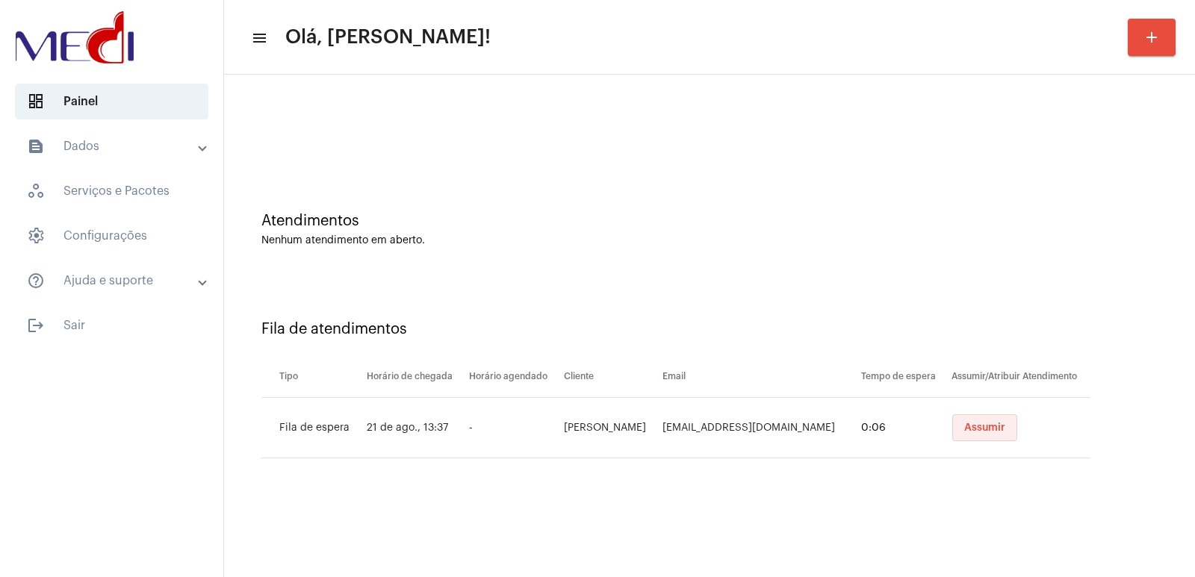
click at [991, 425] on span "Assumir" at bounding box center [984, 428] width 41 height 10
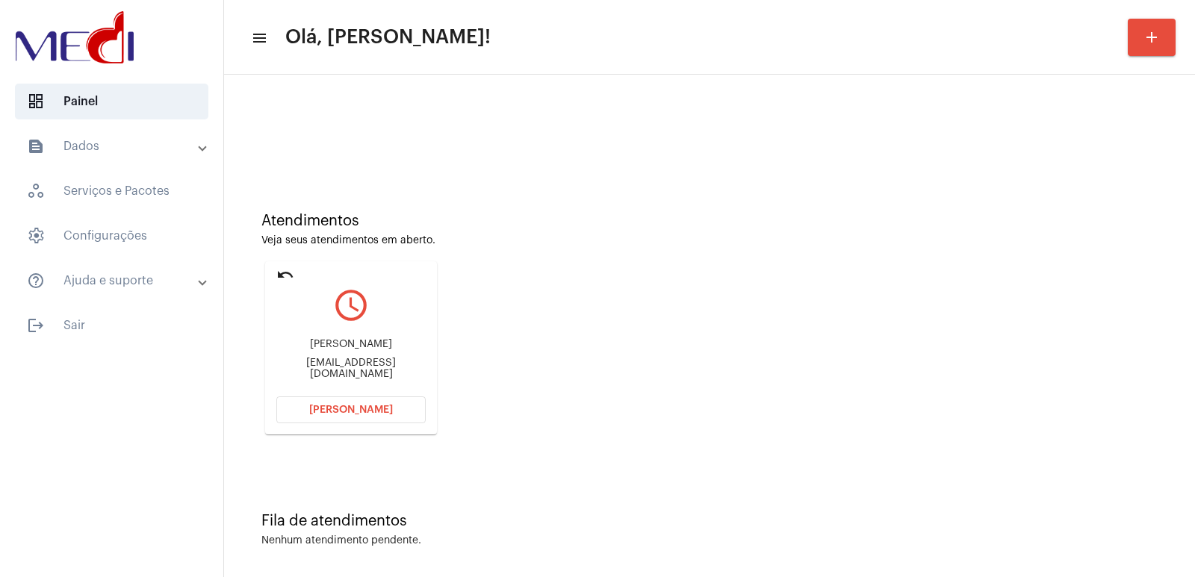
click at [340, 341] on div "Jennifer Amaral da Silva Jenniferasilva2@gmail.com" at bounding box center [350, 359] width 149 height 67
copy div "Jennifer Amaral da Silva"
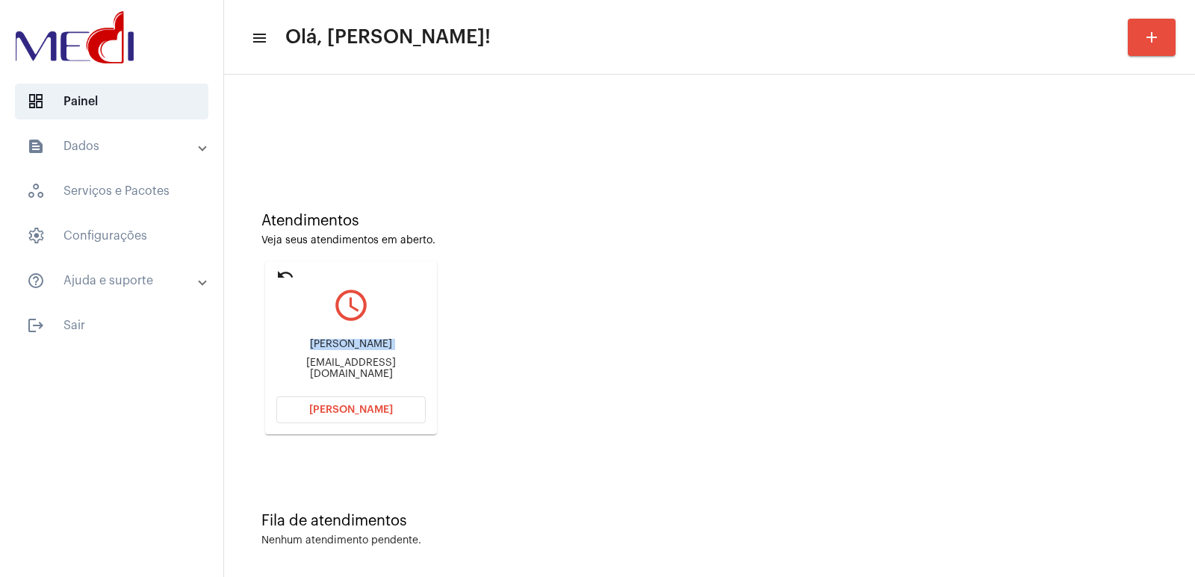
click at [415, 334] on div "Jennifer Amaral da Silva Jenniferasilva2@gmail.com" at bounding box center [350, 359] width 149 height 67
click at [383, 402] on button "Abrir Chamada" at bounding box center [350, 409] width 149 height 27
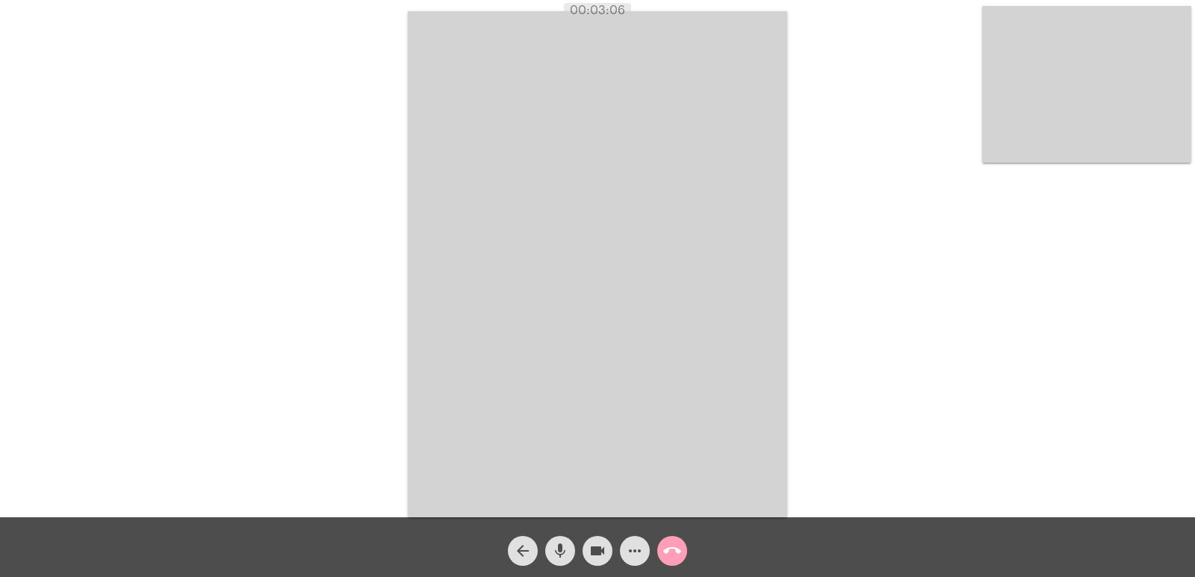
click at [663, 549] on mat-icon "call_end" at bounding box center [672, 551] width 18 height 18
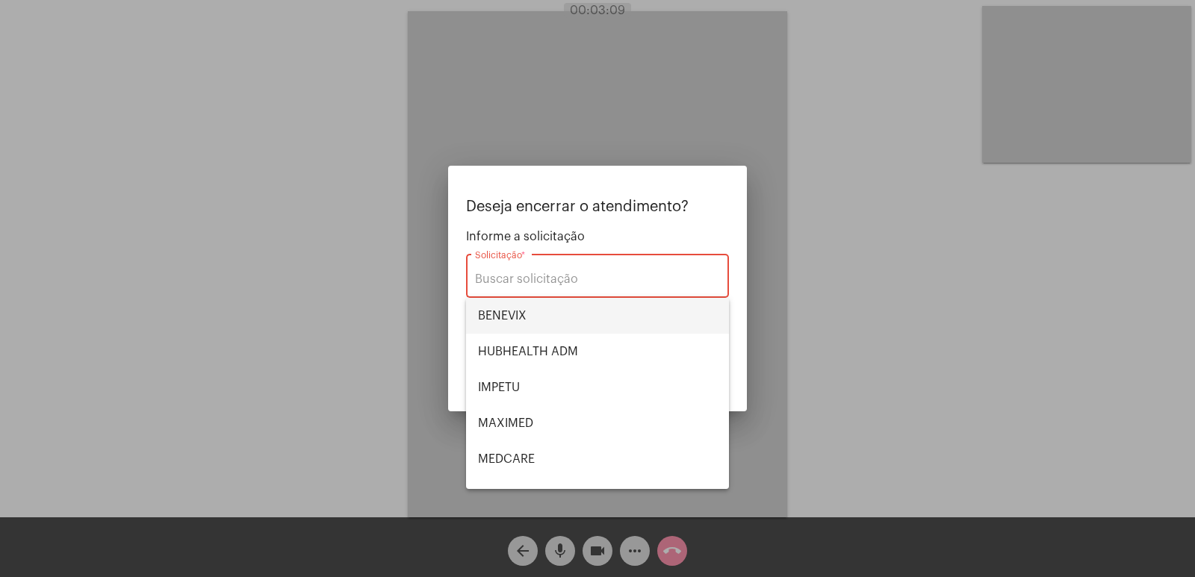
click at [530, 307] on span "BENEVIX" at bounding box center [597, 316] width 239 height 36
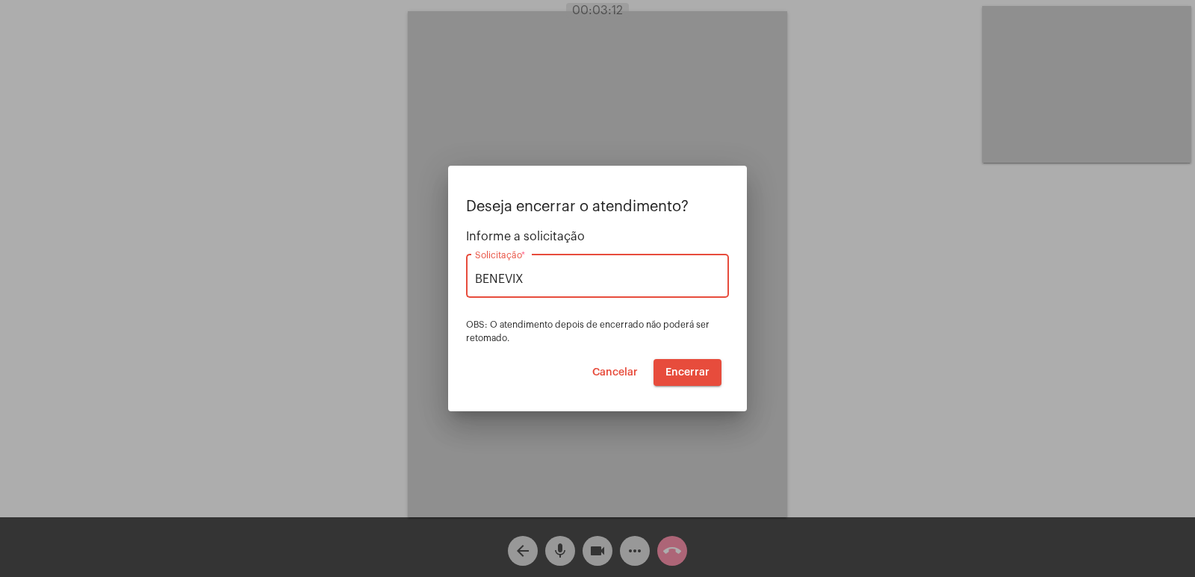
click at [554, 283] on input "BENEVIX" at bounding box center [597, 279] width 245 height 13
drag, startPoint x: 452, startPoint y: 275, endPoint x: 396, endPoint y: 278, distance: 55.3
click at [398, 277] on div "Deseja encerrar o atendimento? Informe a solicitação BENEVIX Solicitação * OBS:…" at bounding box center [597, 288] width 1195 height 577
click at [552, 305] on span "VERA CRUZ" at bounding box center [597, 316] width 239 height 36
type input "VERA CRUZ"
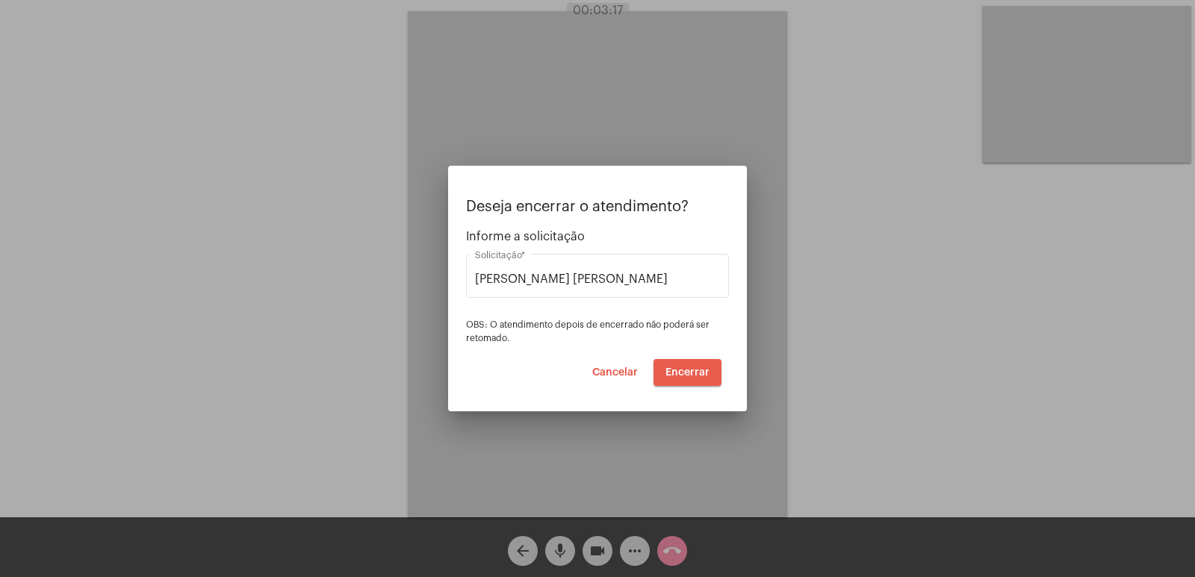
click at [698, 370] on span "Encerrar" at bounding box center [687, 372] width 44 height 10
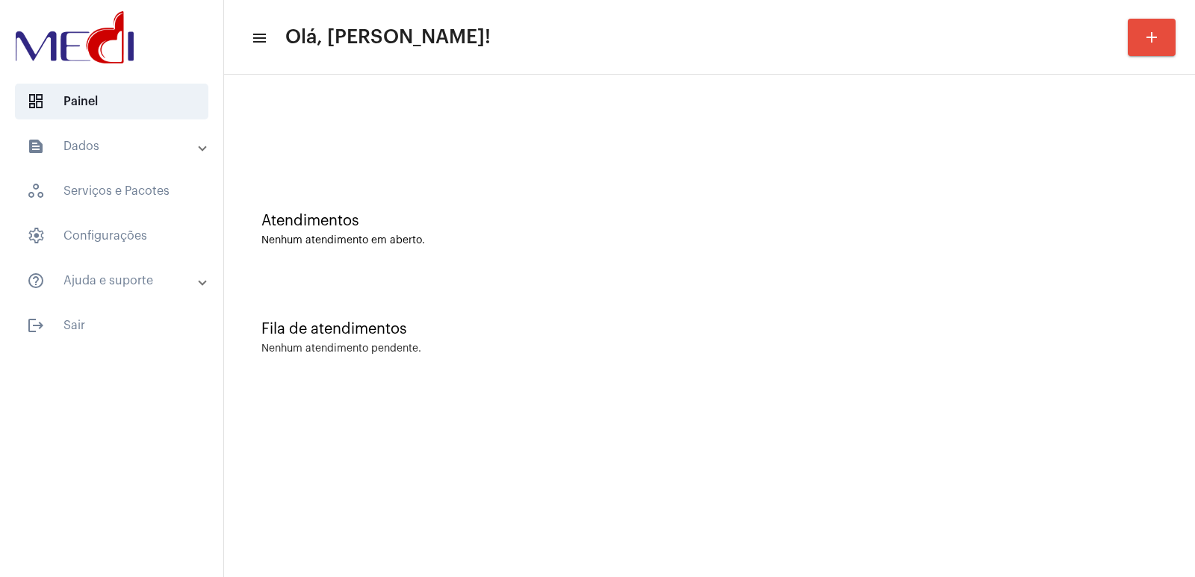
click at [921, 377] on div "Fila de atendimentos Nenhum atendimento pendente." at bounding box center [709, 330] width 956 height 108
click at [907, 413] on mat-sidenav-content "menu Olá, Vivian! add Atendimentos Nenhum atendimento em aberto. Fila de atendi…" at bounding box center [709, 288] width 971 height 577
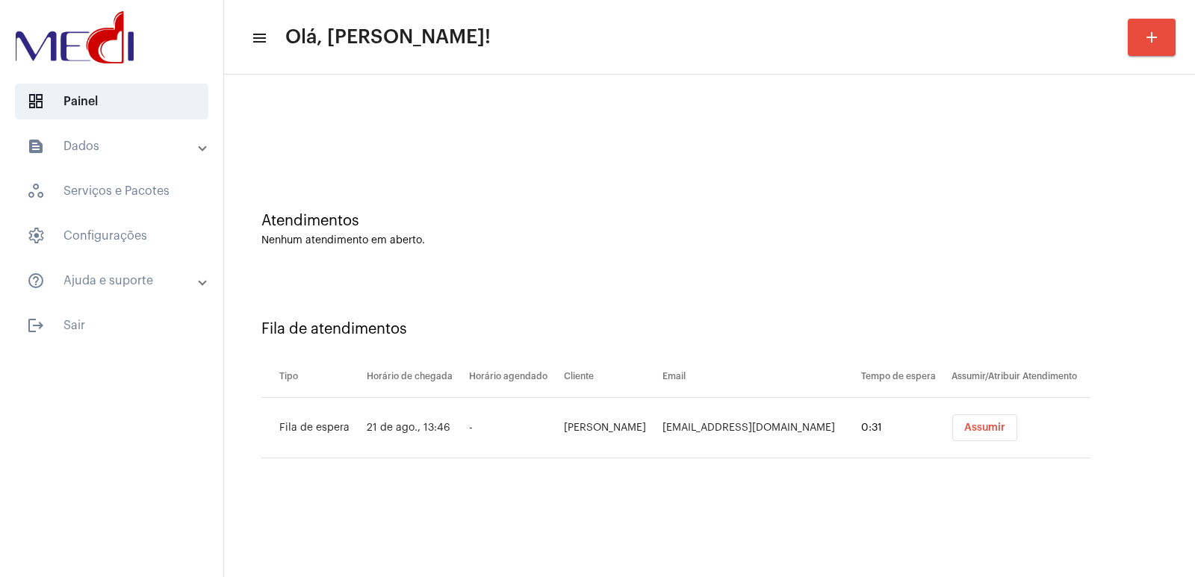
click at [99, 158] on mat-expansion-panel-header "text_snippet_outlined Dados" at bounding box center [116, 146] width 214 height 36
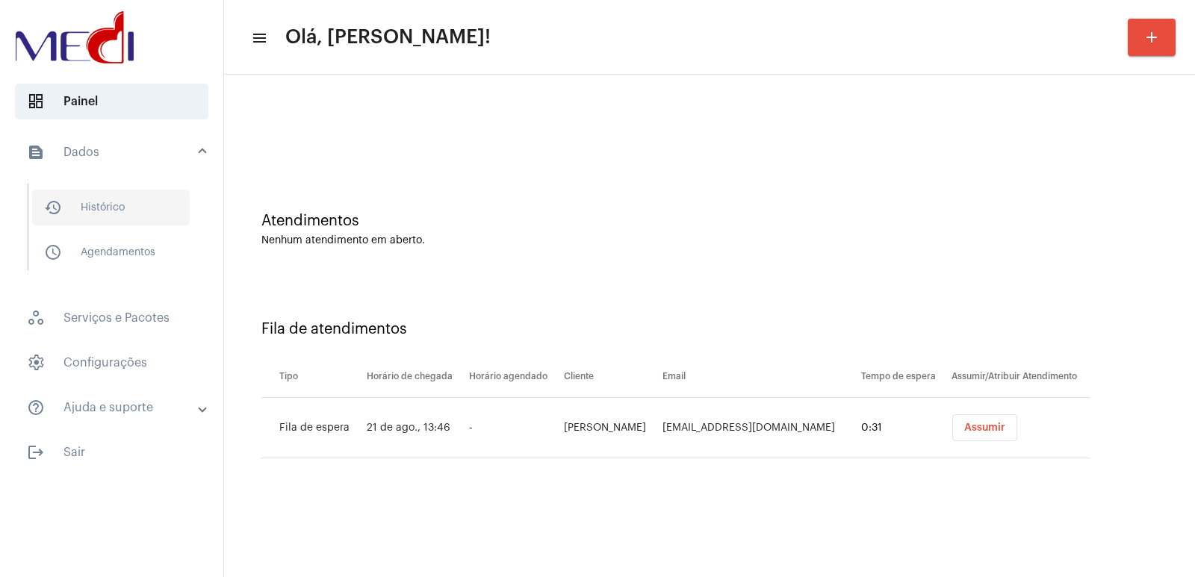
click at [82, 197] on span "history_outlined Histórico" at bounding box center [111, 208] width 158 height 36
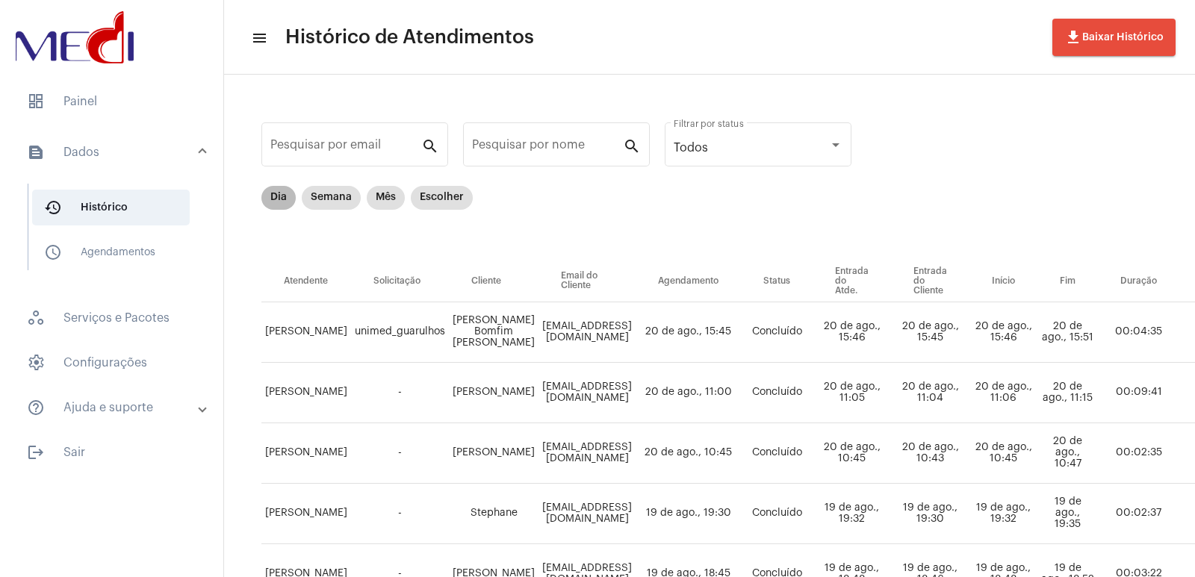
click at [272, 200] on mat-chip "Dia" at bounding box center [278, 198] width 34 height 24
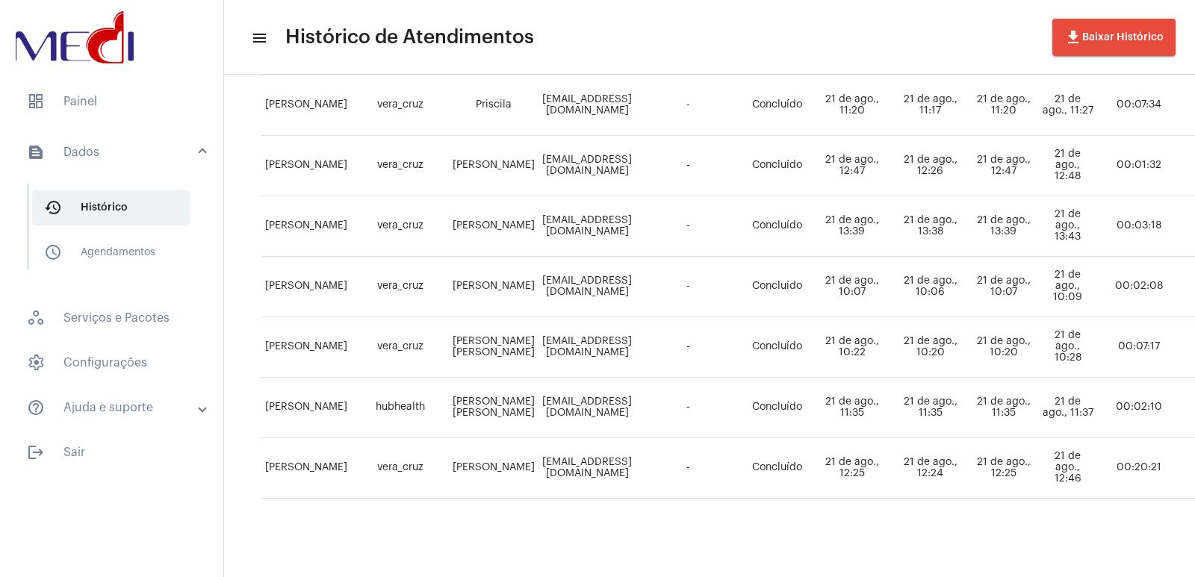
scroll to position [783, 0]
click at [55, 105] on span "dashboard Painel" at bounding box center [111, 102] width 193 height 36
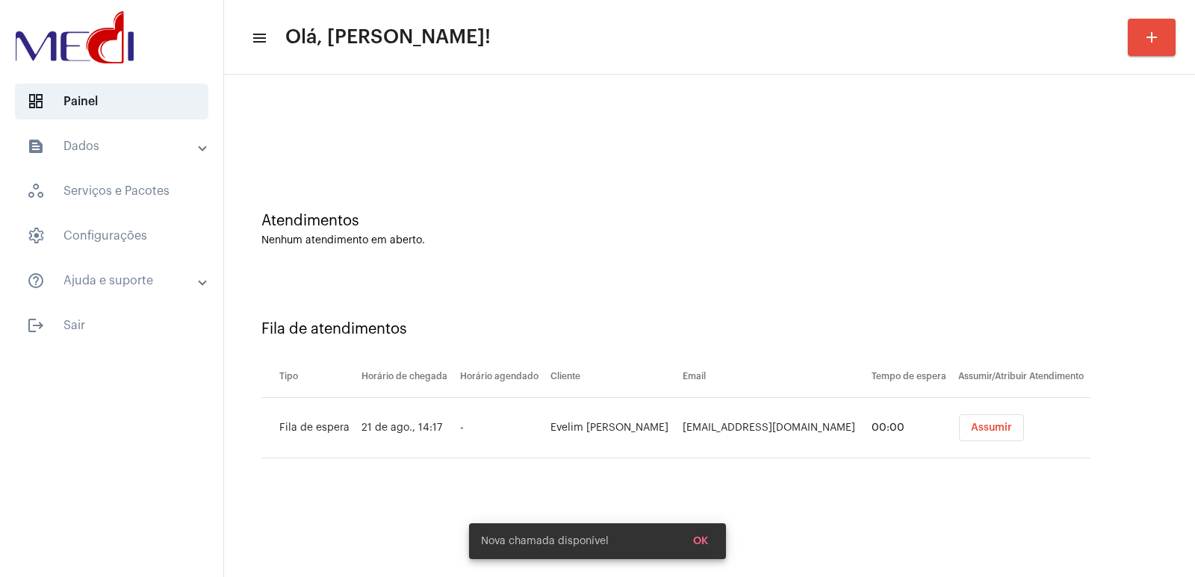
click at [472, 572] on div "Nova chamada disponível OK" at bounding box center [597, 541] width 293 height 72
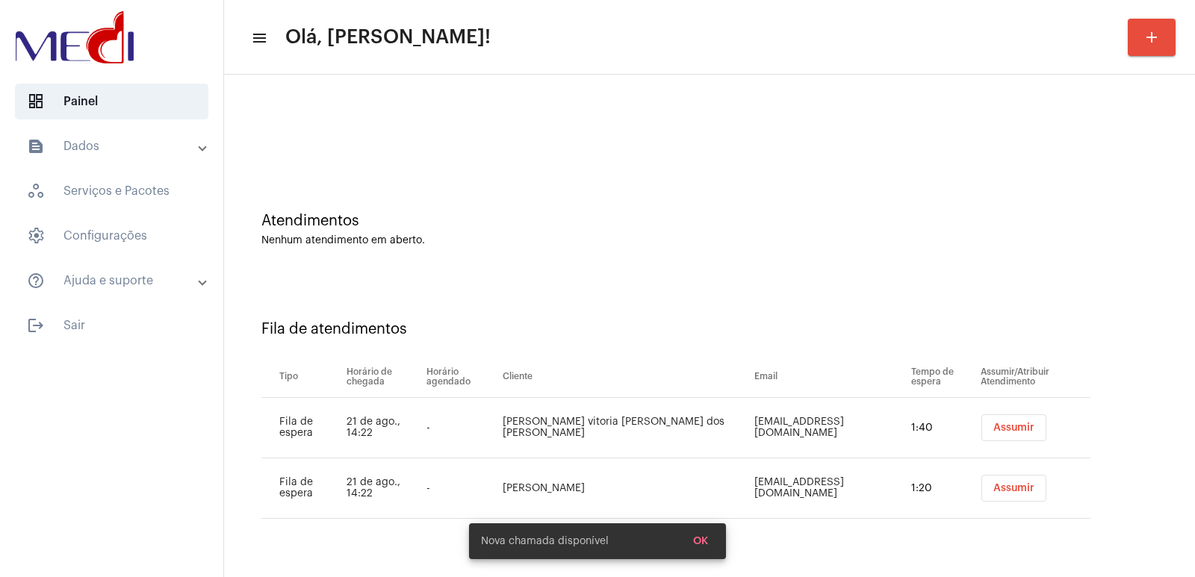
click at [977, 420] on div "Assumir" at bounding box center [1035, 427] width 116 height 27
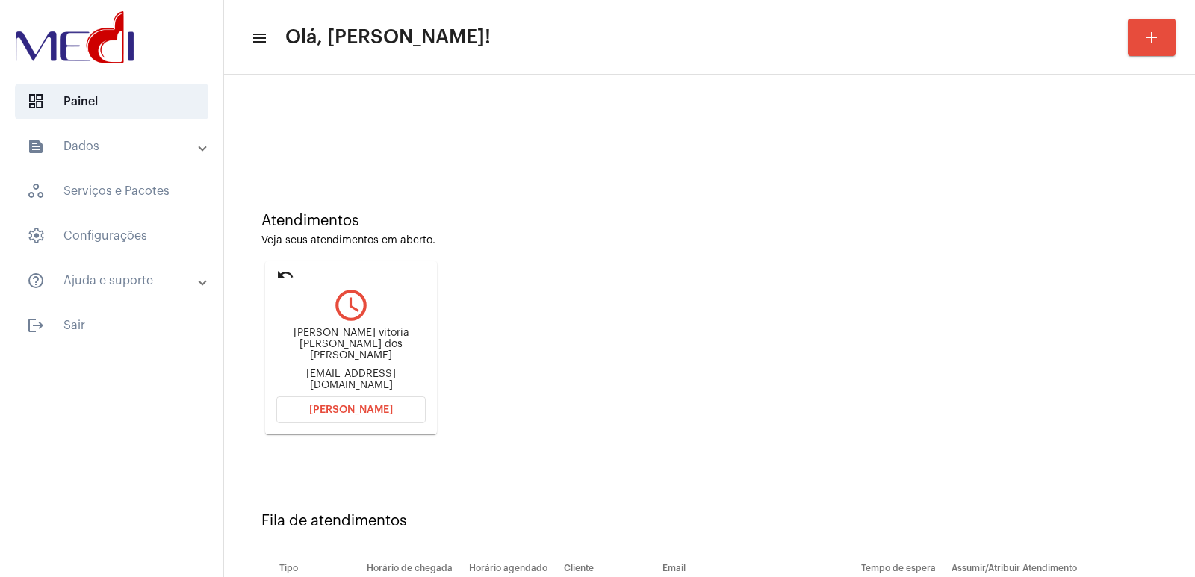
drag, startPoint x: 560, startPoint y: 287, endPoint x: 318, endPoint y: 345, distance: 248.6
click at [318, 345] on div "[PERSON_NAME] vitoria [PERSON_NAME] dos [PERSON_NAME]" at bounding box center [350, 345] width 149 height 34
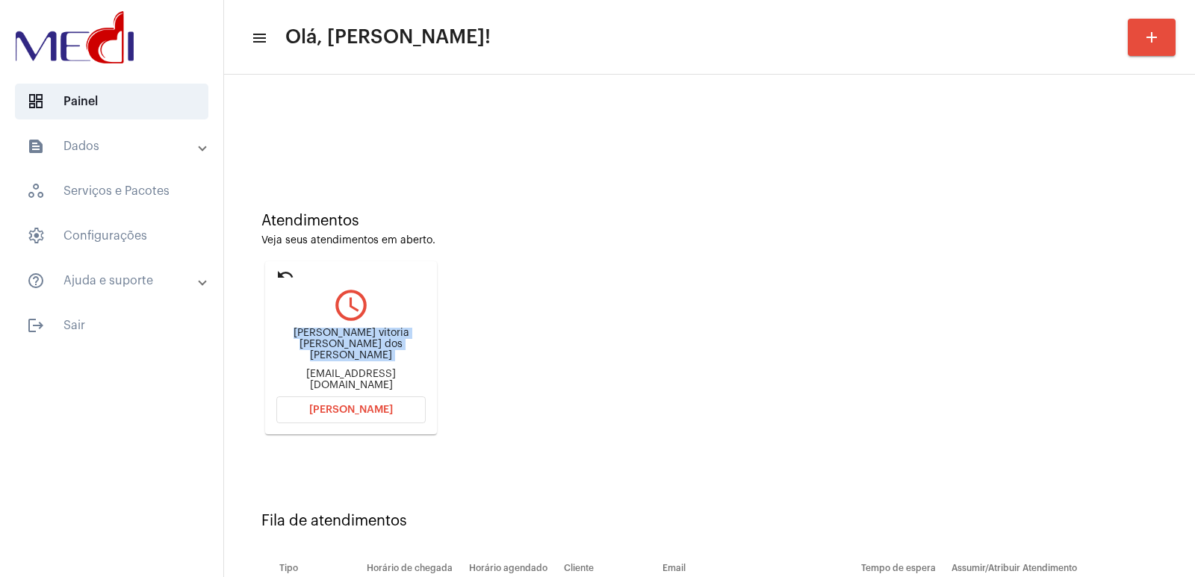
copy div "[PERSON_NAME] vitoria [PERSON_NAME] dos [PERSON_NAME]"
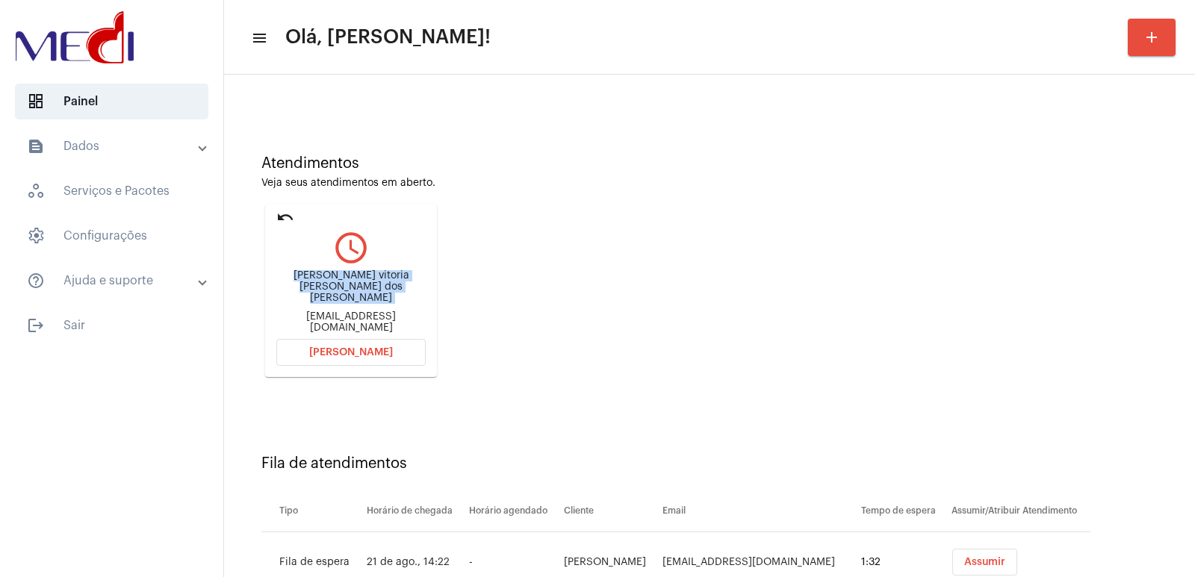
scroll to position [113, 0]
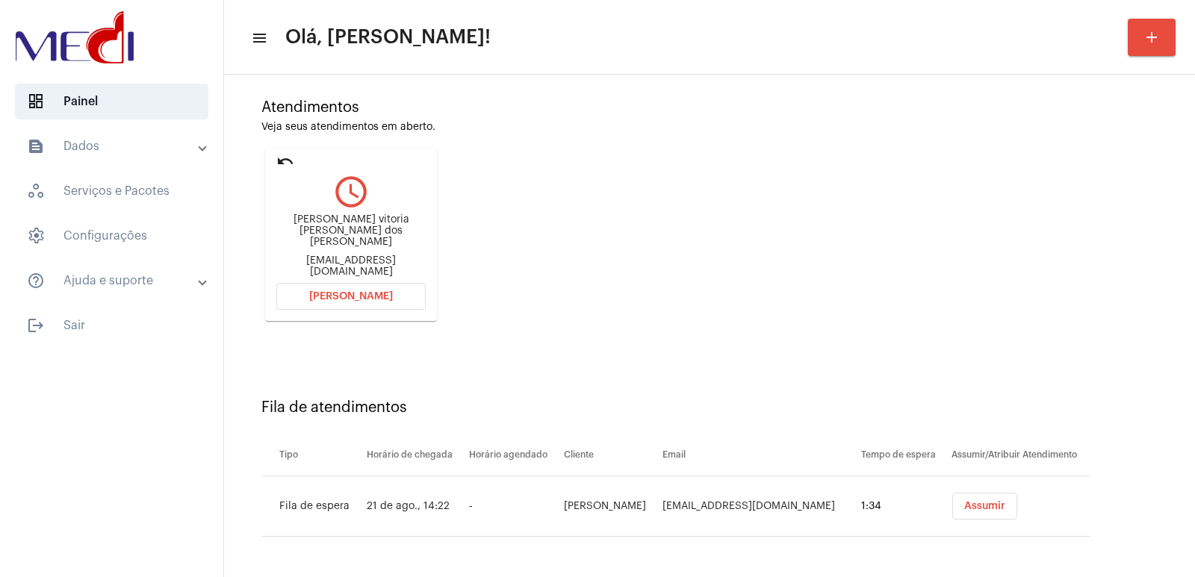
click at [686, 507] on td "[EMAIL_ADDRESS][DOMAIN_NAME]" at bounding box center [757, 506] width 199 height 60
click at [310, 258] on div "[EMAIL_ADDRESS][DOMAIN_NAME]" at bounding box center [350, 266] width 149 height 22
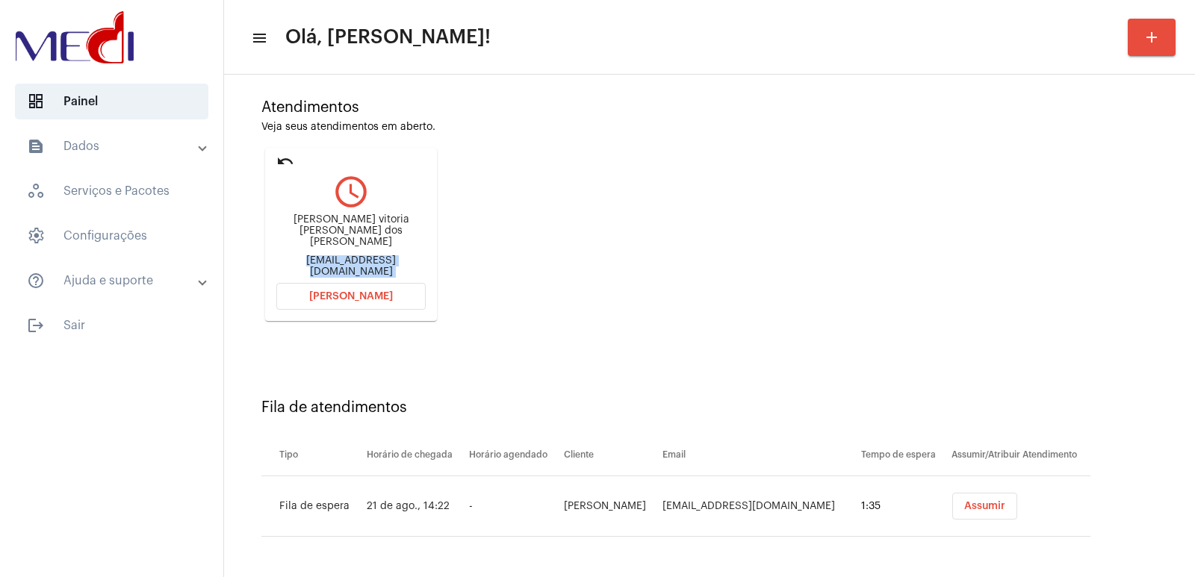
click at [310, 258] on div "[EMAIL_ADDRESS][DOMAIN_NAME]" at bounding box center [350, 266] width 149 height 22
copy mat-card-content "[EMAIL_ADDRESS][DOMAIN_NAME] [PERSON_NAME]"
click at [354, 289] on button "[PERSON_NAME]" at bounding box center [350, 296] width 149 height 27
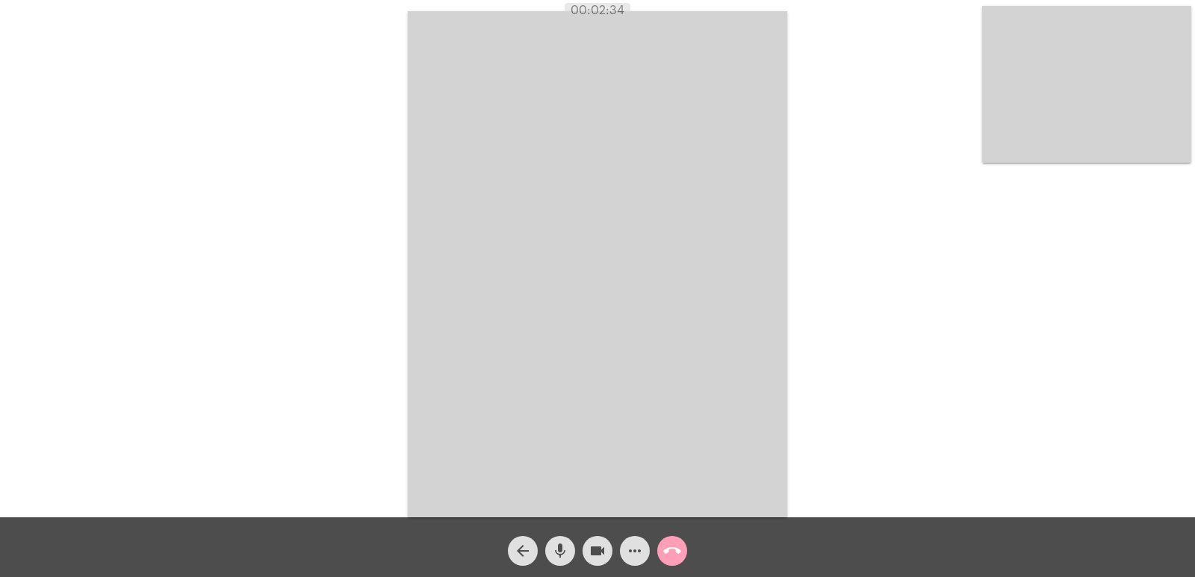
click at [666, 549] on mat-icon "call_end" at bounding box center [672, 551] width 18 height 18
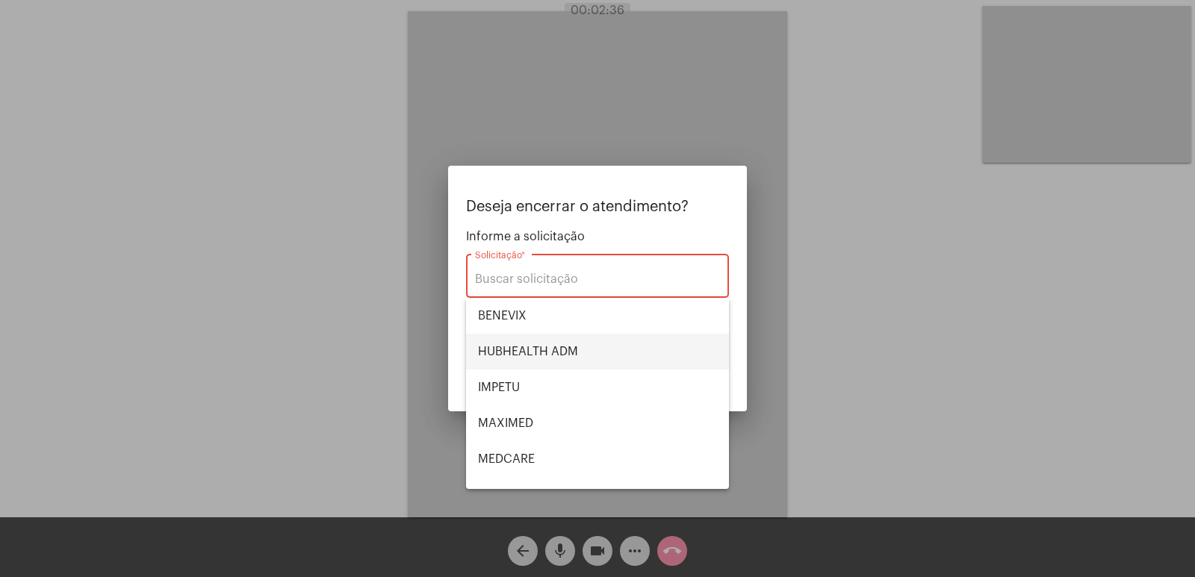
click at [549, 356] on span "HUBHEALTH ADM" at bounding box center [597, 352] width 239 height 36
type input "HUBHEALTH ADM"
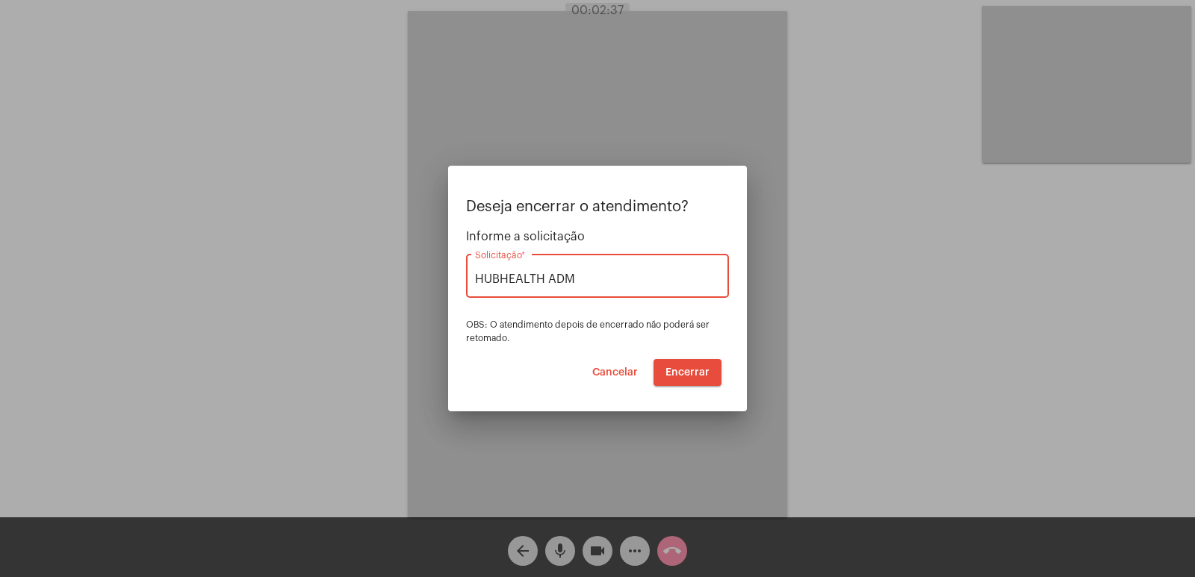
click at [703, 373] on span "Encerrar" at bounding box center [687, 372] width 44 height 10
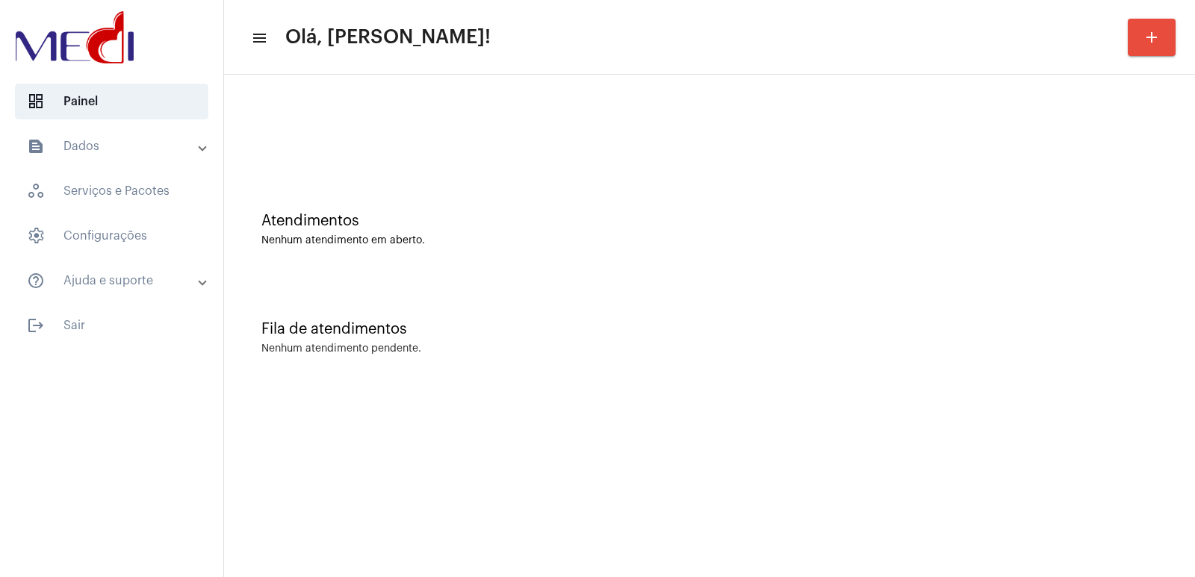
drag, startPoint x: 558, startPoint y: 96, endPoint x: 572, endPoint y: 55, distance: 44.1
click at [559, 89] on div at bounding box center [709, 125] width 956 height 86
click at [572, 75] on app-main-dashboard "menu Olá, [PERSON_NAME]! add Atendimentos Nenhum atendimento em aberto. Fila de…" at bounding box center [709, 233] width 971 height 317
click at [826, 302] on div "Fila de atendimentos Nenhum atendimento pendente." at bounding box center [709, 330] width 956 height 108
click at [1097, 210] on div "Atendimentos Nenhum atendimento em aberto." at bounding box center [709, 222] width 956 height 108
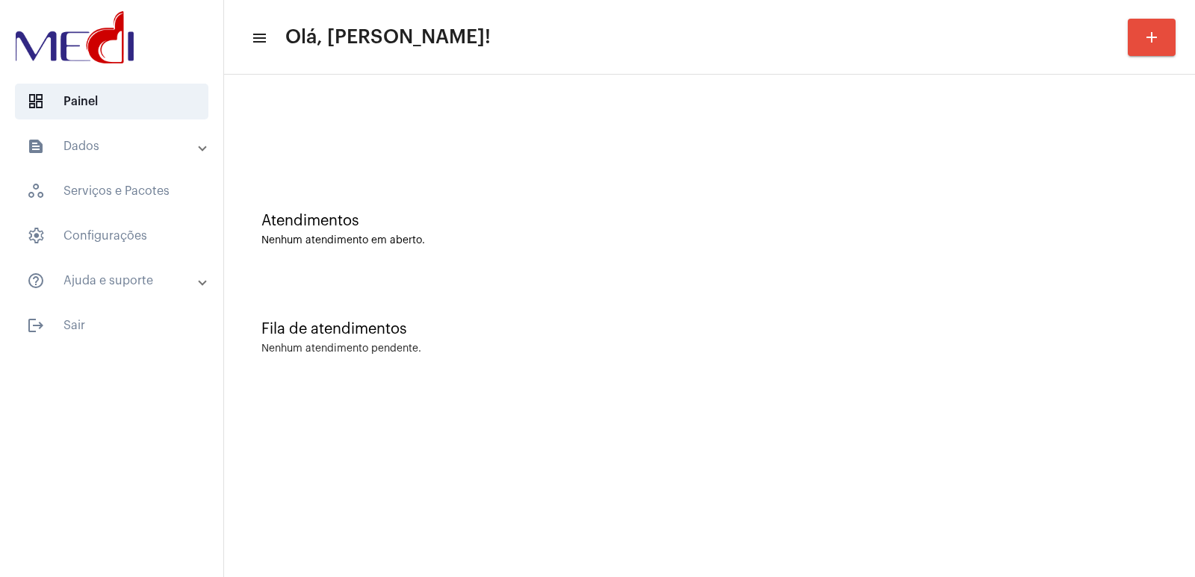
click at [797, 432] on mat-sidenav-content "menu Olá, [PERSON_NAME]! add Atendimentos Nenhum atendimento em aberto. Fila de…" at bounding box center [709, 288] width 971 height 577
click at [627, 161] on div at bounding box center [709, 125] width 956 height 86
click at [544, 286] on div "Fila de atendimentos Nenhum atendimento pendente." at bounding box center [709, 330] width 956 height 108
click at [885, 263] on div "Atendimentos Nenhum atendimento em aberto." at bounding box center [709, 222] width 956 height 108
click at [924, 337] on div "Fila de atendimentos Nenhum atendimento pendente." at bounding box center [709, 330] width 956 height 108
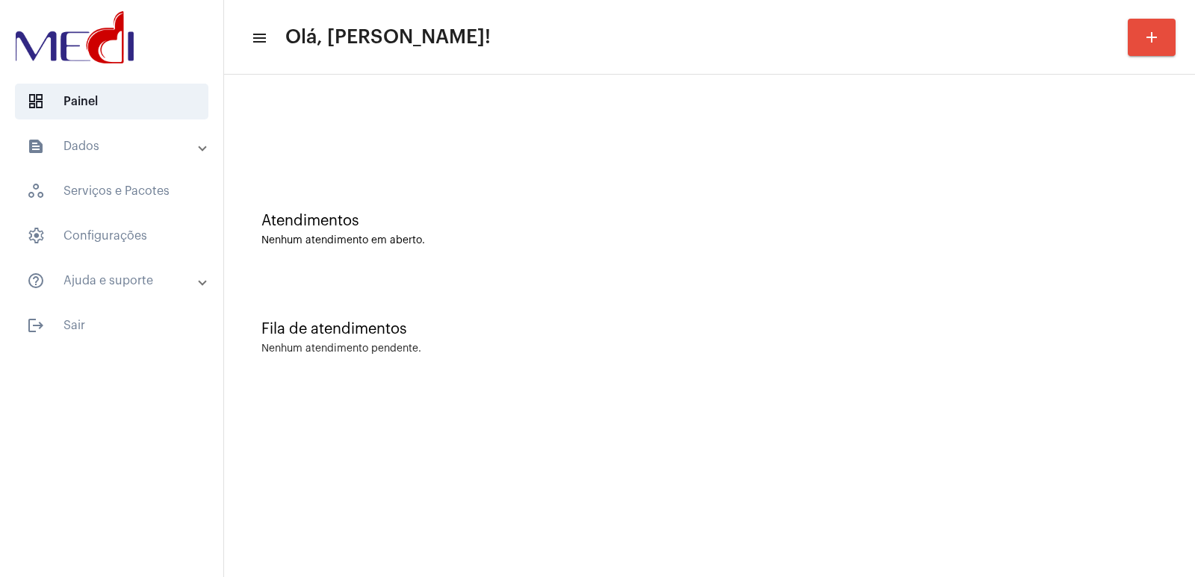
click at [384, 154] on div at bounding box center [709, 125] width 956 height 86
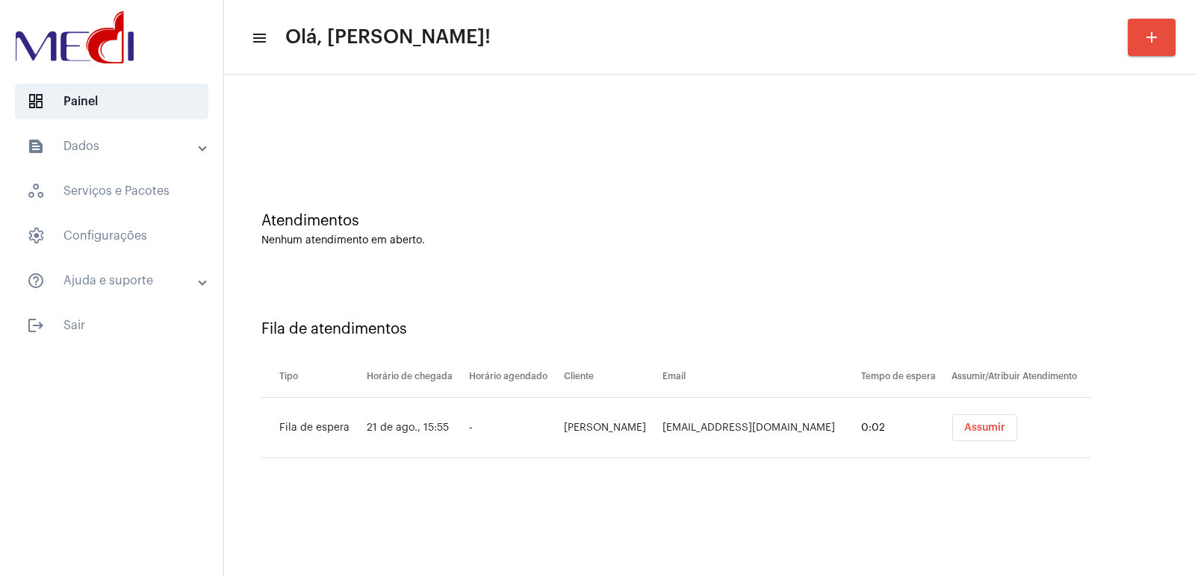
click at [983, 433] on button "Assumir" at bounding box center [984, 427] width 65 height 27
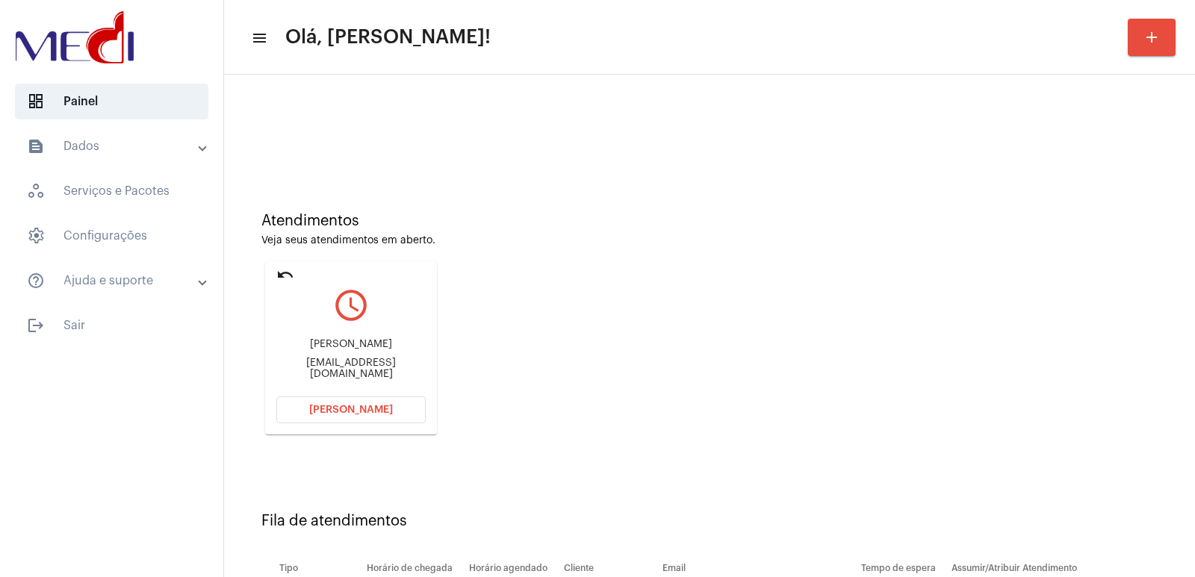
click at [367, 373] on div "[EMAIL_ADDRESS][DOMAIN_NAME]" at bounding box center [350, 369] width 149 height 22
copy mat-card-content "[EMAIL_ADDRESS][DOMAIN_NAME] [PERSON_NAME]"
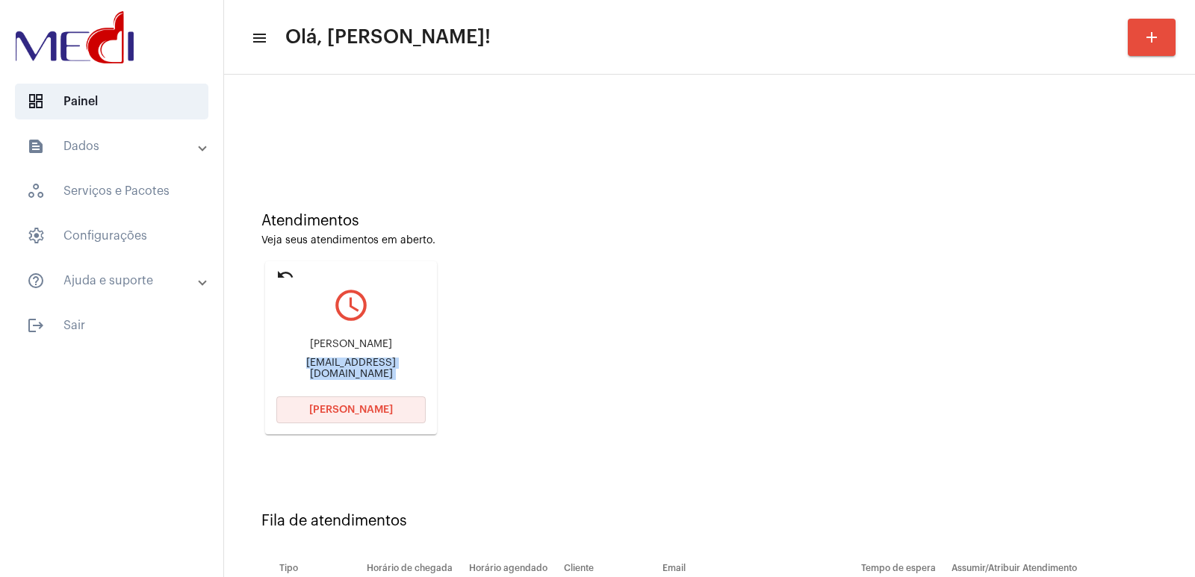
click at [343, 405] on span "[PERSON_NAME]" at bounding box center [351, 410] width 84 height 10
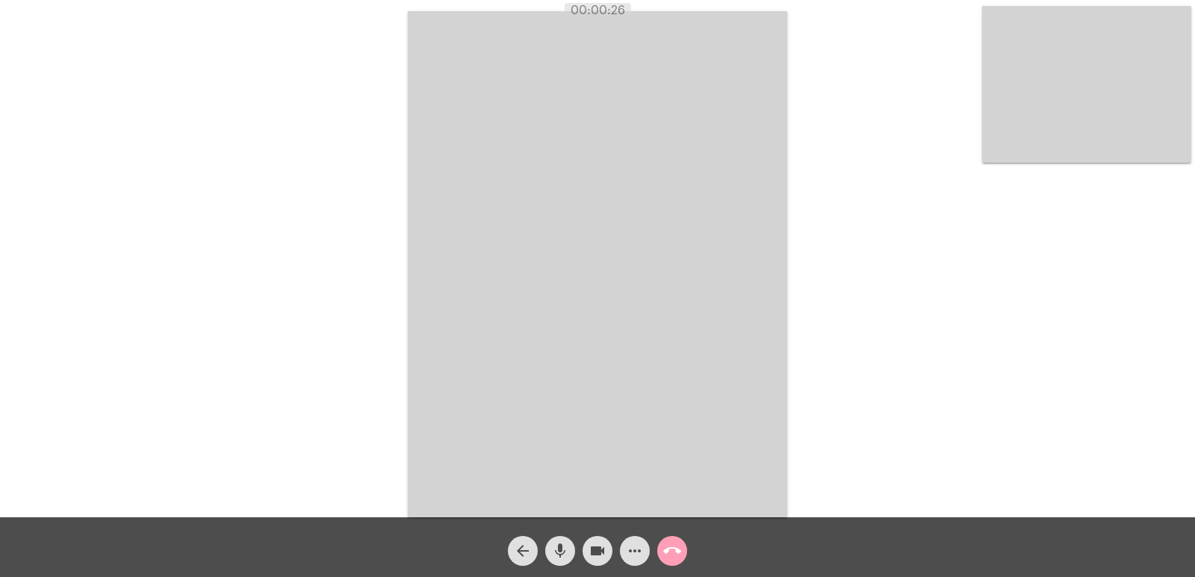
click at [684, 550] on button "call_end" at bounding box center [672, 551] width 30 height 30
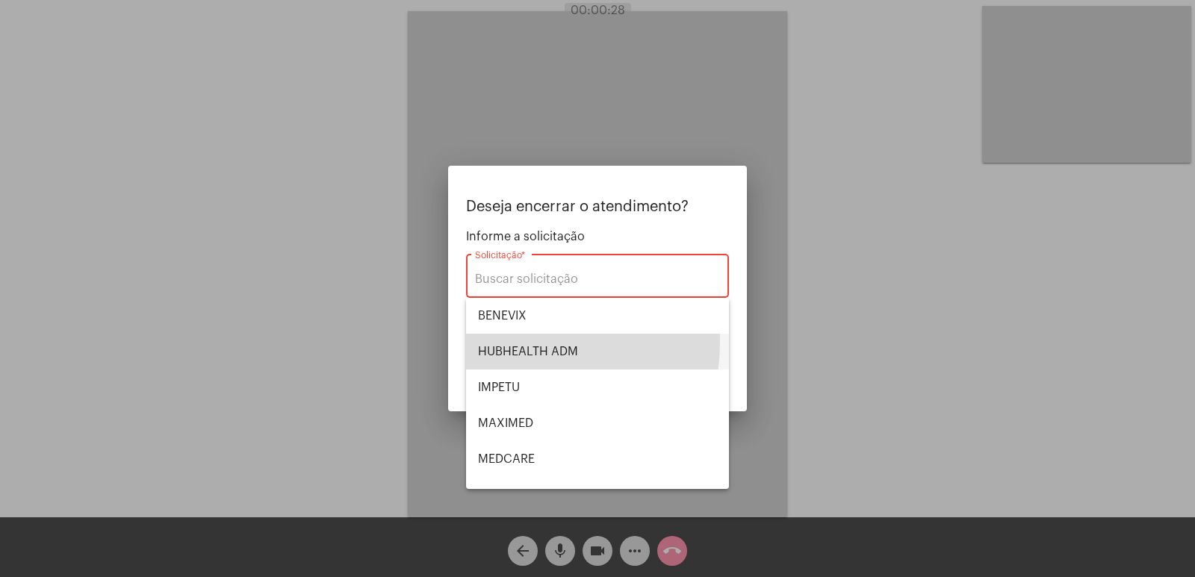
click at [489, 340] on span "HUBHEALTH ADM" at bounding box center [597, 352] width 239 height 36
type input "HUBHEALTH ADM"
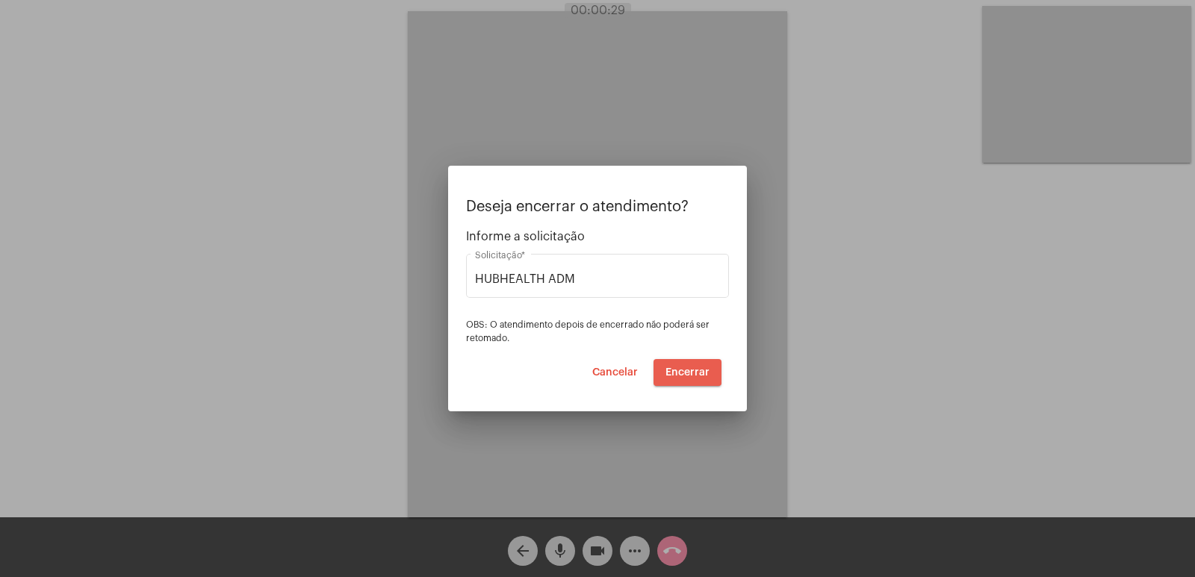
click at [666, 366] on button "Encerrar" at bounding box center [687, 372] width 68 height 27
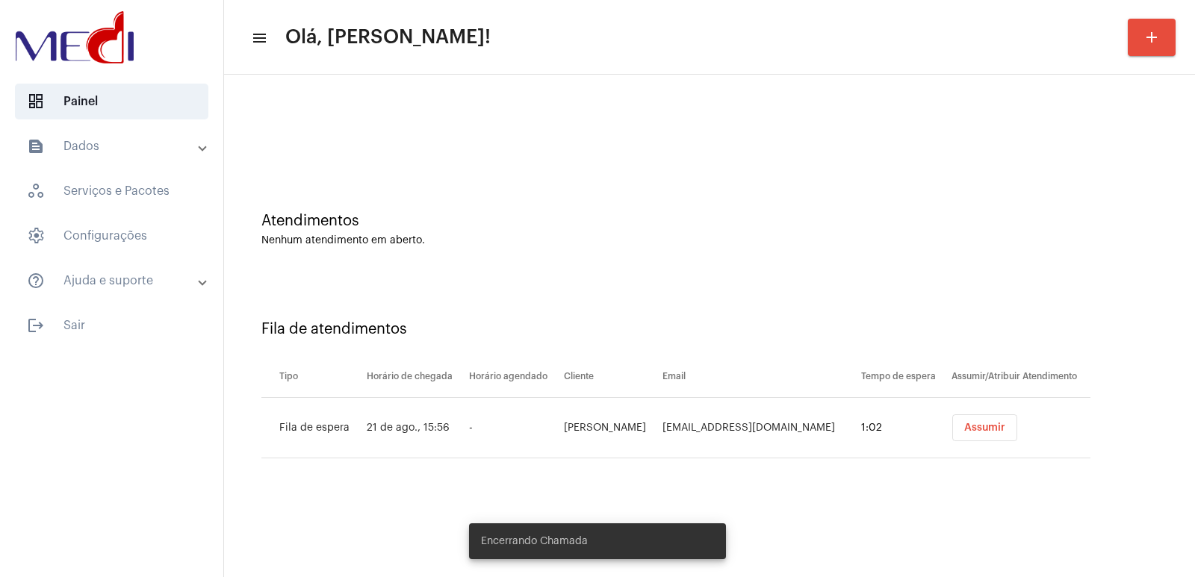
click at [972, 433] on button "Assumir" at bounding box center [984, 427] width 65 height 27
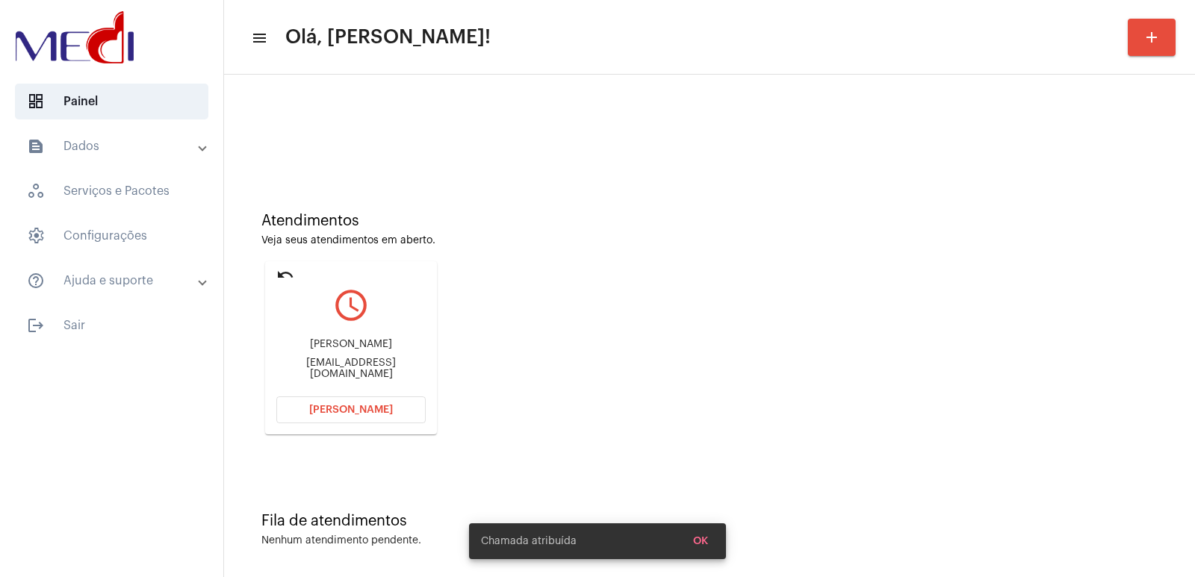
click at [334, 349] on div "[PERSON_NAME]" at bounding box center [350, 344] width 149 height 11
copy div "[PERSON_NAME]"
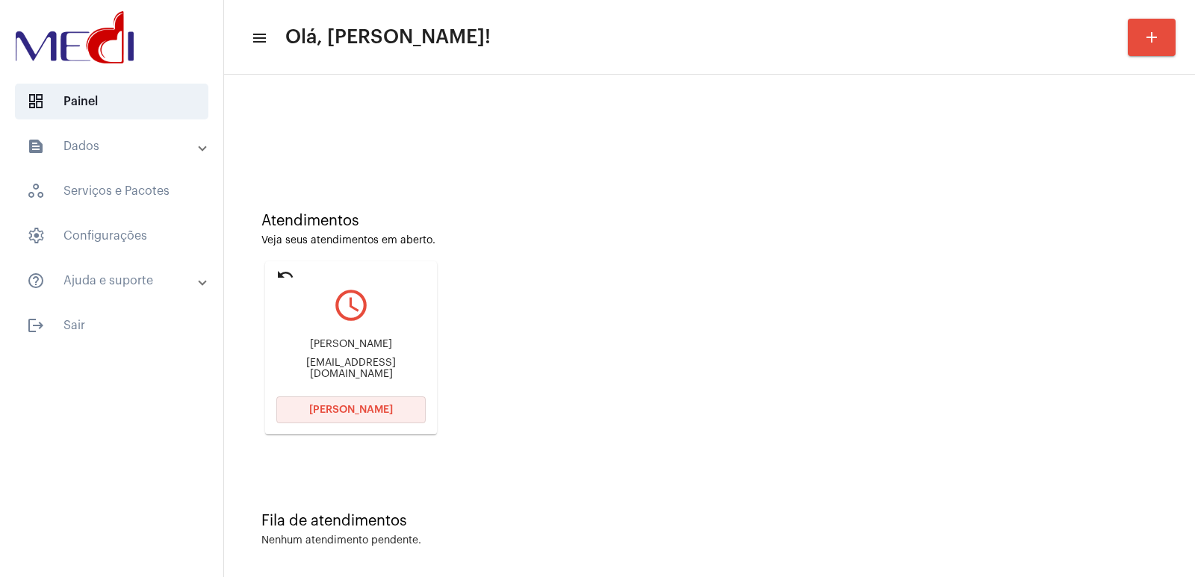
click at [315, 401] on button "[PERSON_NAME]" at bounding box center [350, 409] width 149 height 27
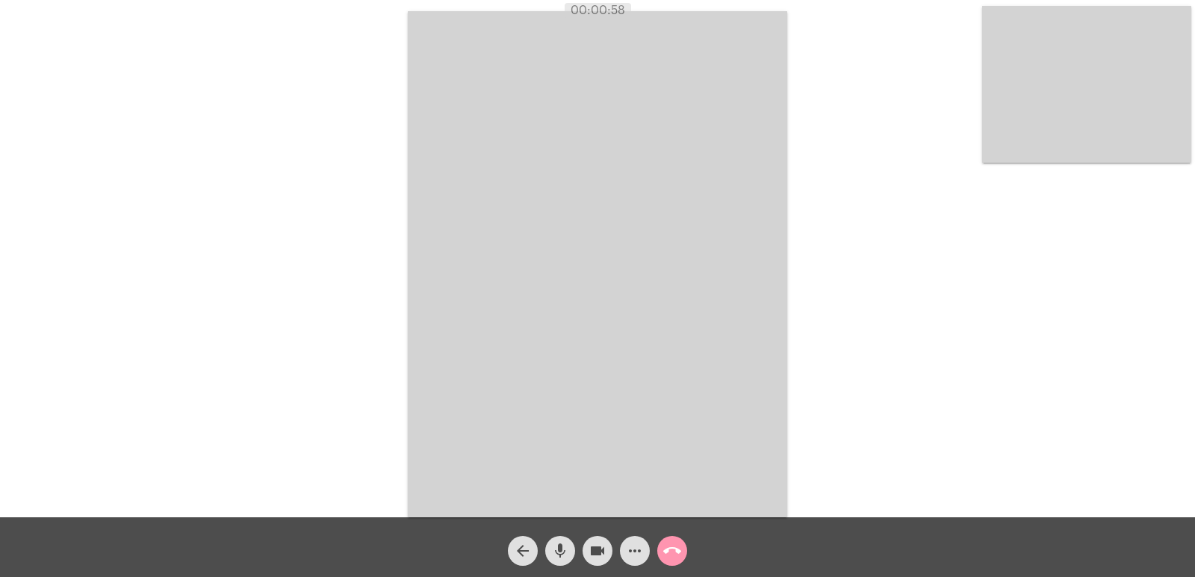
click at [1079, 128] on video at bounding box center [1086, 84] width 209 height 157
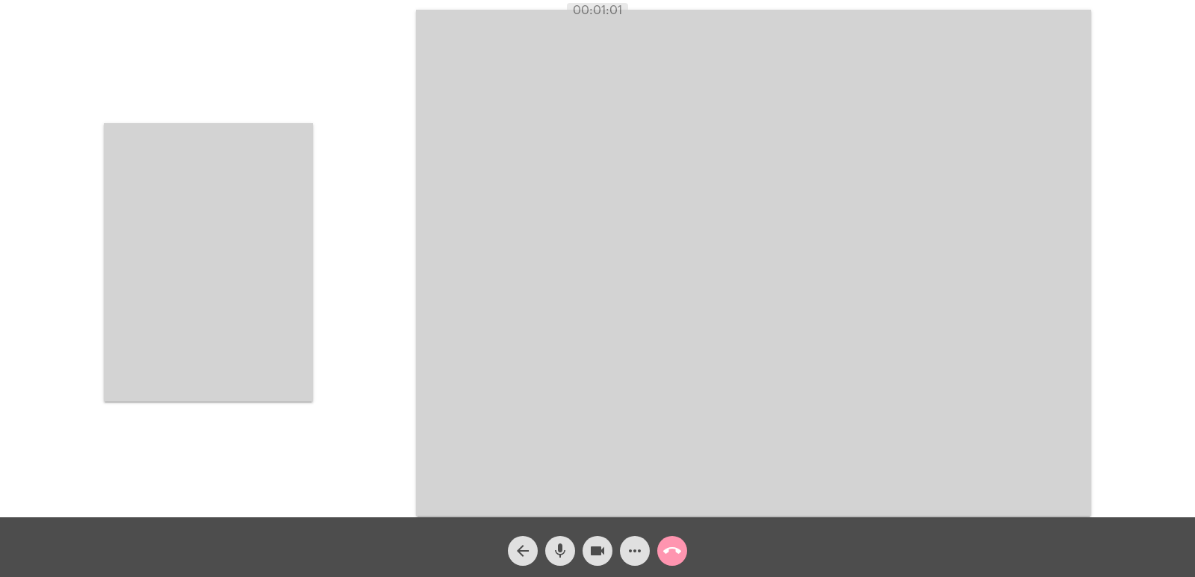
click at [346, 237] on div "Acessando Câmera e Microfone..." at bounding box center [597, 260] width 1192 height 517
click at [240, 268] on video at bounding box center [208, 262] width 209 height 278
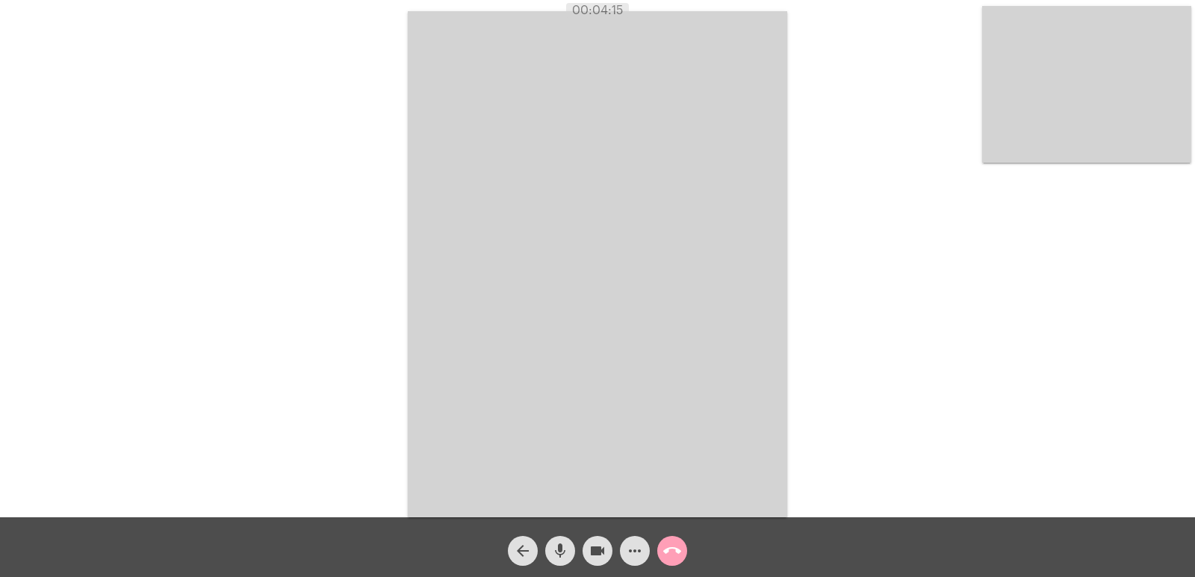
click at [673, 555] on mat-icon "call_end" at bounding box center [672, 551] width 18 height 18
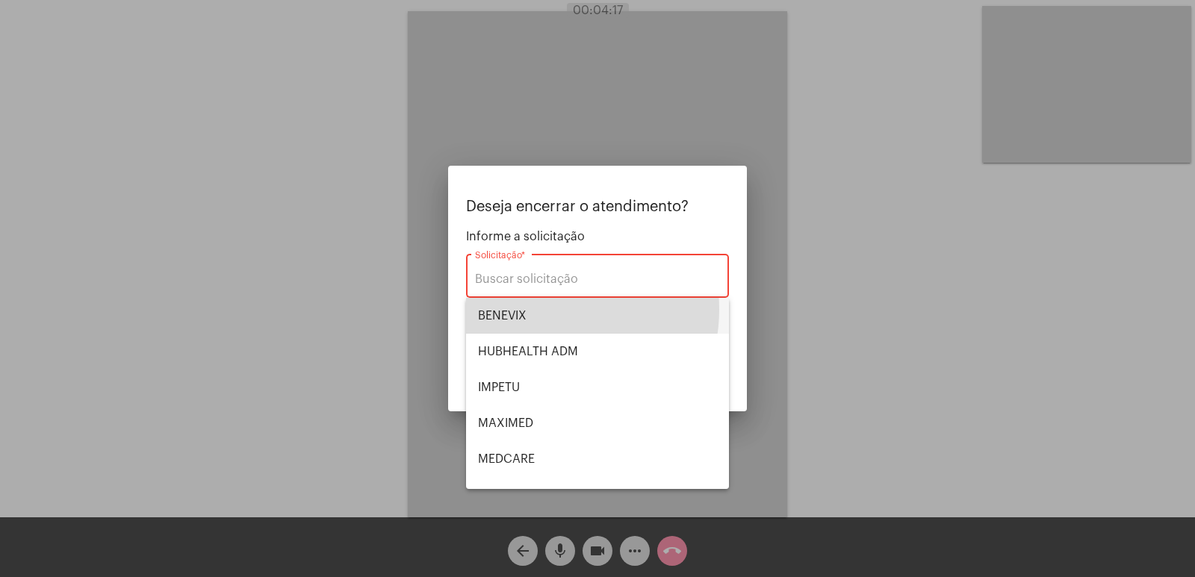
click at [540, 309] on span "BENEVIX" at bounding box center [597, 316] width 239 height 36
type input "BENEVIX"
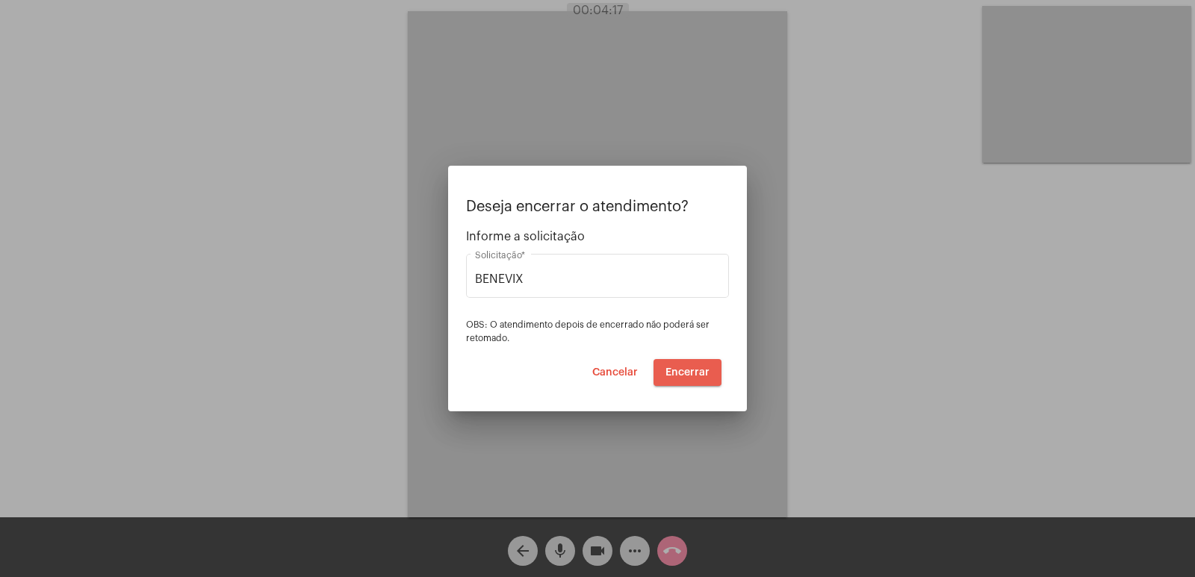
click at [678, 367] on span "Encerrar" at bounding box center [687, 372] width 44 height 10
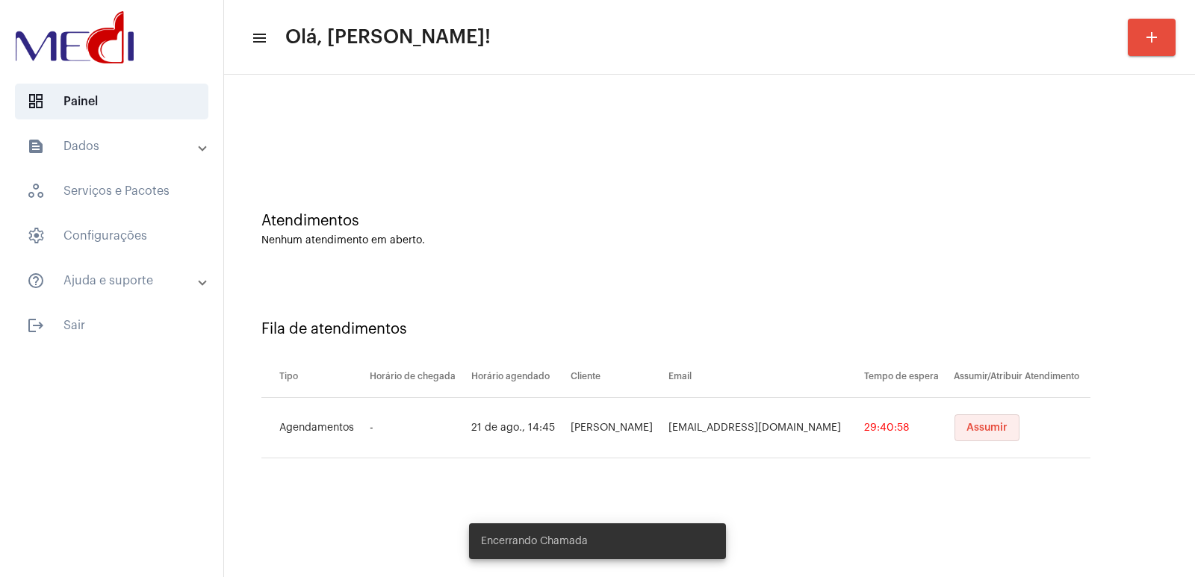
click at [980, 426] on span "Assumir" at bounding box center [986, 428] width 41 height 10
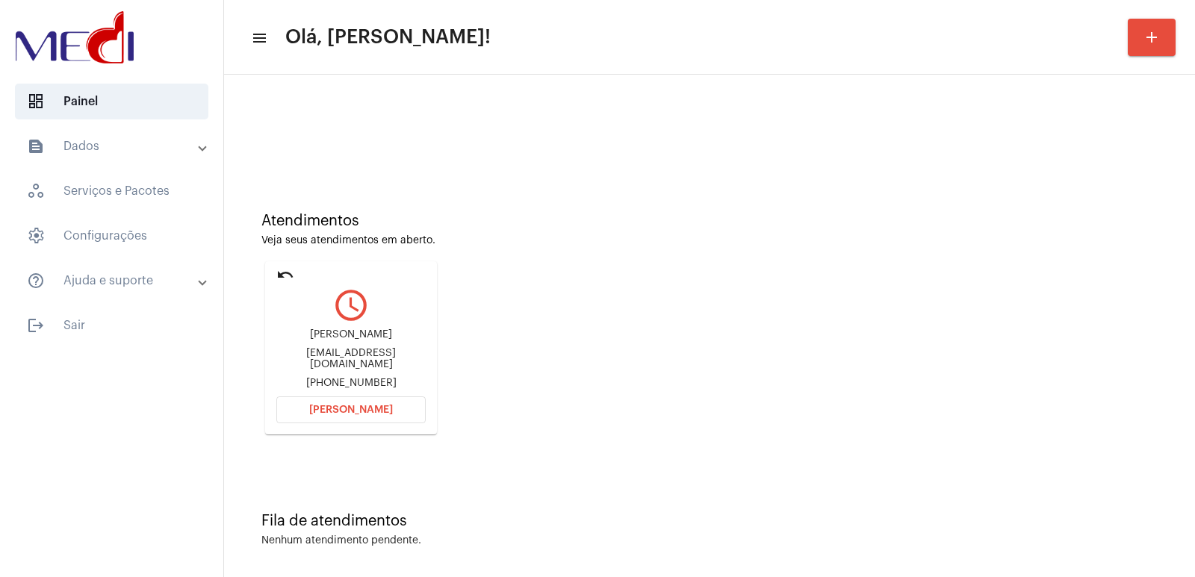
click at [361, 334] on div "[PERSON_NAME]" at bounding box center [350, 334] width 149 height 11
click at [361, 334] on div "Kelly Regiane Romero" at bounding box center [350, 334] width 149 height 11
copy div "Kelly Regiane Romero"
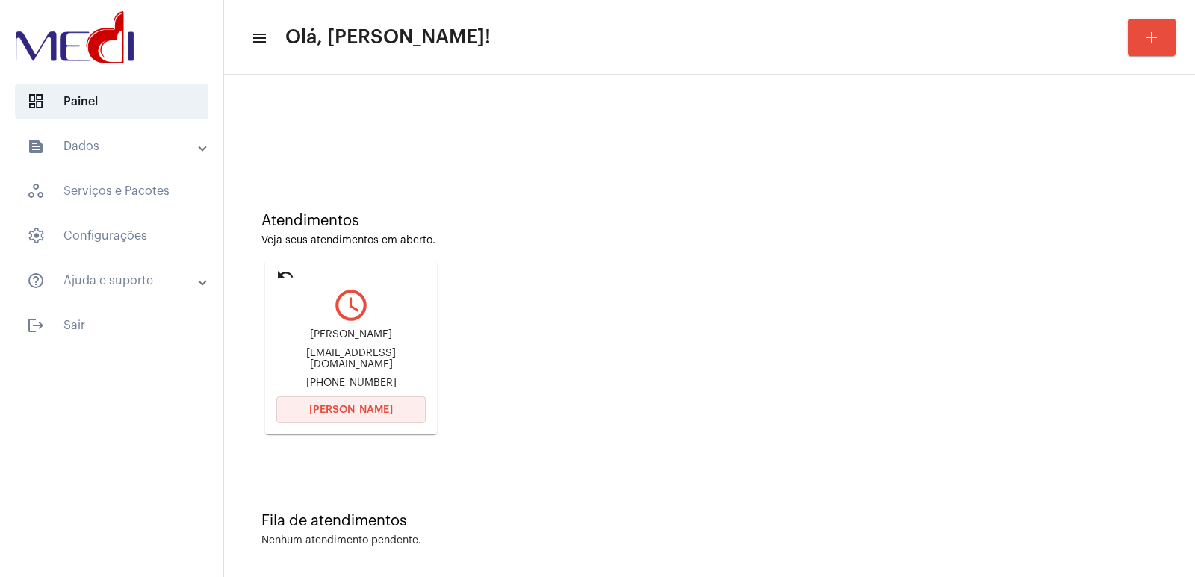
click at [328, 418] on button "Abrir Chamada" at bounding box center [350, 409] width 149 height 27
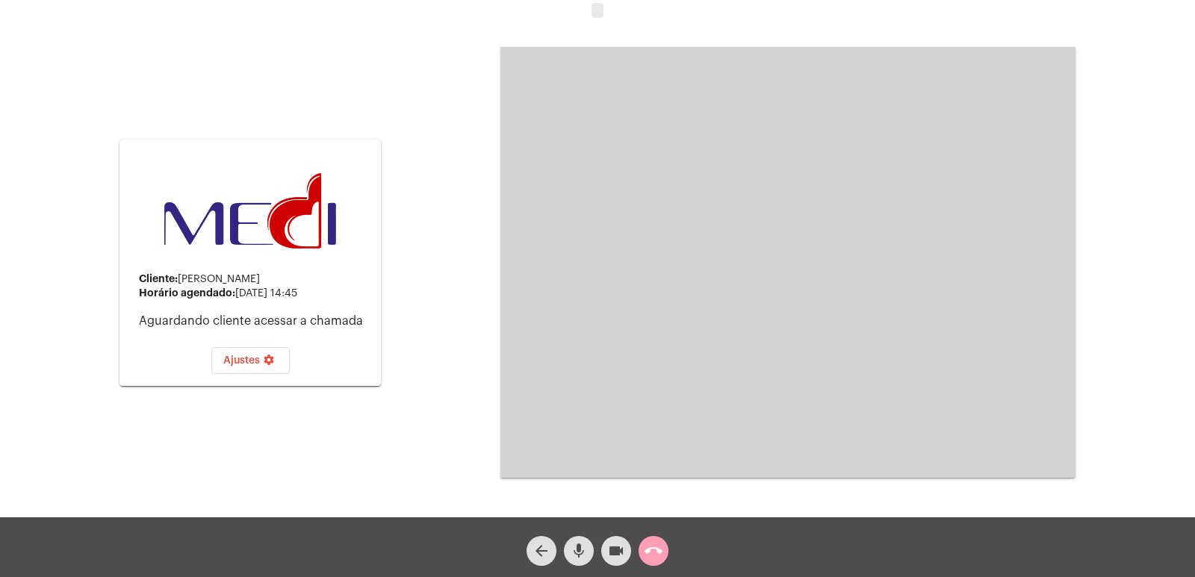
click at [647, 550] on mat-icon "call_end" at bounding box center [653, 551] width 18 height 18
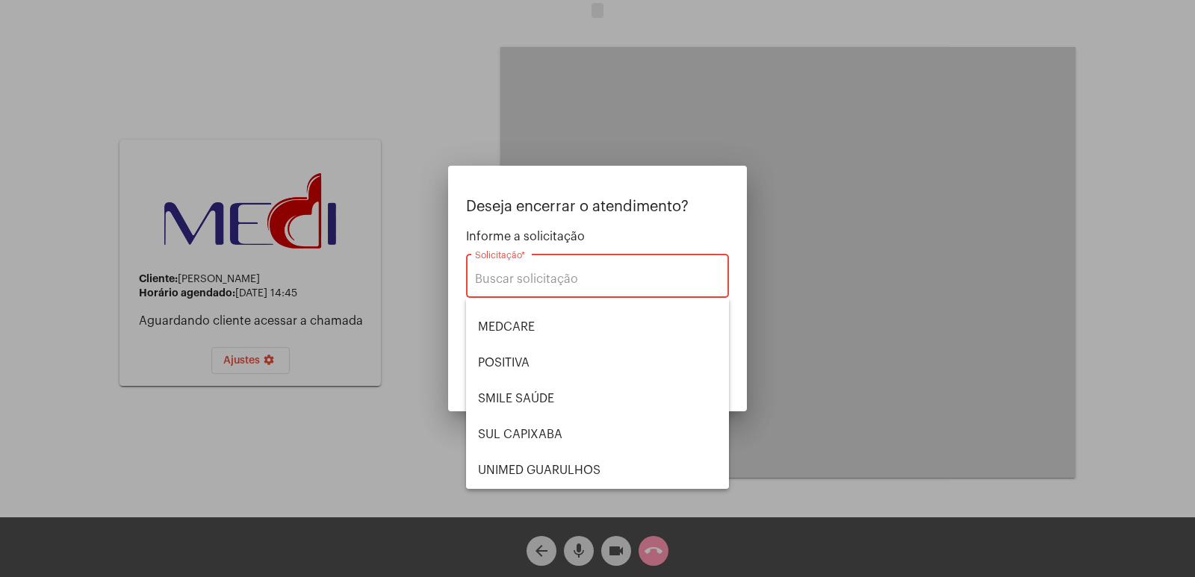
scroll to position [167, 0]
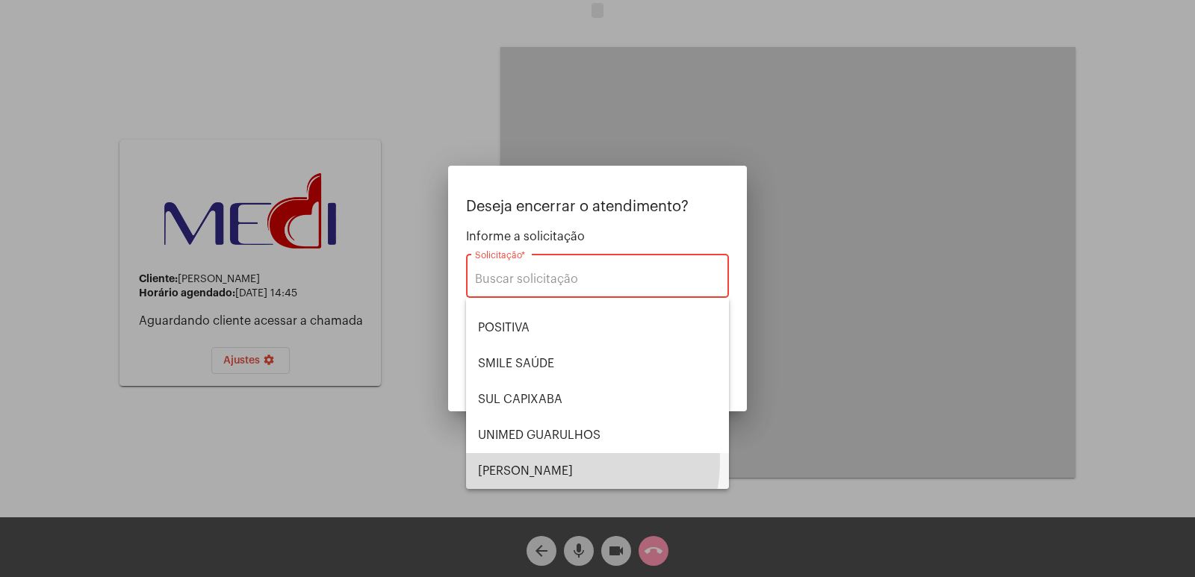
click at [551, 461] on span "VERA CRUZ" at bounding box center [597, 471] width 239 height 36
type input "VERA CRUZ"
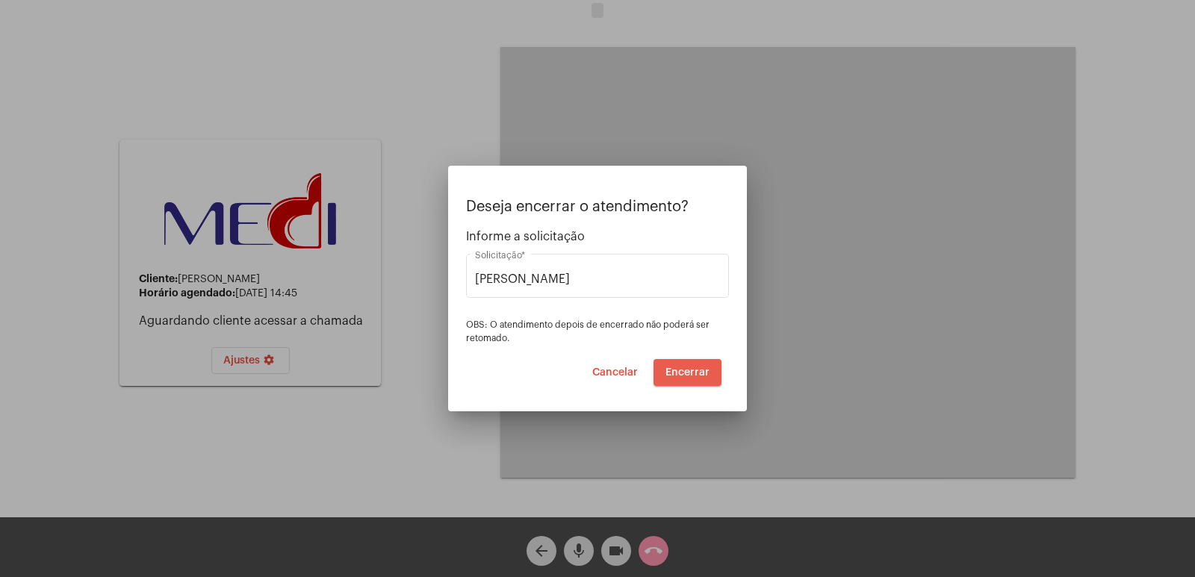
click at [698, 379] on button "Encerrar" at bounding box center [687, 372] width 68 height 27
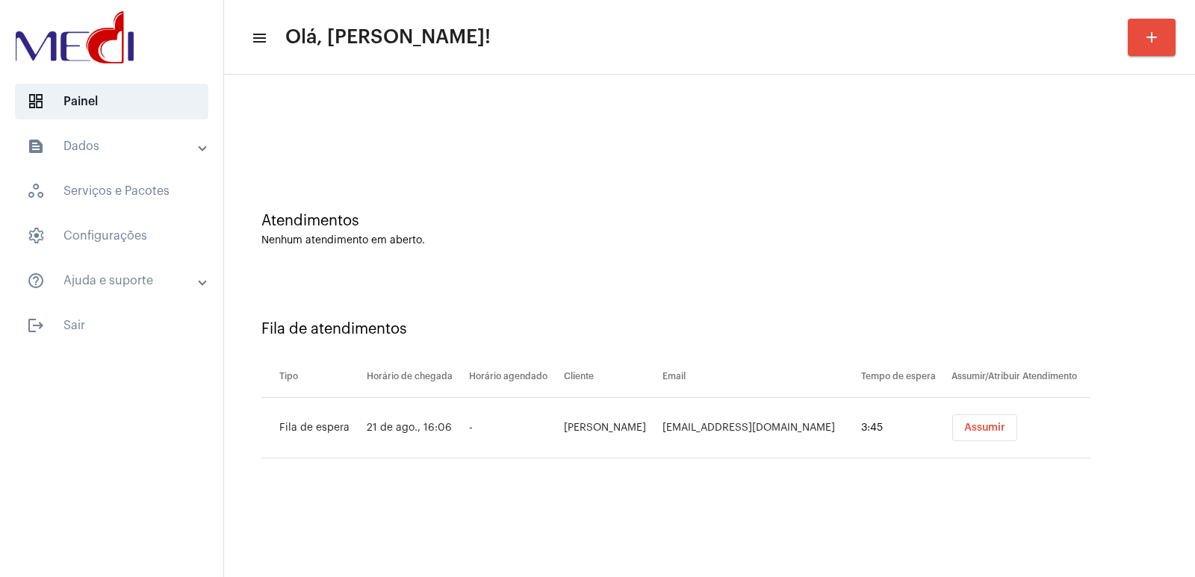
click at [981, 434] on button "Assumir" at bounding box center [984, 427] width 65 height 27
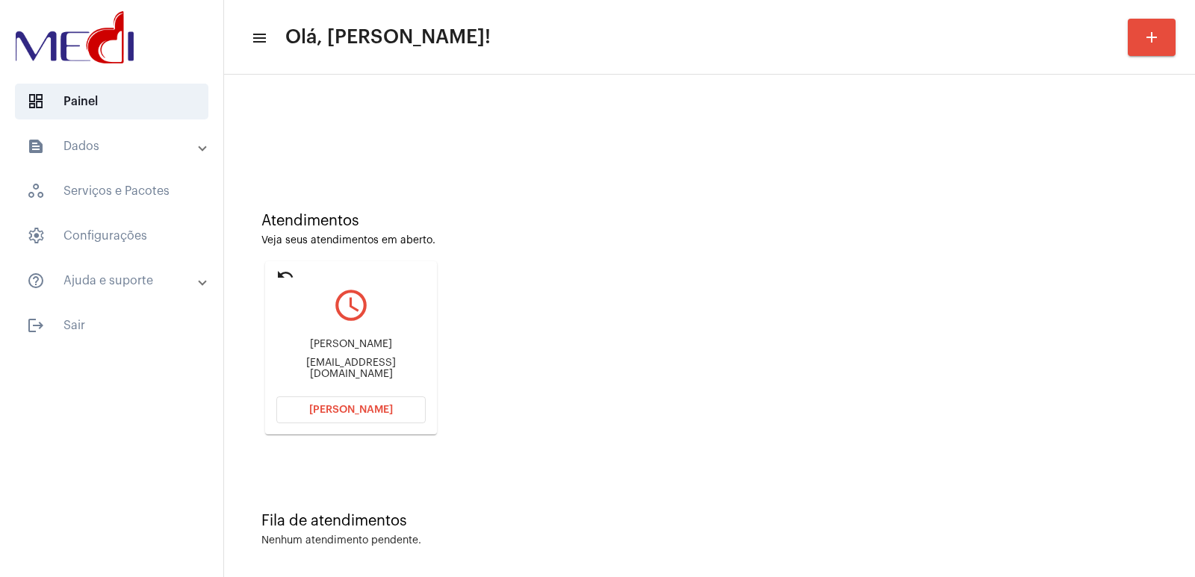
click at [317, 349] on div "Laysa Gabrielly Lima da silva" at bounding box center [350, 344] width 149 height 11
copy div "Laysa Gabrielly Lima da silva"
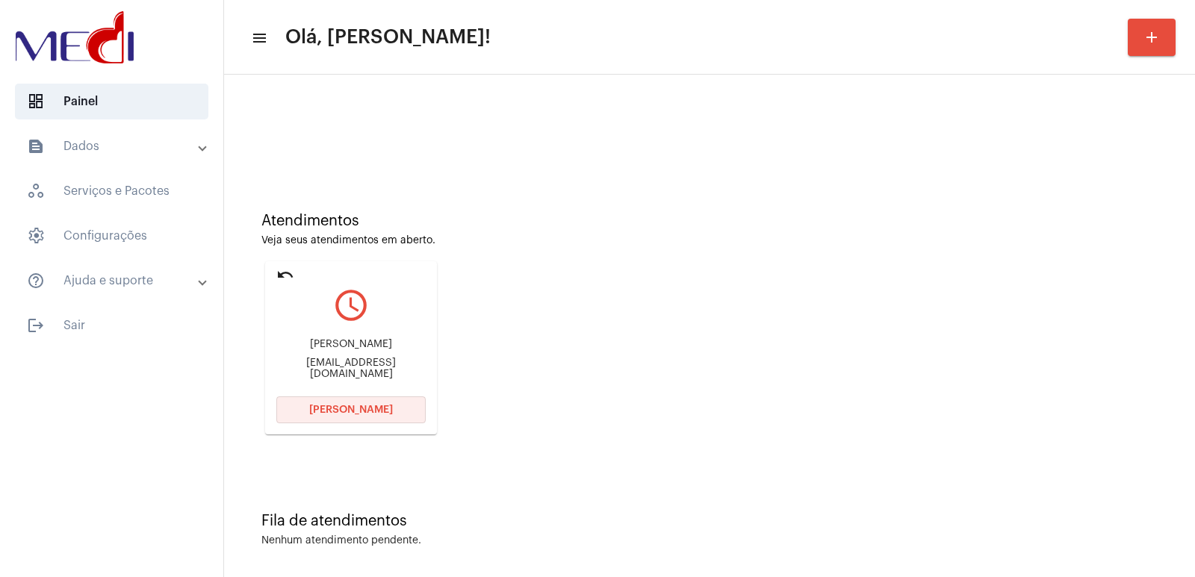
click at [337, 402] on button "Abrir Chamada" at bounding box center [350, 409] width 149 height 27
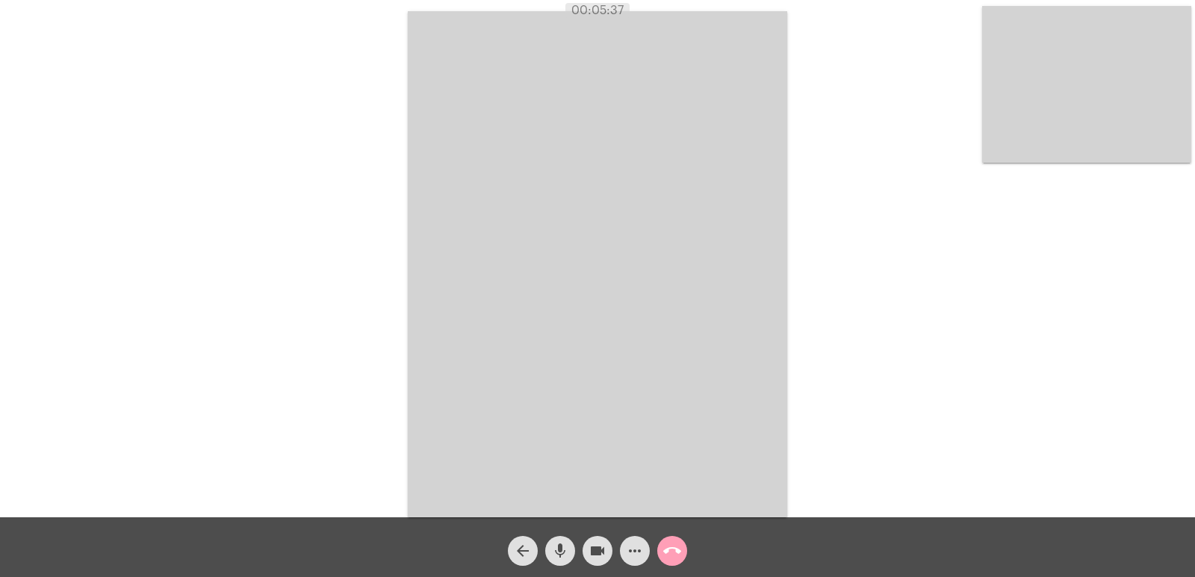
click at [673, 541] on span "call_end" at bounding box center [672, 551] width 18 height 30
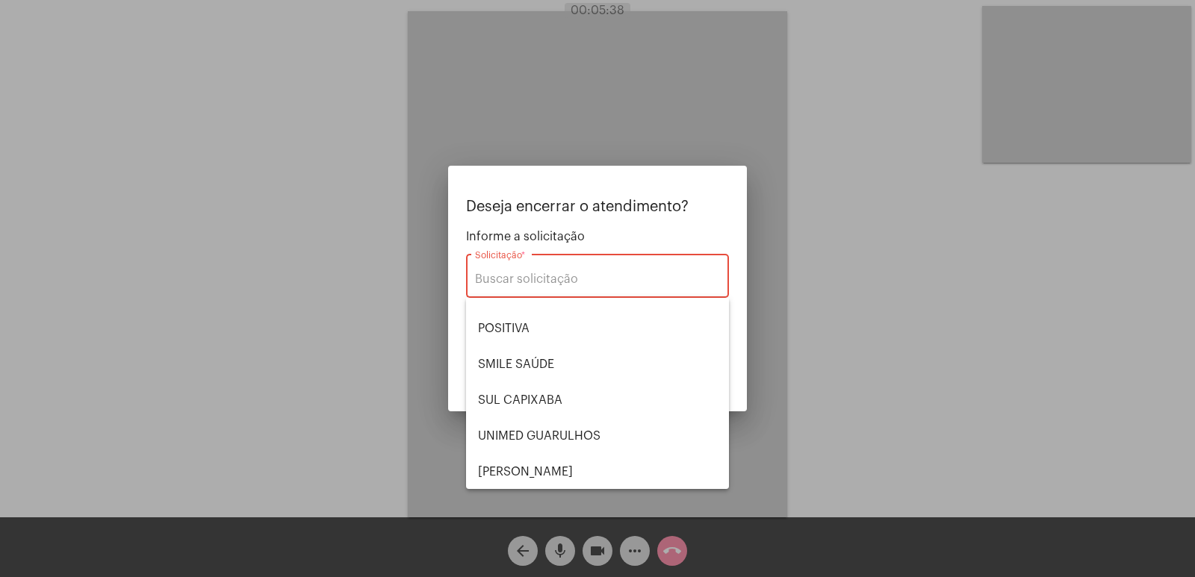
scroll to position [167, 0]
click at [543, 370] on span "SMILE SAÚDE" at bounding box center [597, 364] width 239 height 36
type input "SMILE SAÚDE"
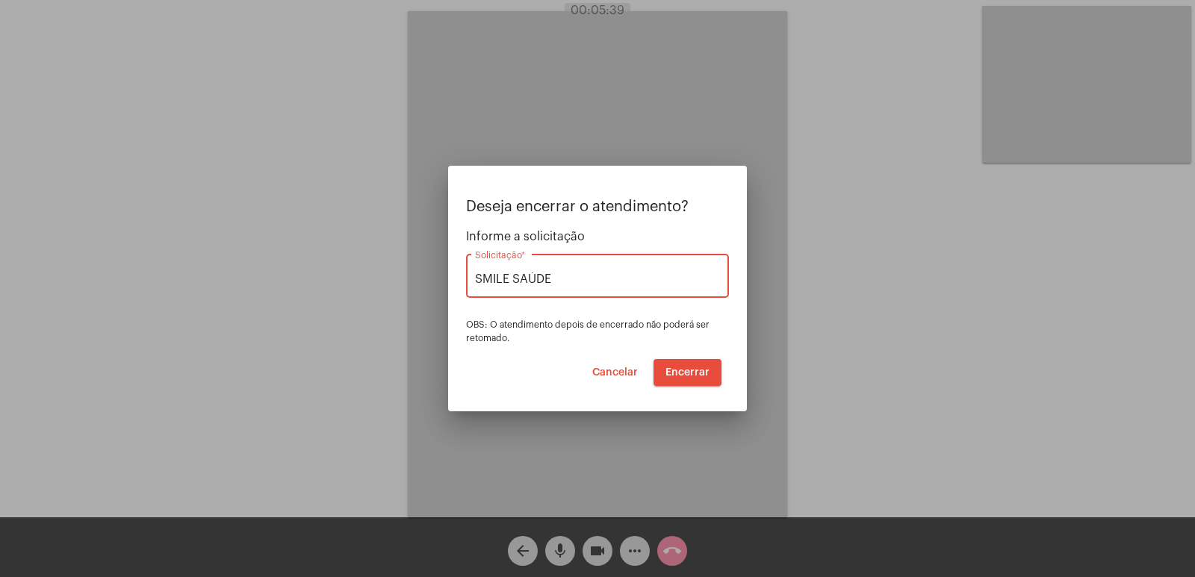
click at [672, 373] on span "Encerrar" at bounding box center [687, 372] width 44 height 10
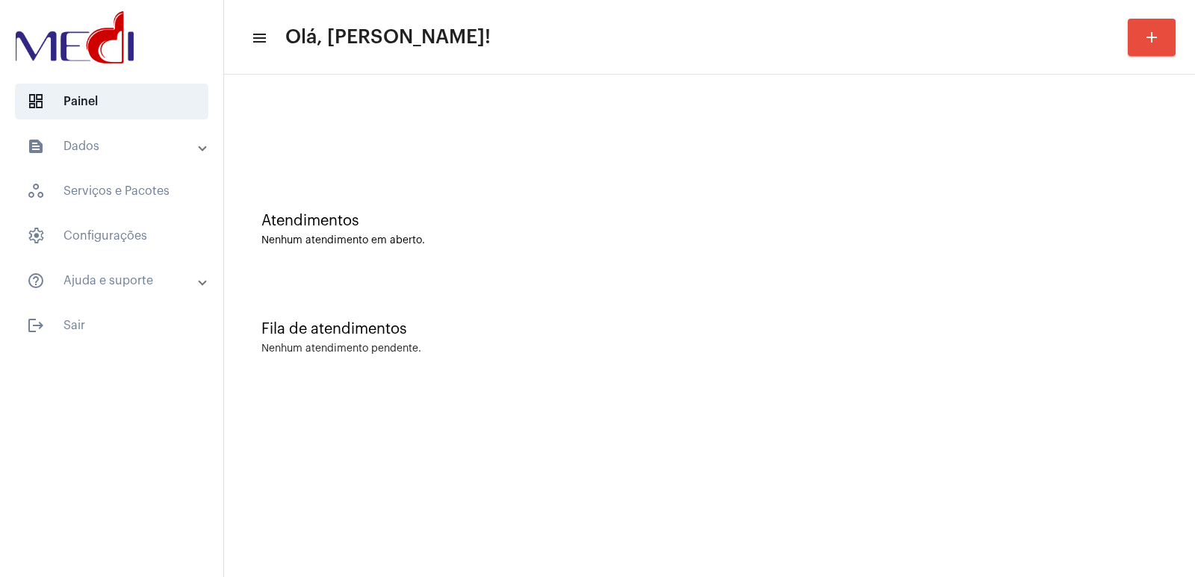
click at [874, 394] on mat-sidenav-content "menu Olá, Vivian! add Atendimentos Nenhum atendimento em aberto. Fila de atendi…" at bounding box center [709, 288] width 971 height 577
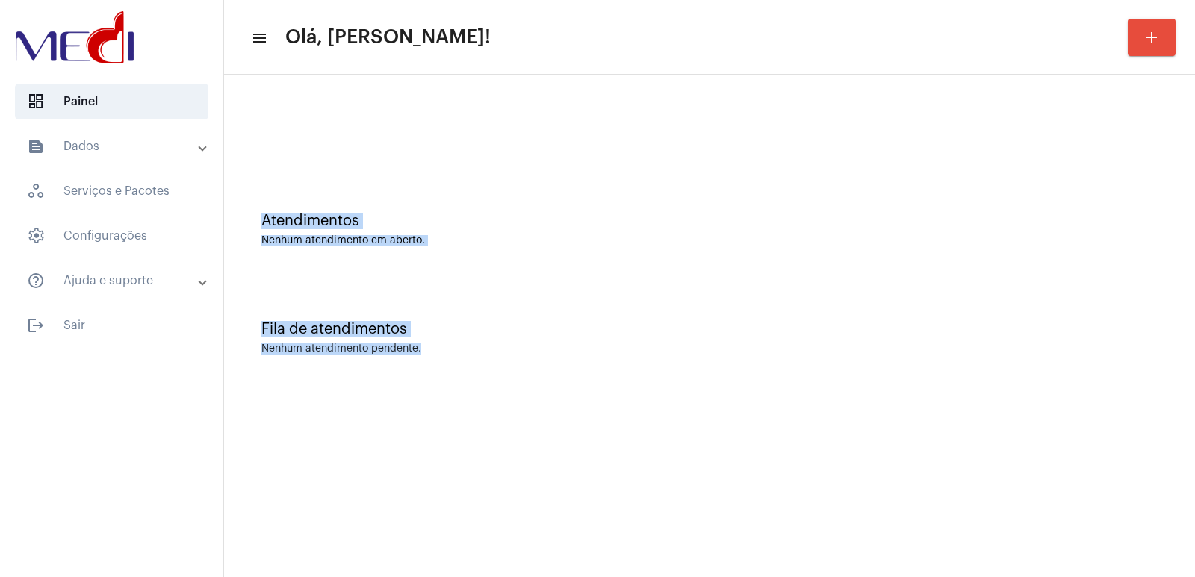
drag, startPoint x: 255, startPoint y: 110, endPoint x: 964, endPoint y: 379, distance: 757.5
click at [964, 379] on div "Atendimentos Nenhum atendimento em aberto. Fila de atendimentos Nenhum atendime…" at bounding box center [709, 233] width 956 height 302
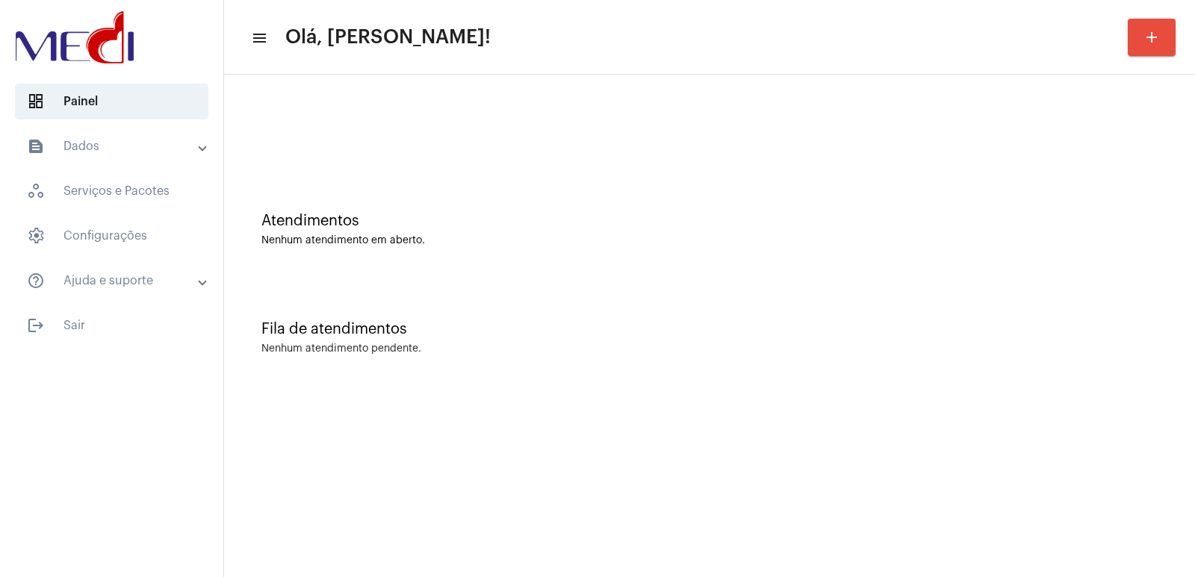
click at [228, 104] on div "Atendimentos Nenhum atendimento em aberto. Fila de atendimentos Nenhum atendime…" at bounding box center [709, 233] width 971 height 317
click at [193, 141] on mat-panel-title "text_snippet_outlined Dados" at bounding box center [113, 146] width 172 height 18
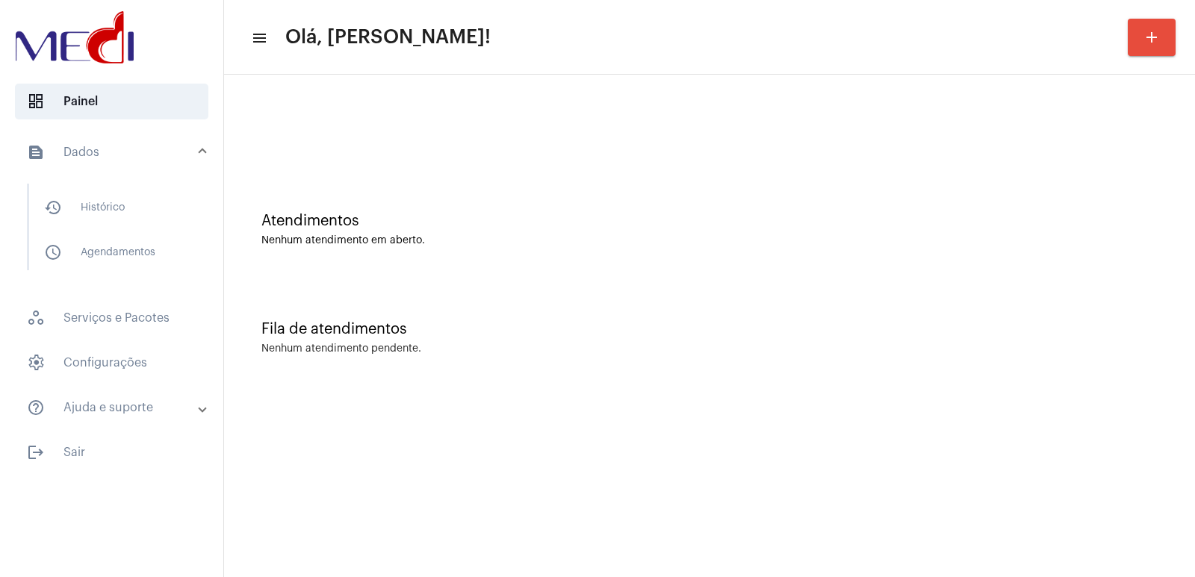
click at [193, 141] on mat-expansion-panel-header "text_snippet_outlined Dados" at bounding box center [116, 152] width 214 height 48
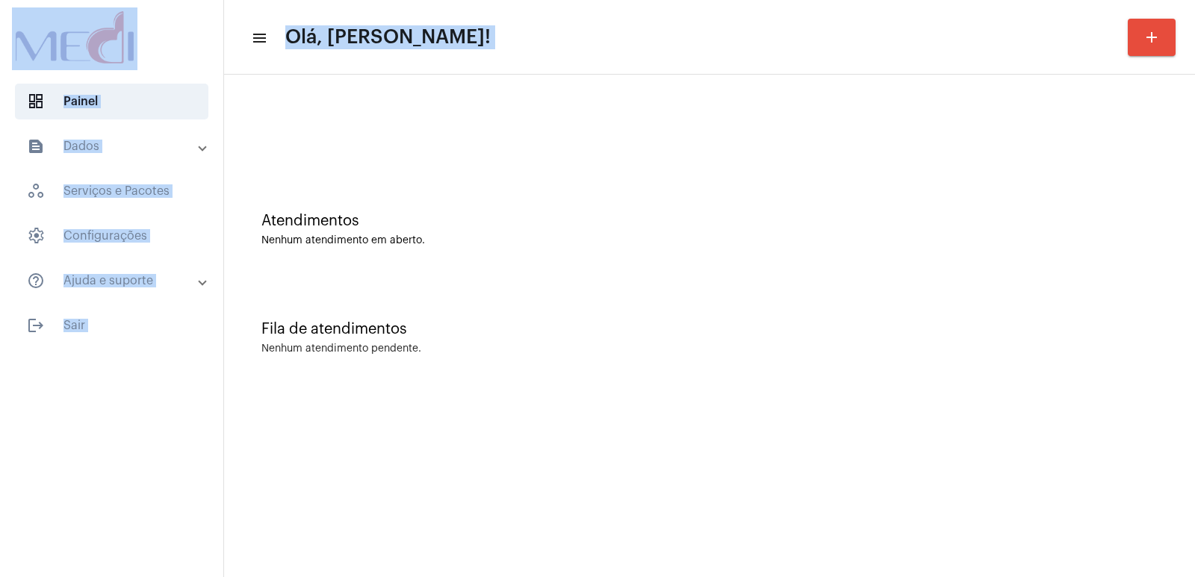
drag, startPoint x: 0, startPoint y: 24, endPoint x: 590, endPoint y: 478, distance: 744.3
click at [590, 478] on mat-sidenav-container "dashboard Painel text_snippet_outlined Dados history_outlined Histórico schedul…" at bounding box center [597, 288] width 1195 height 577
click at [590, 478] on mat-sidenav-content "menu Olá, Vivian! add Atendimentos Nenhum atendimento em aberto. Fila de atendi…" at bounding box center [709, 288] width 971 height 577
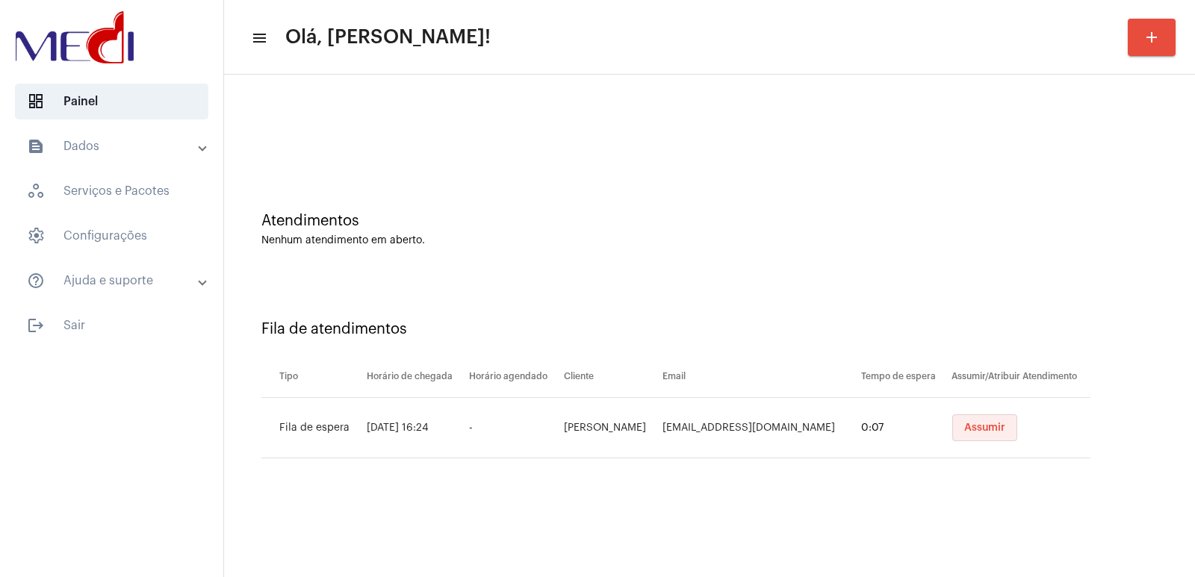
click at [997, 430] on span "Assumir" at bounding box center [984, 428] width 41 height 10
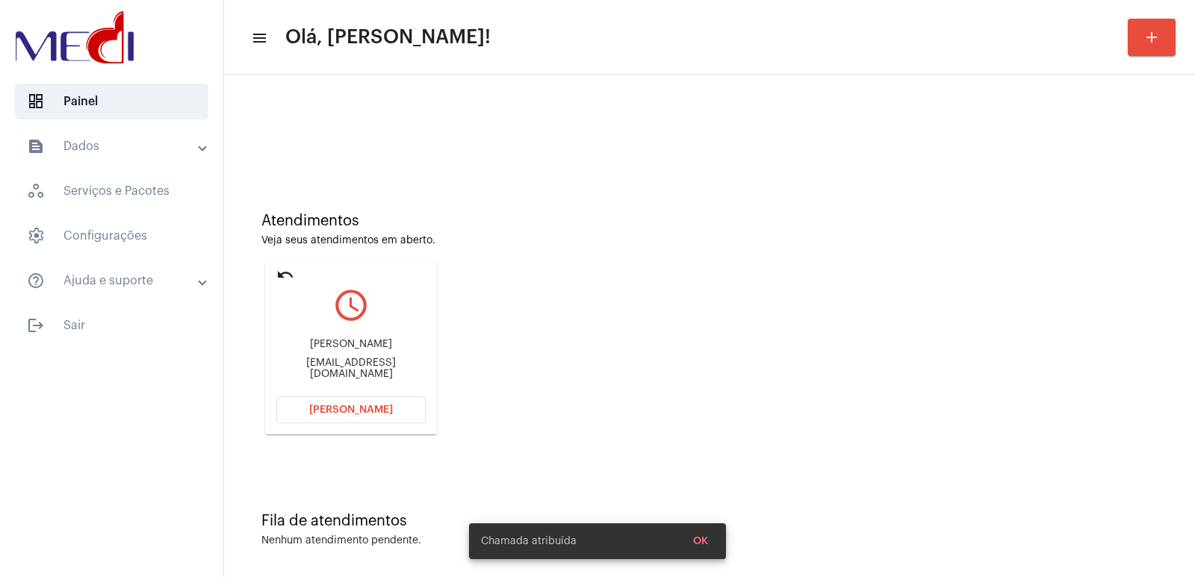
click at [359, 346] on div "PEDRO LUCAS DOS SANTOS GOMES FREITAS SILVA" at bounding box center [350, 344] width 149 height 11
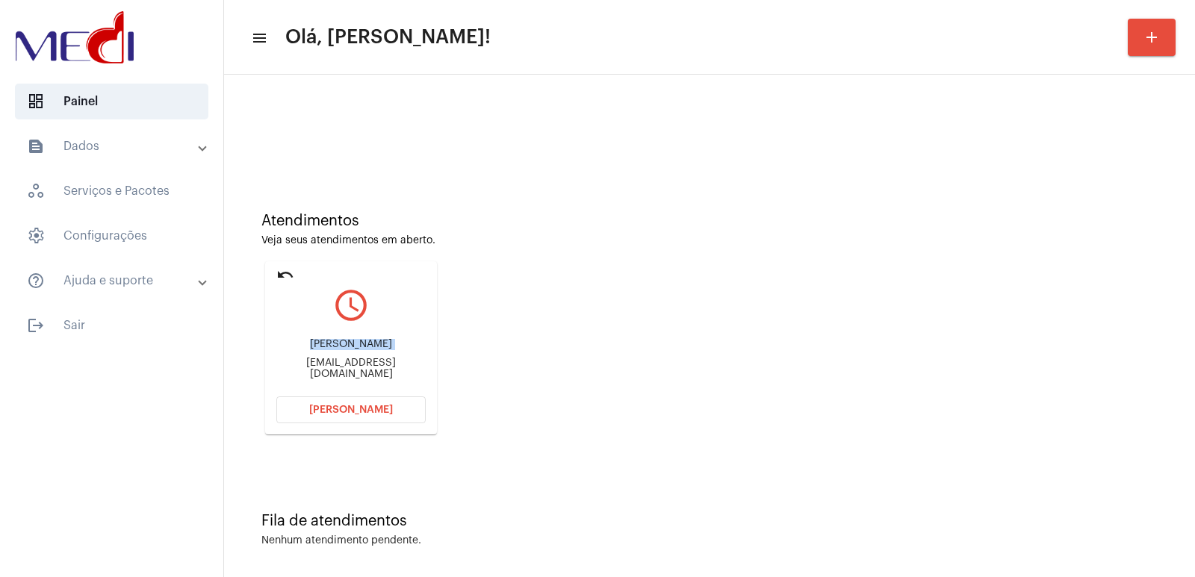
copy div "PEDRO LUCAS DOS SANTOS GOMES FREITAS SILVA"
click at [351, 409] on span "Abrir Chamada" at bounding box center [351, 410] width 84 height 10
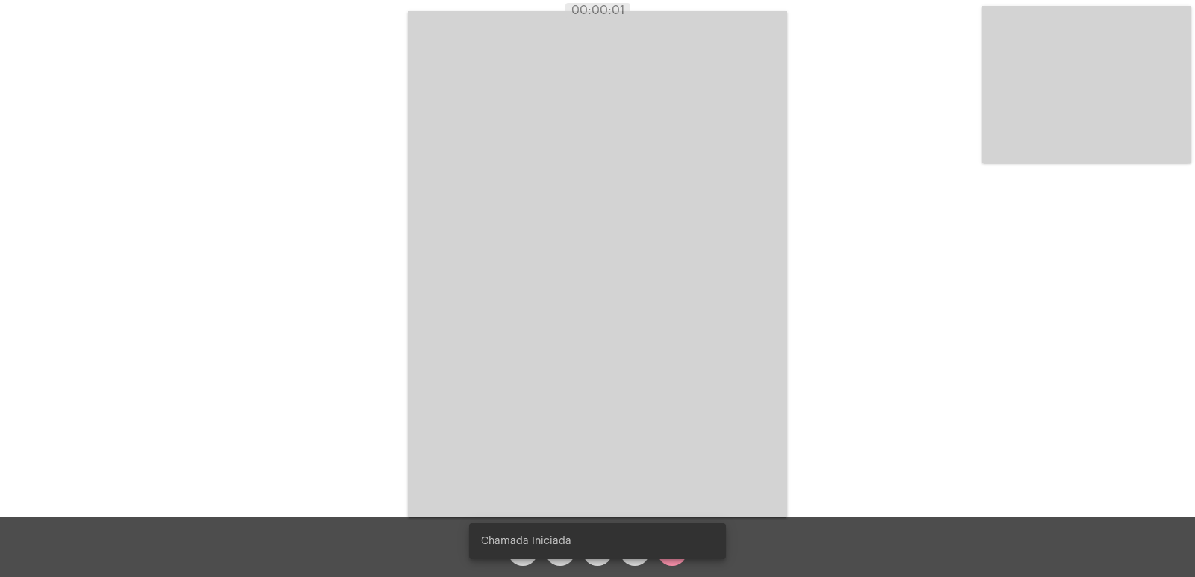
click at [385, 290] on div "Acessando Câmera e Microfone..." at bounding box center [597, 262] width 1192 height 517
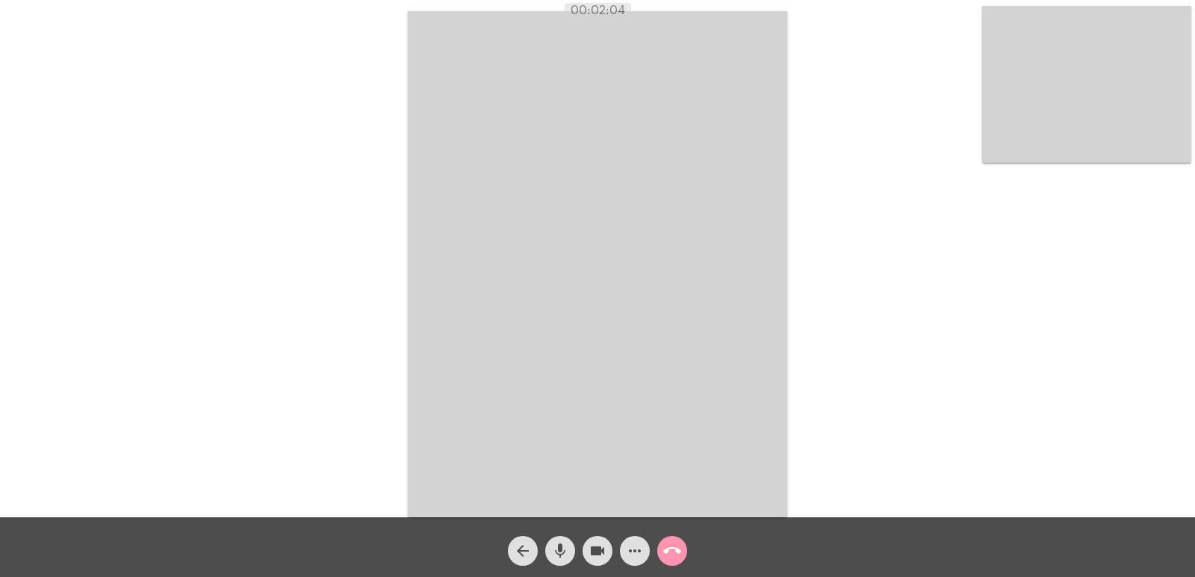
click at [483, 405] on video at bounding box center [597, 264] width 379 height 506
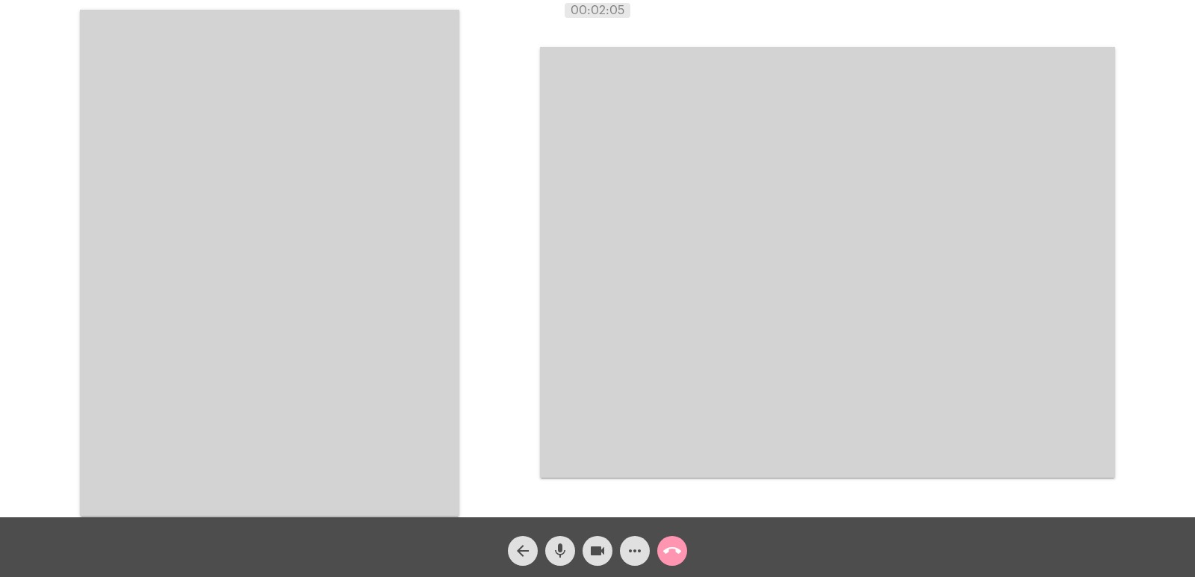
click at [246, 308] on video at bounding box center [269, 263] width 379 height 506
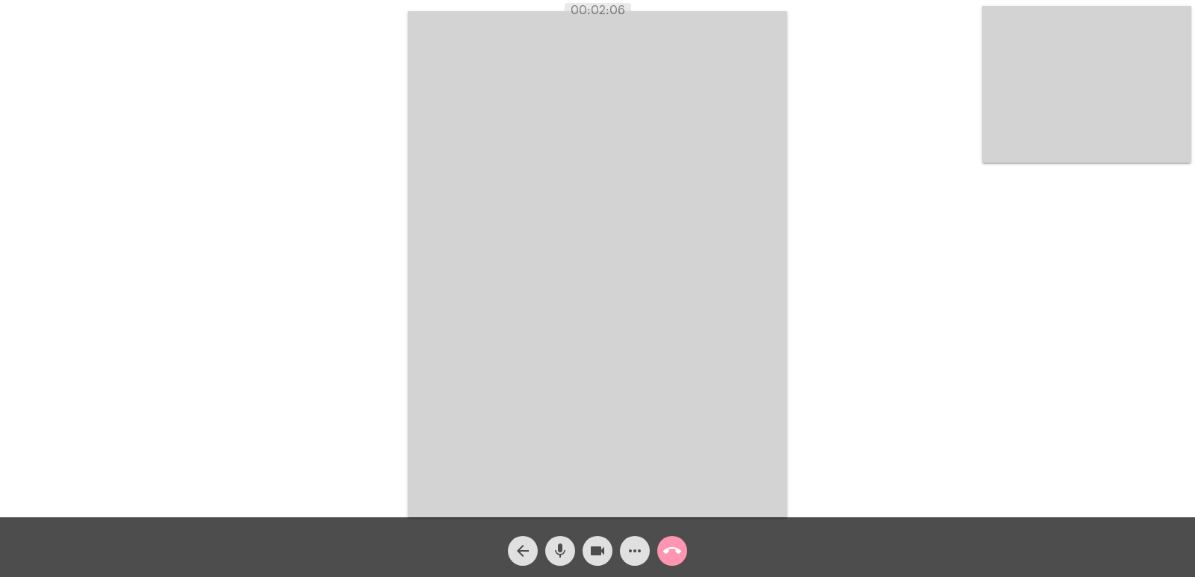
click at [597, 262] on video at bounding box center [597, 264] width 379 height 506
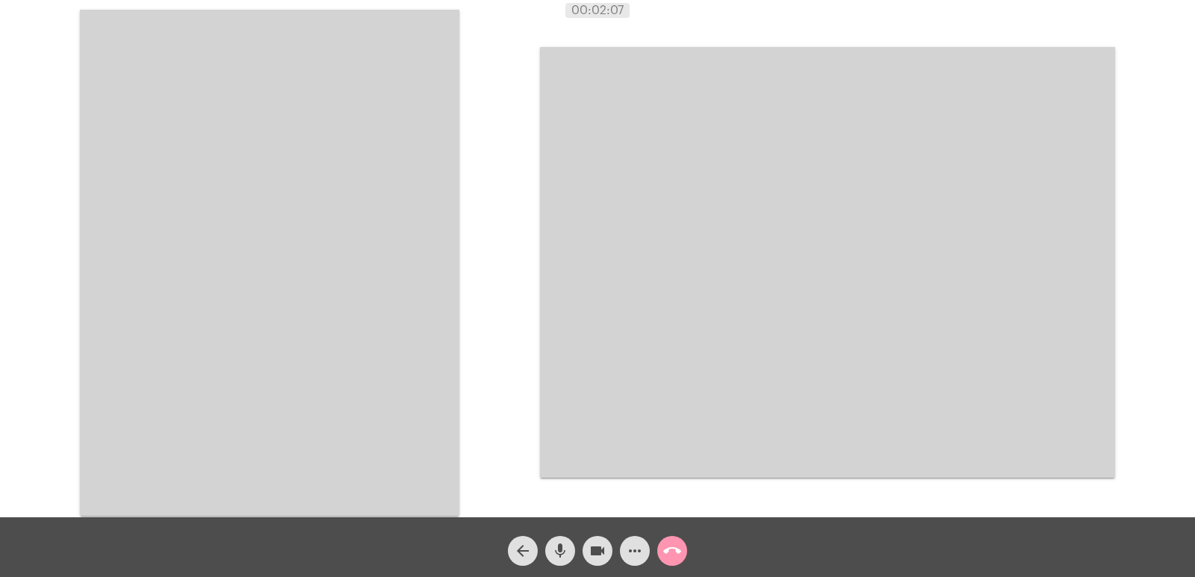
click at [634, 248] on video at bounding box center [827, 262] width 575 height 431
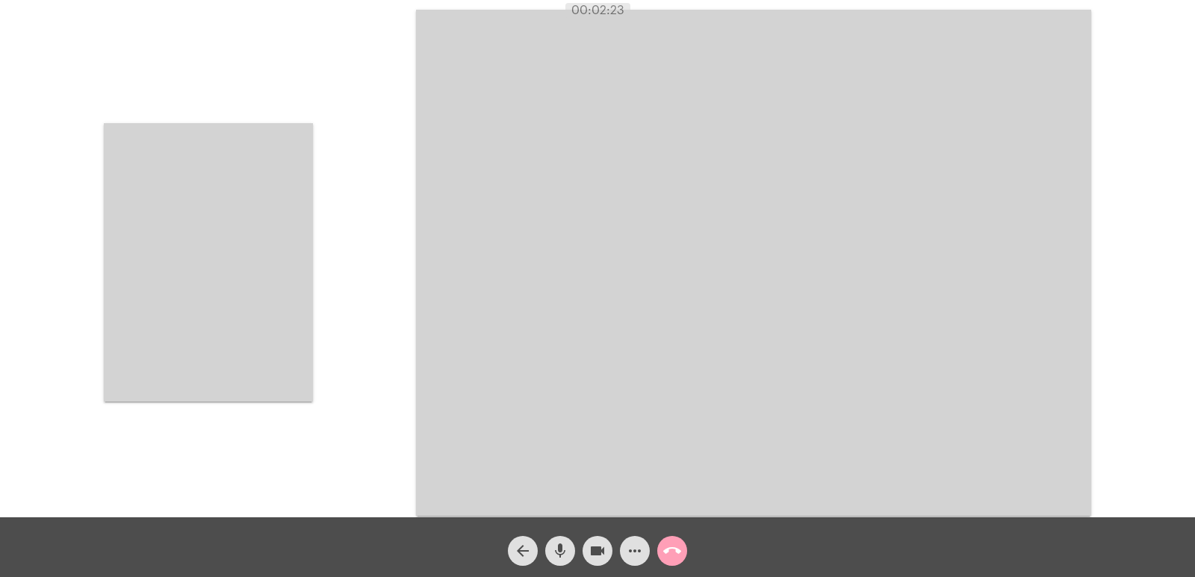
click at [683, 542] on button "call_end" at bounding box center [672, 551] width 30 height 30
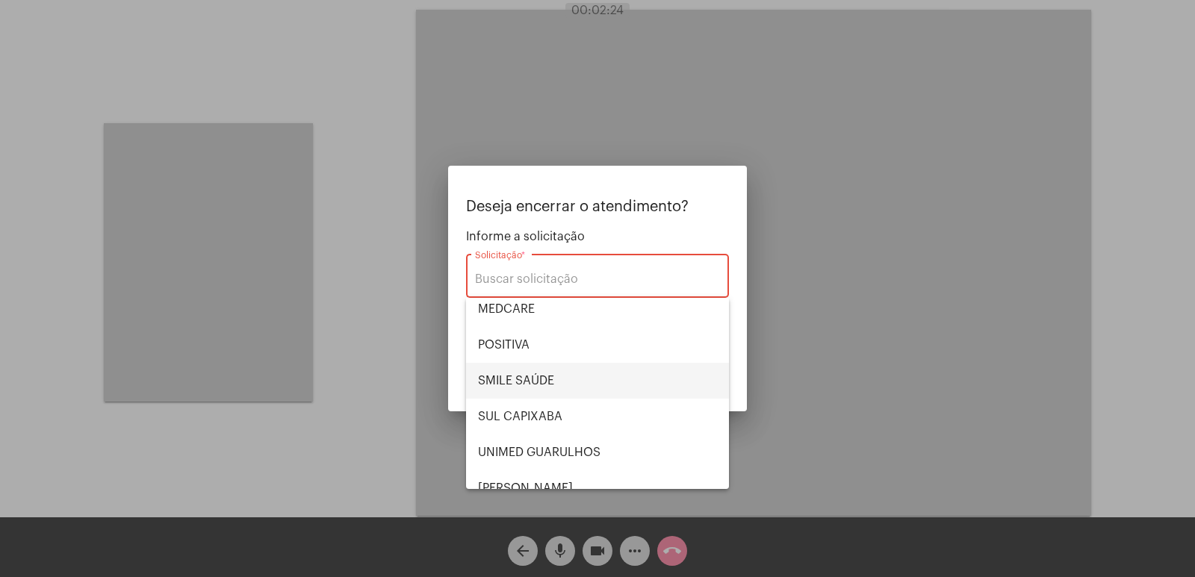
scroll to position [167, 0]
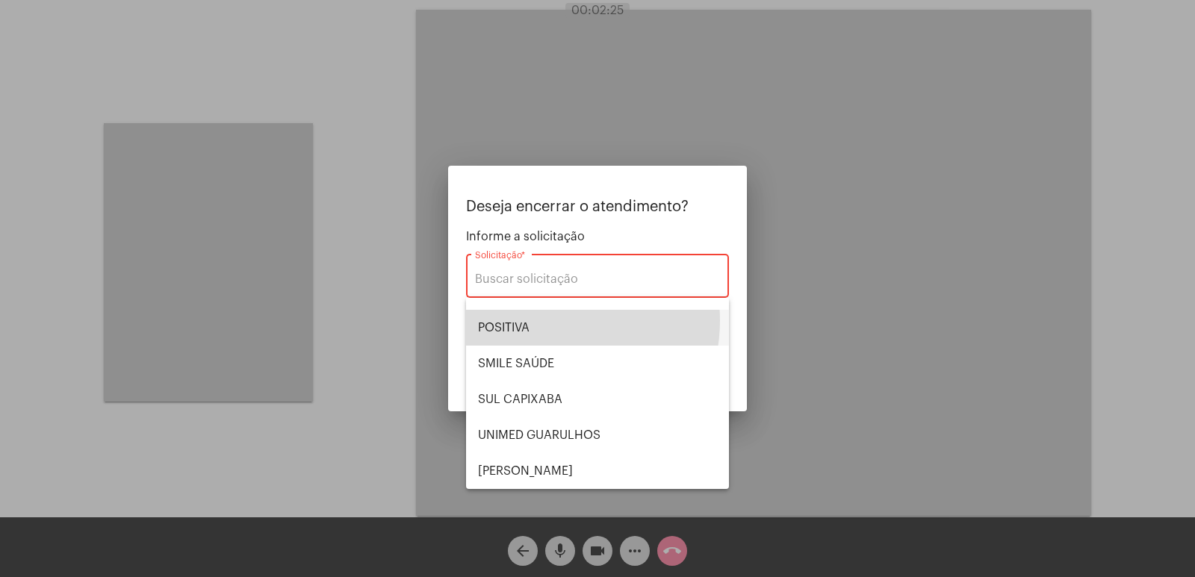
click at [544, 320] on span "POSITIVA" at bounding box center [597, 328] width 239 height 36
type input "POSITIVA"
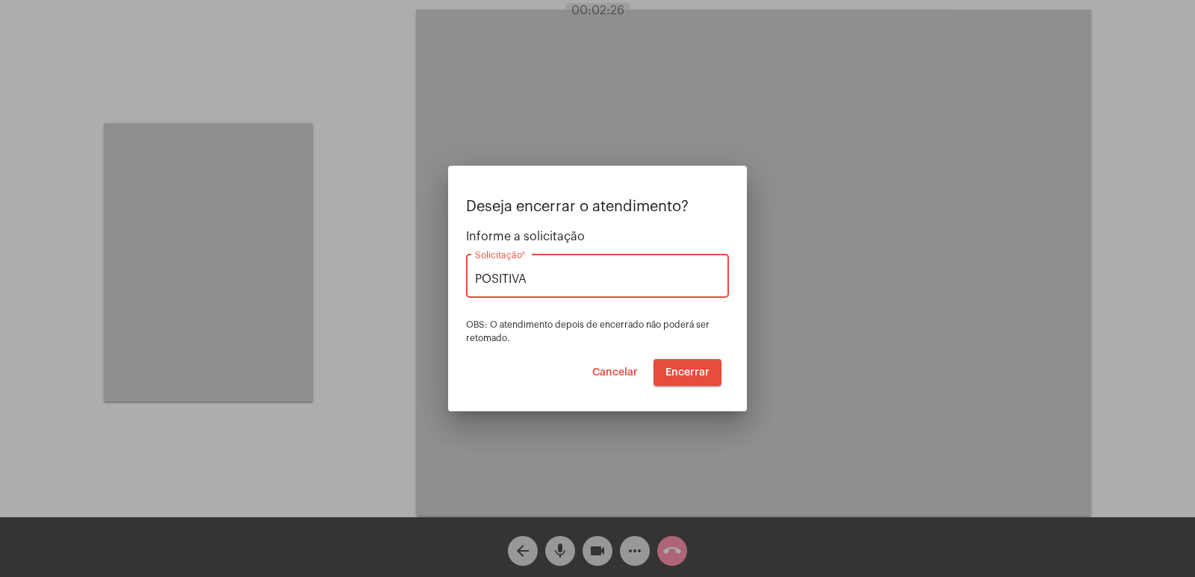
click at [715, 367] on button "Encerrar" at bounding box center [687, 372] width 68 height 27
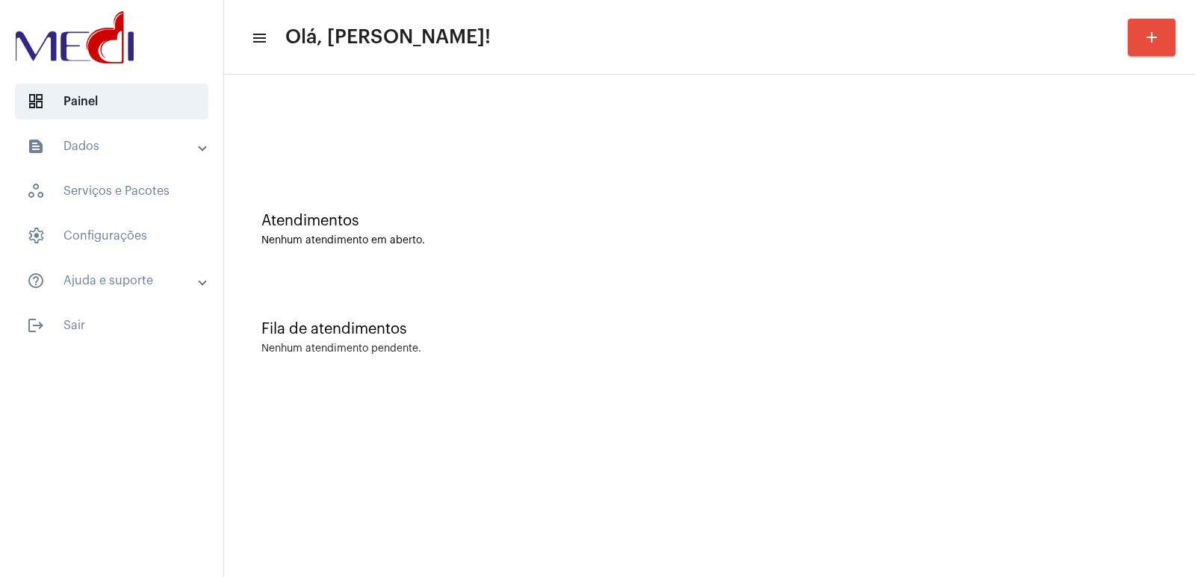
click at [825, 308] on div "Fila de atendimentos Nenhum atendimento pendente." at bounding box center [709, 330] width 956 height 108
click at [655, 538] on mat-sidenav-content "menu Olá, Vivian! add Atendimentos Nenhum atendimento em aberto. Fila de atendi…" at bounding box center [709, 288] width 971 height 577
drag, startPoint x: 0, startPoint y: 0, endPoint x: 1001, endPoint y: 432, distance: 1090.5
click at [1001, 432] on mat-sidenav-content "menu Olá, [PERSON_NAME]! add Atendimentos Nenhum atendimento em aberto. Fila de…" at bounding box center [709, 288] width 971 height 577
click at [967, 422] on mat-sidenav-content "menu Olá, Vivian! add Atendimentos Nenhum atendimento em aberto. Fila de atendi…" at bounding box center [709, 288] width 971 height 577
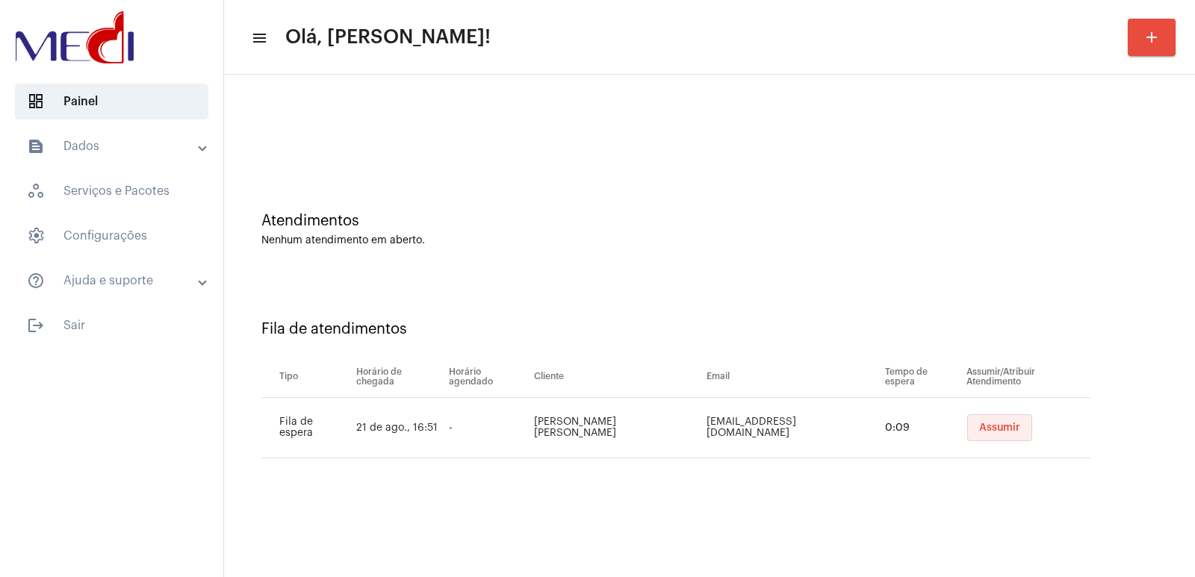
click at [967, 422] on button "Assumir" at bounding box center [999, 427] width 65 height 27
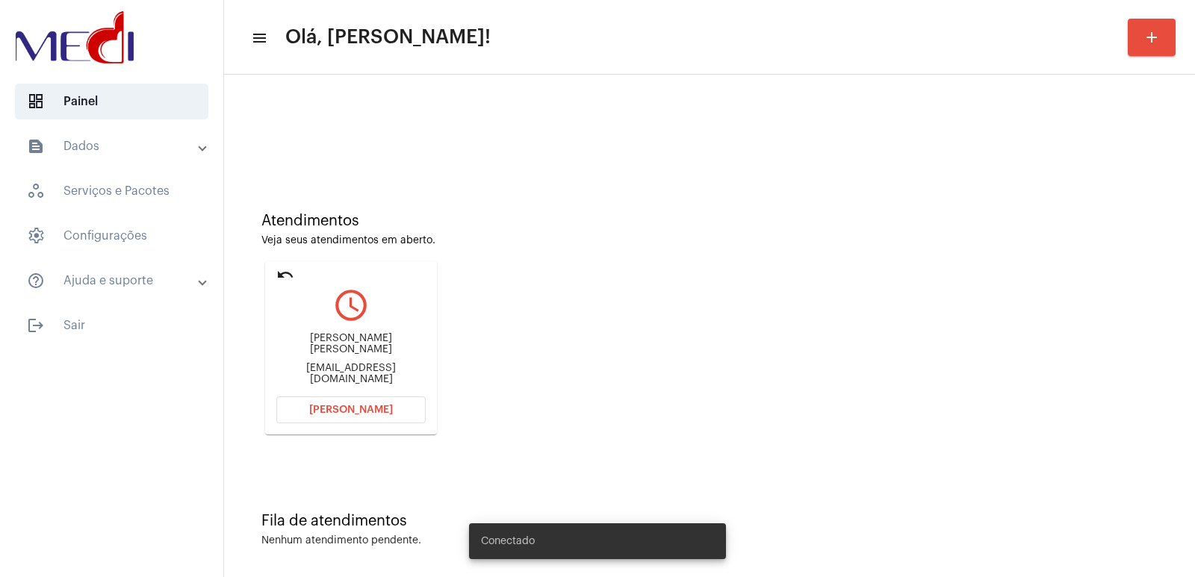
click at [318, 351] on div "[PERSON_NAME] [PERSON_NAME]" at bounding box center [350, 344] width 149 height 22
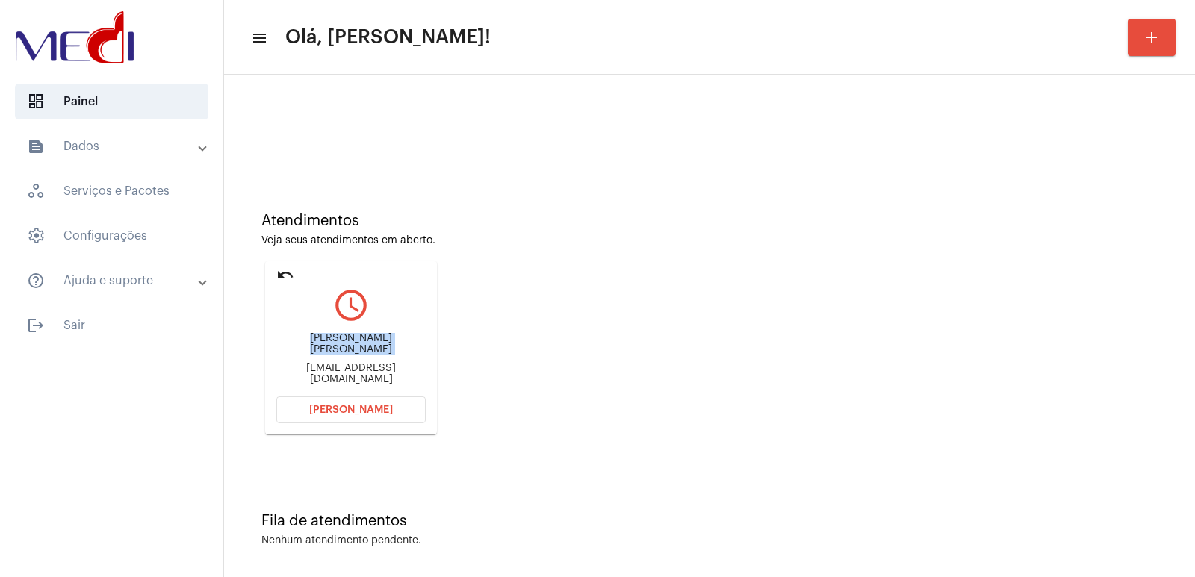
copy div "[PERSON_NAME] [PERSON_NAME]"
click at [309, 405] on button "[PERSON_NAME]" at bounding box center [350, 409] width 149 height 27
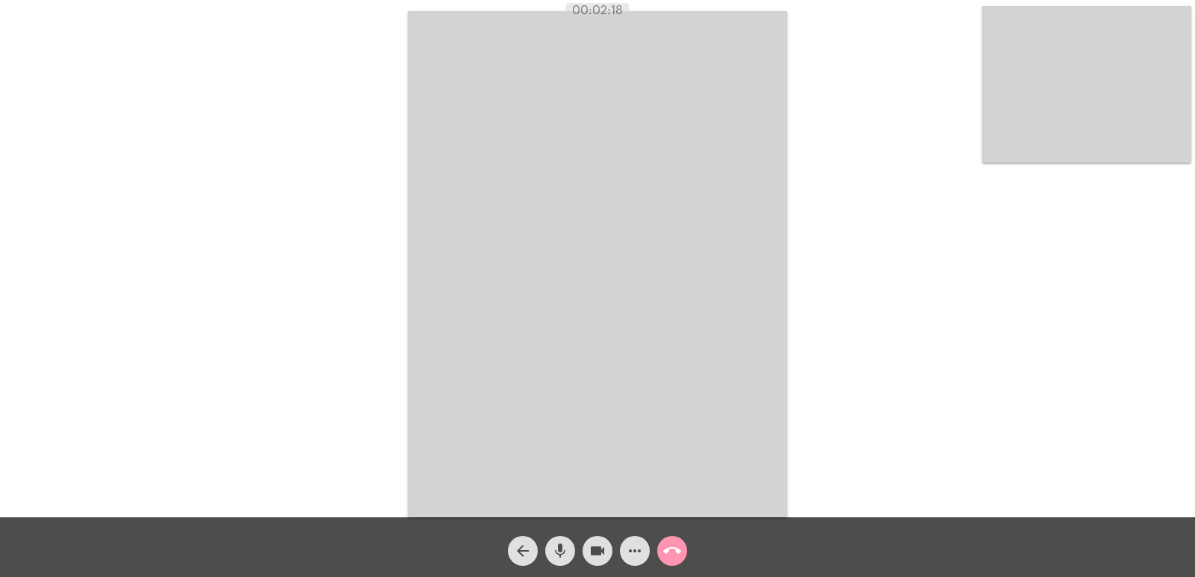
click at [673, 542] on mat-icon "call_end" at bounding box center [672, 551] width 18 height 18
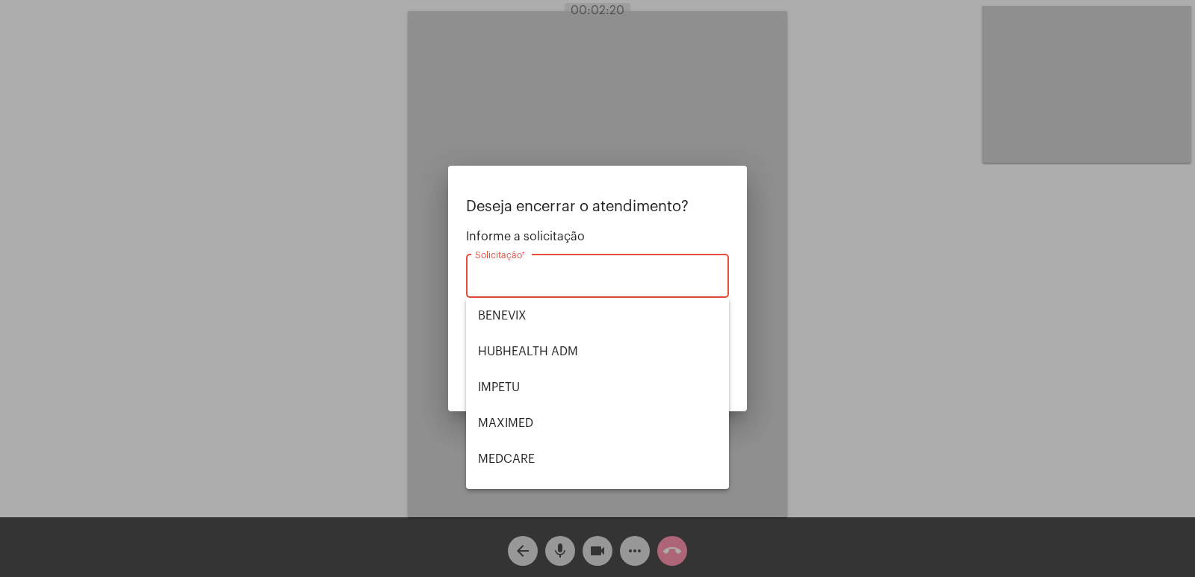
scroll to position [167, 0]
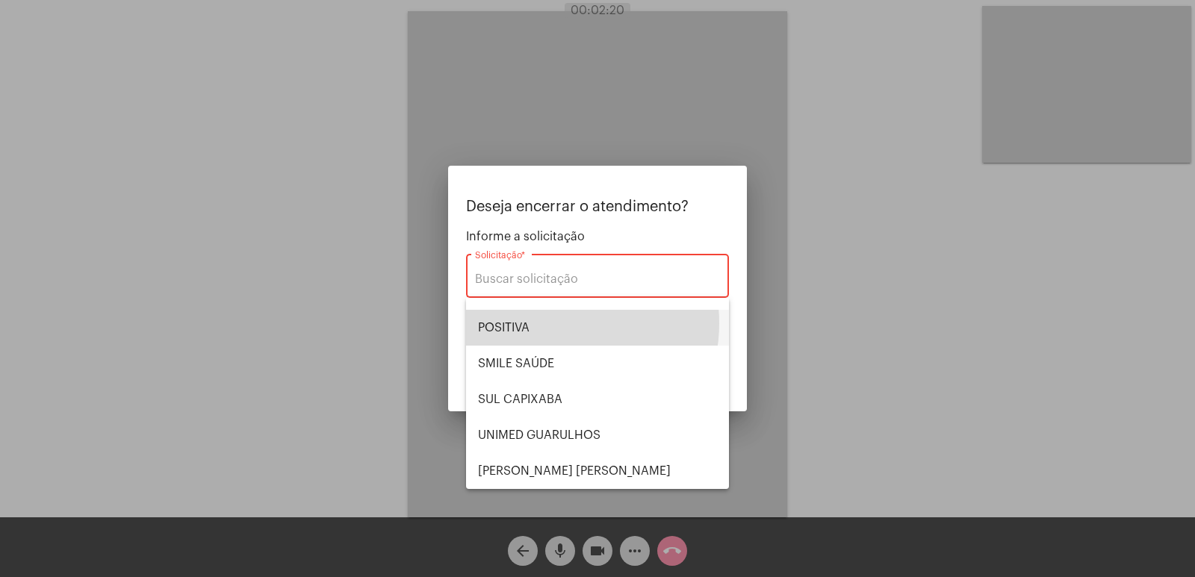
click at [549, 323] on span "POSITIVA" at bounding box center [597, 328] width 239 height 36
type input "POSITIVA"
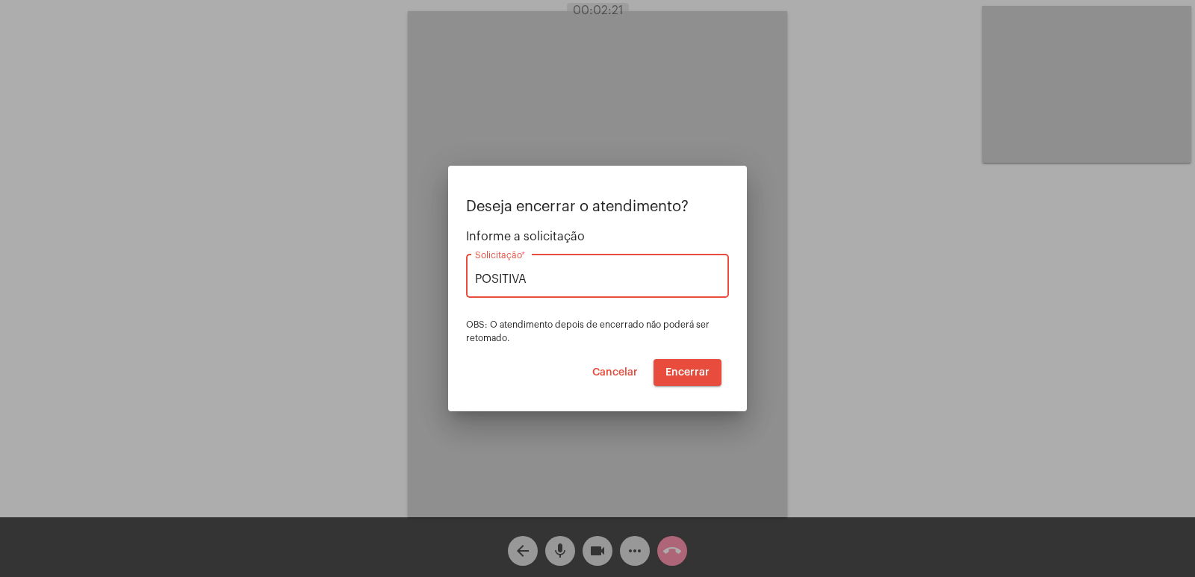
click at [695, 370] on span "Encerrar" at bounding box center [687, 372] width 44 height 10
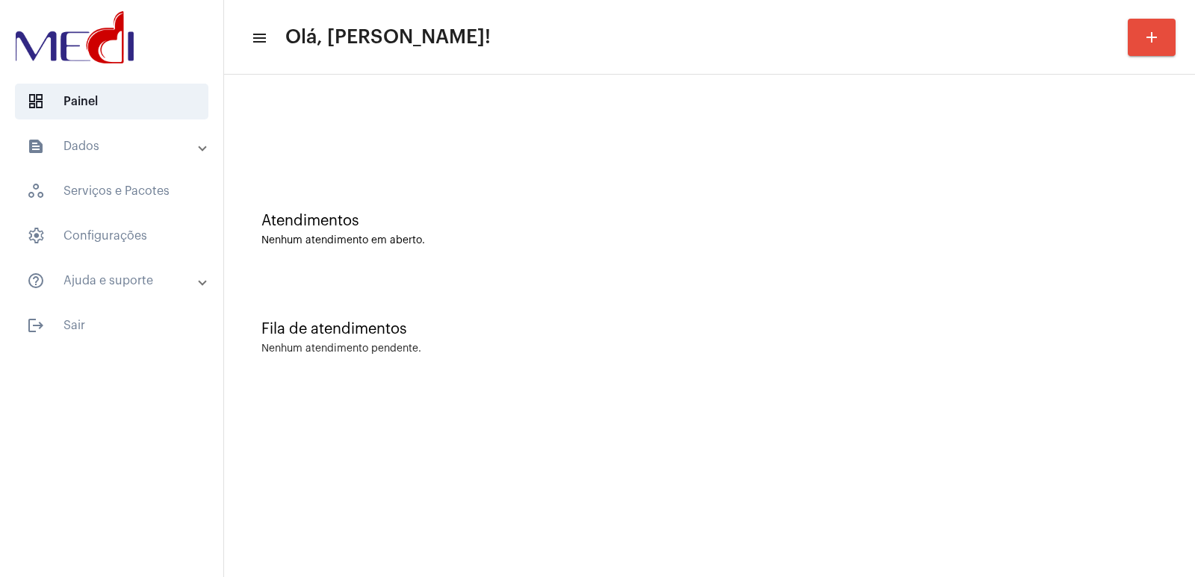
click at [1081, 156] on div at bounding box center [709, 125] width 956 height 86
